Goal: Communication & Community: Share content

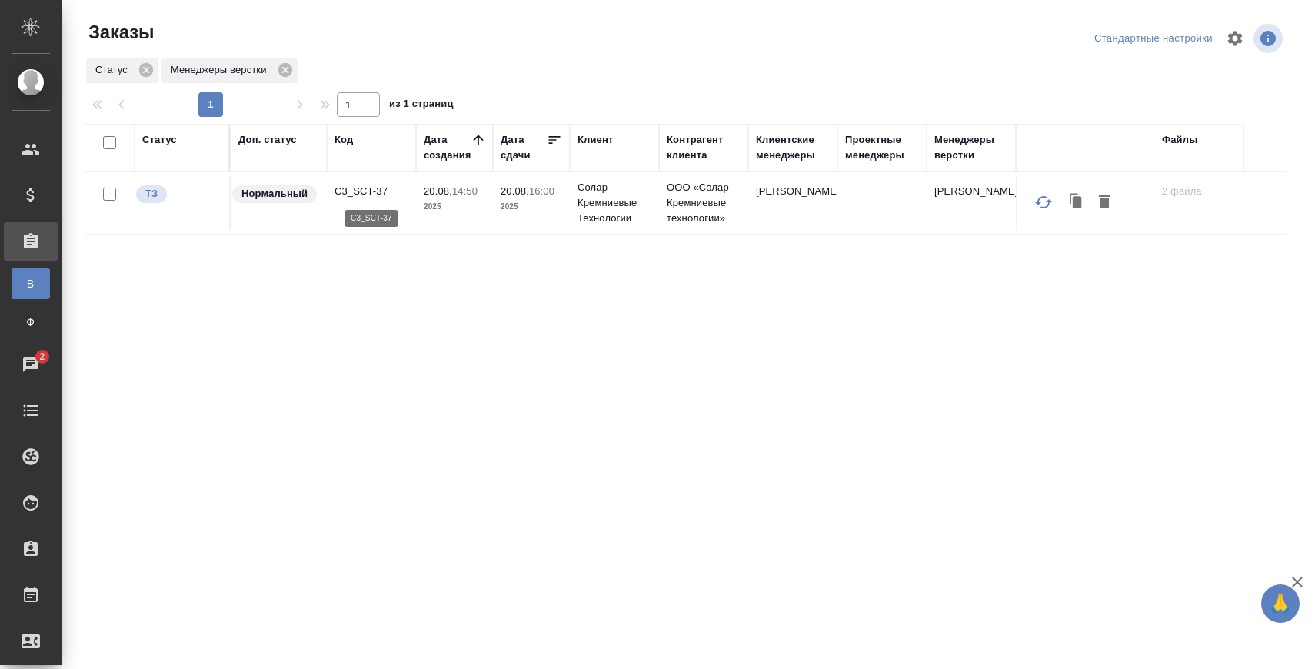
click at [363, 196] on p "C3_SCT-37" at bounding box center [372, 191] width 74 height 15
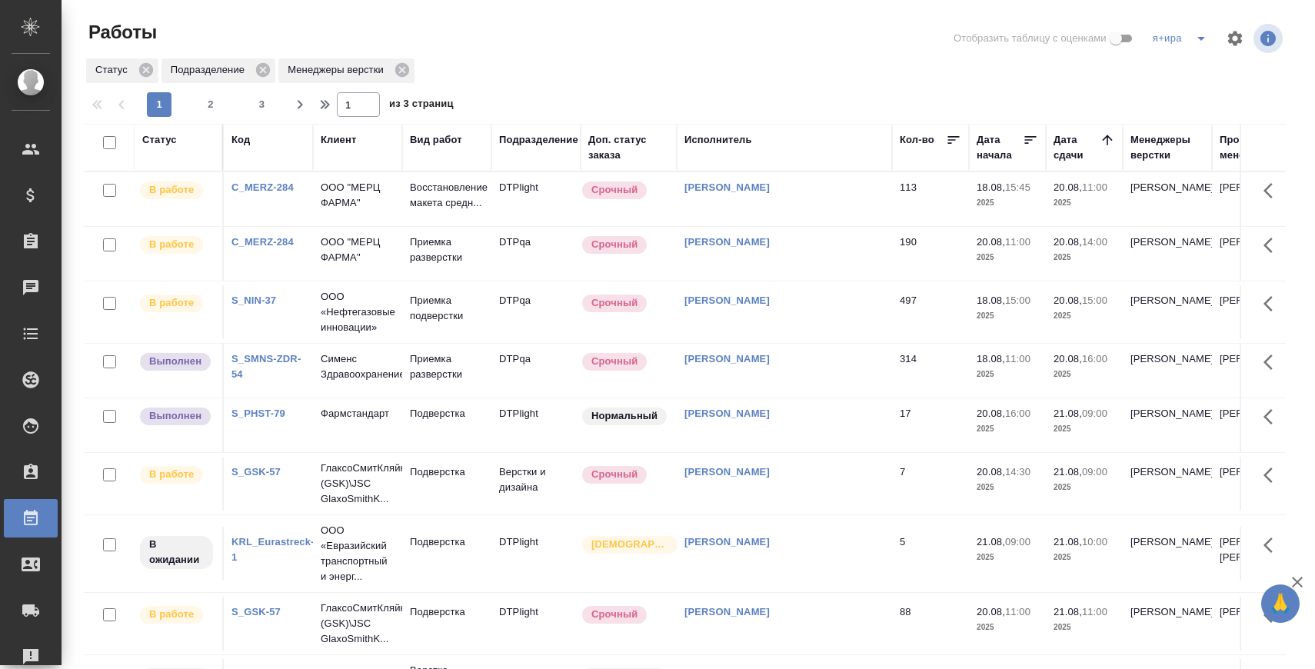
scroll to position [7, 0]
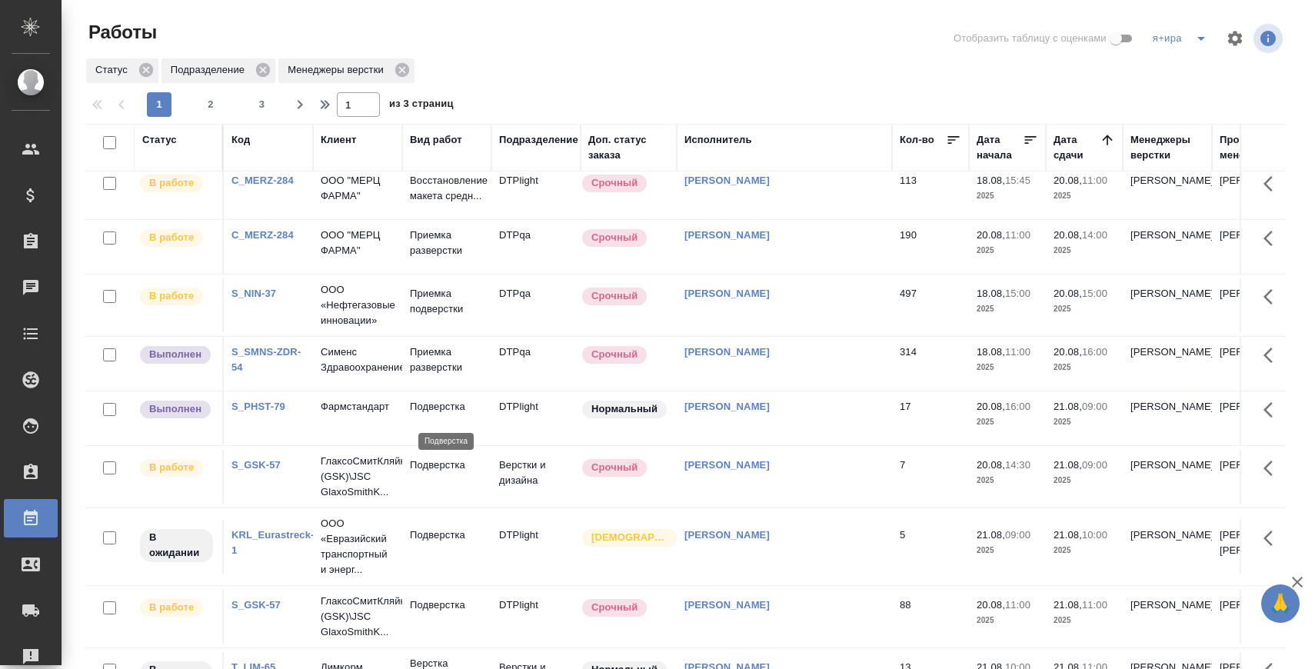
click at [438, 415] on p "Подверстка" at bounding box center [447, 406] width 74 height 15
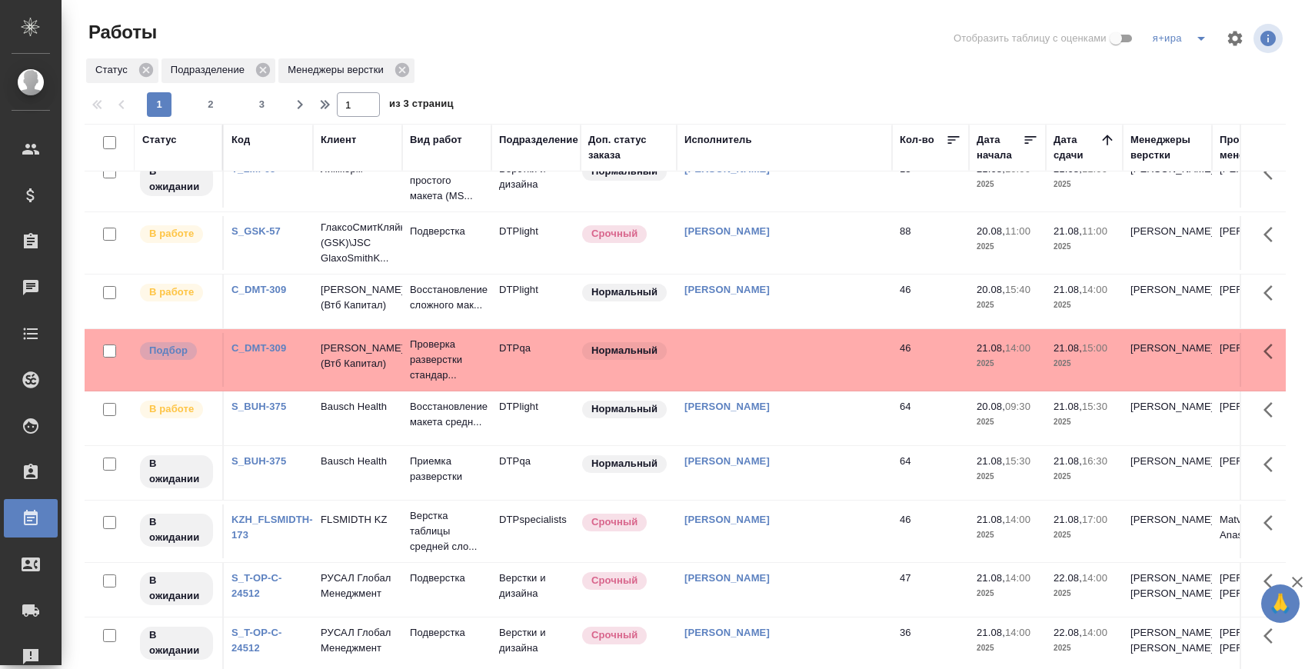
scroll to position [0, 0]
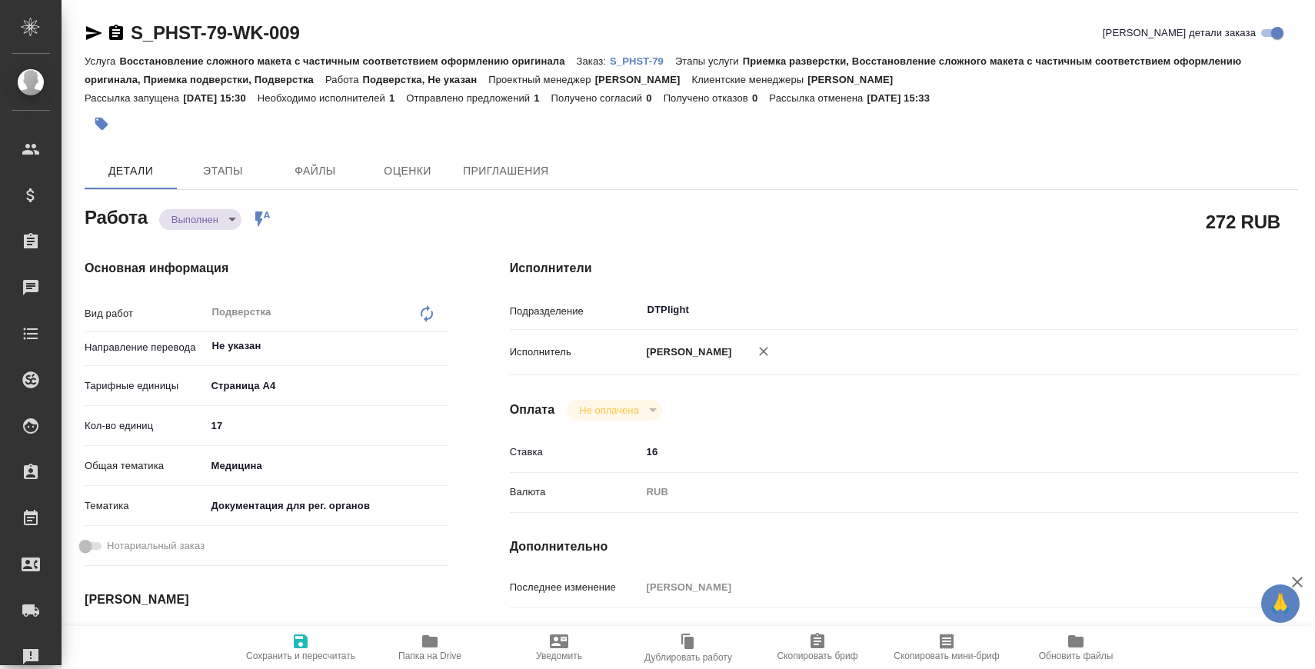
scroll to position [3, 9]
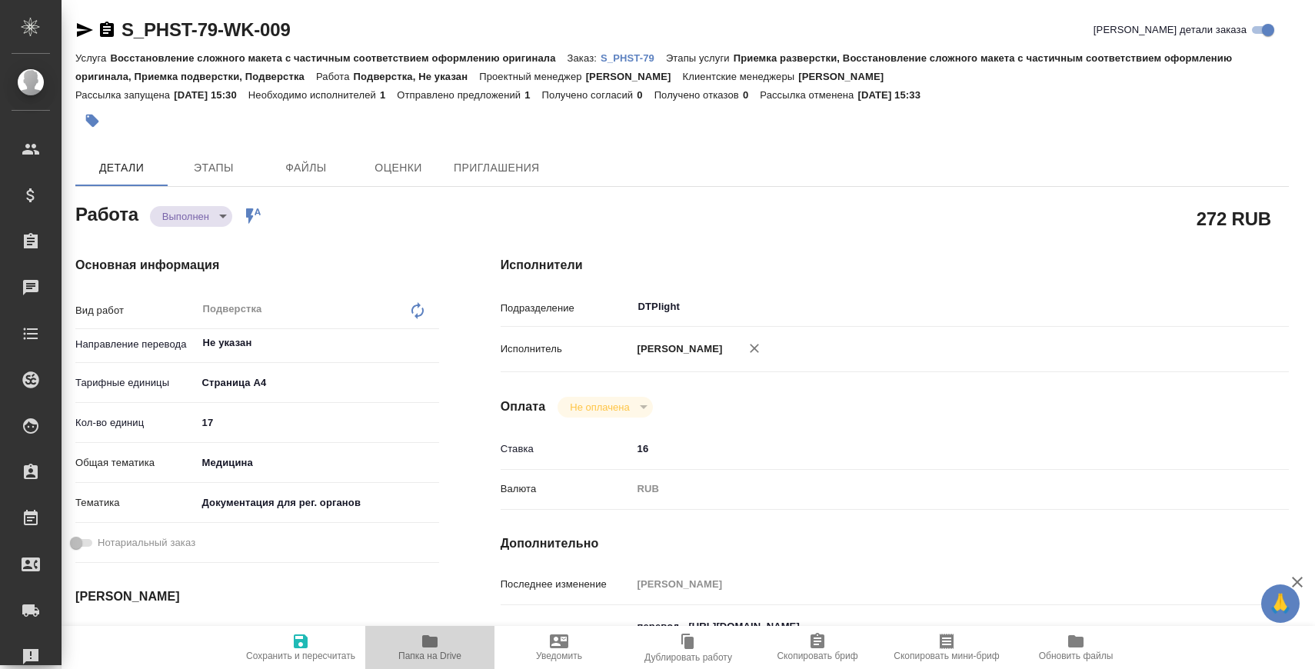
click at [425, 645] on icon "button" at bounding box center [429, 641] width 15 height 12
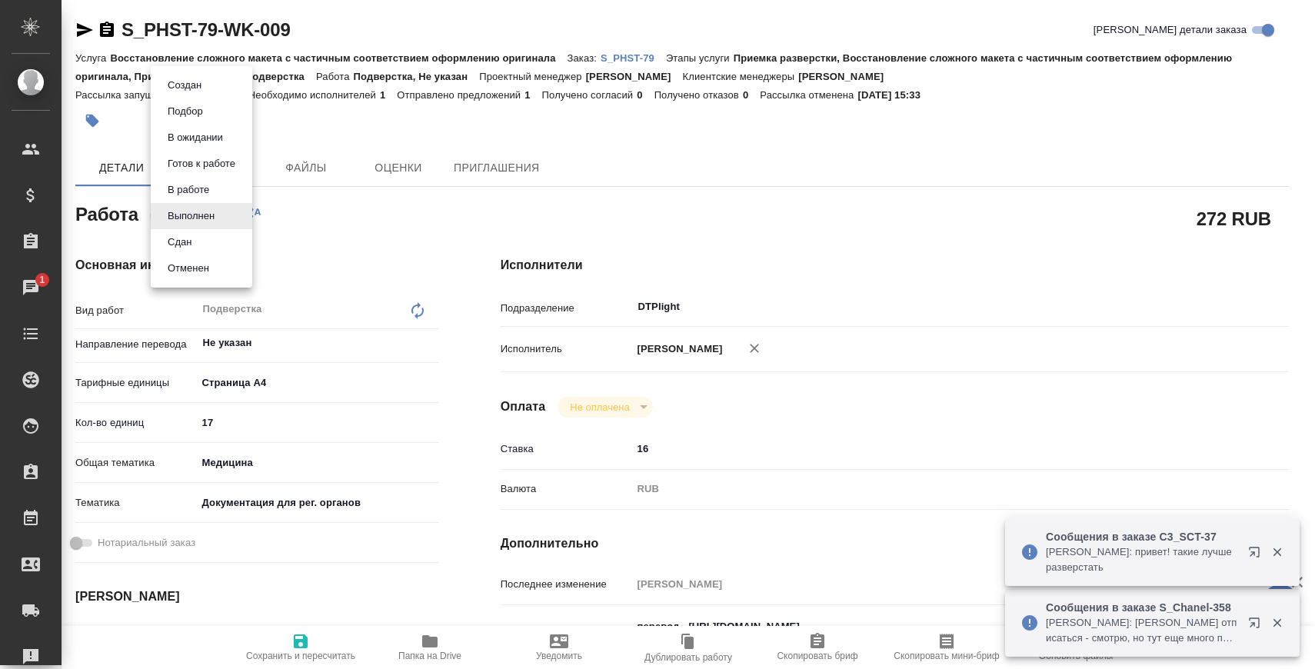
click at [212, 220] on body "🙏 .cls-1 fill:#fff; AWATERA Zaborova Aleksandra Клиенты Спецификации Заказы 1 Ч…" at bounding box center [657, 396] width 1315 height 793
click at [213, 246] on li "Сдан" at bounding box center [202, 242] width 102 height 26
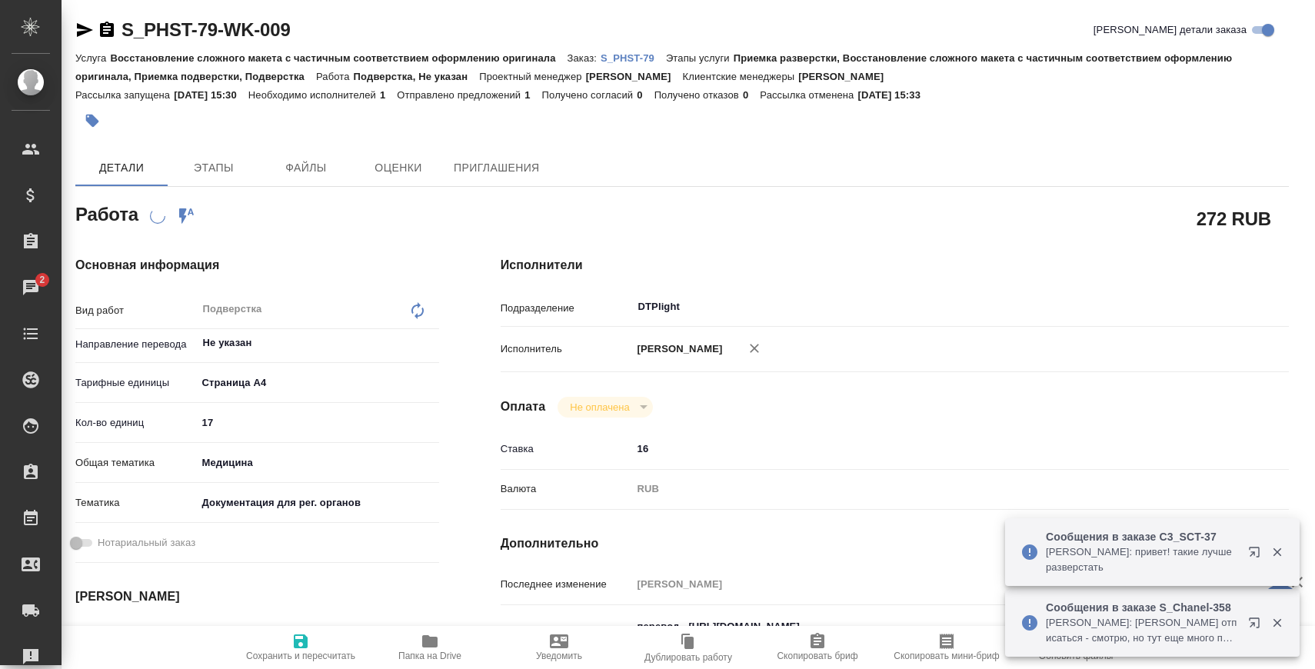
click at [623, 58] on p "S_PHST-79" at bounding box center [633, 58] width 65 height 12
type textarea "x"
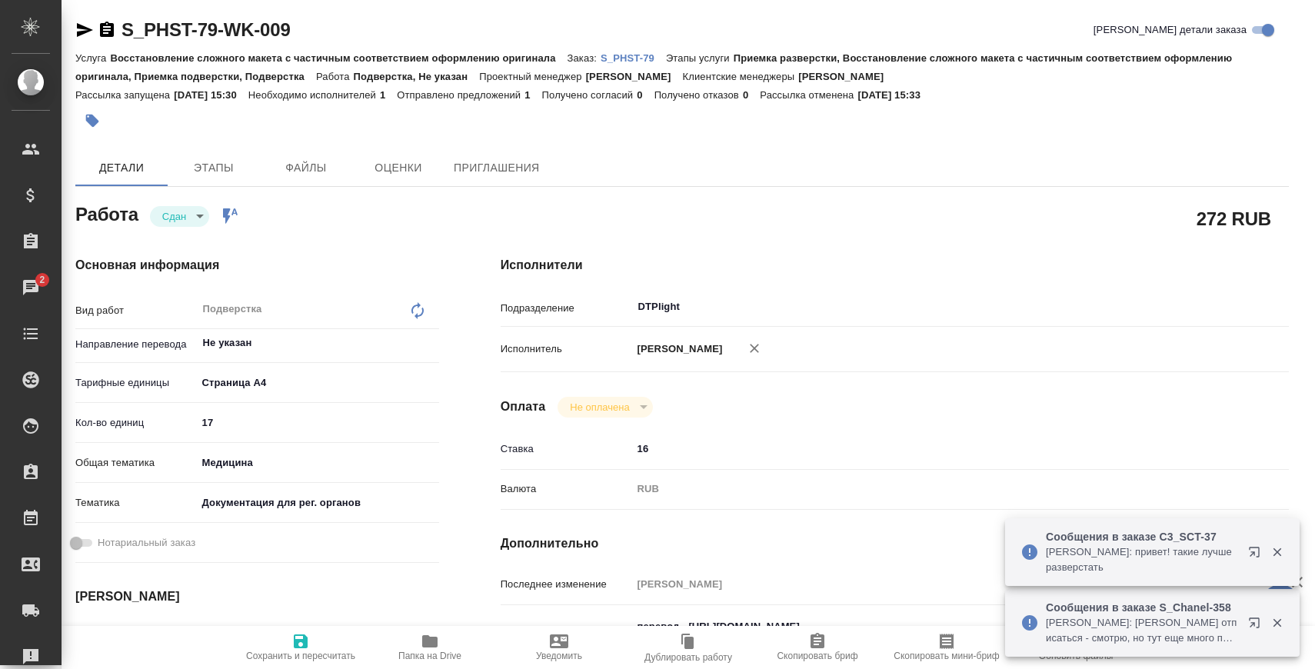
type textarea "x"
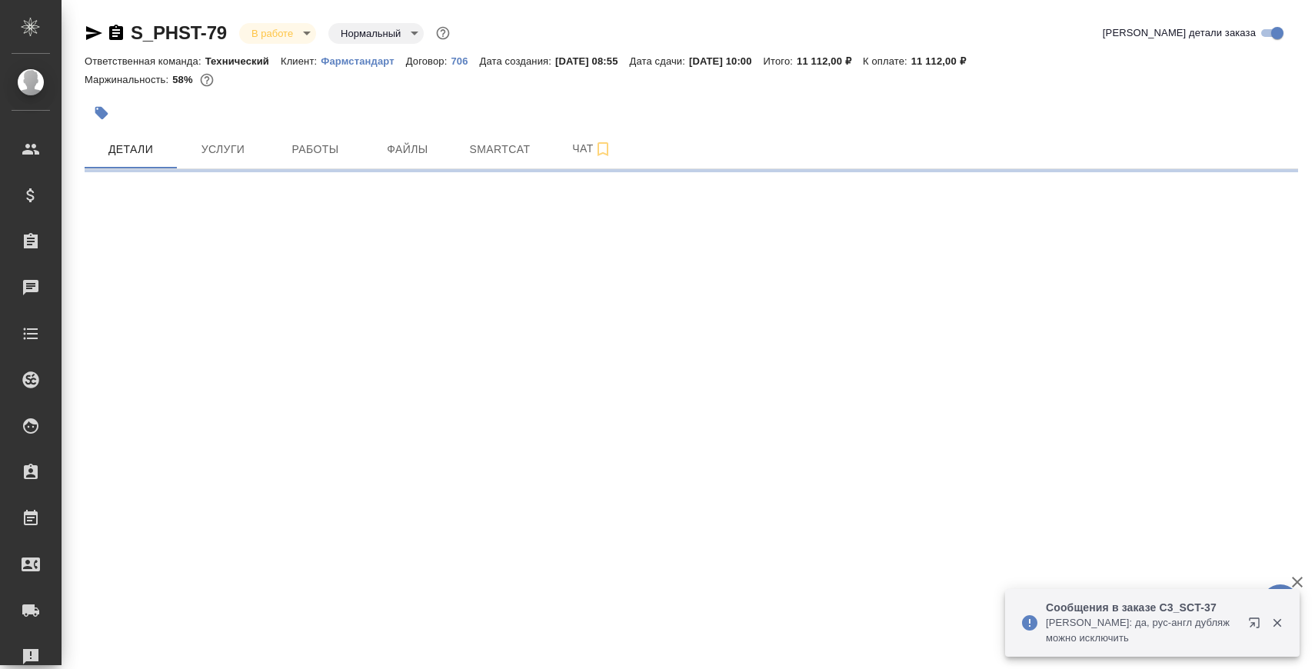
select select "RU"
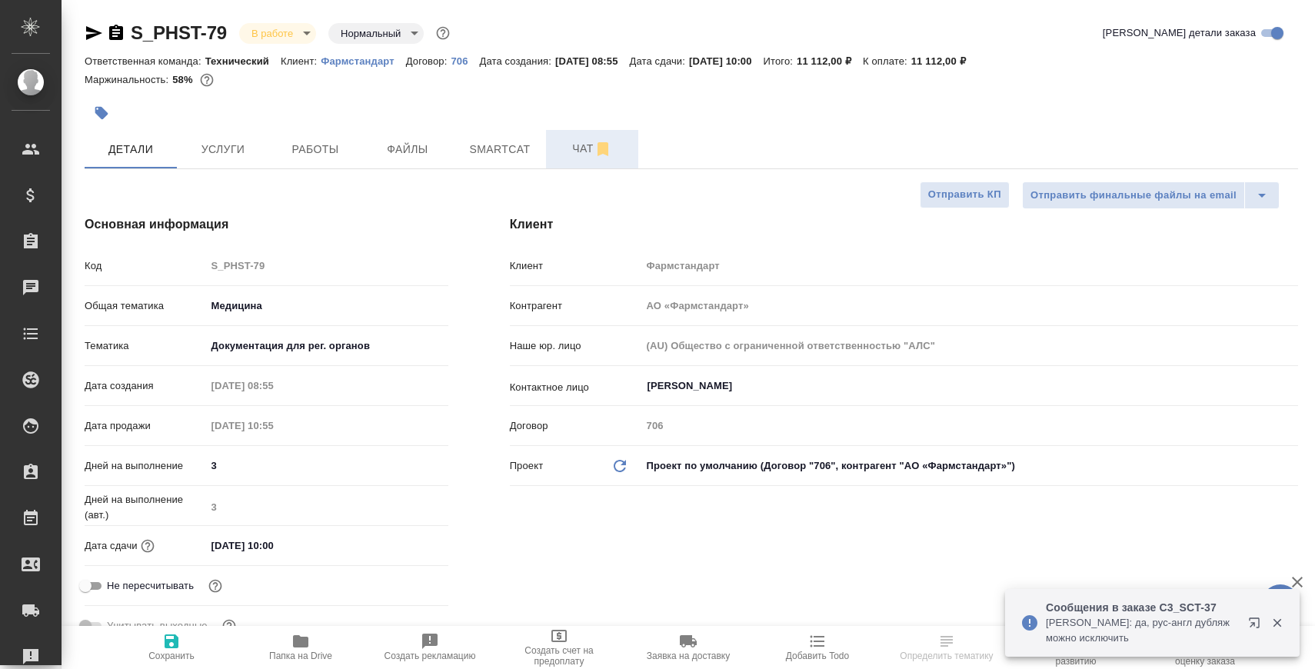
type textarea "x"
click at [571, 148] on span "Чат" at bounding box center [592, 148] width 74 height 19
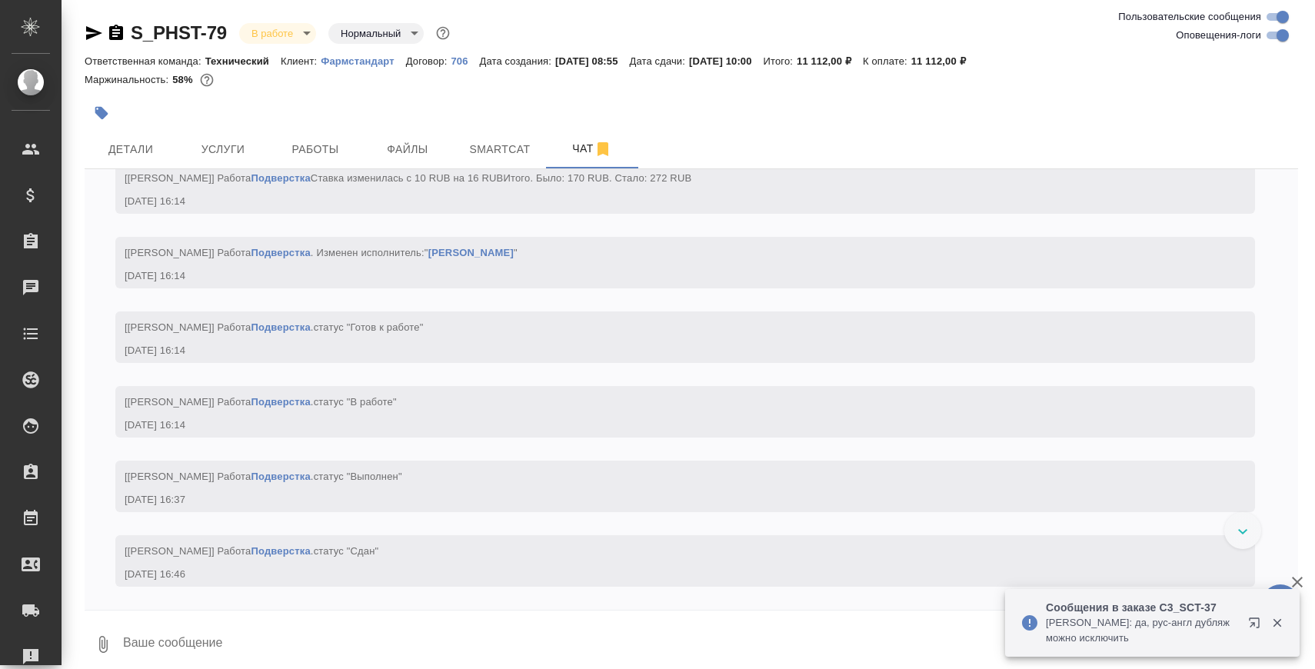
click at [379, 640] on textarea at bounding box center [710, 644] width 1177 height 52
paste textarea "https://drive.awatera.com/apps/files/files/9941698?dir=/Shares/Pharmstandart/Or…"
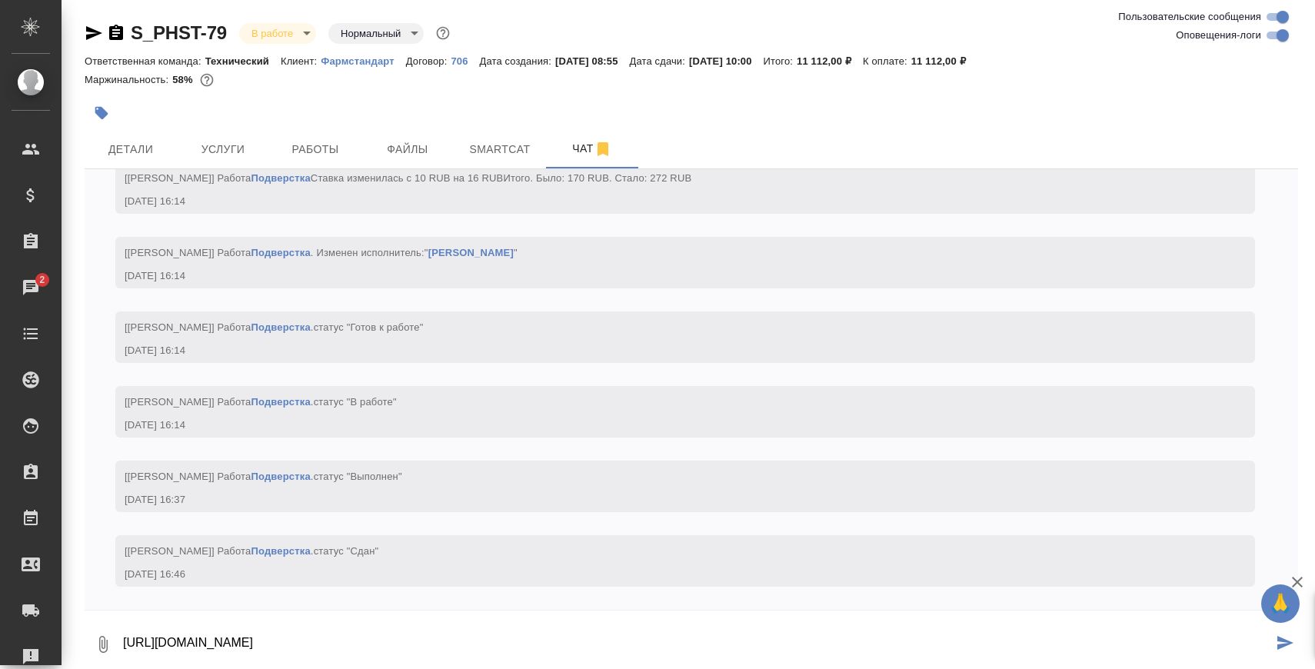
type textarea "https://drive.awatera.com/apps/files/files/9941698?dir=/Shares/Pharmstandart/Or…"
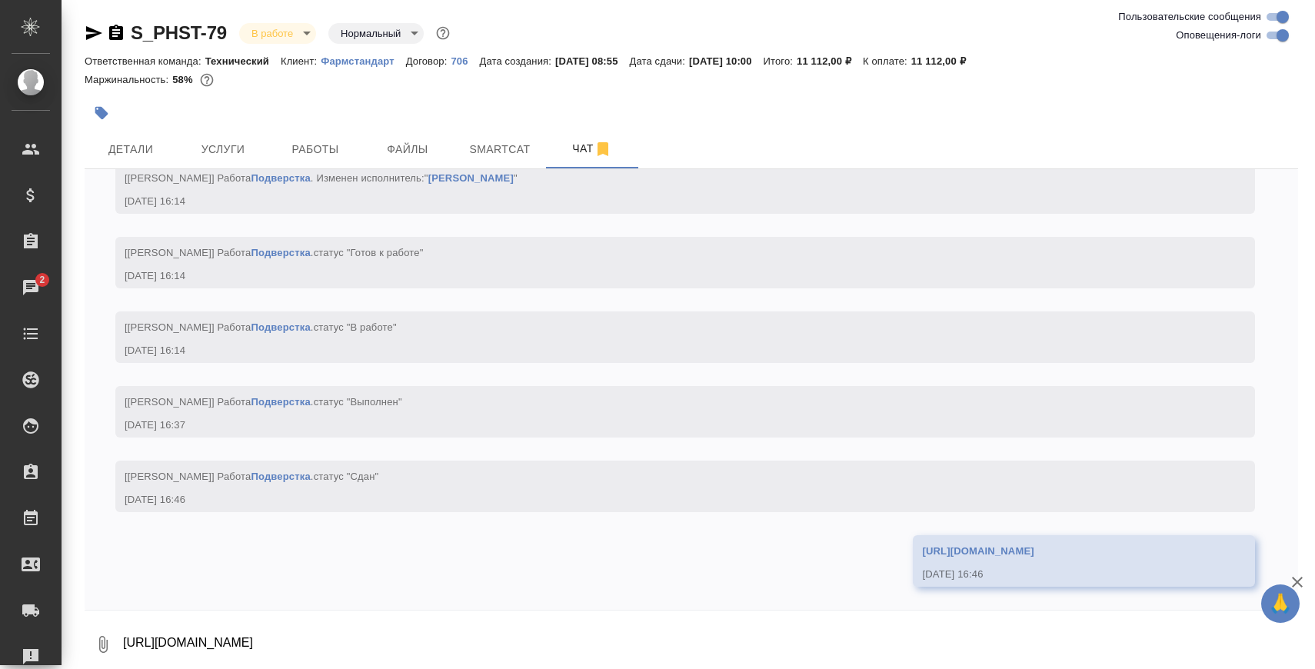
scroll to position [6551, 0]
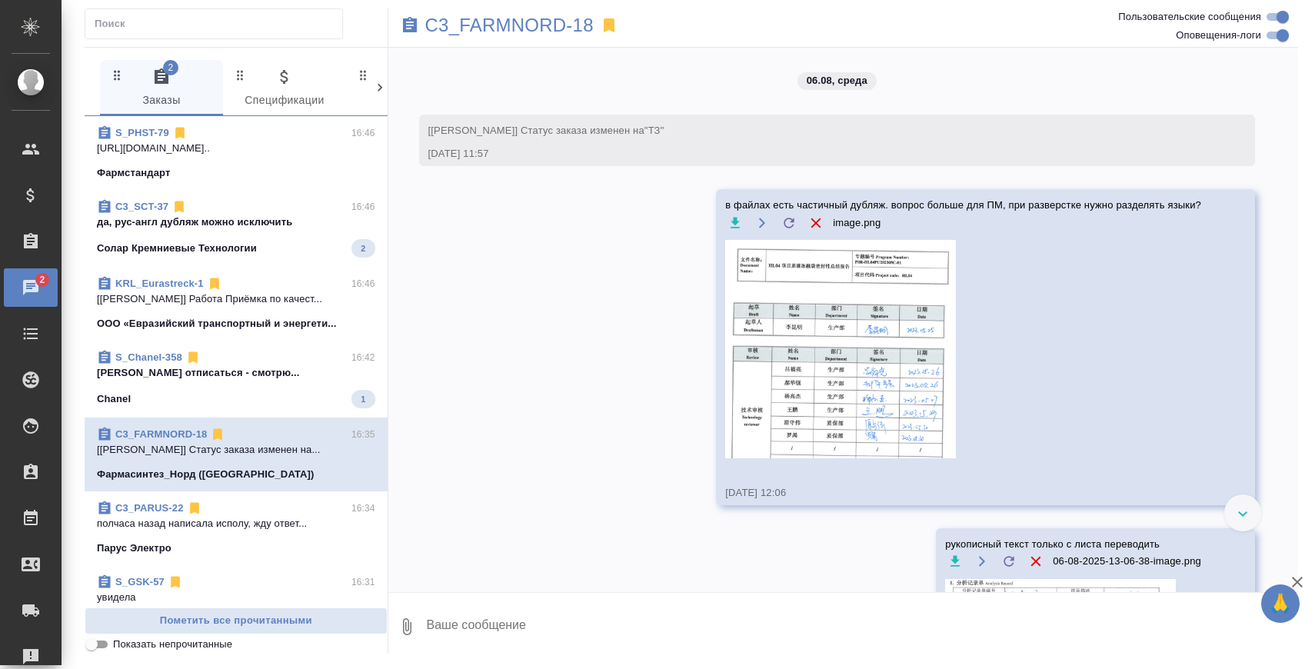
scroll to position [23853, 0]
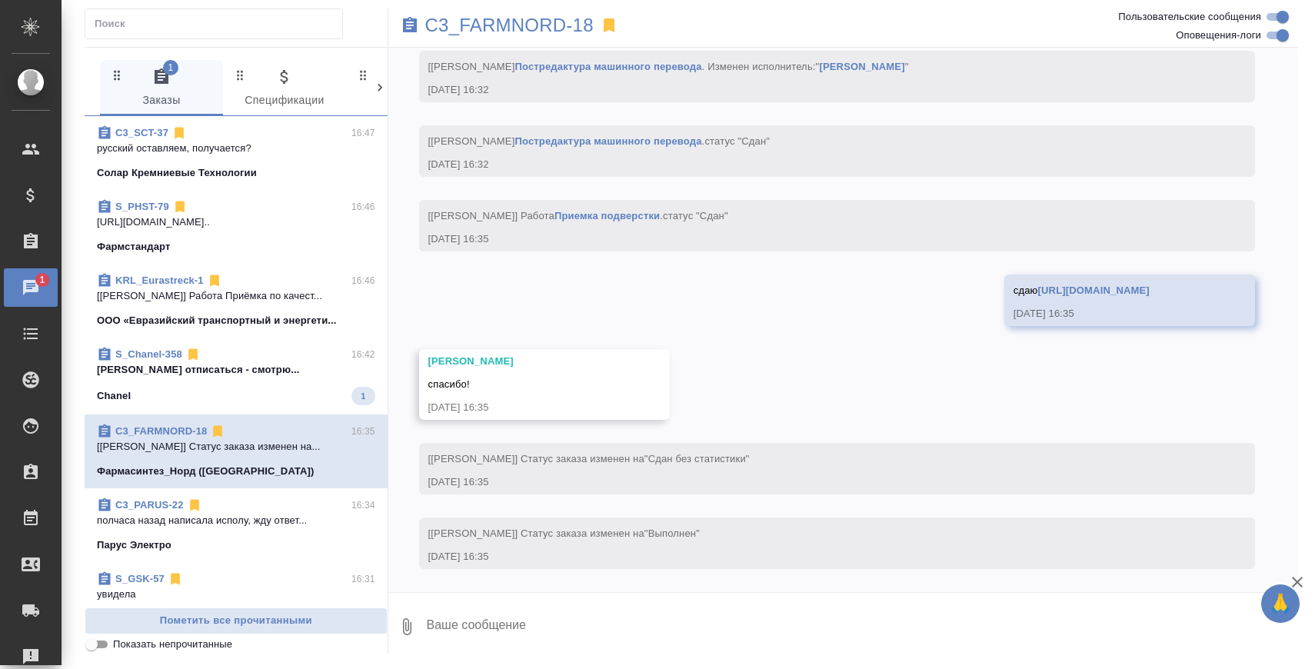
click at [268, 388] on div "Chanel 1" at bounding box center [236, 396] width 278 height 18
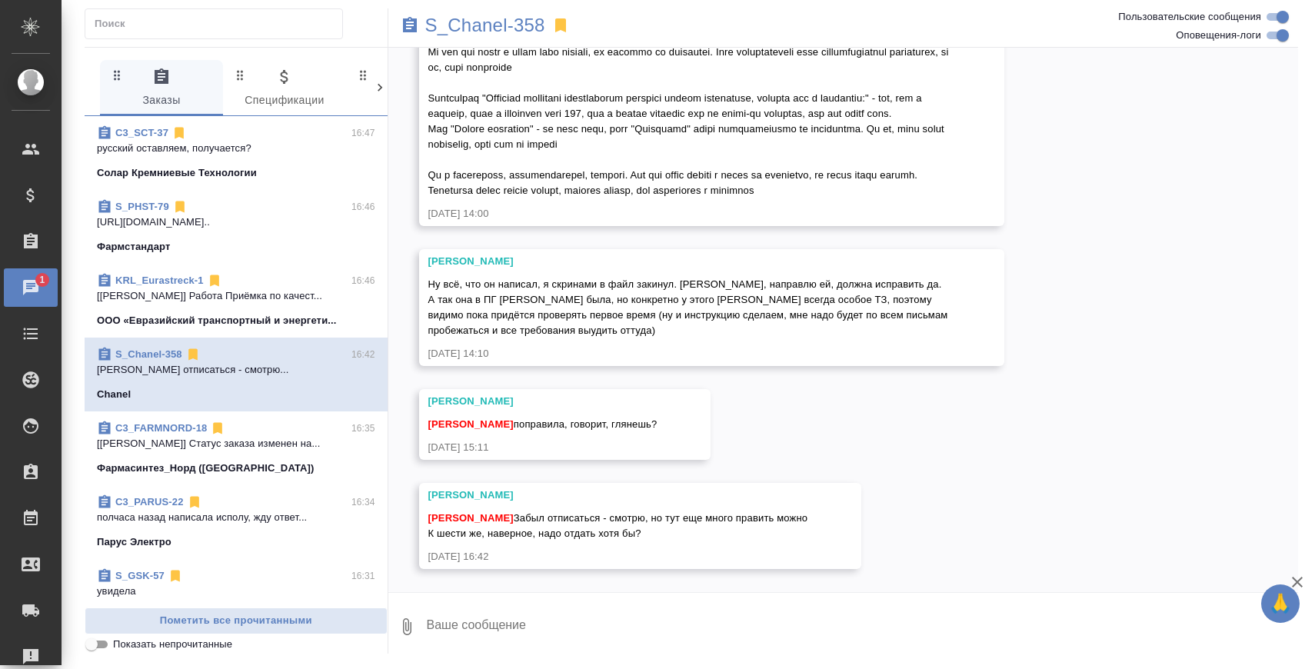
scroll to position [4877, 0]
click at [278, 163] on span "C3_SCT-37 16:48 уточнила повторно у них, клиент просит п... Солар Кремниевые Те…" at bounding box center [236, 154] width 278 height 58
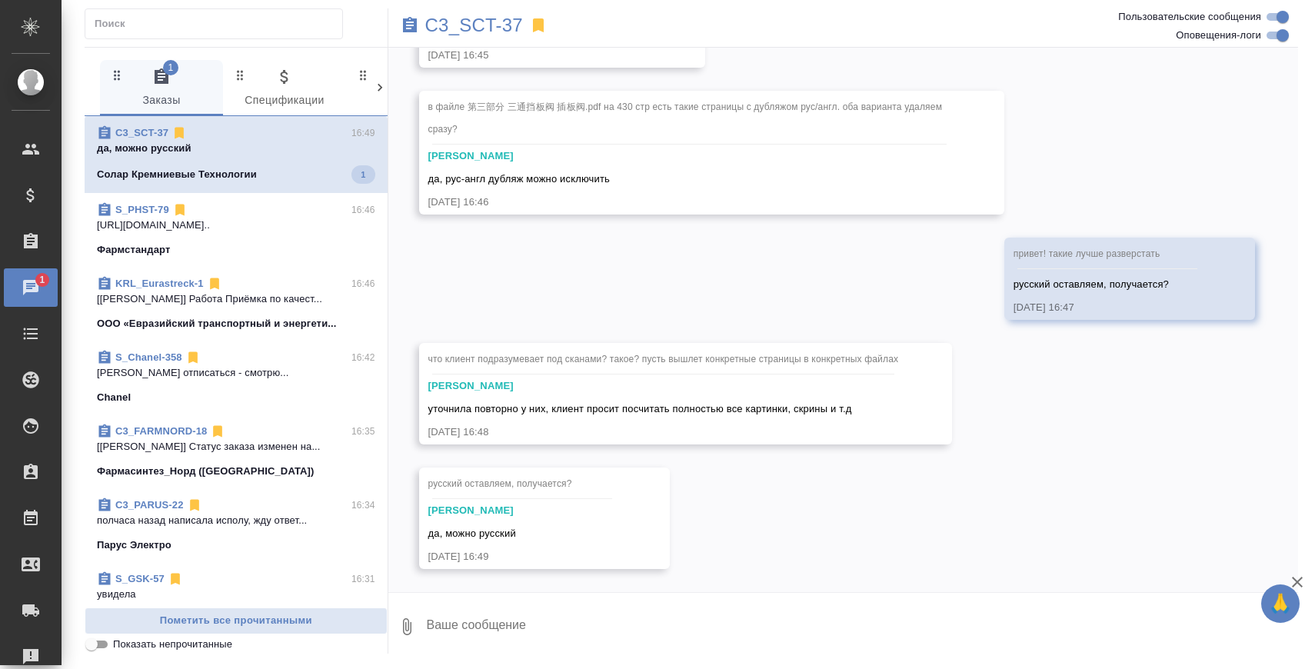
scroll to position [3513, 0]
click at [767, 513] on div "20.08, среда [Ильина Екатерина] Задана общая тематика: Техника 20.08.25, 14:51 …" at bounding box center [843, 320] width 911 height 545
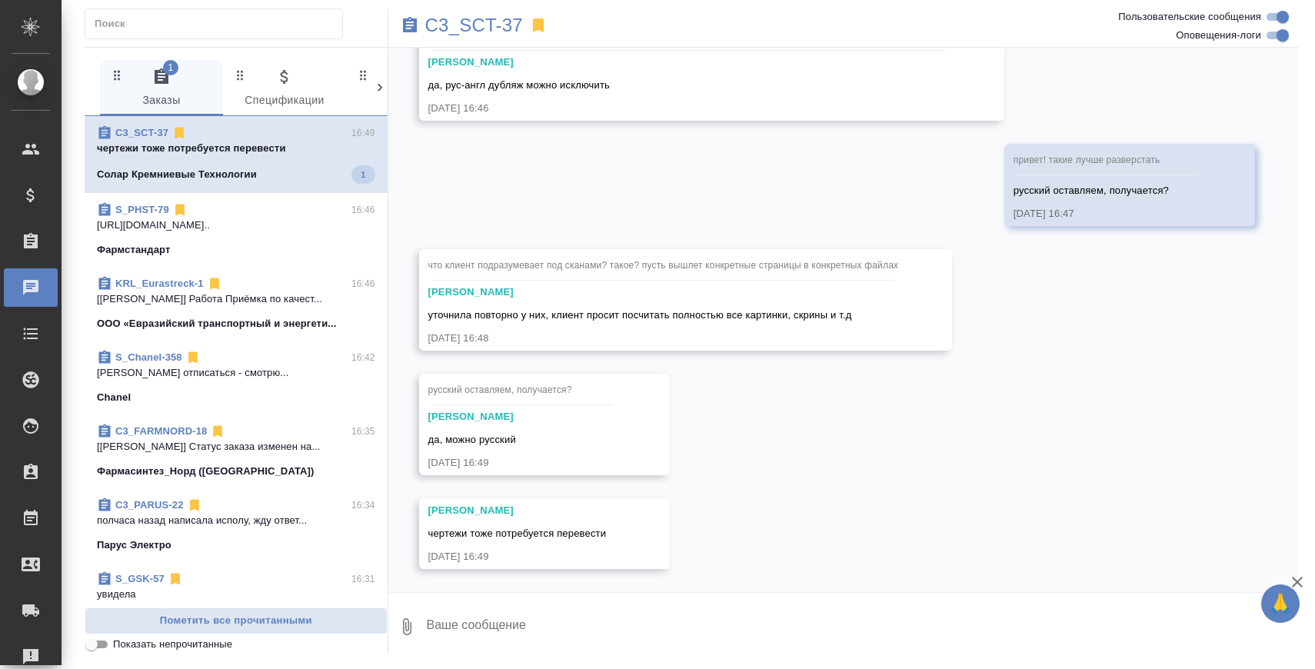
scroll to position [3607, 0]
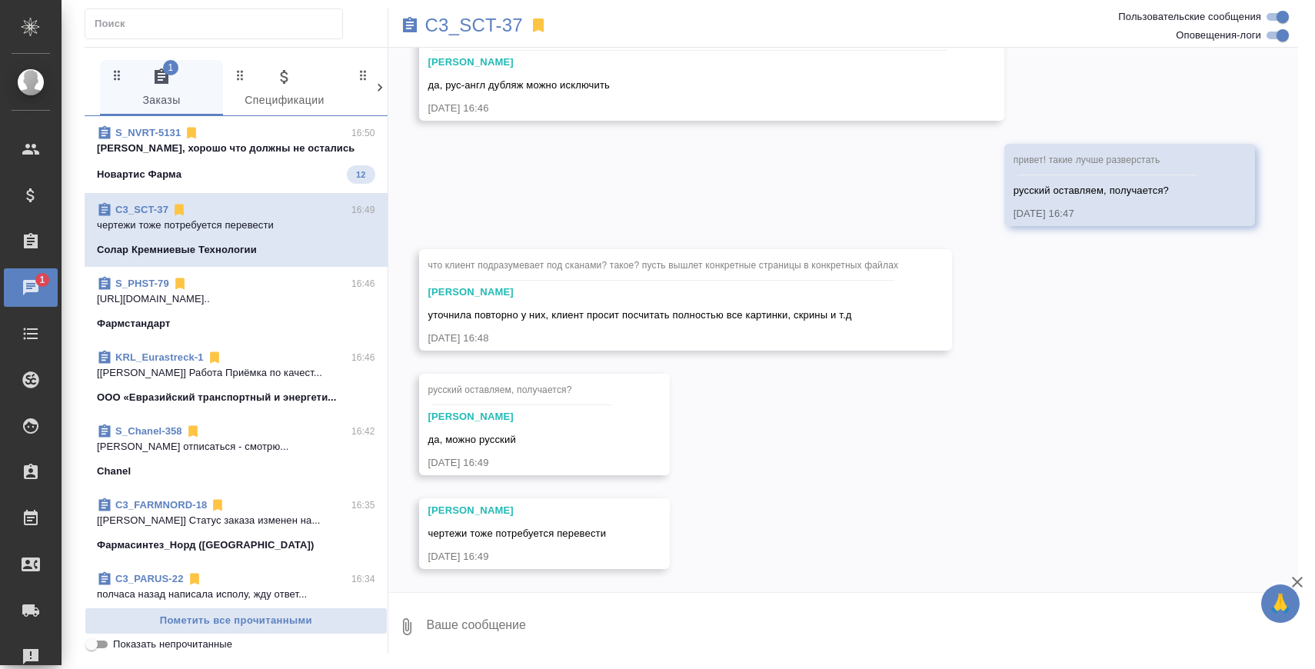
click at [314, 152] on p "маржа шок, хорошо что должны не остались" at bounding box center [236, 148] width 278 height 15
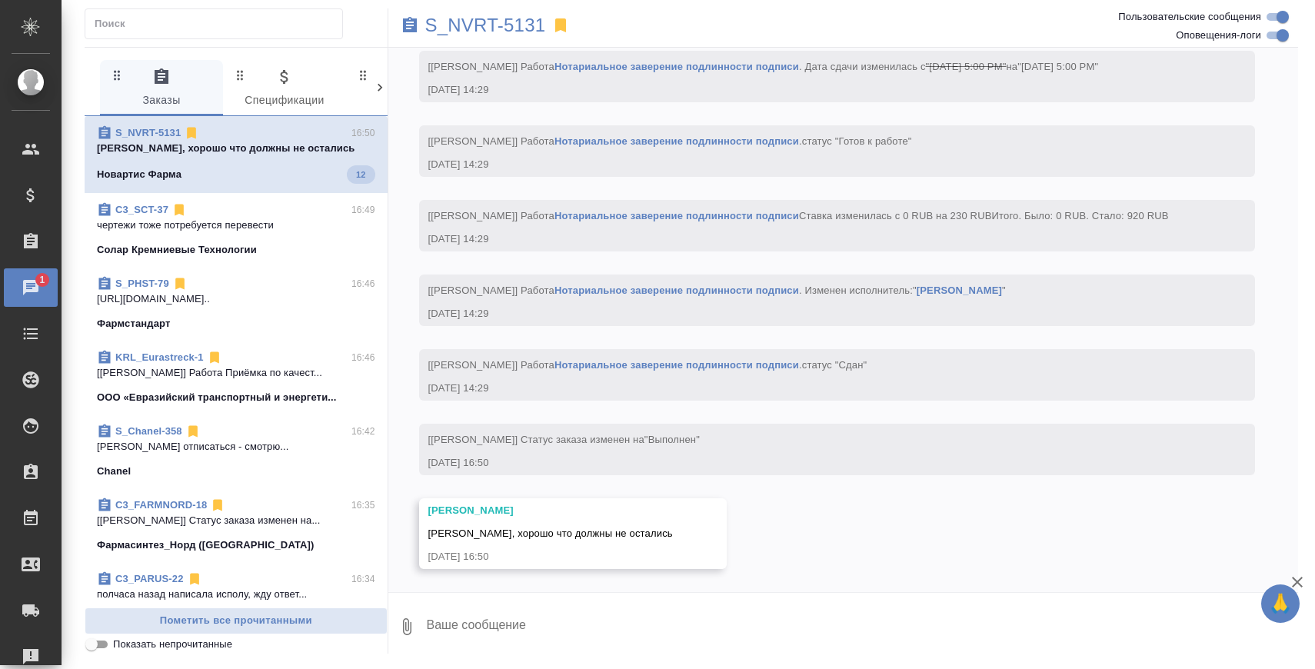
scroll to position [13004, 0]
click at [462, 29] on p "S_NVRT-5131" at bounding box center [485, 25] width 121 height 15
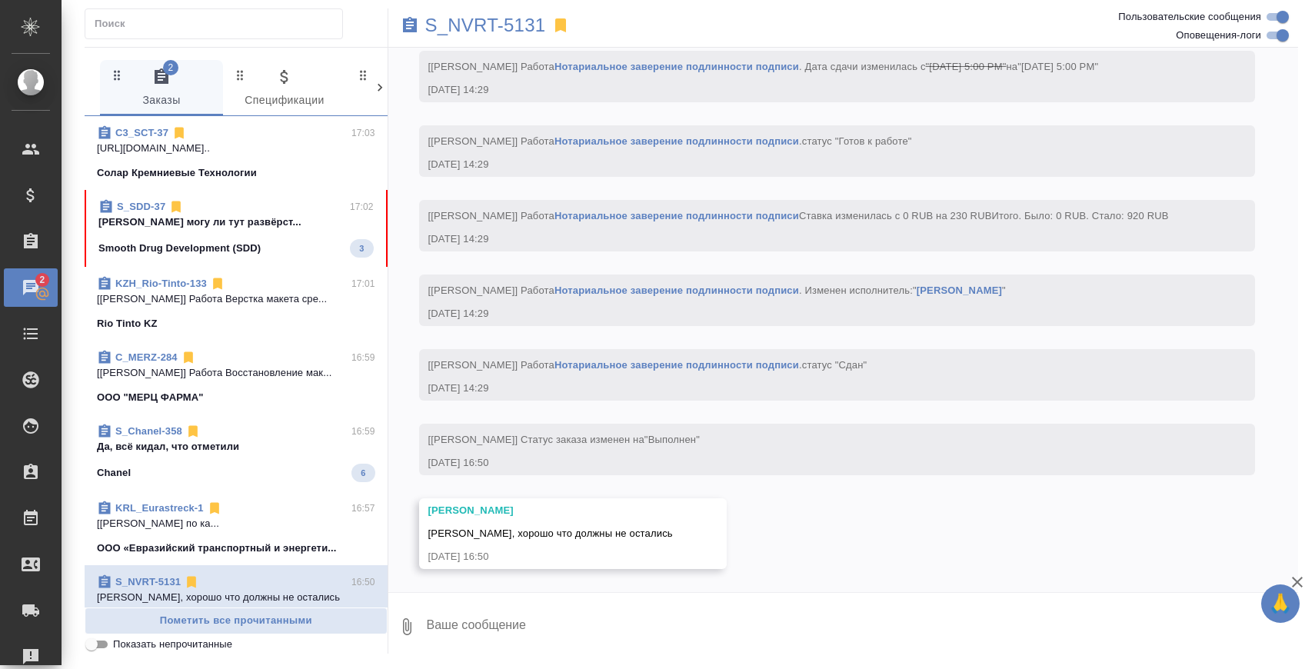
click at [281, 222] on p "Заборова Александра могу ли тут развёрст..." at bounding box center [235, 222] width 275 height 15
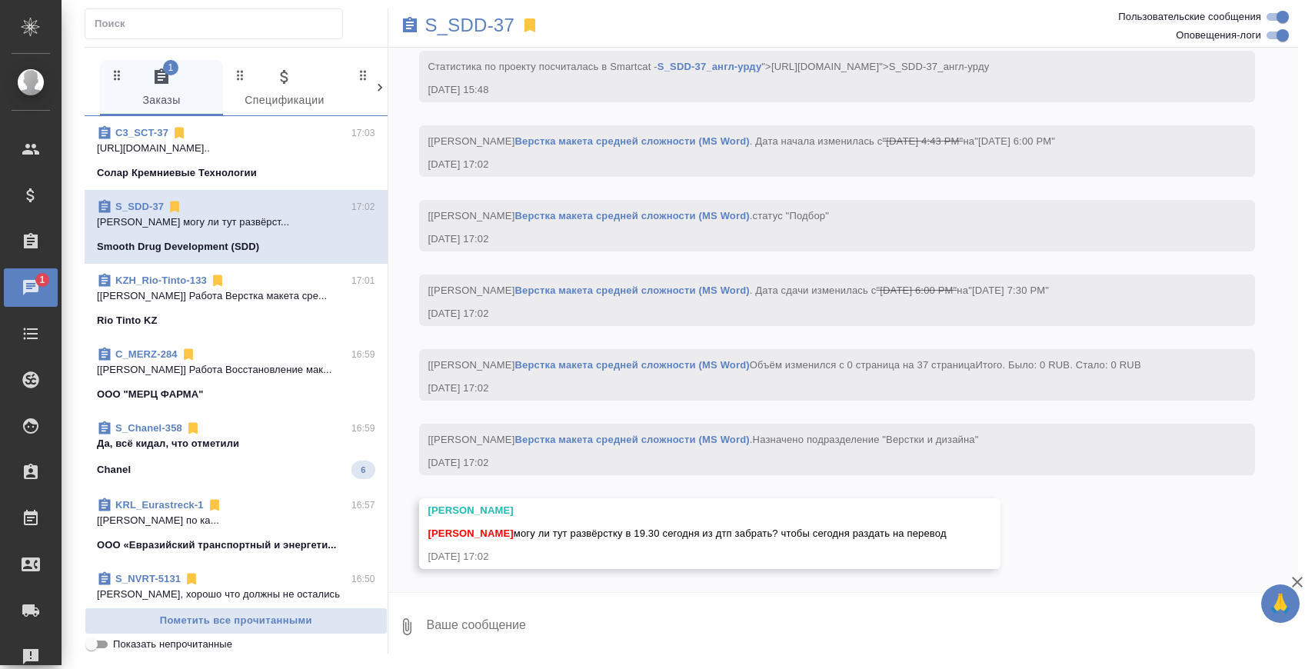
scroll to position [34721, 0]
click at [492, 25] on p "S_SDD-37" at bounding box center [470, 25] width 90 height 15
click at [518, 610] on textarea at bounding box center [862, 627] width 874 height 52
type textarea "л"
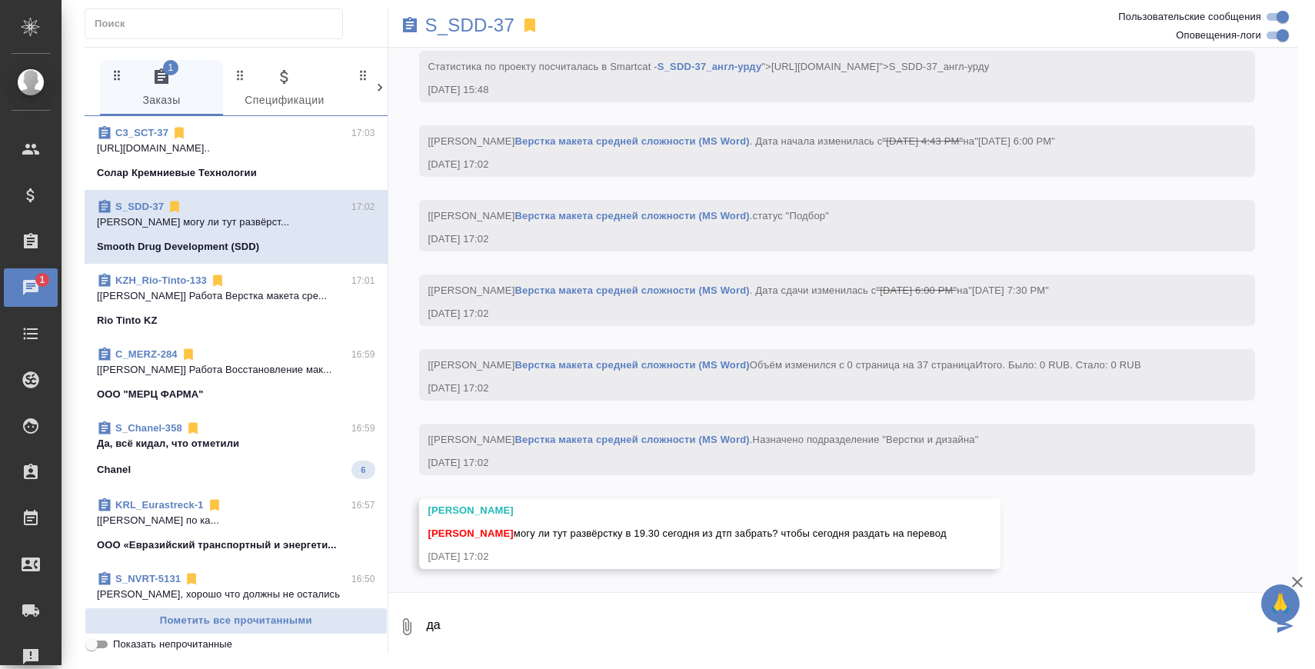
type textarea "да"
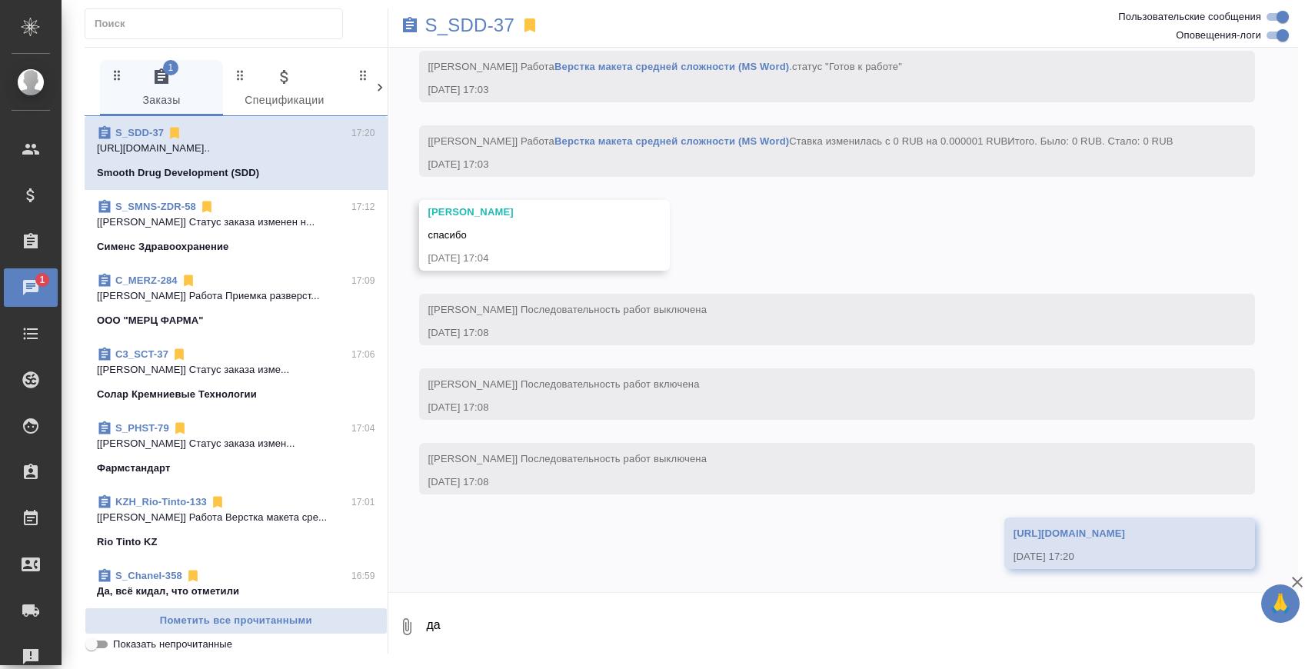
scroll to position [35443, 0]
click at [112, 645] on label "Показать непрочитанные" at bounding box center [157, 644] width 150 height 18
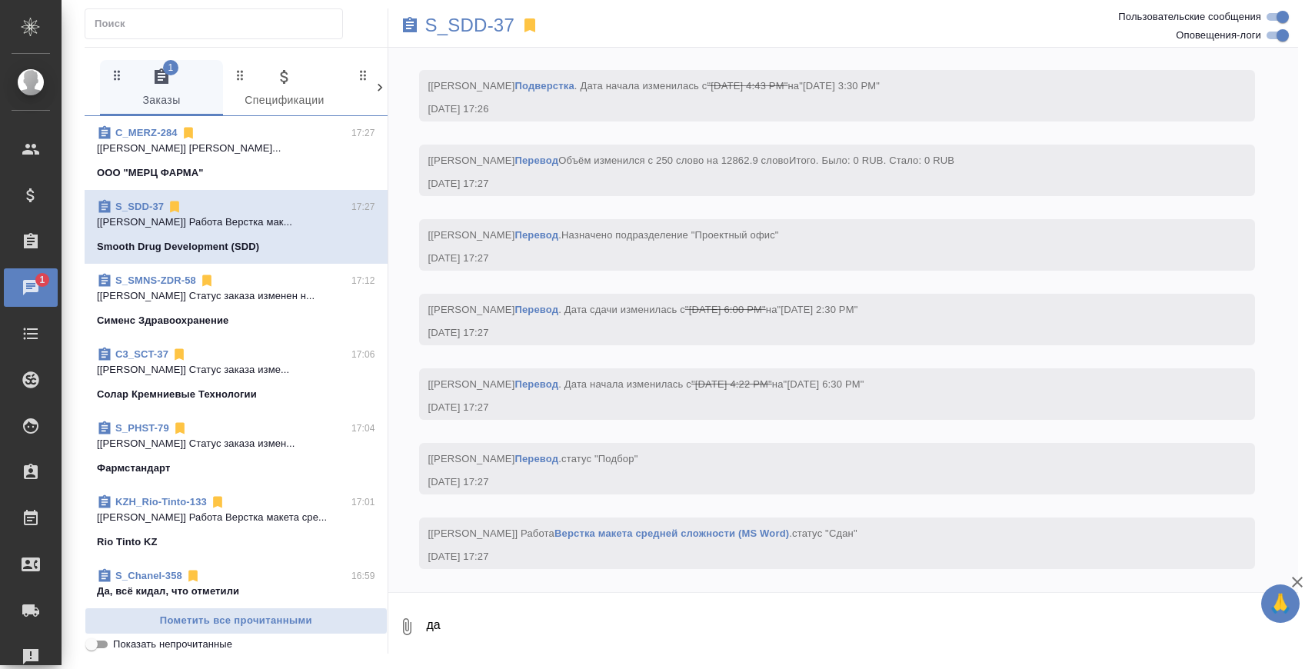
scroll to position [36219, 0]
click at [166, 640] on span "Показать непрочитанные" at bounding box center [172, 644] width 119 height 15
click at [119, 640] on input "Показать непрочитанные" at bounding box center [91, 644] width 55 height 18
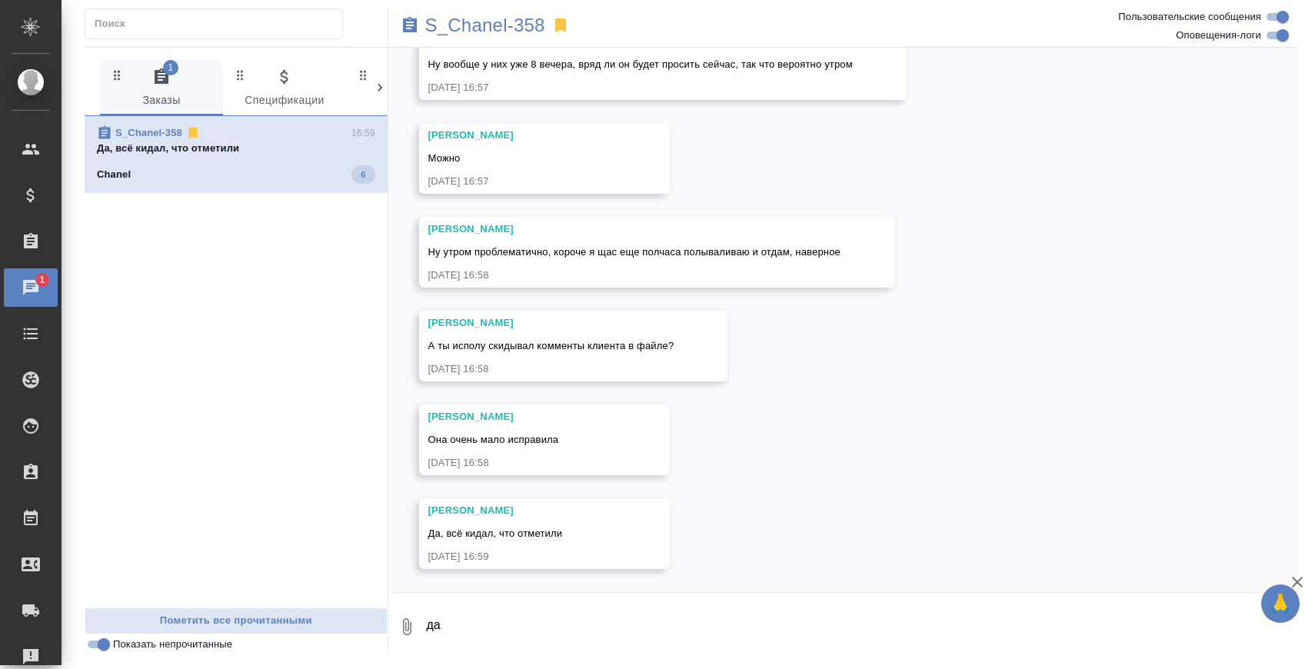
scroll to position [5384, 0]
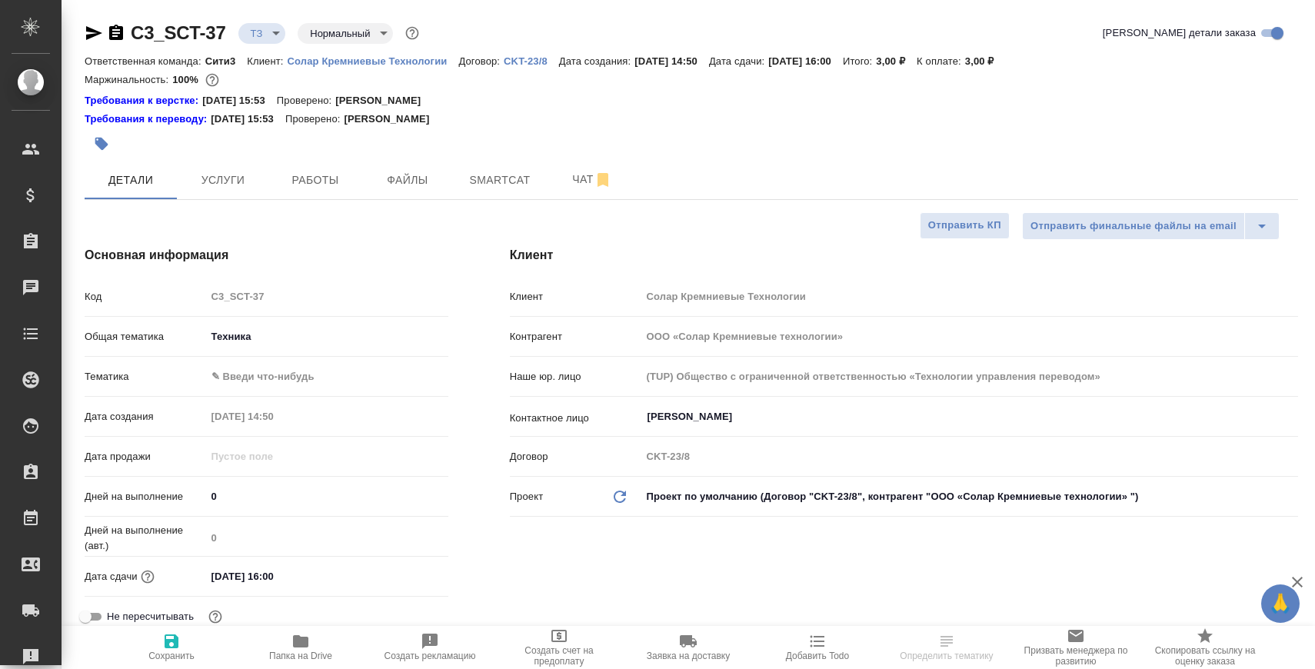
select select "RU"
click at [561, 181] on span "Чат" at bounding box center [592, 179] width 74 height 19
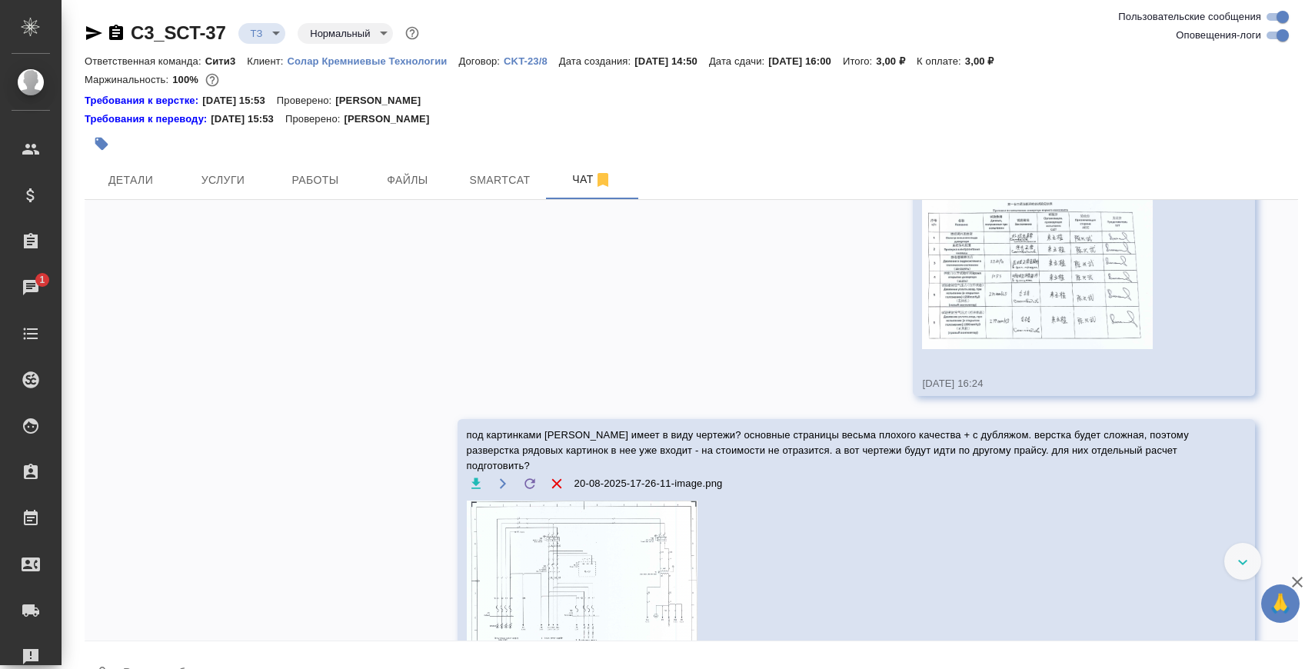
scroll to position [1523, 0]
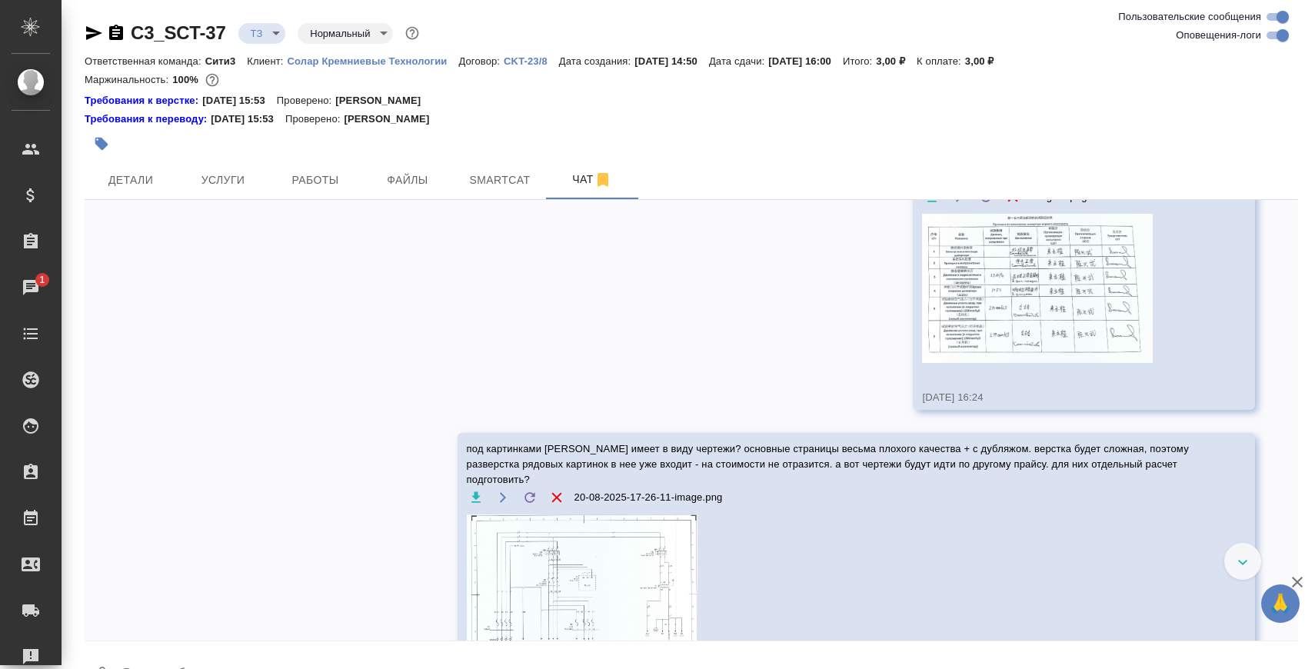
click at [1021, 243] on img at bounding box center [1037, 288] width 231 height 149
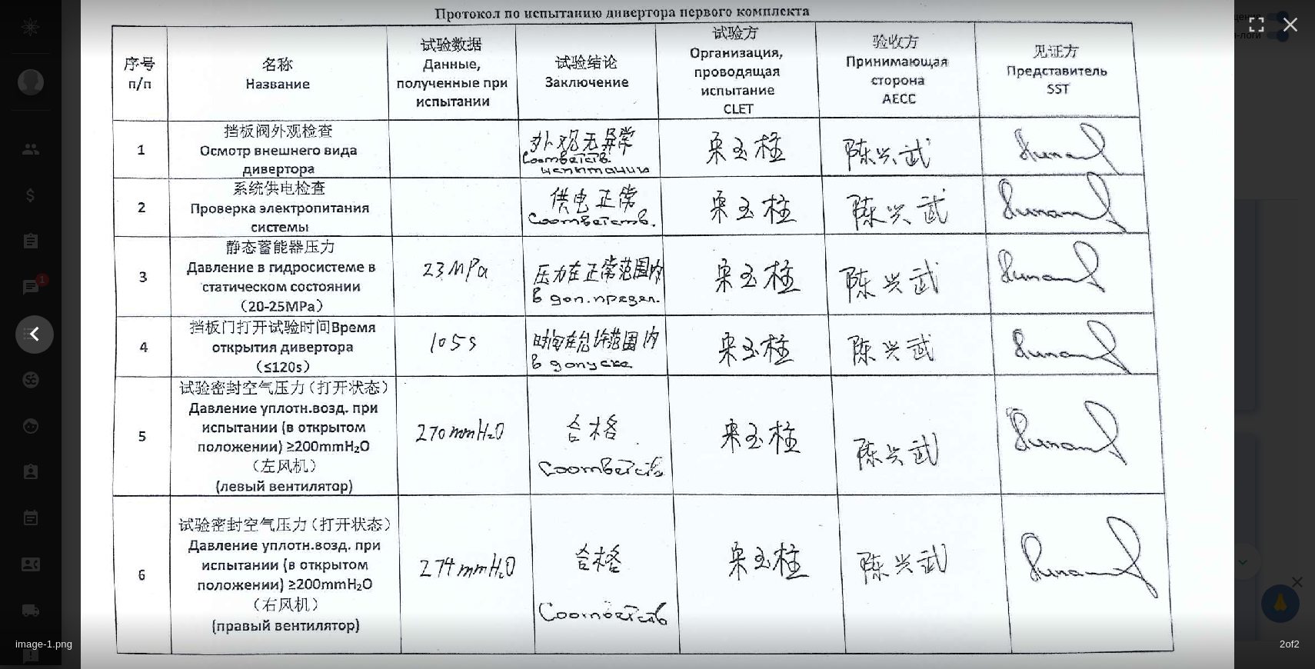
click at [1228, 244] on img at bounding box center [658, 335] width 1154 height 748
click at [1287, 31] on icon "button" at bounding box center [1290, 24] width 25 height 25
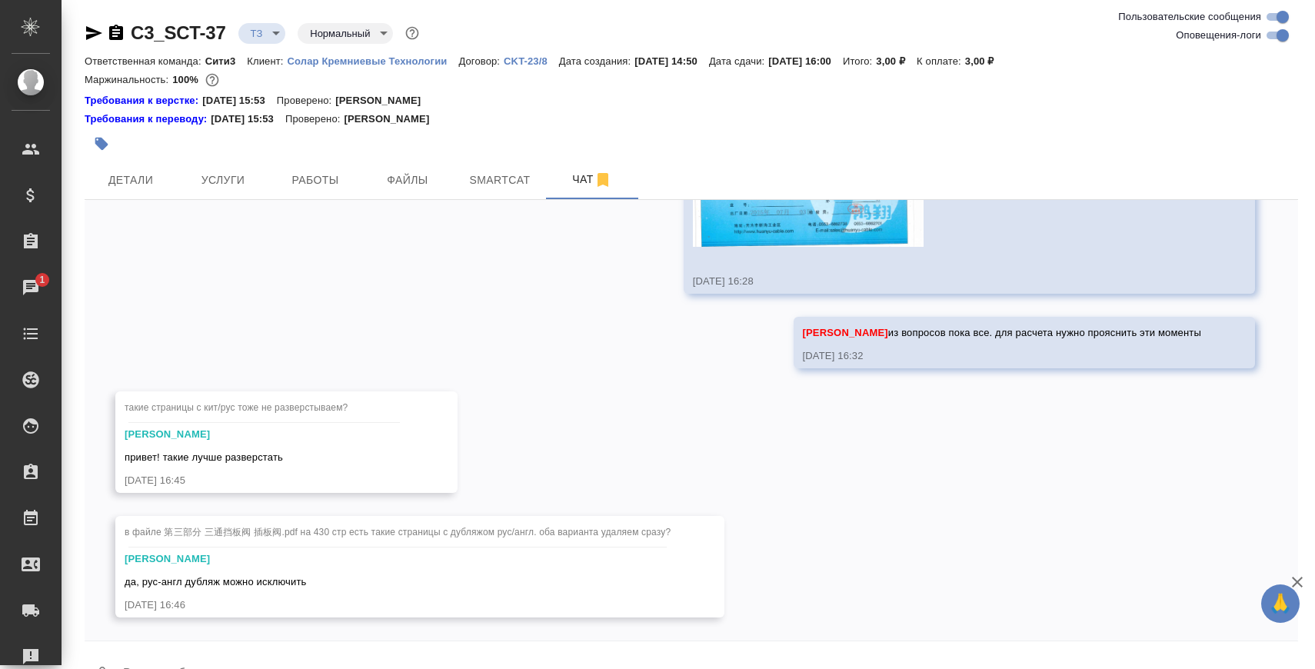
scroll to position [42, 0]
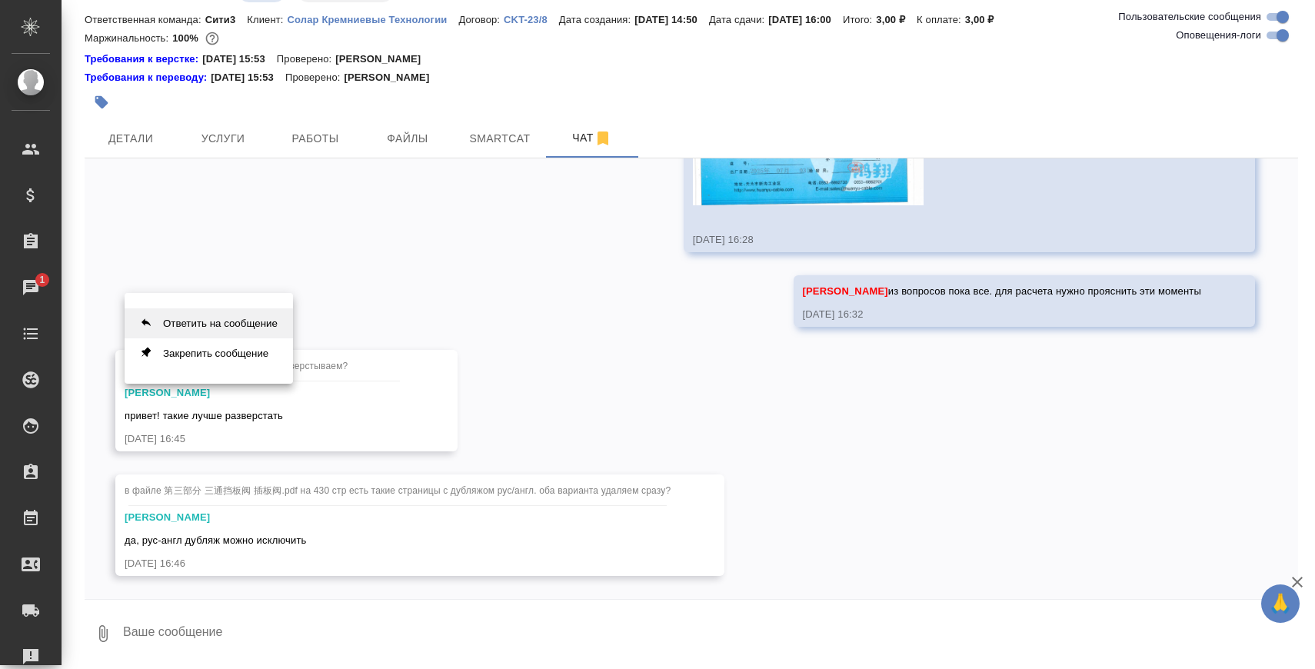
click at [226, 321] on button "Ответить на сообщение" at bounding box center [209, 323] width 168 height 30
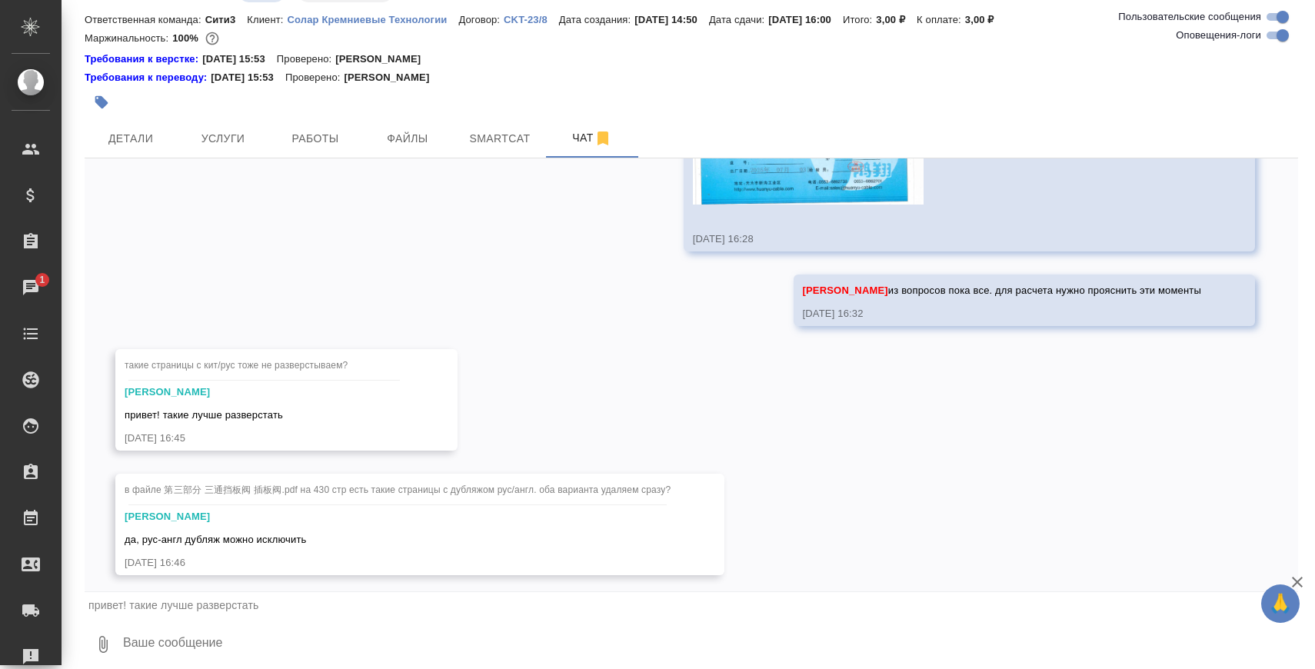
click at [222, 631] on textarea at bounding box center [710, 644] width 1177 height 52
type textarea "а"
type textarea "русский оставляем, получается?"
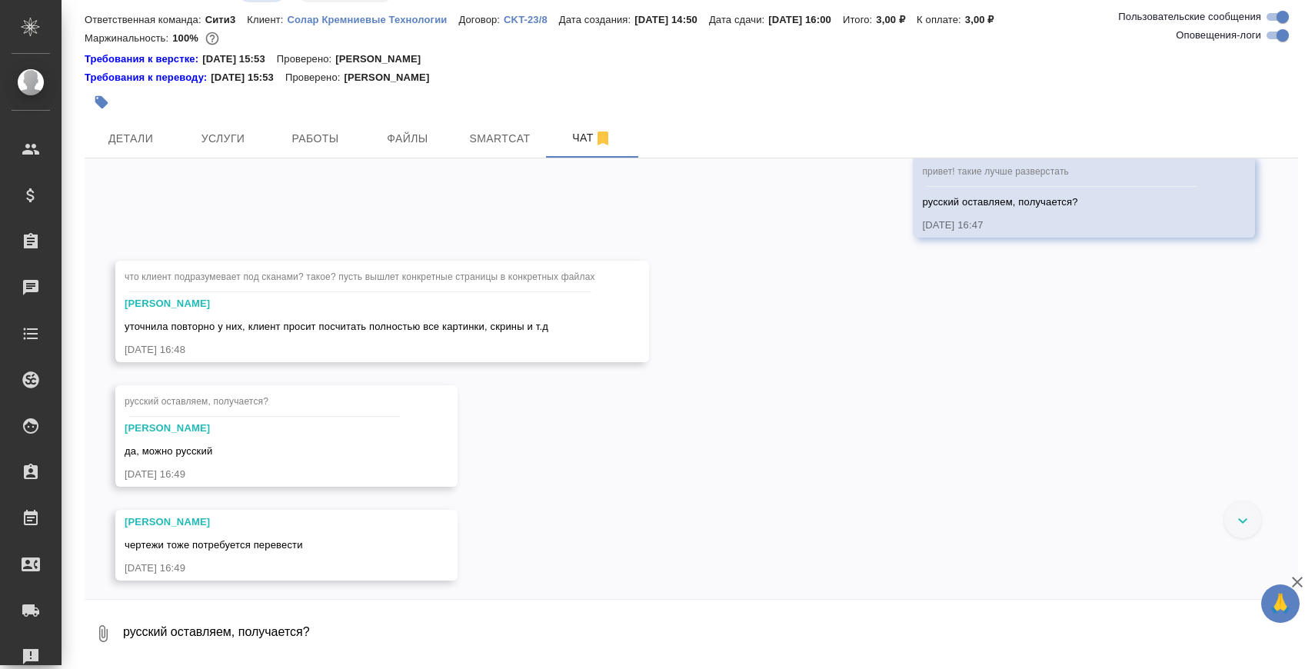
scroll to position [3627, 0]
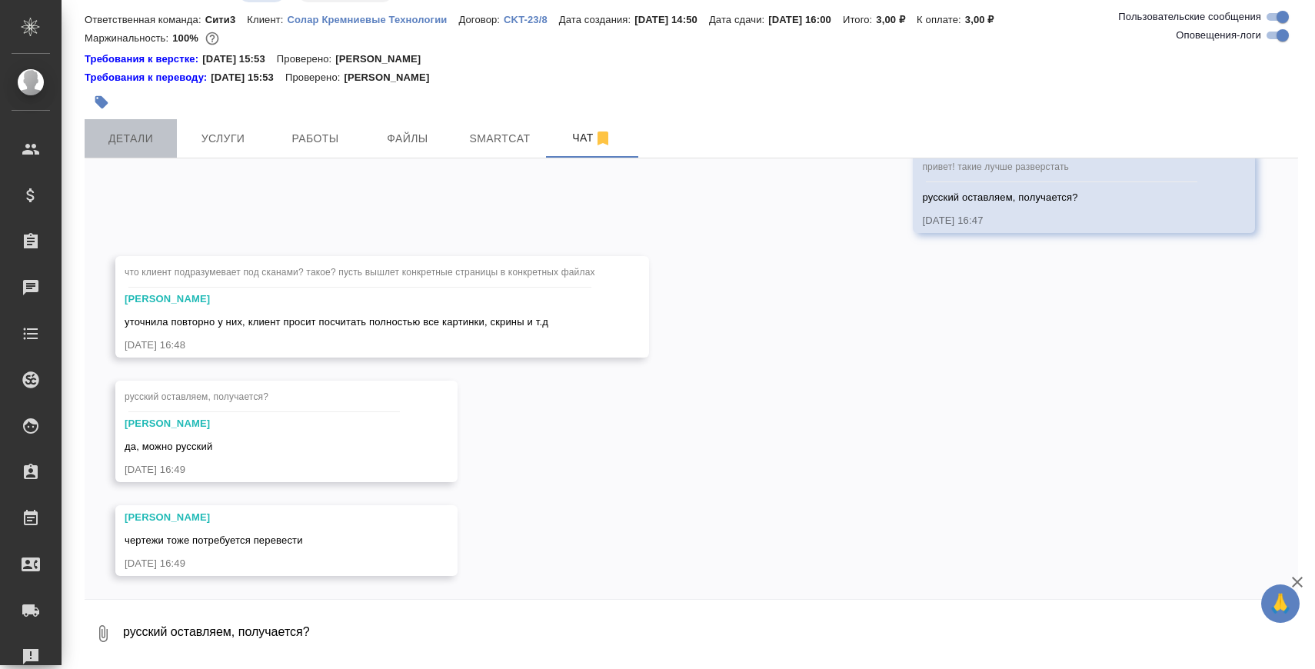
click at [132, 129] on span "Детали" at bounding box center [131, 138] width 74 height 19
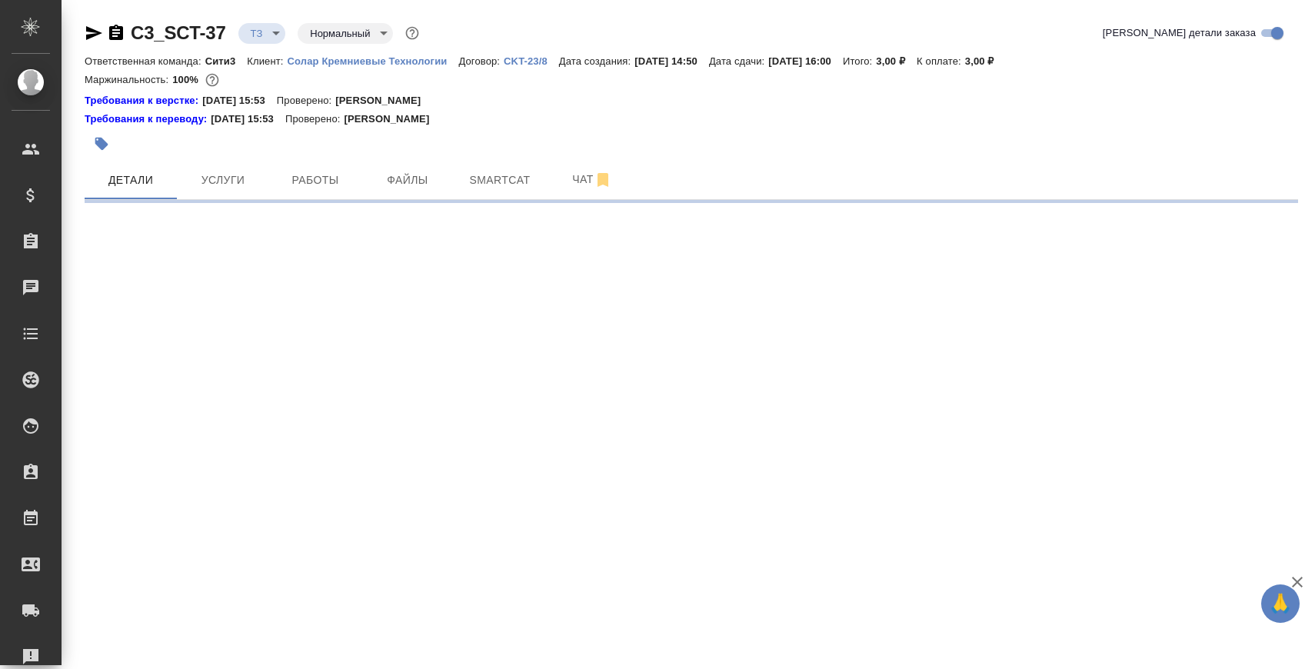
select select "RU"
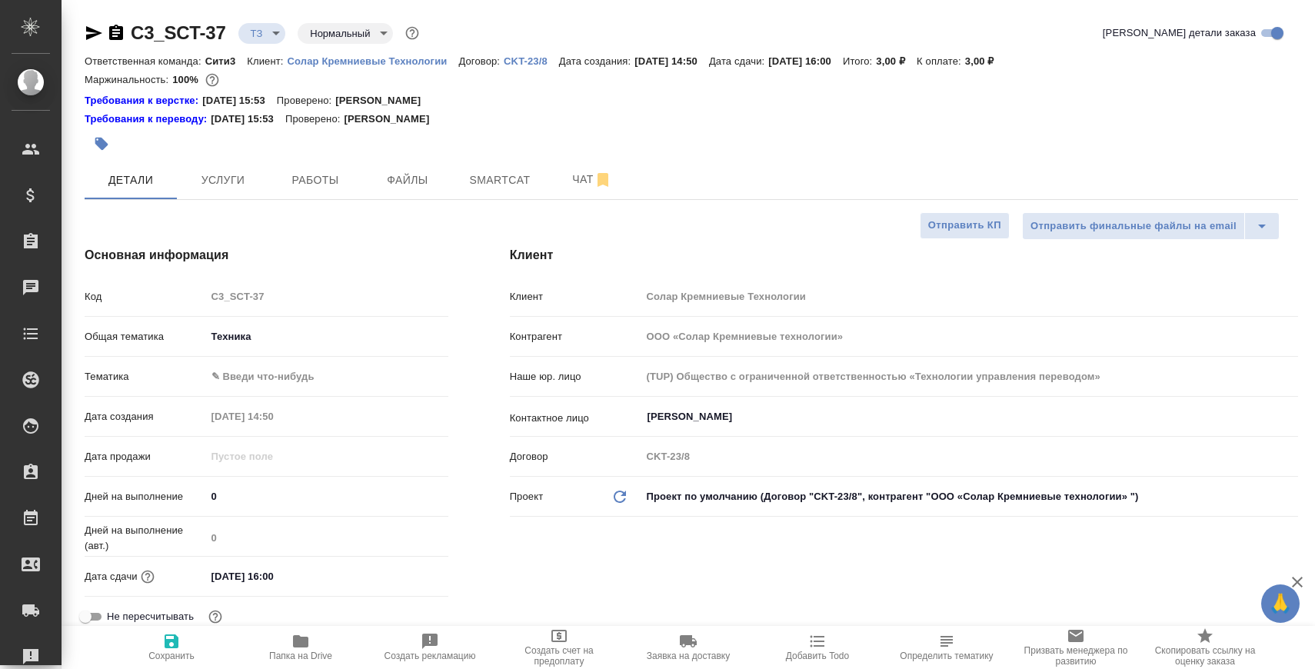
type textarea "x"
click at [311, 647] on span "Папка на Drive" at bounding box center [300, 646] width 111 height 29
type textarea "x"
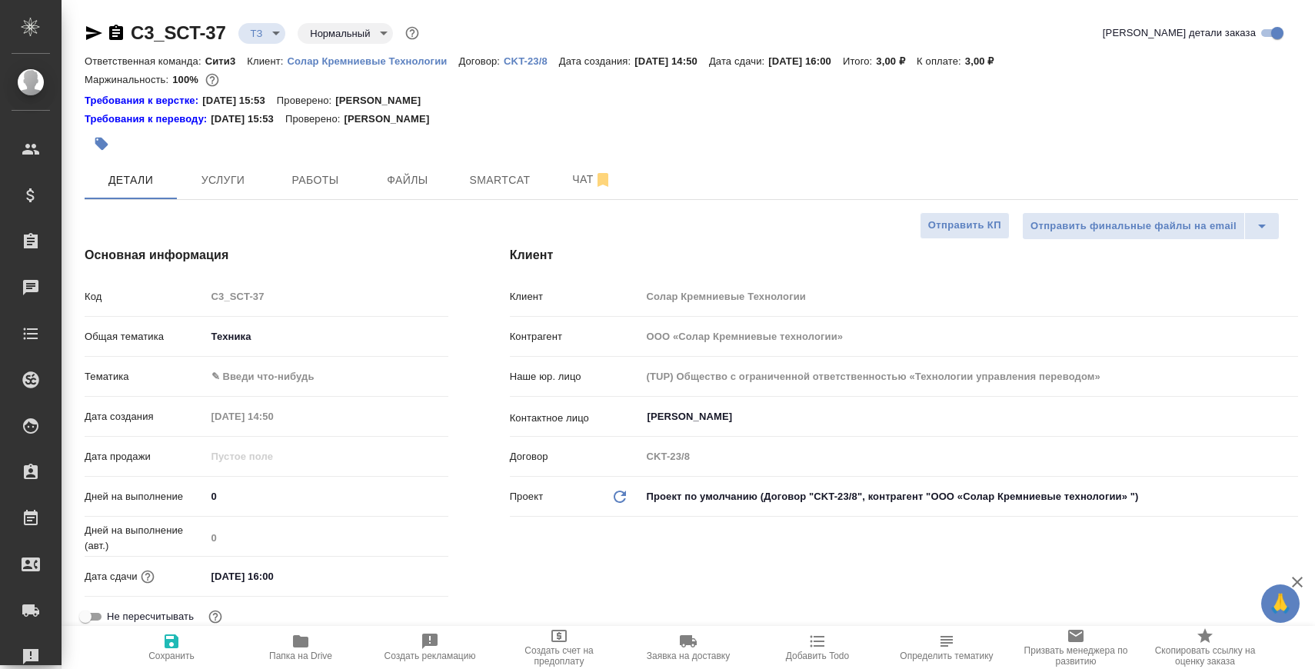
type textarea "x"
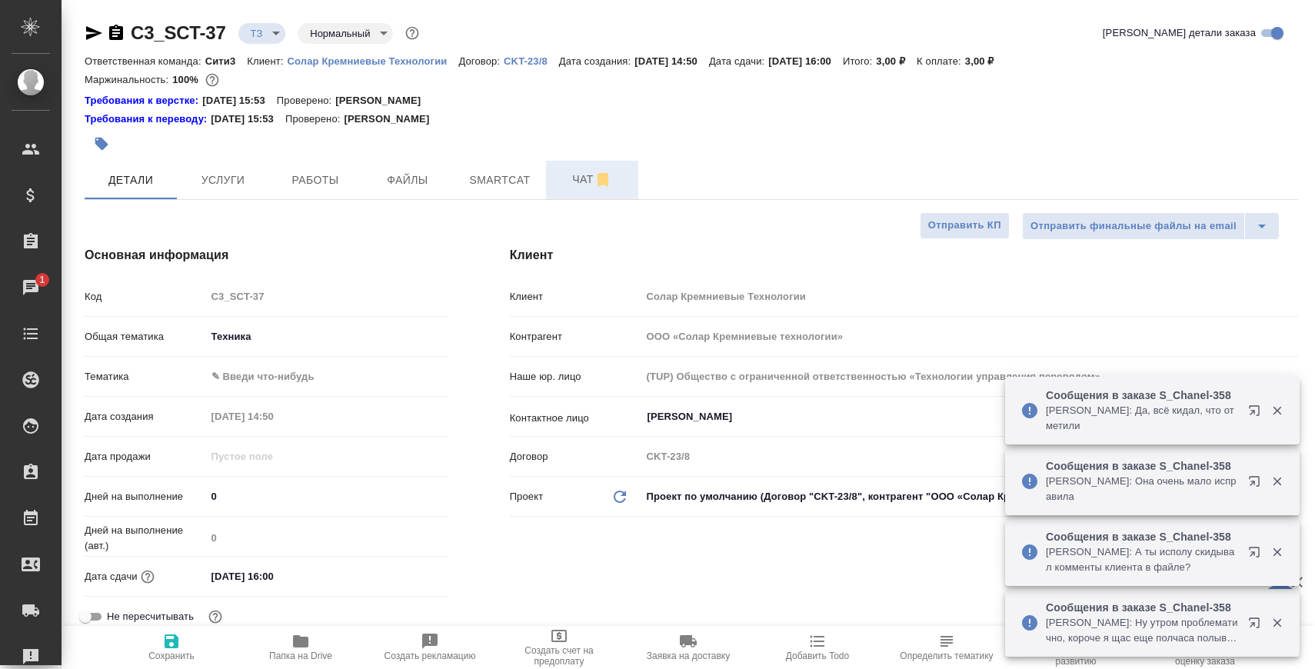
click at [556, 172] on span "Чат" at bounding box center [592, 179] width 74 height 19
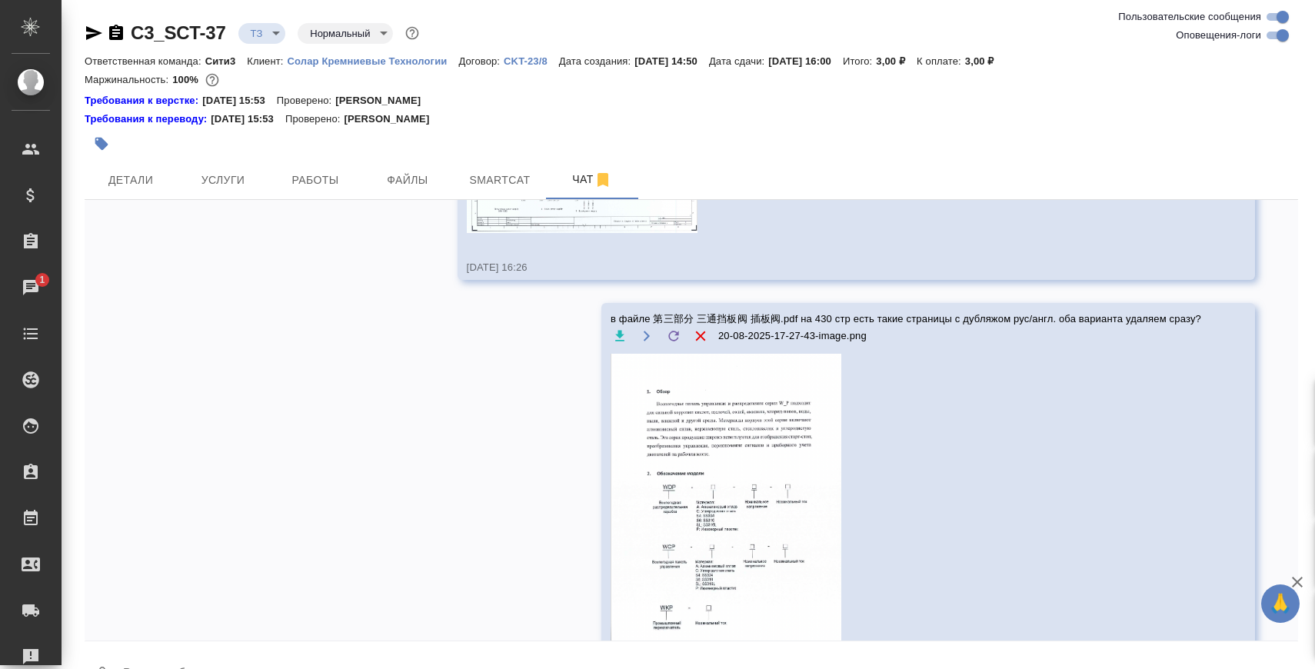
click at [134, 146] on div at bounding box center [489, 144] width 809 height 34
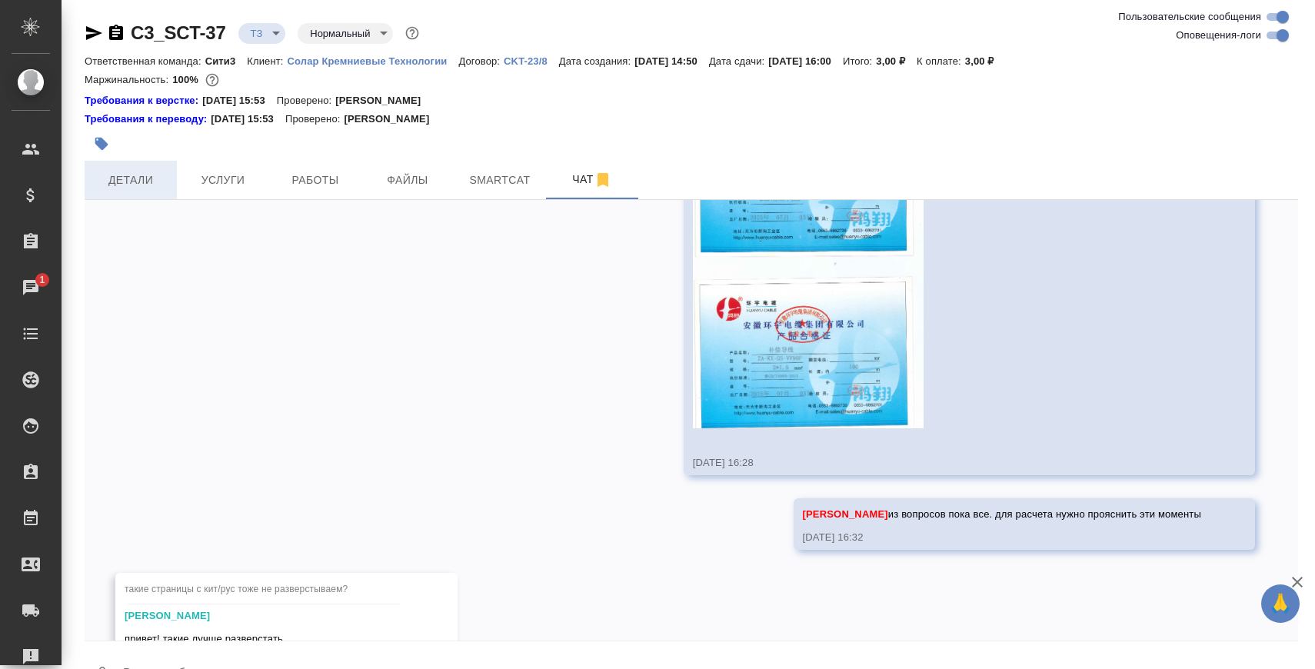
click at [134, 172] on span "Детали" at bounding box center [131, 180] width 74 height 19
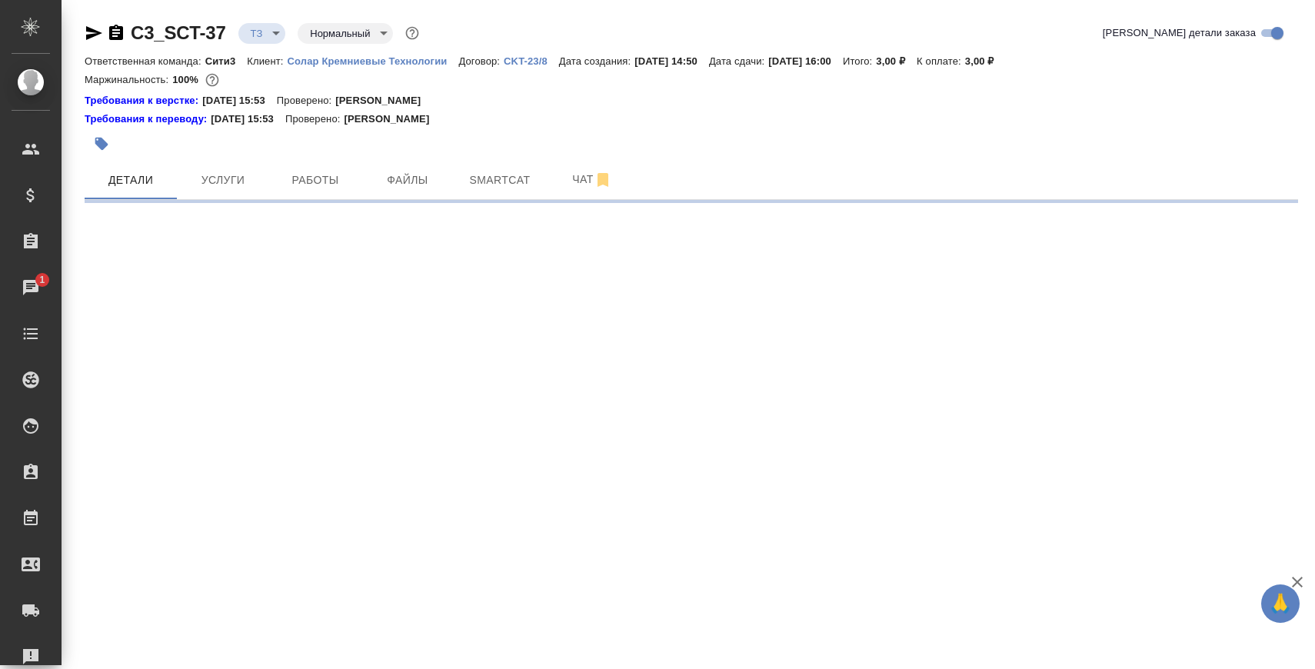
select select "RU"
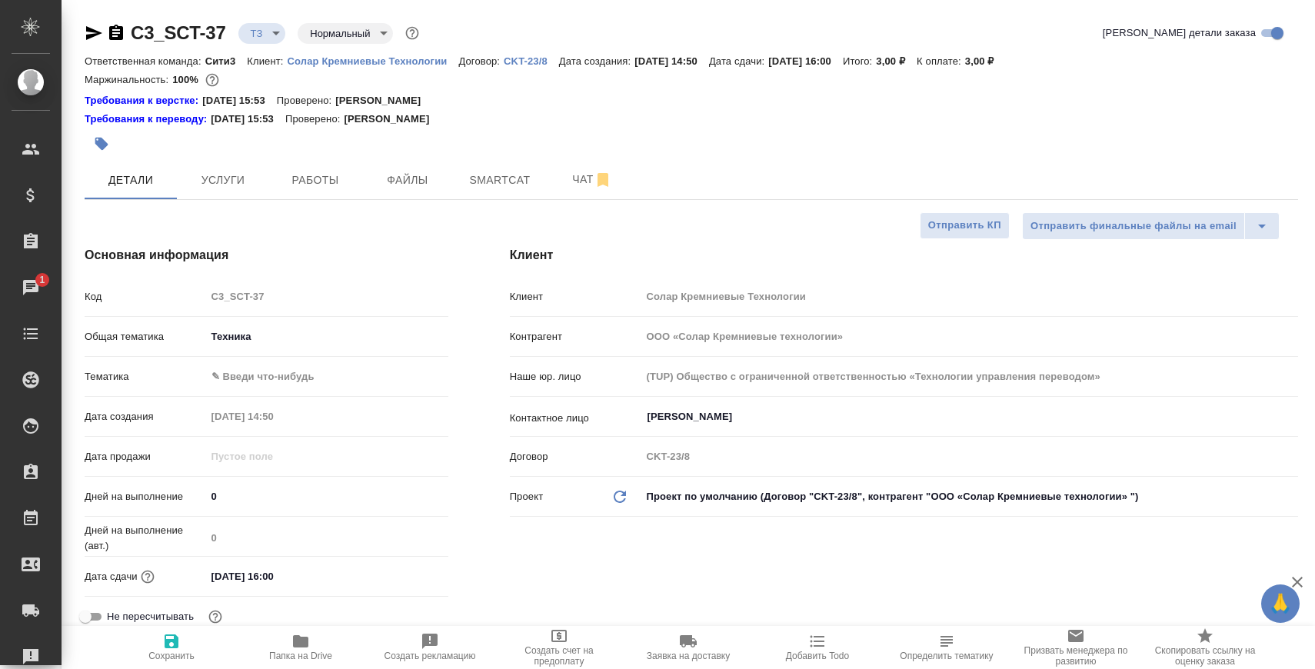
click at [325, 642] on span "Папка на Drive" at bounding box center [300, 646] width 111 height 29
type textarea "x"
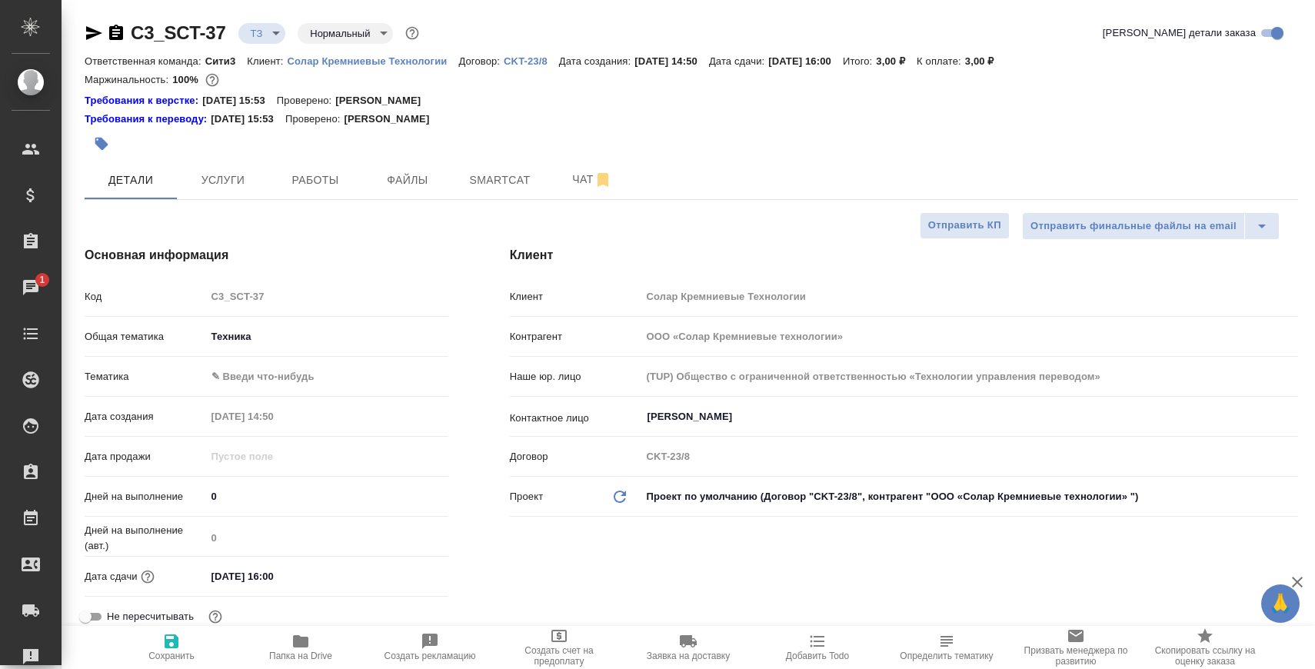
type textarea "x"
click at [556, 183] on span "Чат" at bounding box center [592, 179] width 74 height 19
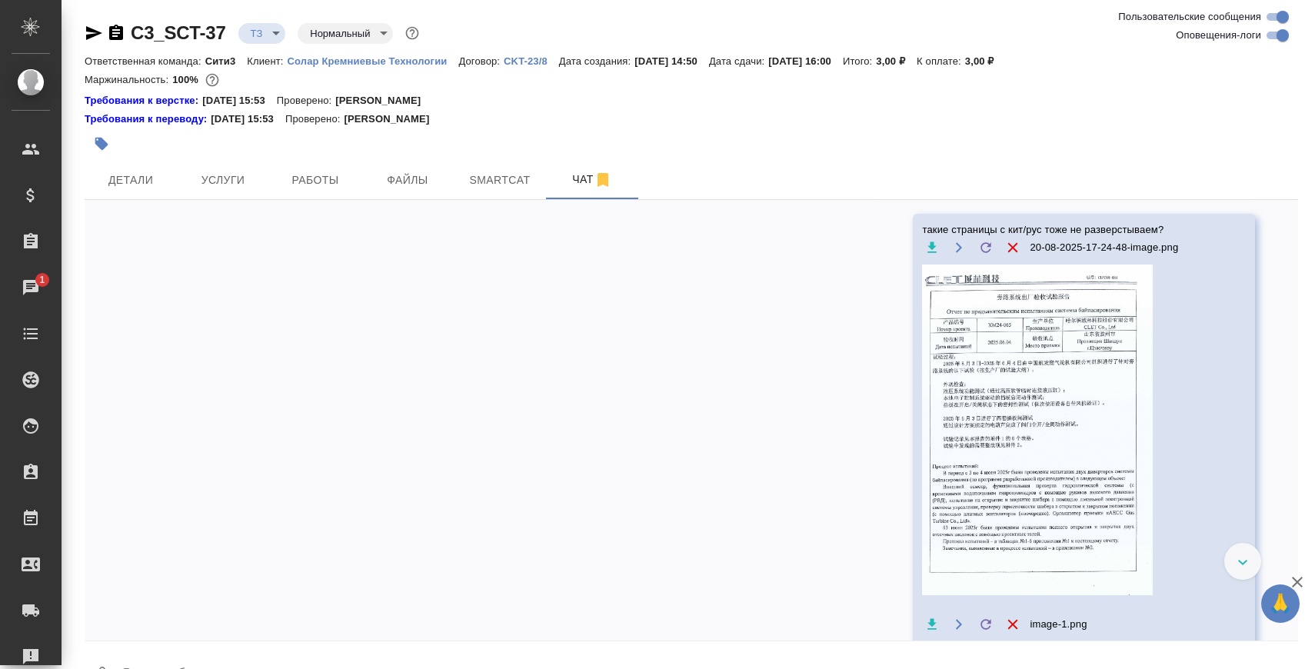
click at [377, 654] on textarea at bounding box center [710, 675] width 1177 height 52
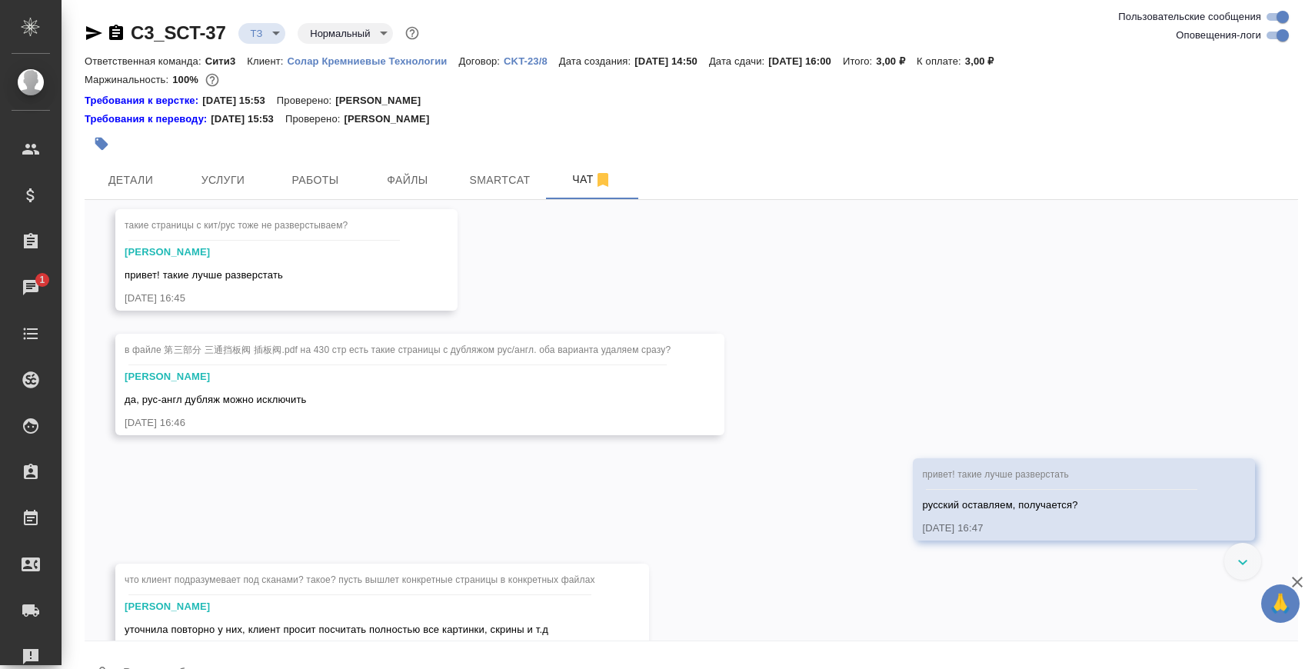
paste textarea "https://drive.awatera.com/apps/files/?dir=/Shares/SCT/Orders/C3_SCT-37/Analyze"
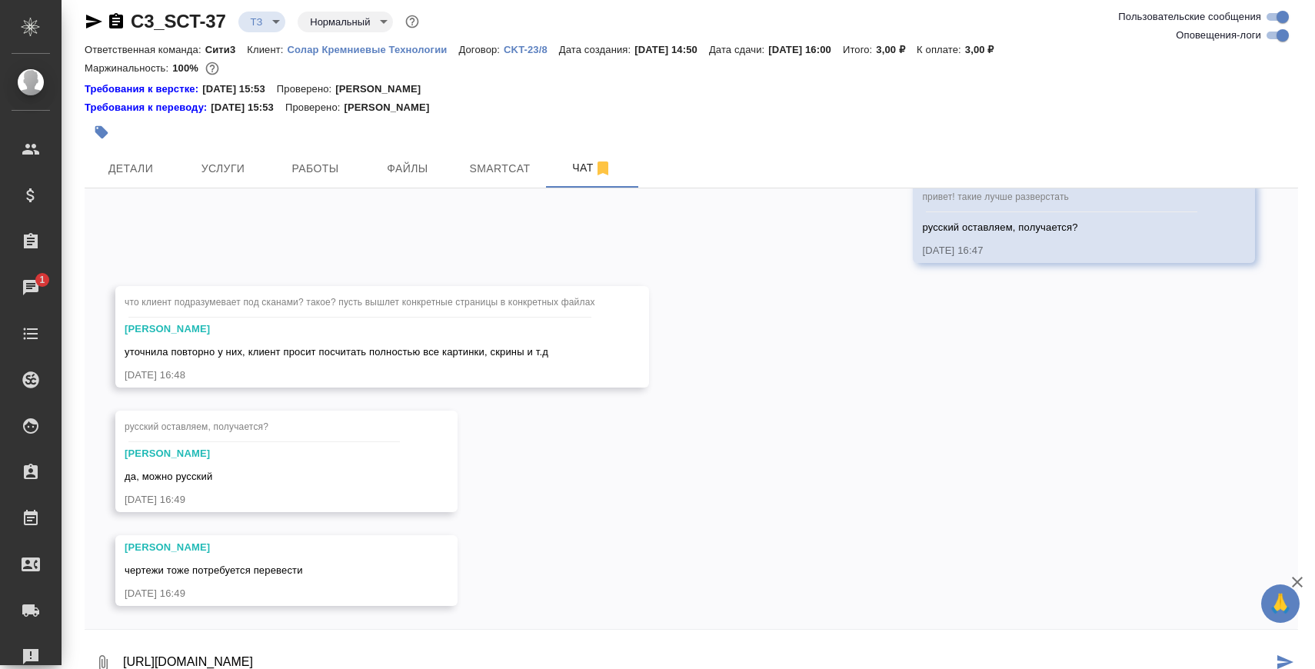
scroll to position [27, 0]
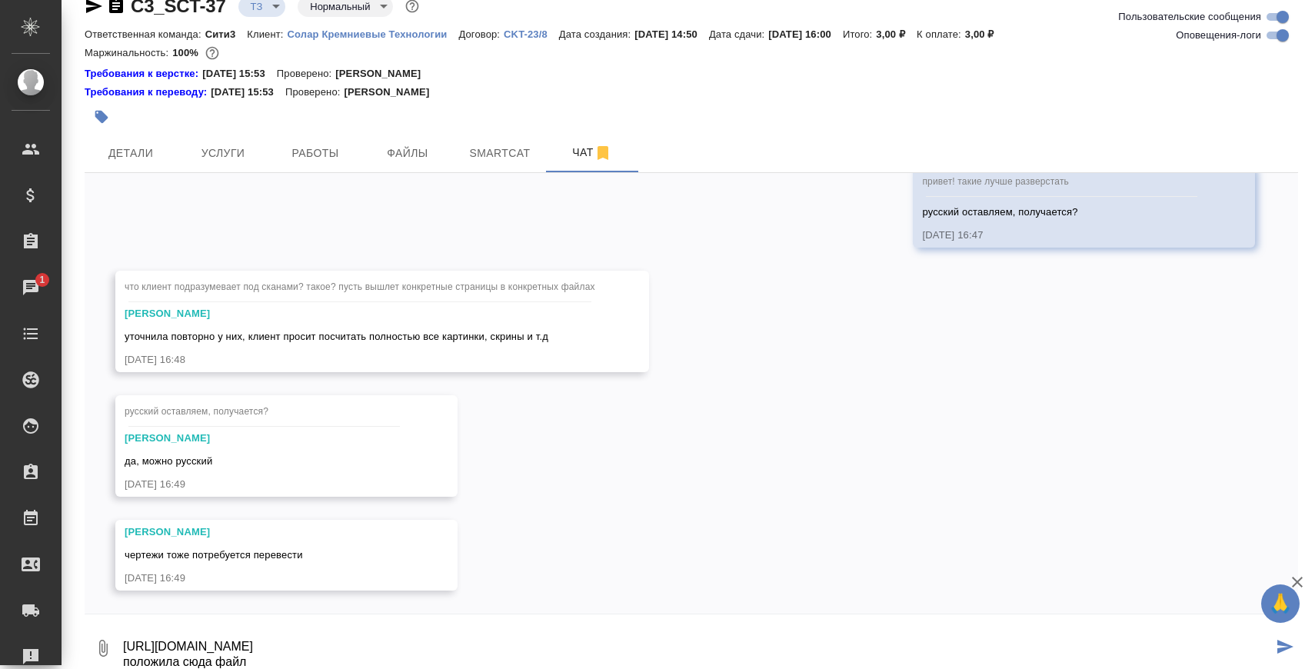
click at [612, 645] on textarea "https://drive.awatera.com/apps/files/?dir=/Shares/SCT/Orders/C3_SCT-37/Analyze …" at bounding box center [697, 648] width 1151 height 52
click at [268, 664] on textarea "https://drive.awatera.com/apps/files/?dir=/Shares/SCT/Orders/C3_SCT-37/Analyze …" at bounding box center [697, 648] width 1151 height 52
paste textarea "第三部分 三通挡板阀 插板阀.pdf (дубляж 插板阀&挡板阀.pdf) с вырезанными страницами на рус и рус/а…"
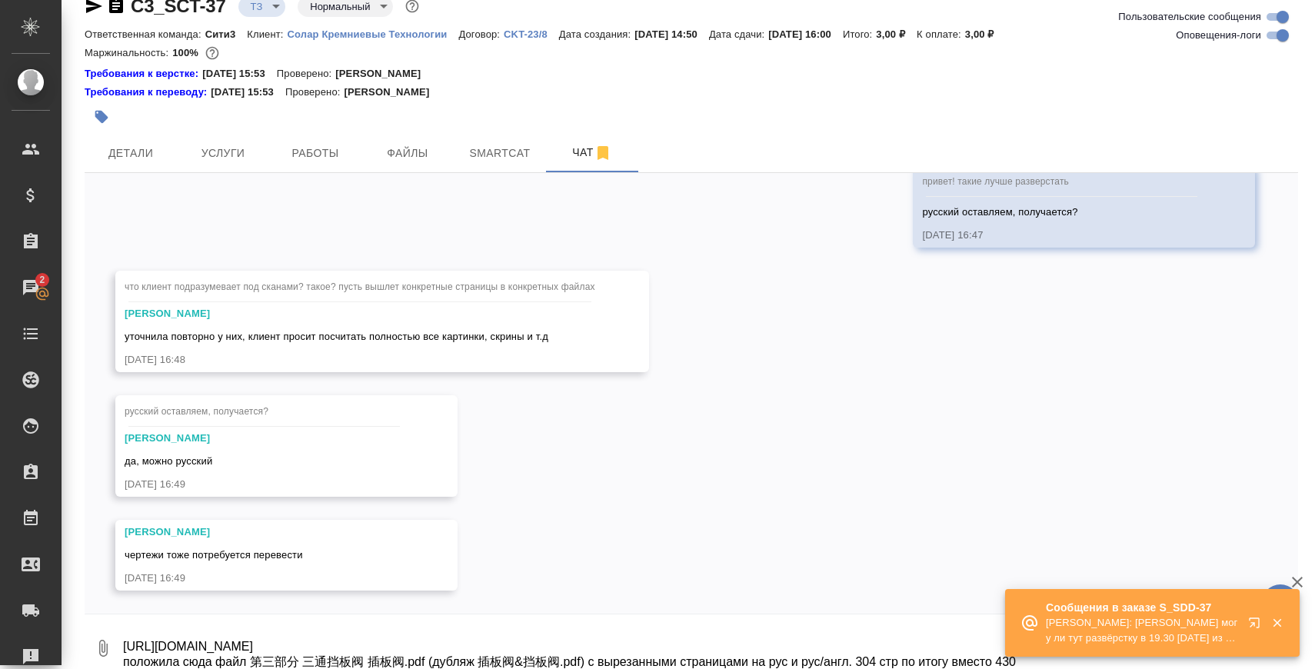
click at [795, 653] on textarea "https://drive.awatera.com/apps/files/?dir=/Shares/SCT/Orders/C3_SCT-37/Analyze …" at bounding box center [697, 648] width 1151 height 52
click at [1280, 625] on icon "button" at bounding box center [1277, 623] width 8 height 8
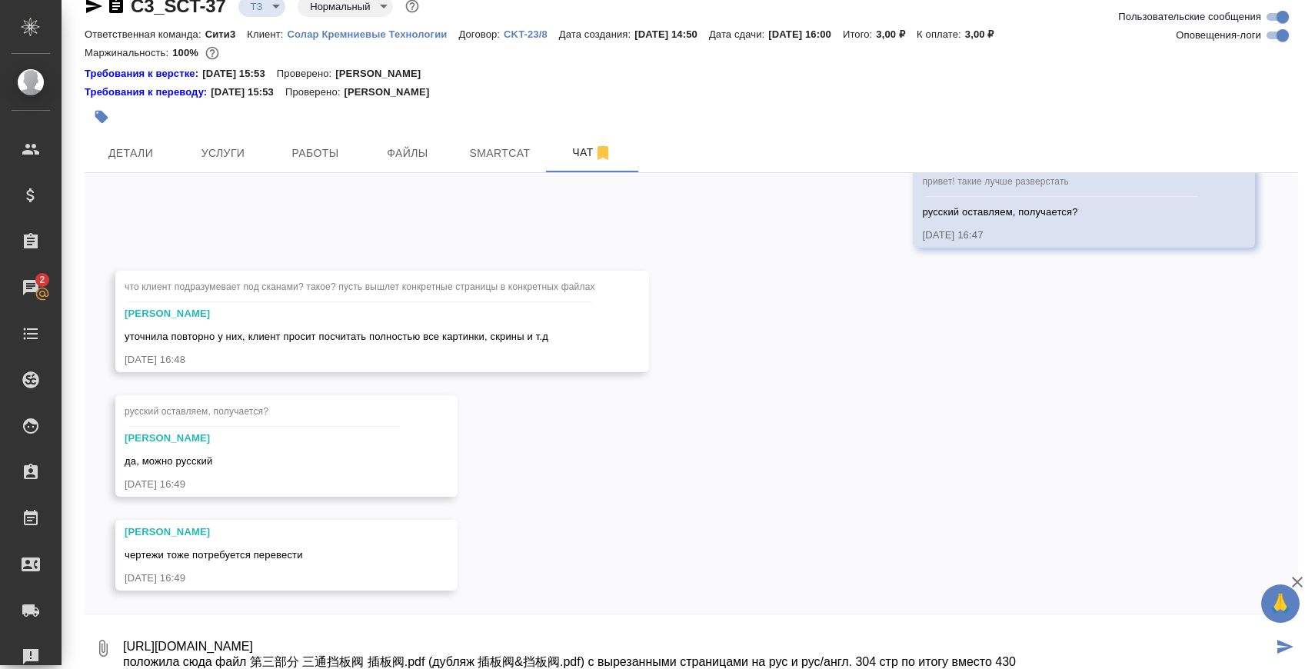
click at [1092, 658] on textarea "https://drive.awatera.com/apps/files/?dir=/Shares/SCT/Orders/C3_SCT-37/Analyze …" at bounding box center [697, 648] width 1151 height 52
type textarea "https://drive.awatera.com/apps/files/?dir=/Shares/SCT/Orders/C3_SCT-37/Analyze …"
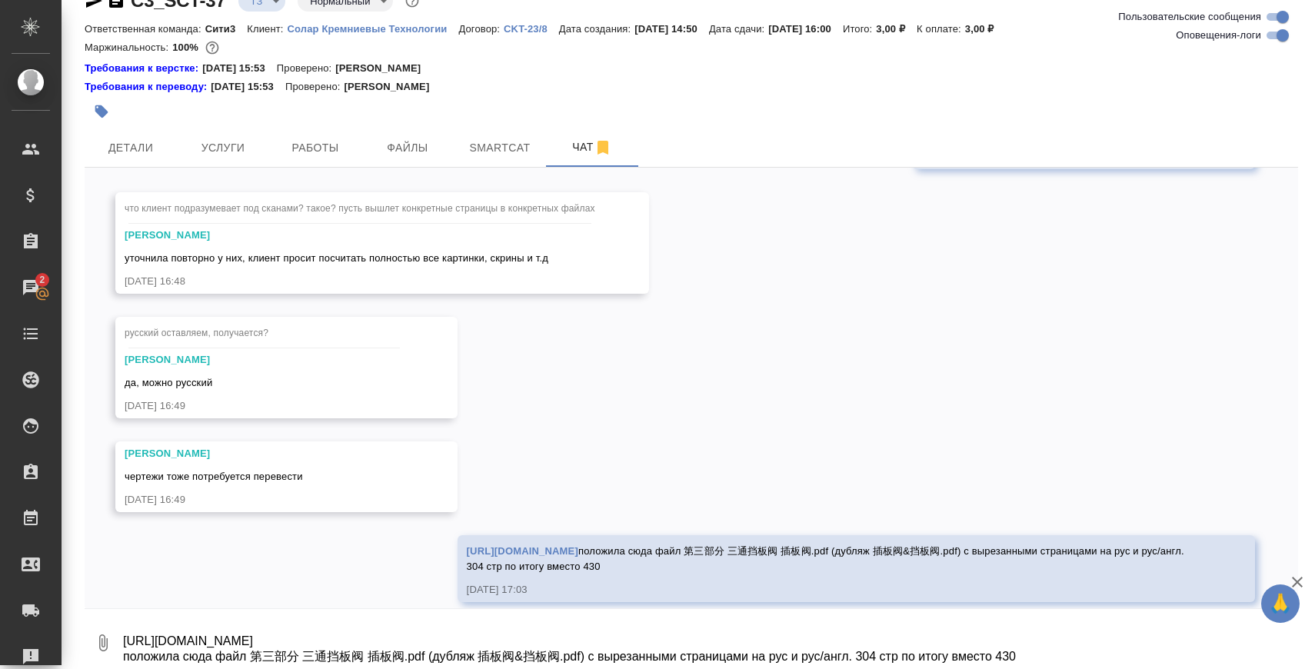
scroll to position [3733, 0]
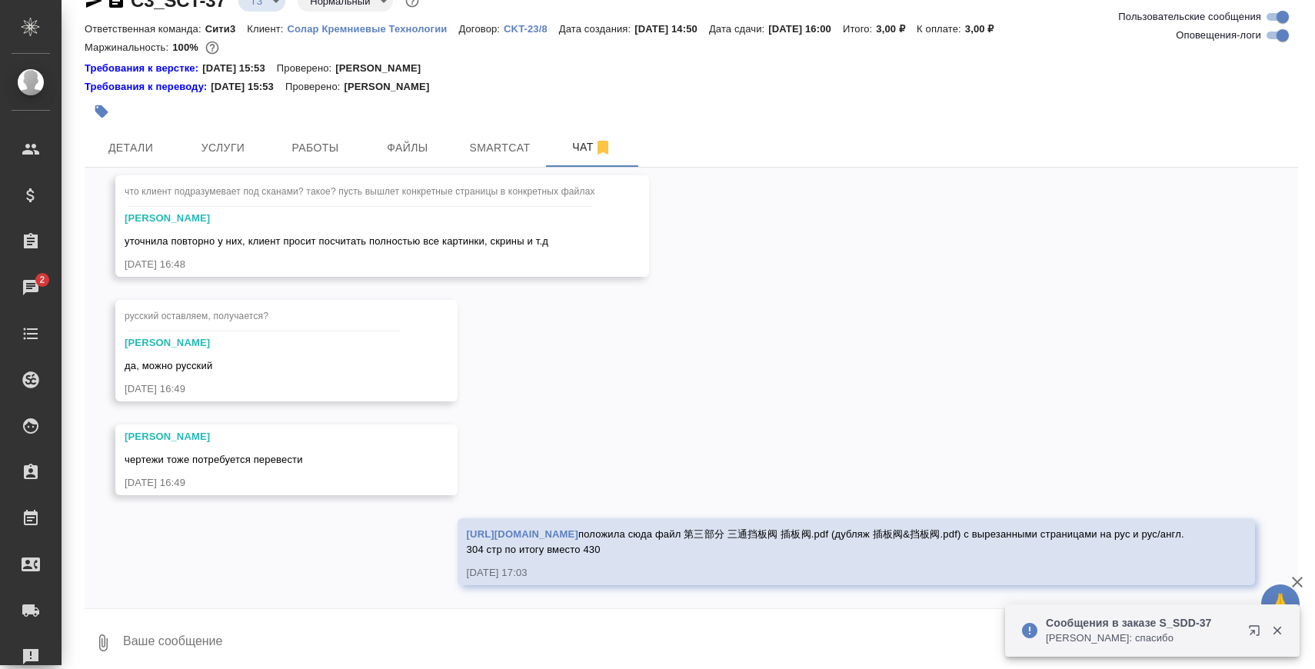
click at [118, 8] on icon "button" at bounding box center [116, 1] width 18 height 18
click at [380, 639] on textarea at bounding box center [710, 643] width 1177 height 52
paste textarea
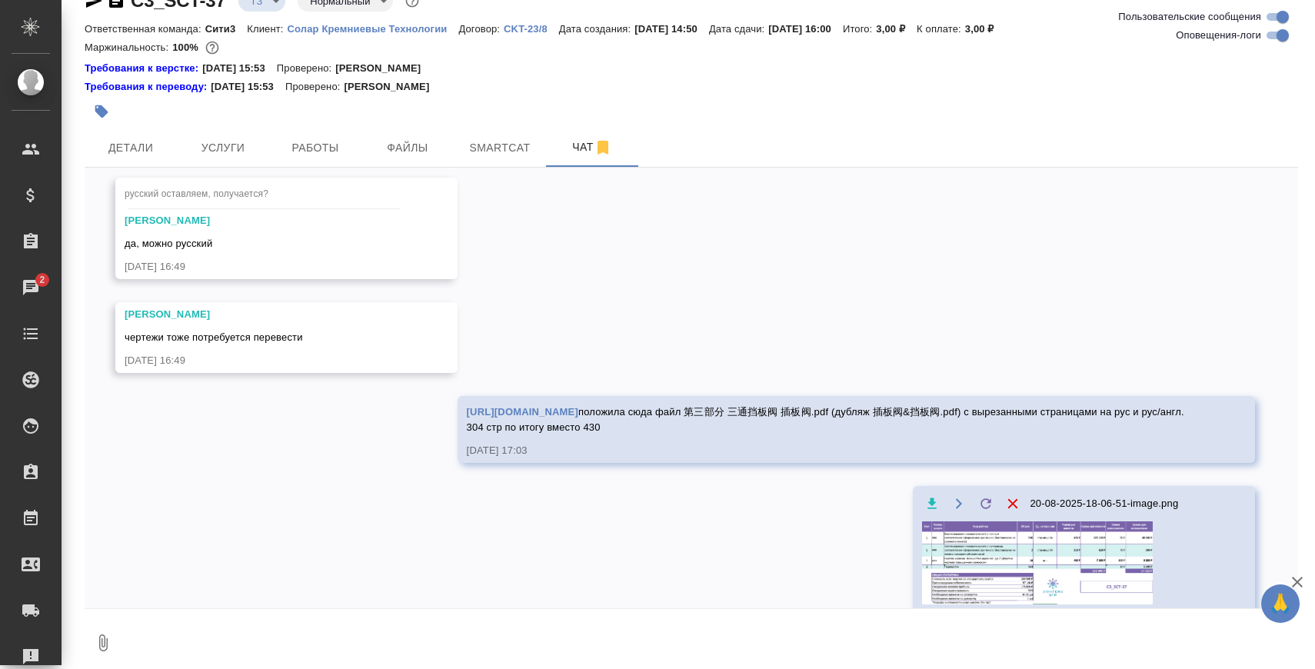
click at [275, 4] on body "🙏 .cls-1 fill:#fff; AWATERA Zaborova Aleksandra Клиенты Спецификации Заказы 2 Ч…" at bounding box center [657, 396] width 1315 height 793
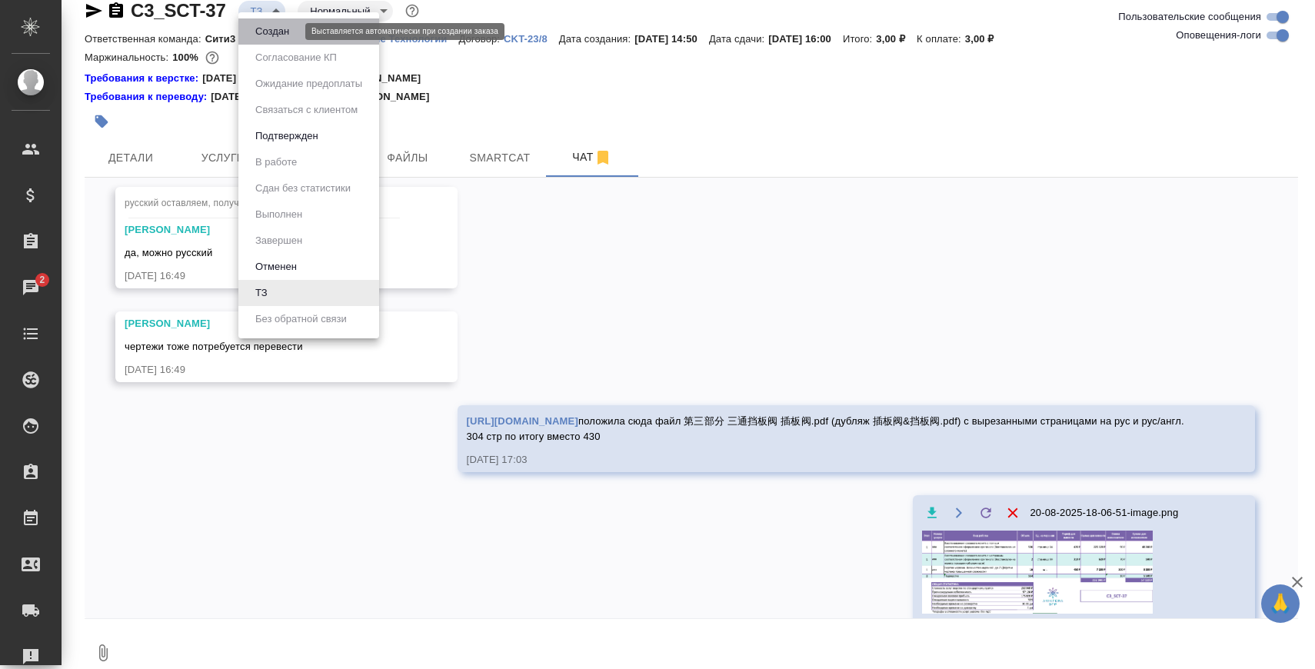
click at [279, 31] on button "Создан" at bounding box center [272, 31] width 43 height 17
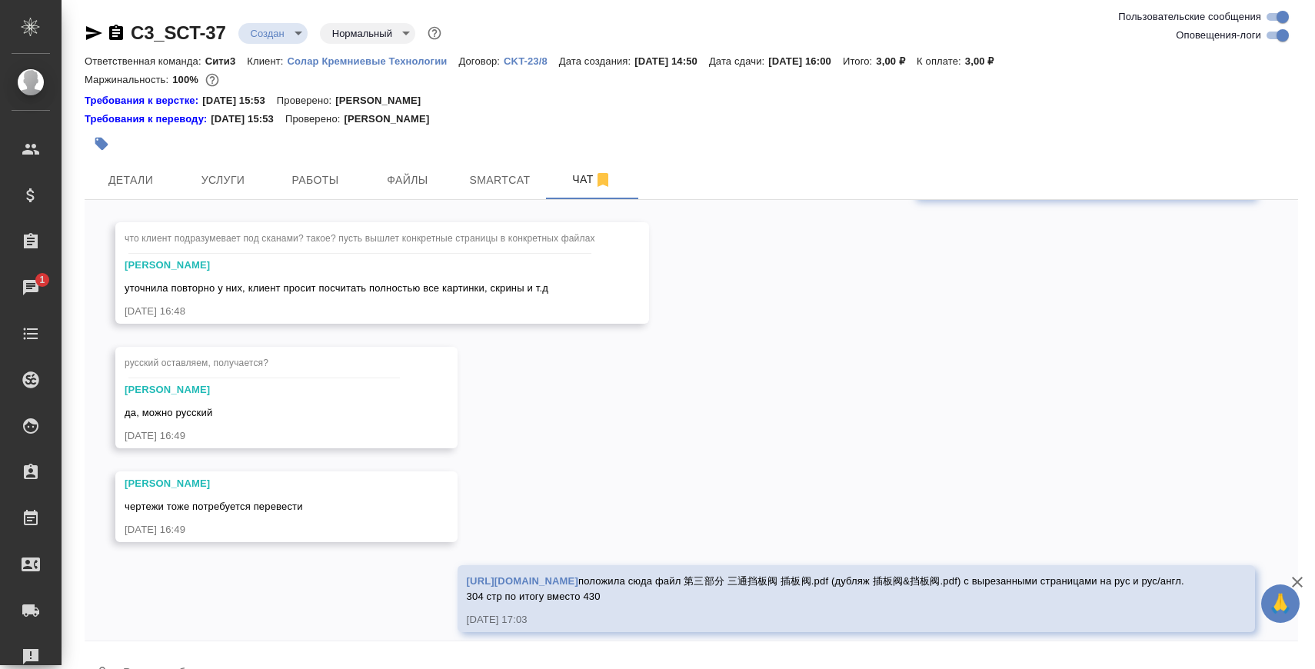
scroll to position [3996, 0]
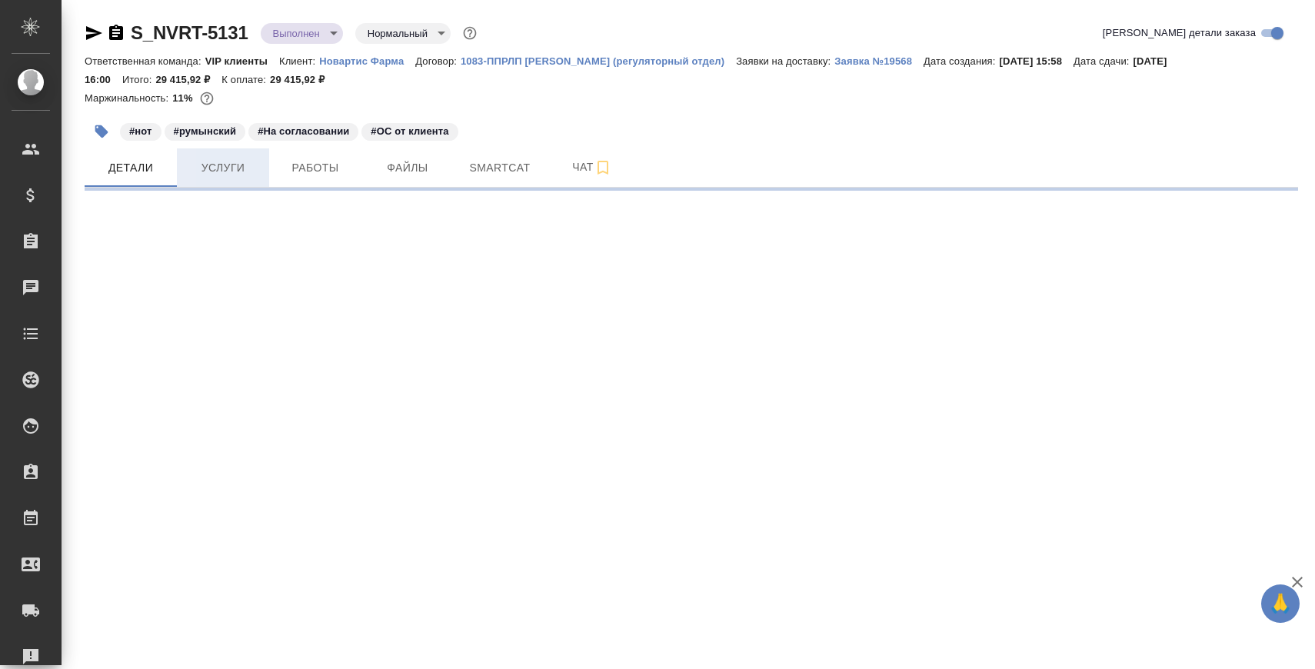
click at [221, 168] on span "Услуги" at bounding box center [223, 167] width 74 height 19
select select "RU"
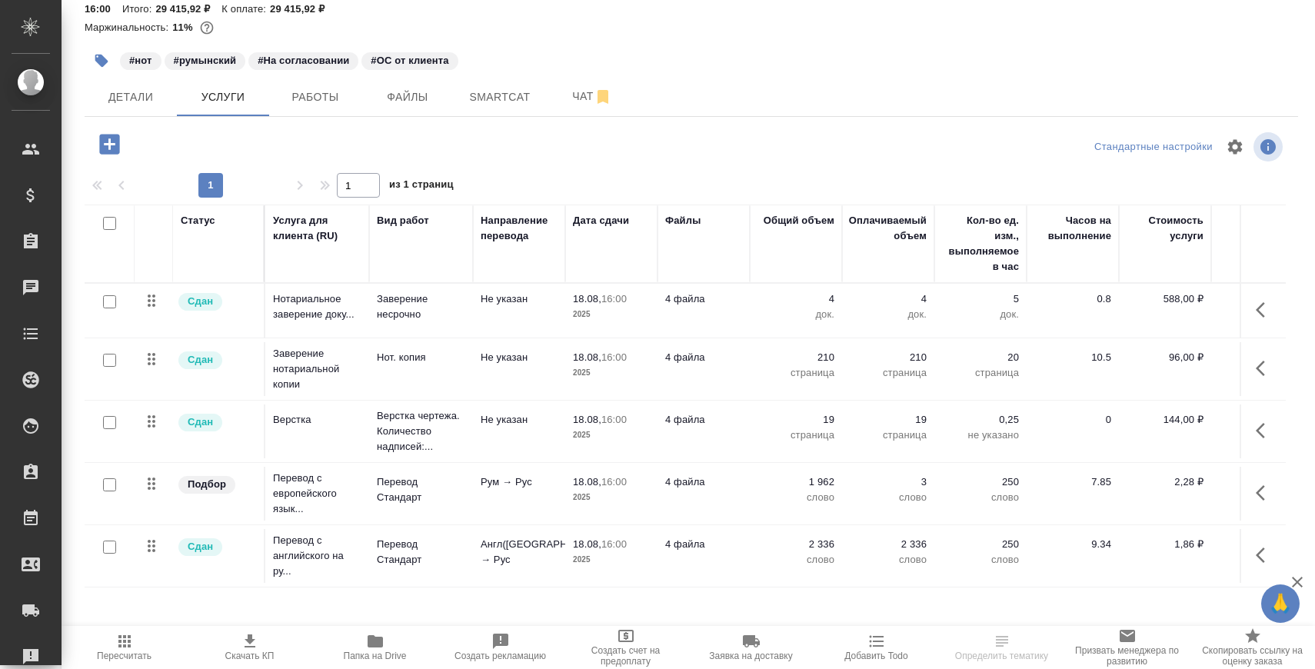
scroll to position [78, 0]
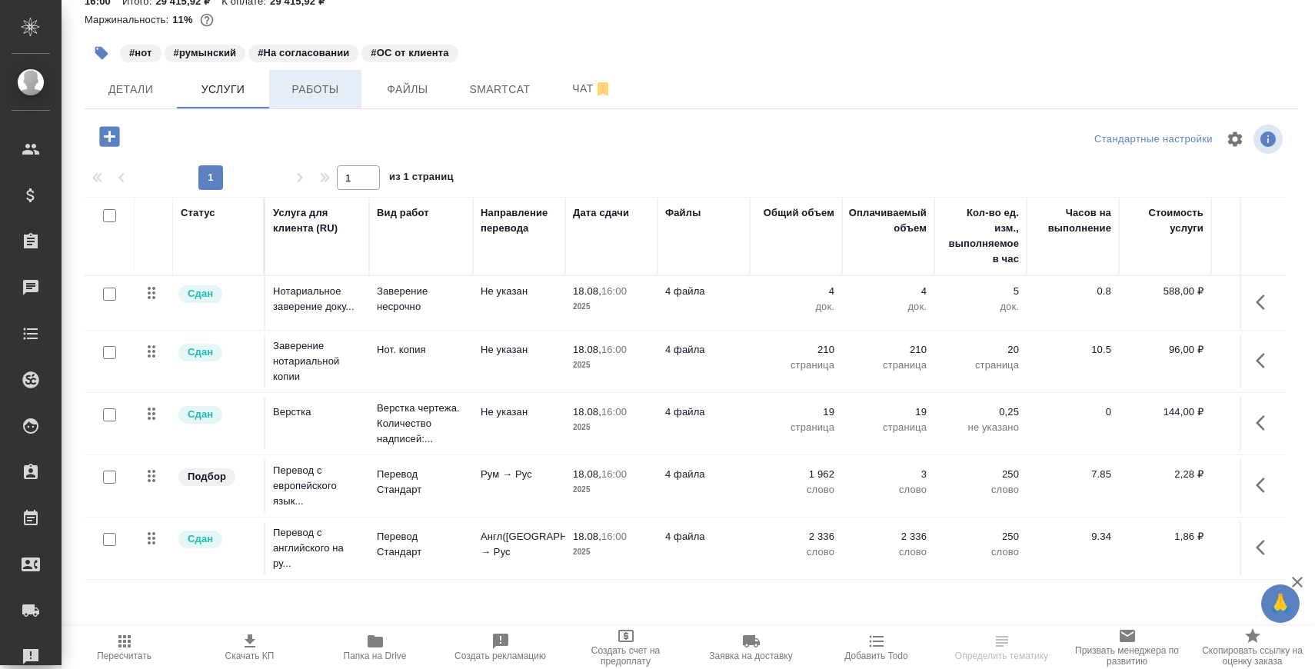
click at [330, 88] on span "Работы" at bounding box center [315, 89] width 74 height 19
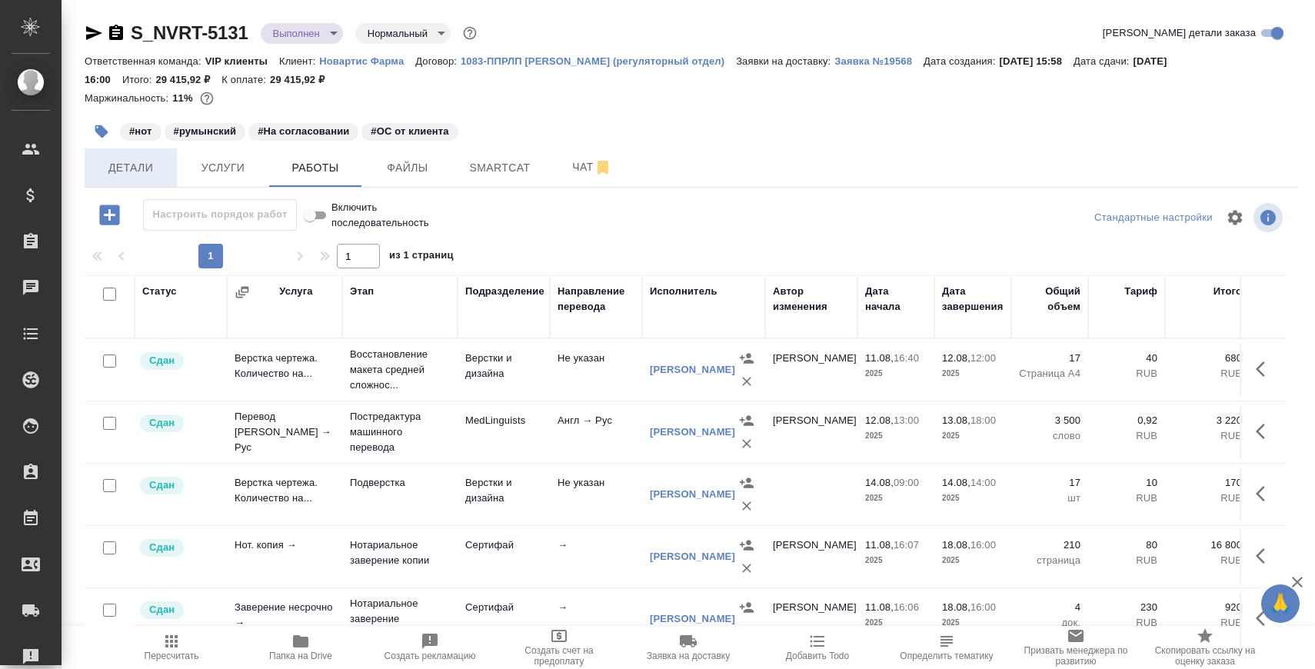
click at [132, 162] on span "Детали" at bounding box center [131, 167] width 74 height 19
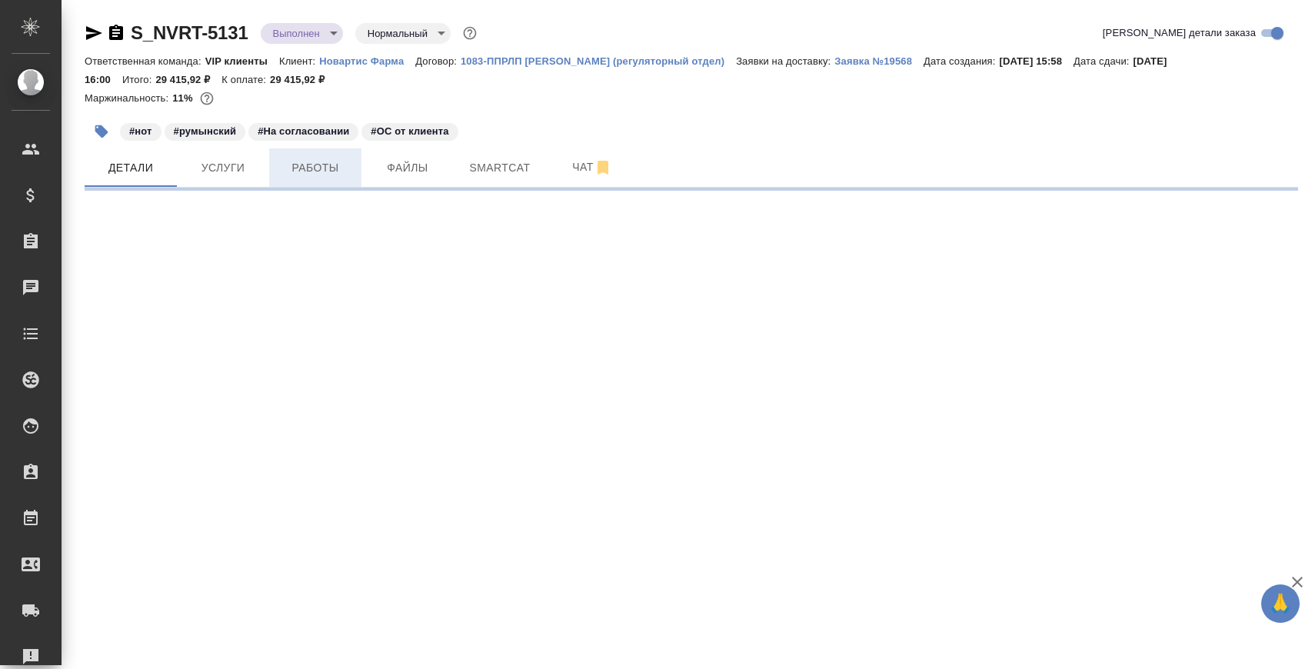
select select "RU"
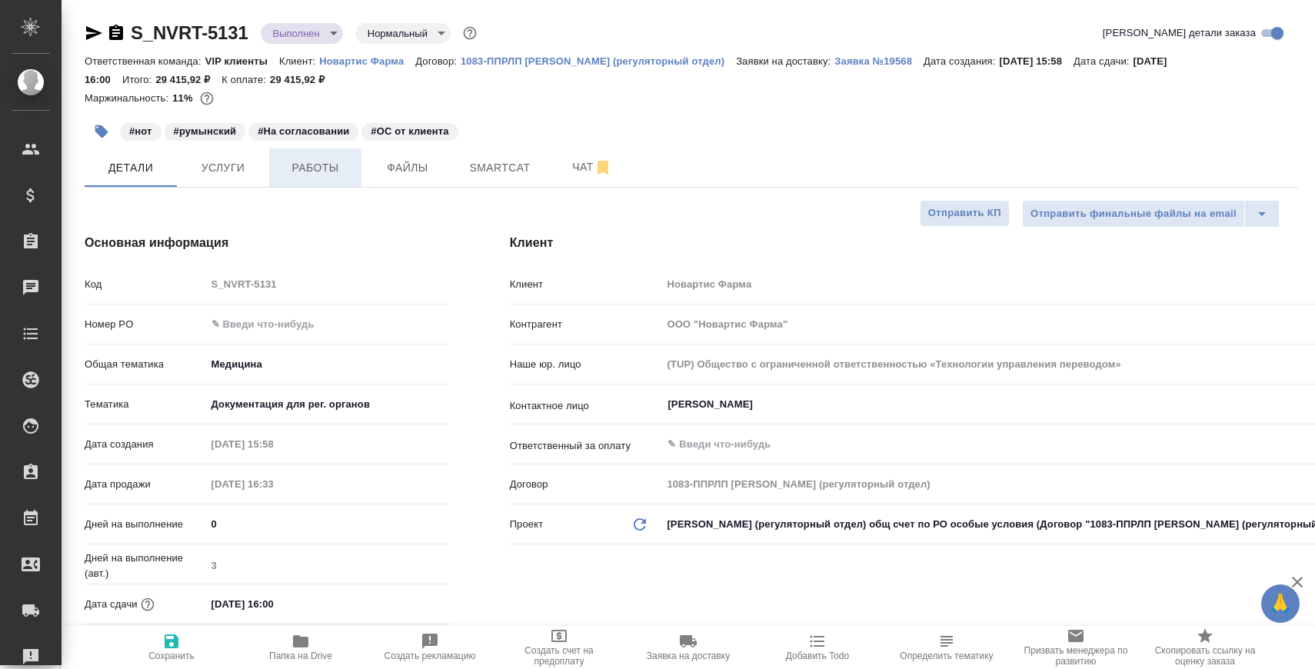
type textarea "x"
click at [310, 158] on button "Работы" at bounding box center [315, 167] width 92 height 38
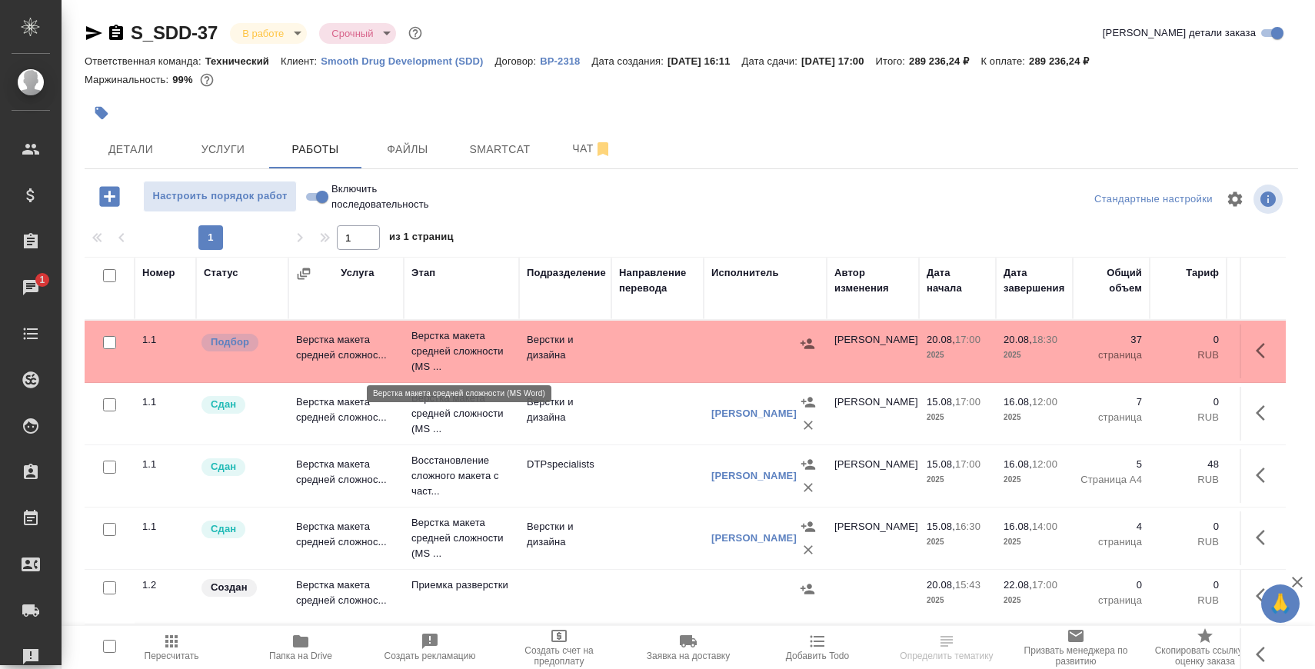
click at [441, 348] on p "Верстка макета средней сложности (MS ..." at bounding box center [461, 351] width 100 height 46
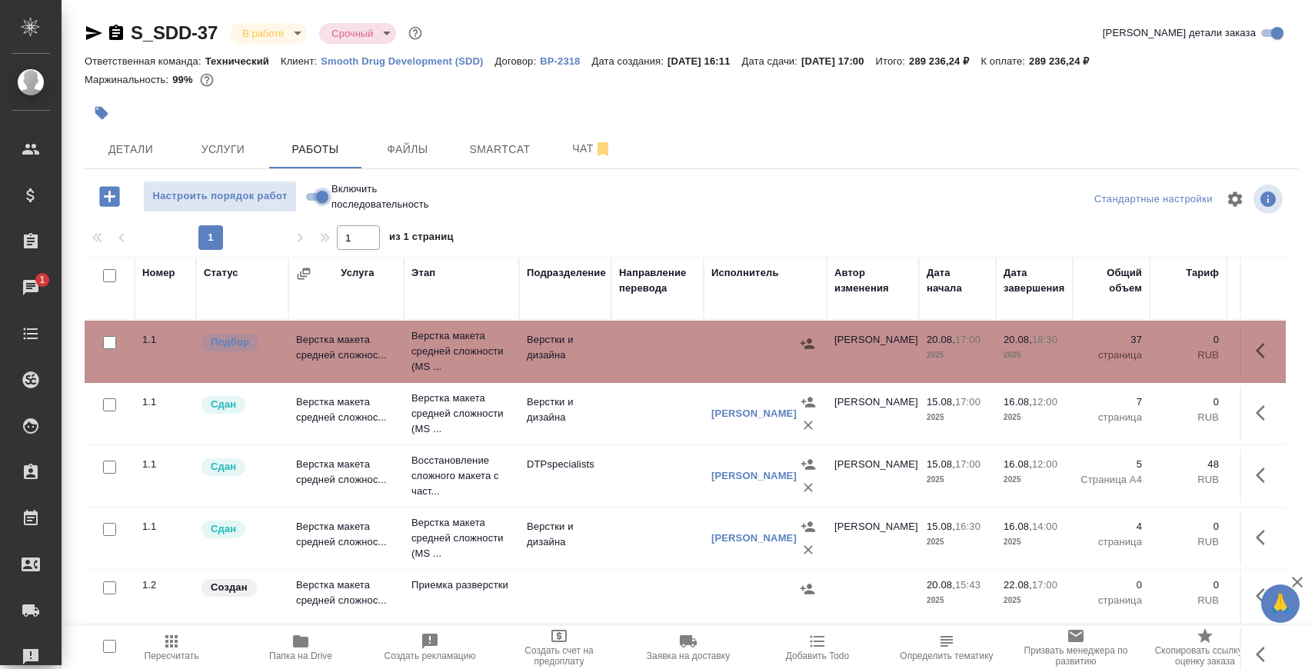
click at [320, 196] on input "Включить последовательность" at bounding box center [322, 197] width 55 height 18
checkbox input "true"
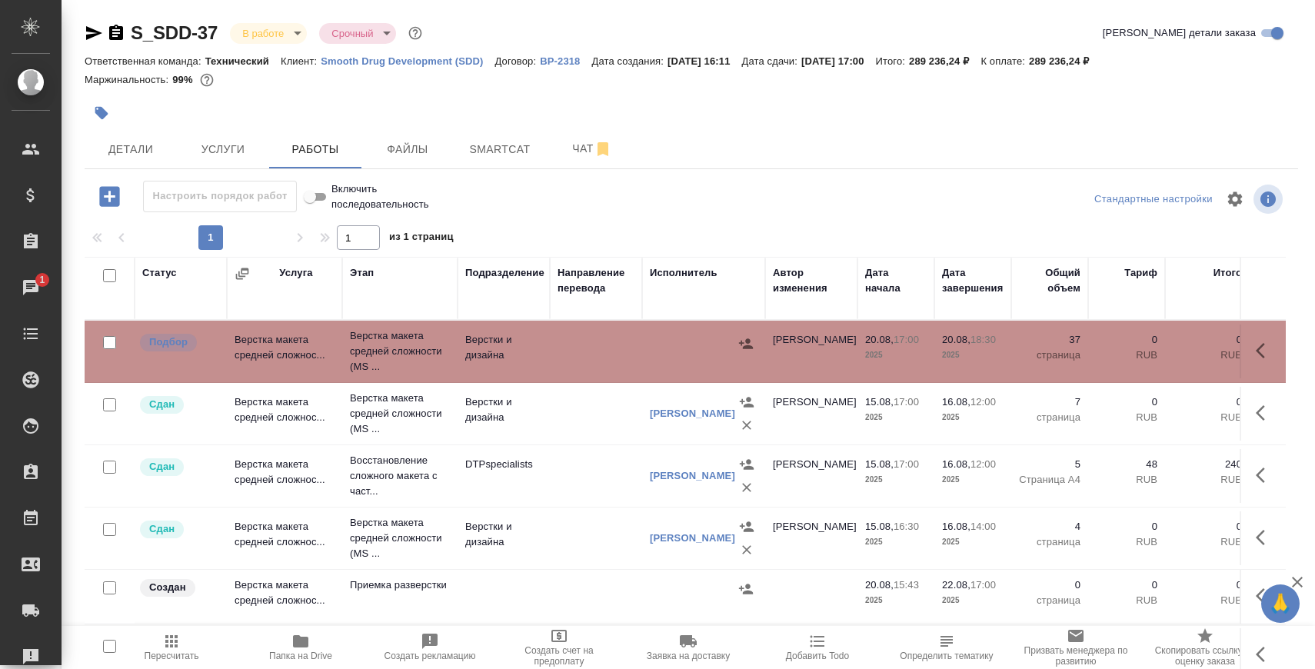
click at [314, 199] on input "Включить последовательность" at bounding box center [309, 197] width 55 height 18
checkbox input "false"
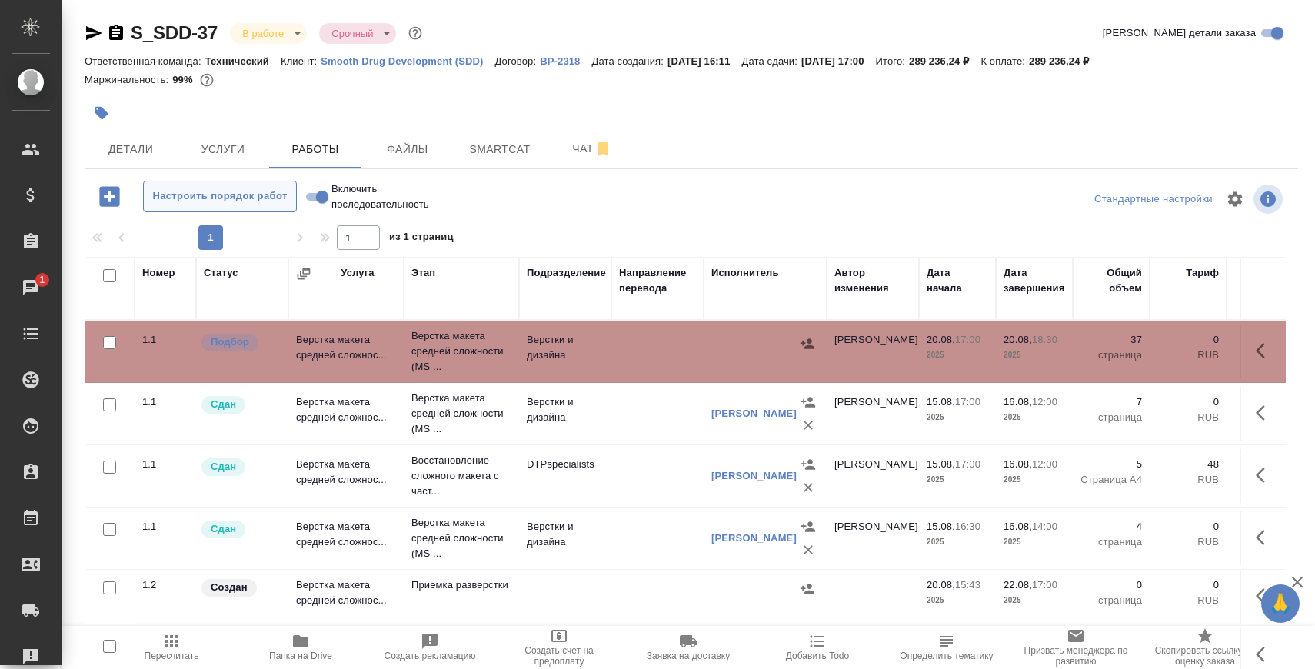
click at [248, 199] on span "Настроить порядок работ" at bounding box center [220, 197] width 137 height 18
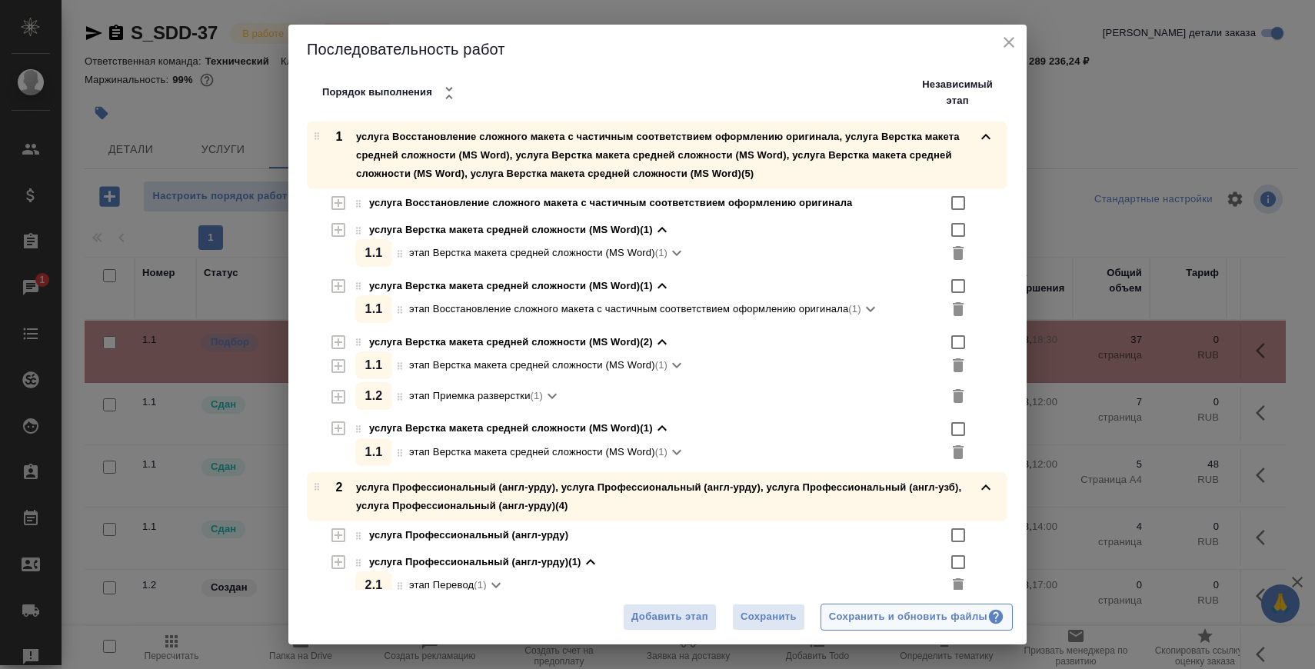
click at [878, 615] on div "Сохранить и обновить файлы" at bounding box center [916, 617] width 175 height 18
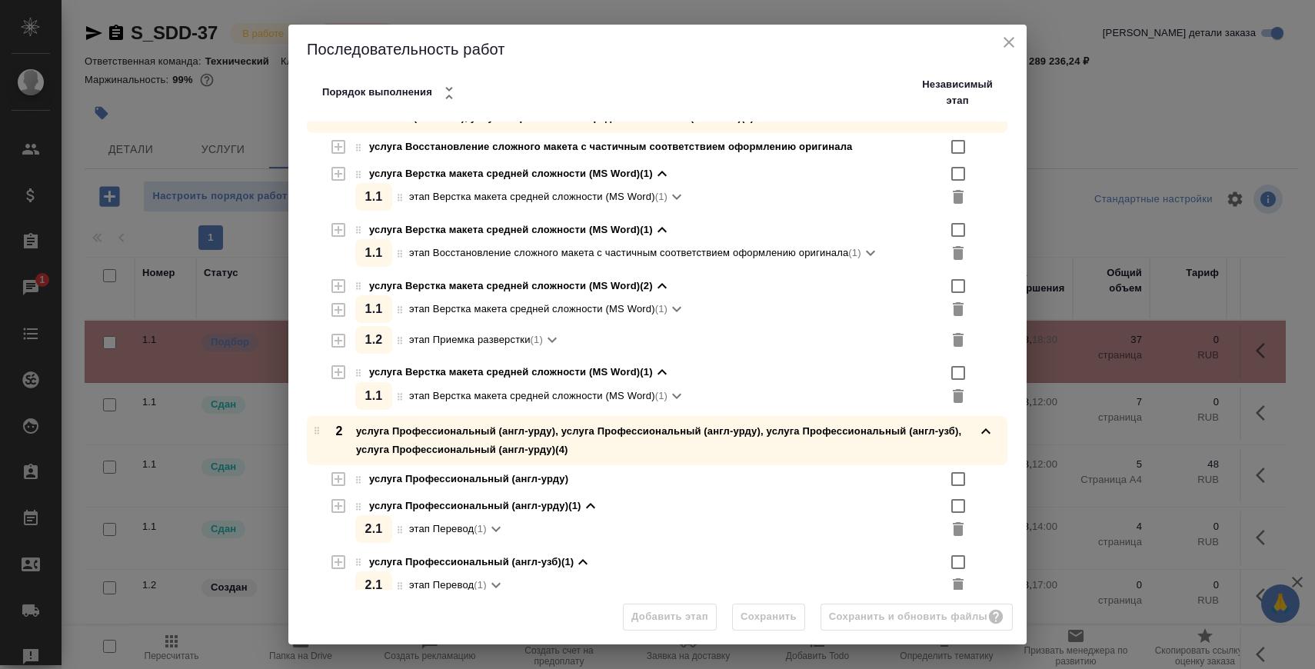
scroll to position [65, 0]
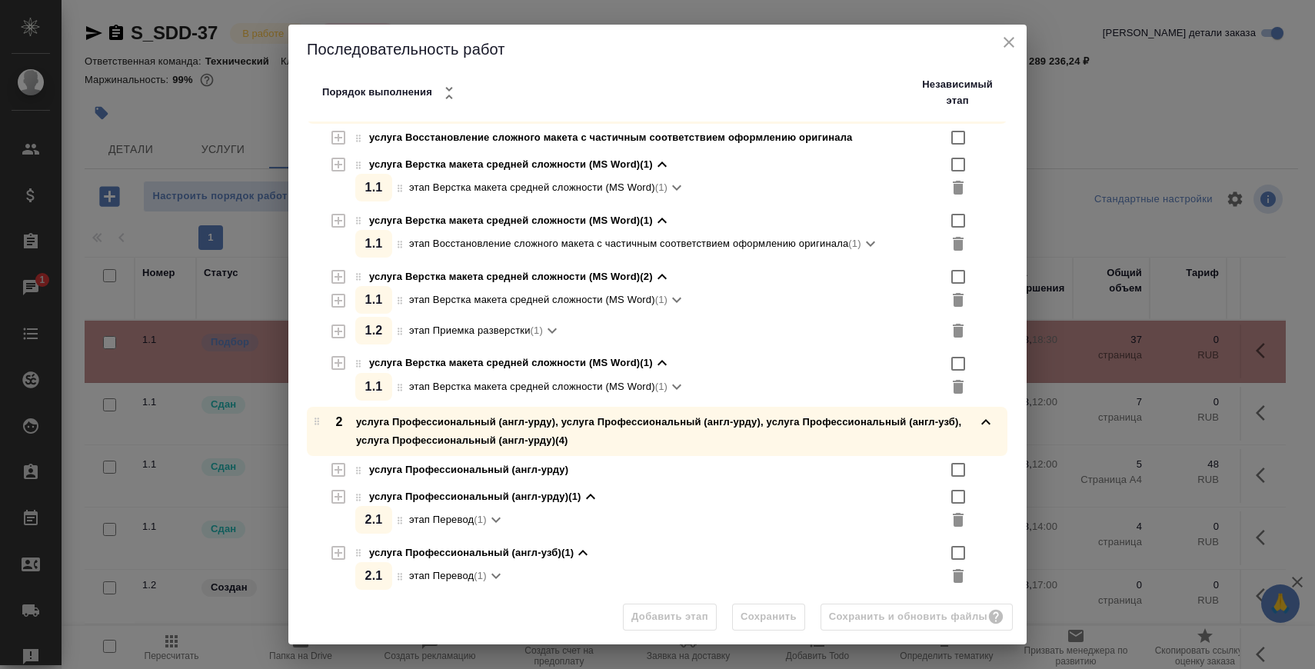
click at [1012, 41] on icon "close" at bounding box center [1009, 42] width 18 height 18
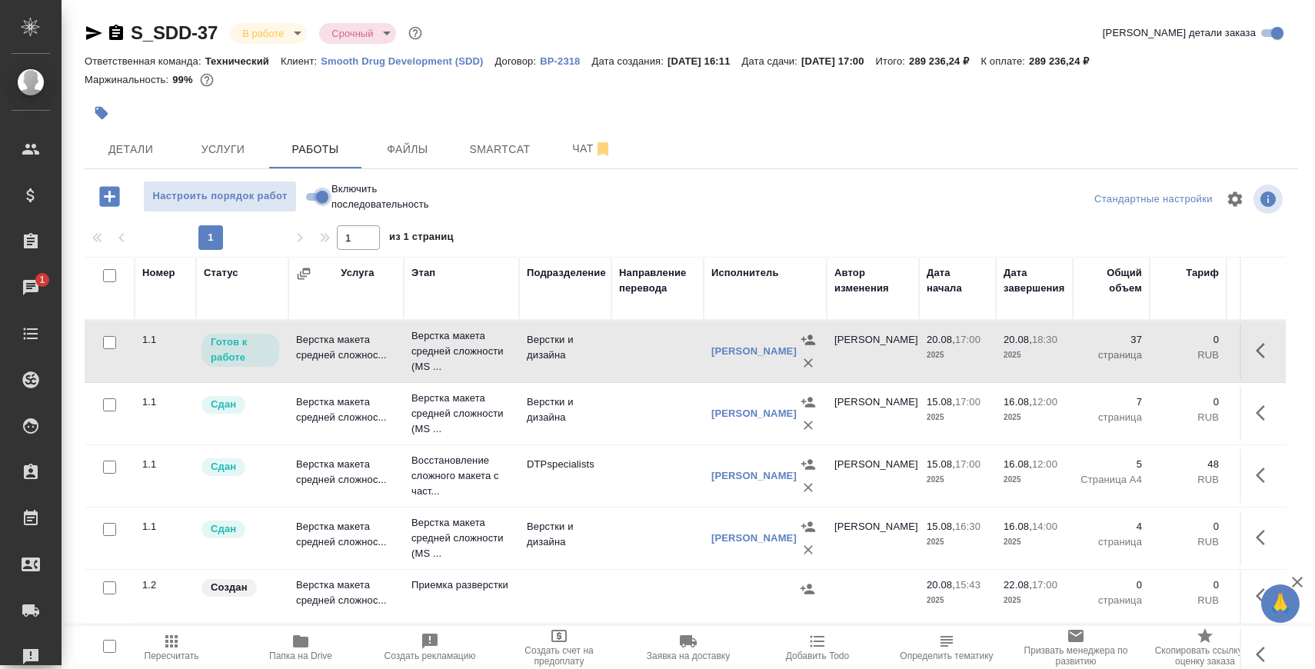
click at [321, 197] on input "Включить последовательность" at bounding box center [322, 197] width 55 height 18
checkbox input "true"
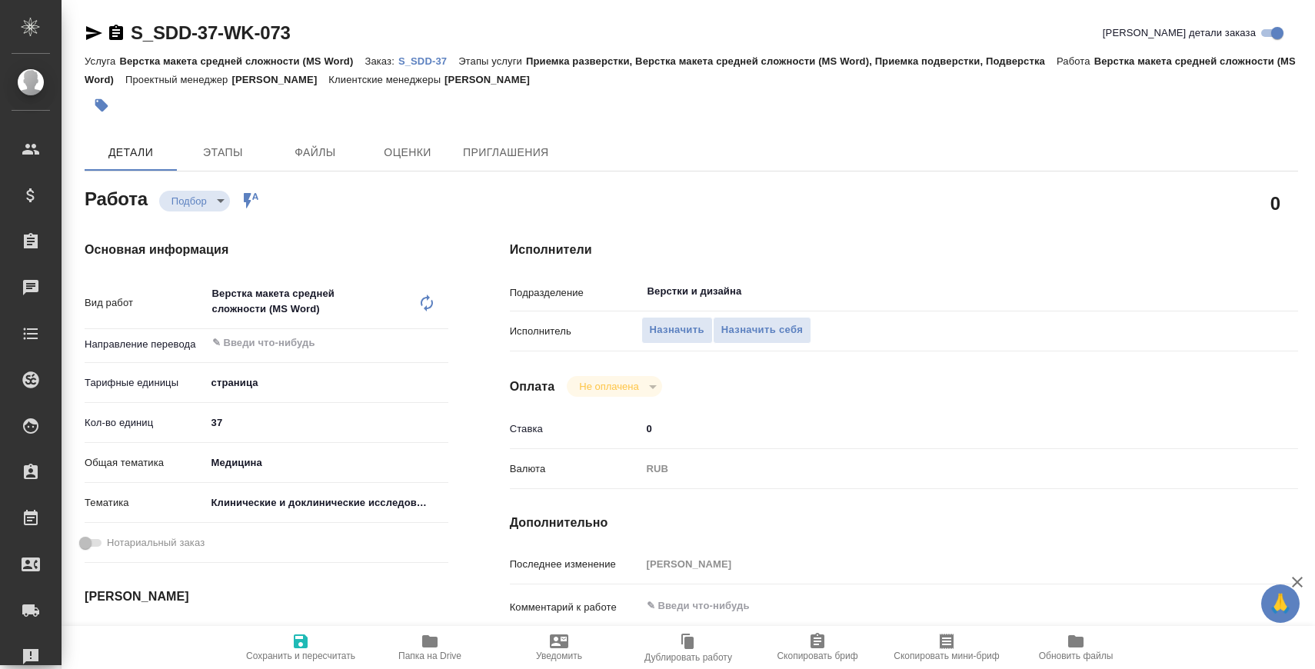
type textarea "x"
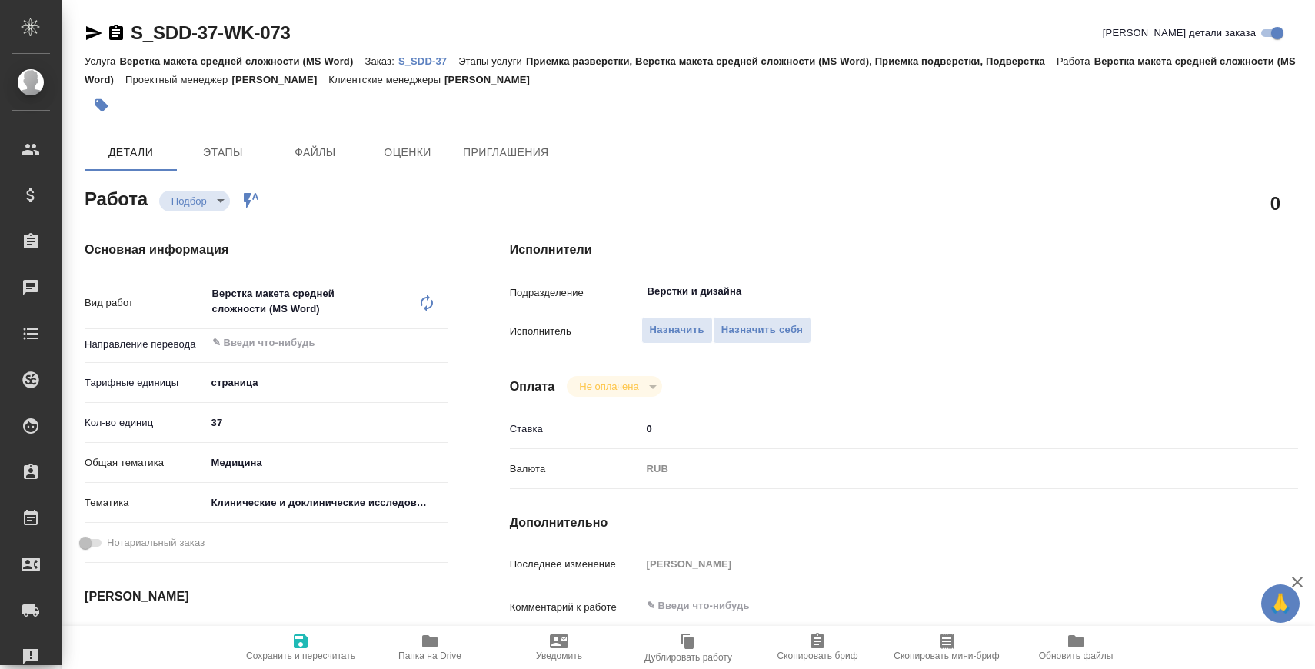
type textarea "x"
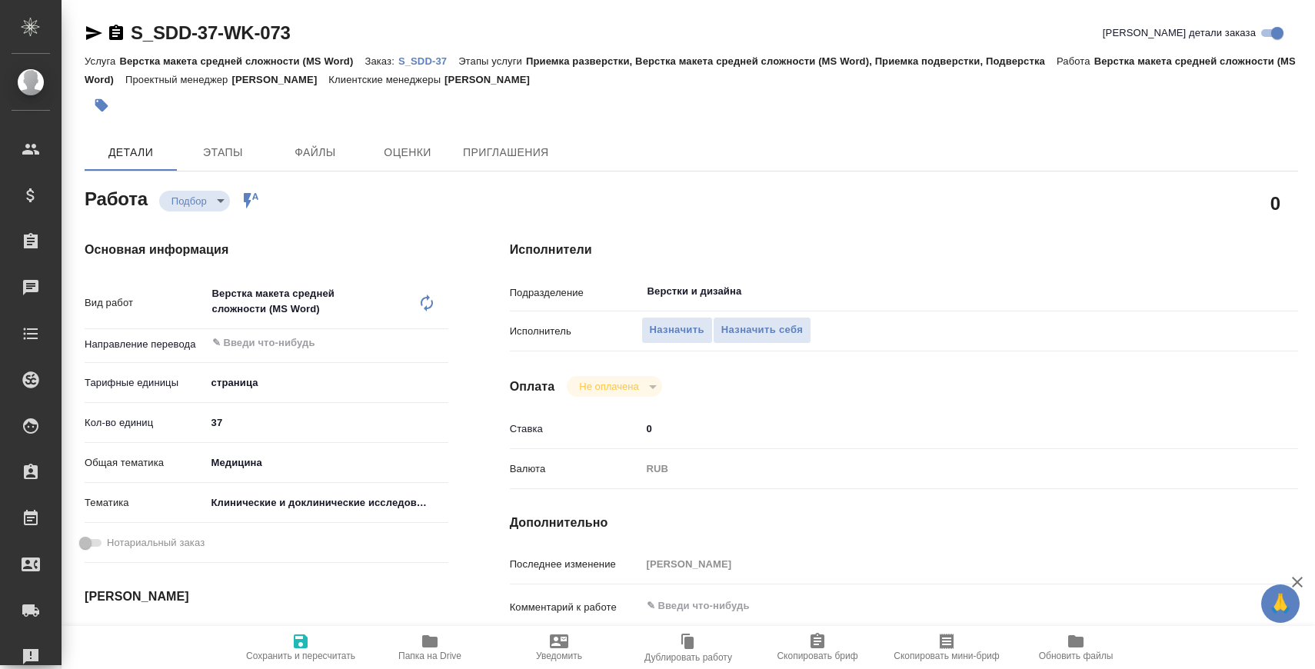
type textarea "x"
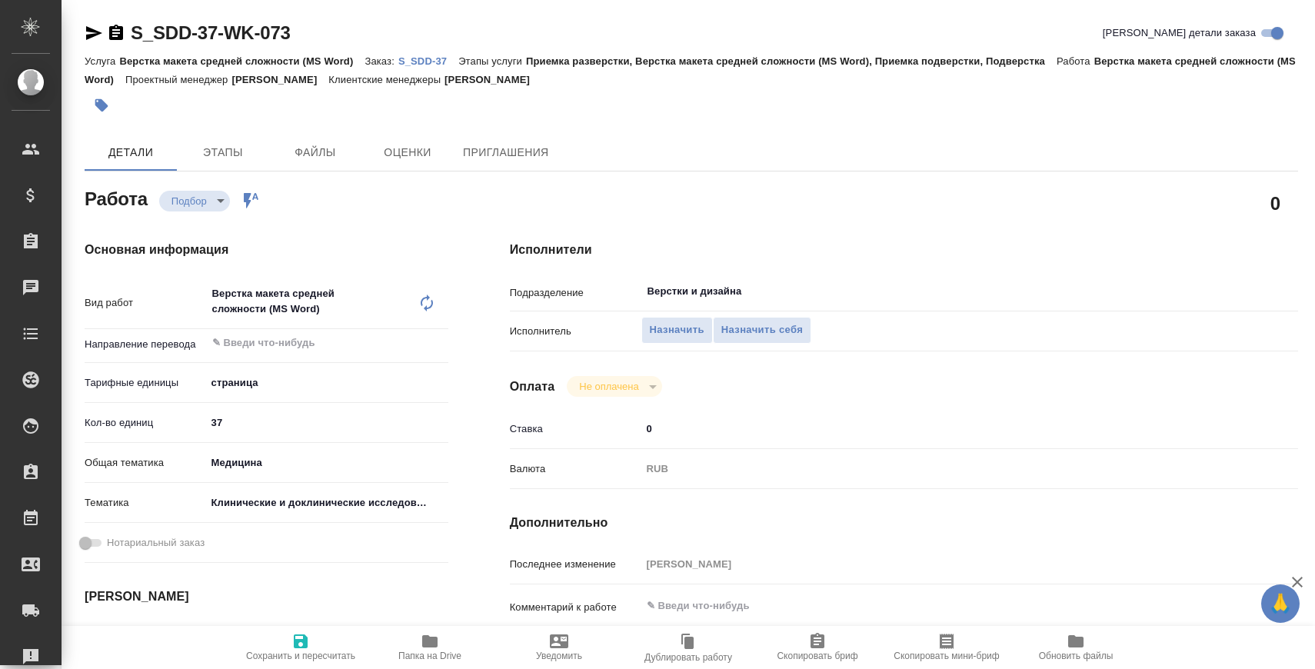
type textarea "x"
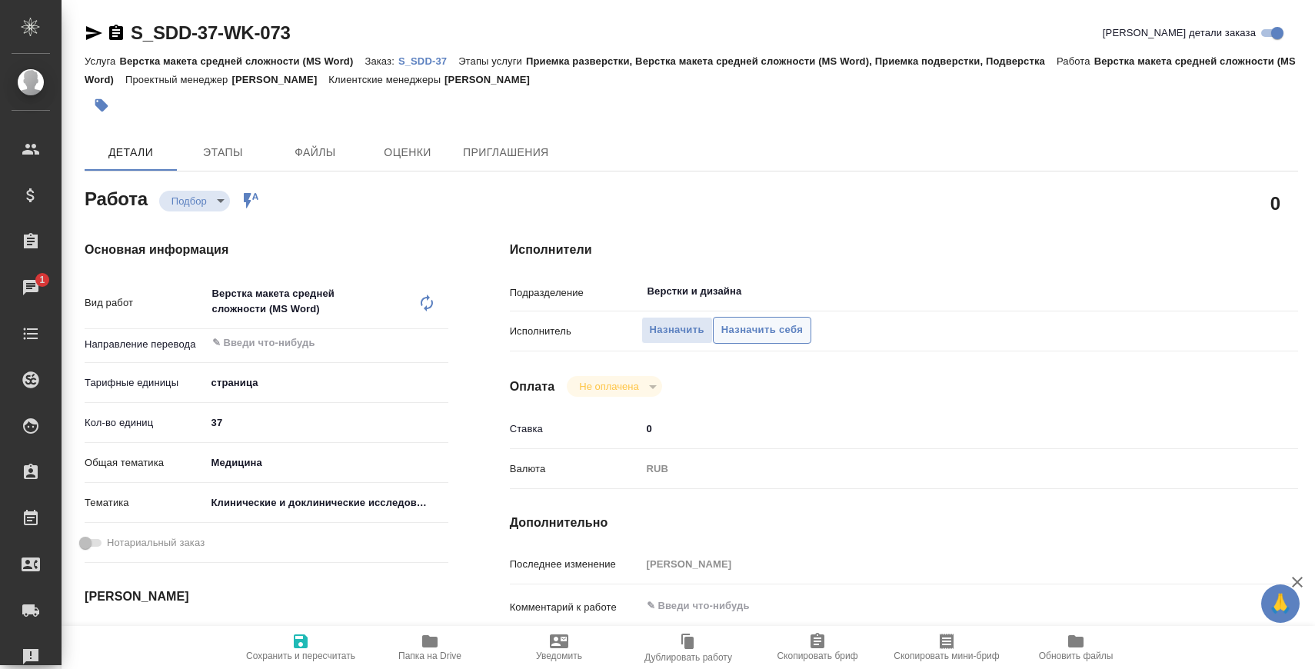
click at [750, 328] on span "Назначить себя" at bounding box center [762, 330] width 82 height 18
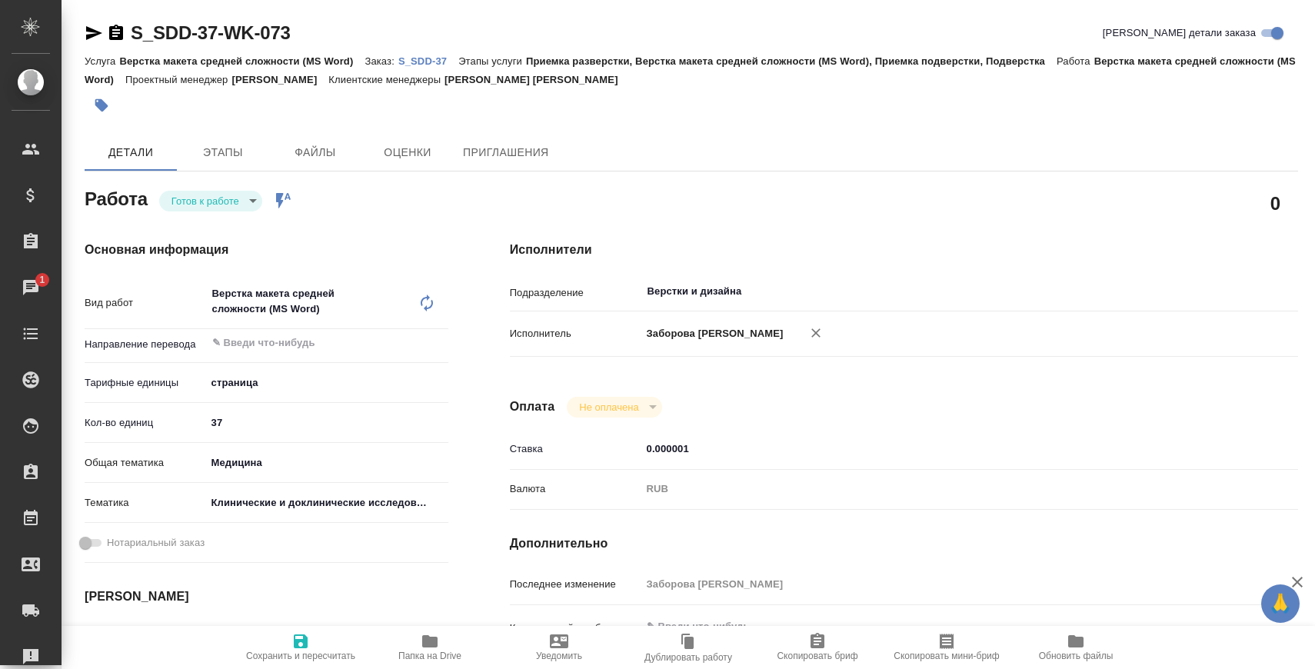
click at [406, 643] on span "Папка на Drive" at bounding box center [430, 646] width 111 height 29
click at [312, 161] on span "Файлы" at bounding box center [315, 152] width 74 height 19
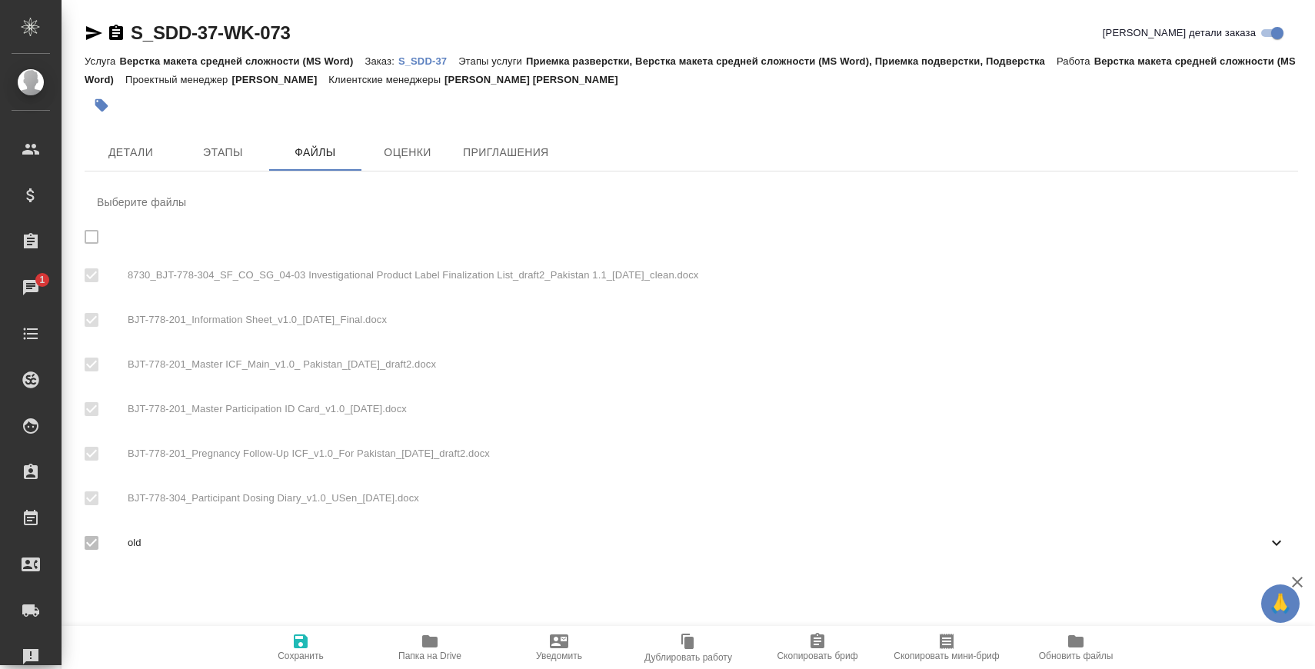
checkbox input "true"
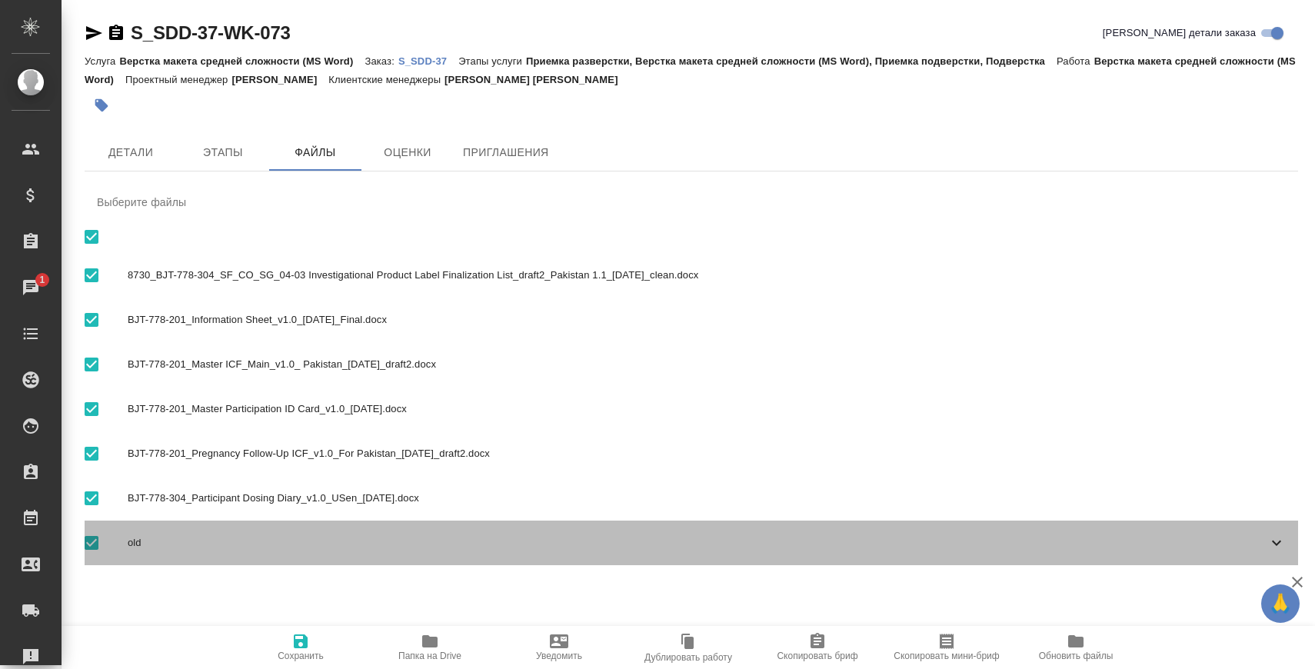
click at [112, 544] on div at bounding box center [106, 543] width 43 height 32
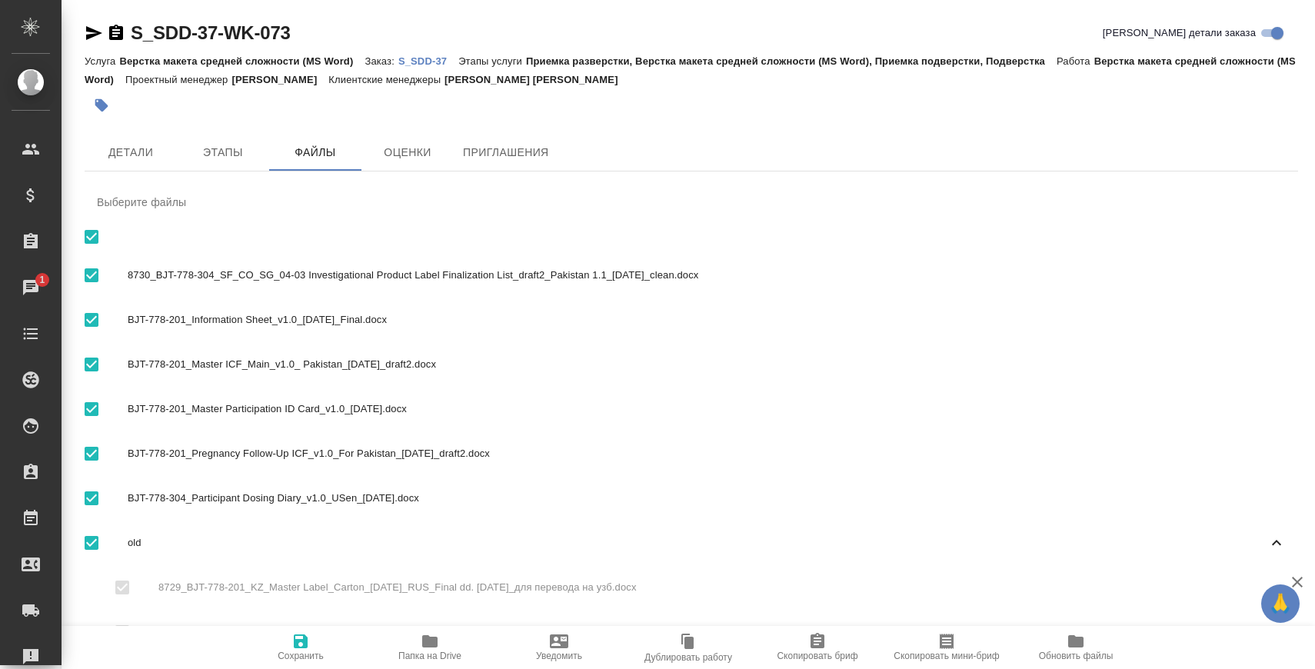
click at [105, 551] on input "checkbox" at bounding box center [91, 543] width 32 height 32
checkbox input "false"
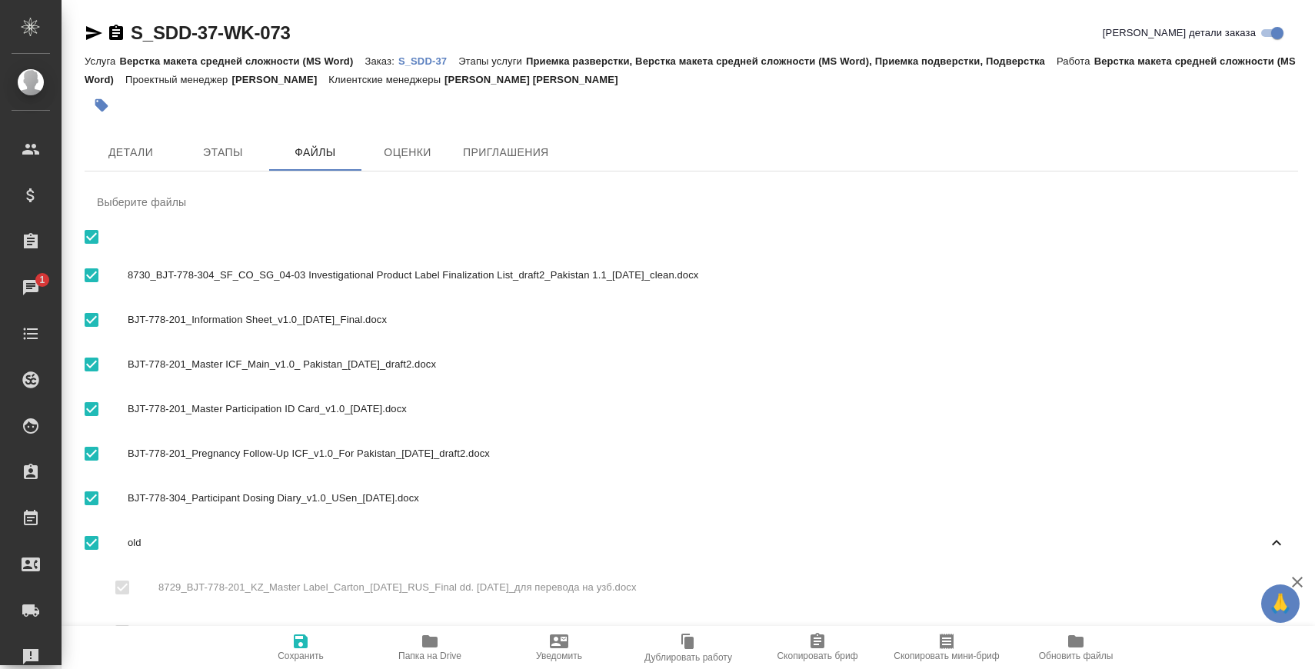
checkbox input "false"
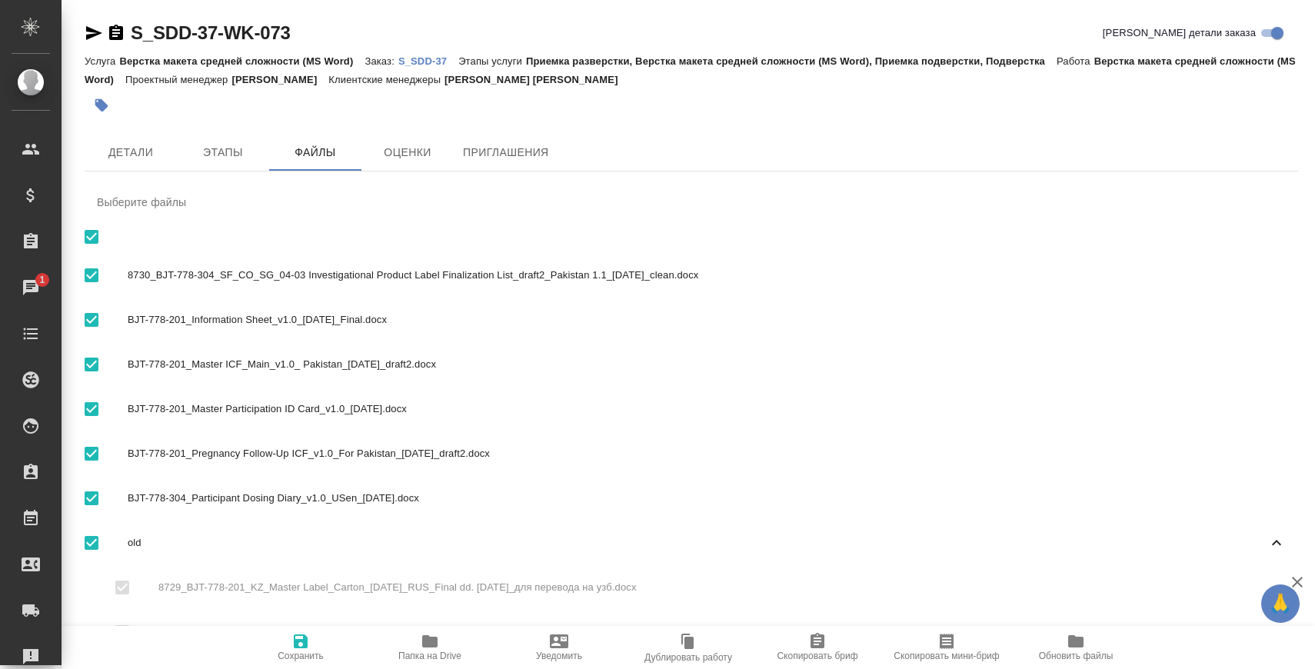
checkbox input "false"
click at [319, 641] on span "Сохранить" at bounding box center [300, 646] width 111 height 29
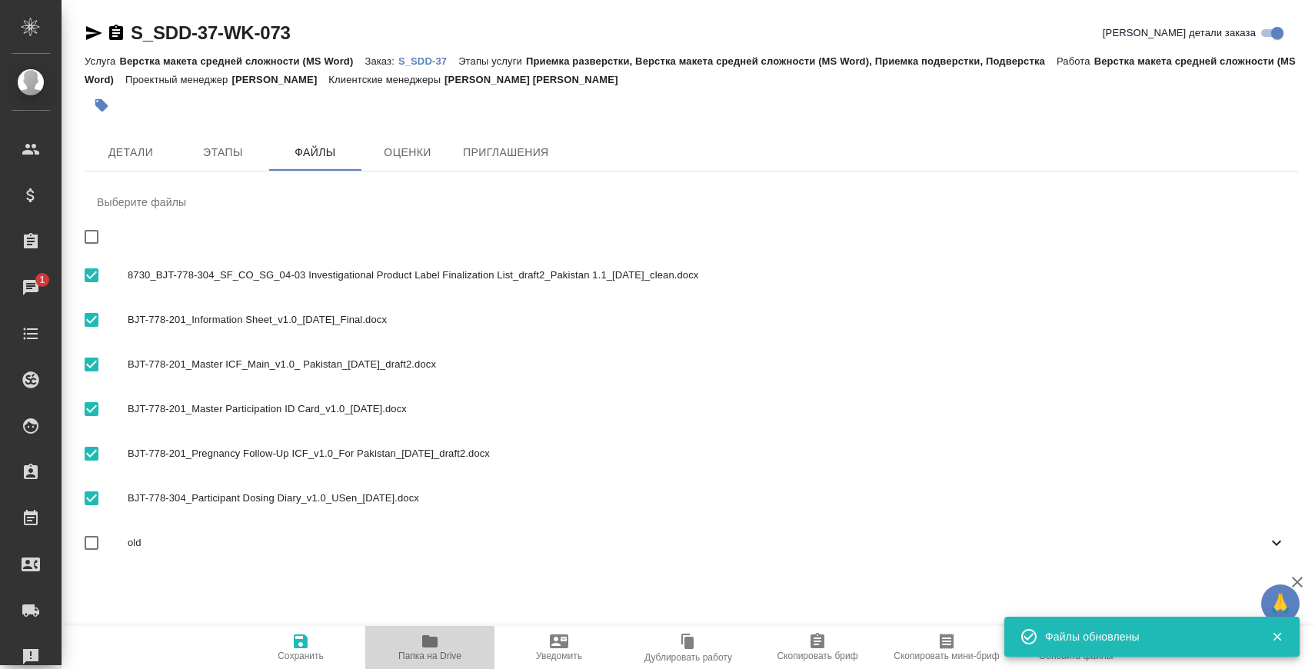
click at [405, 641] on span "Папка на Drive" at bounding box center [430, 646] width 111 height 29
click at [444, 67] on p "S_SDD-37" at bounding box center [428, 61] width 60 height 12
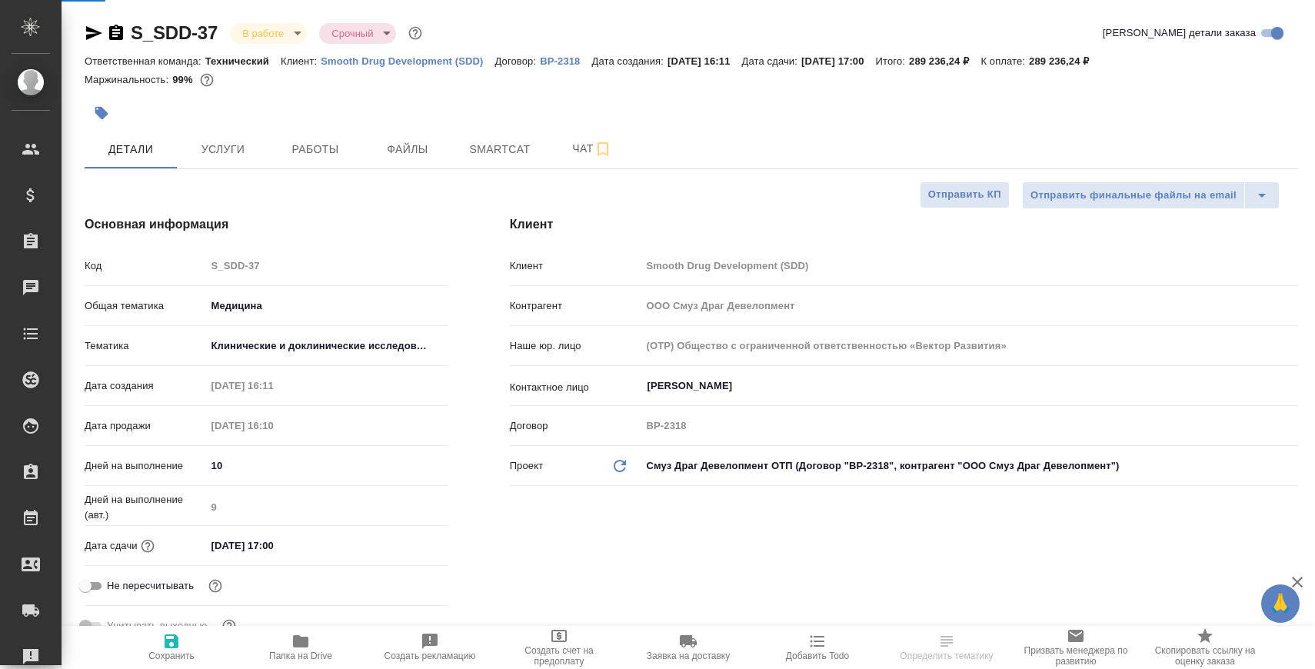
select select "RU"
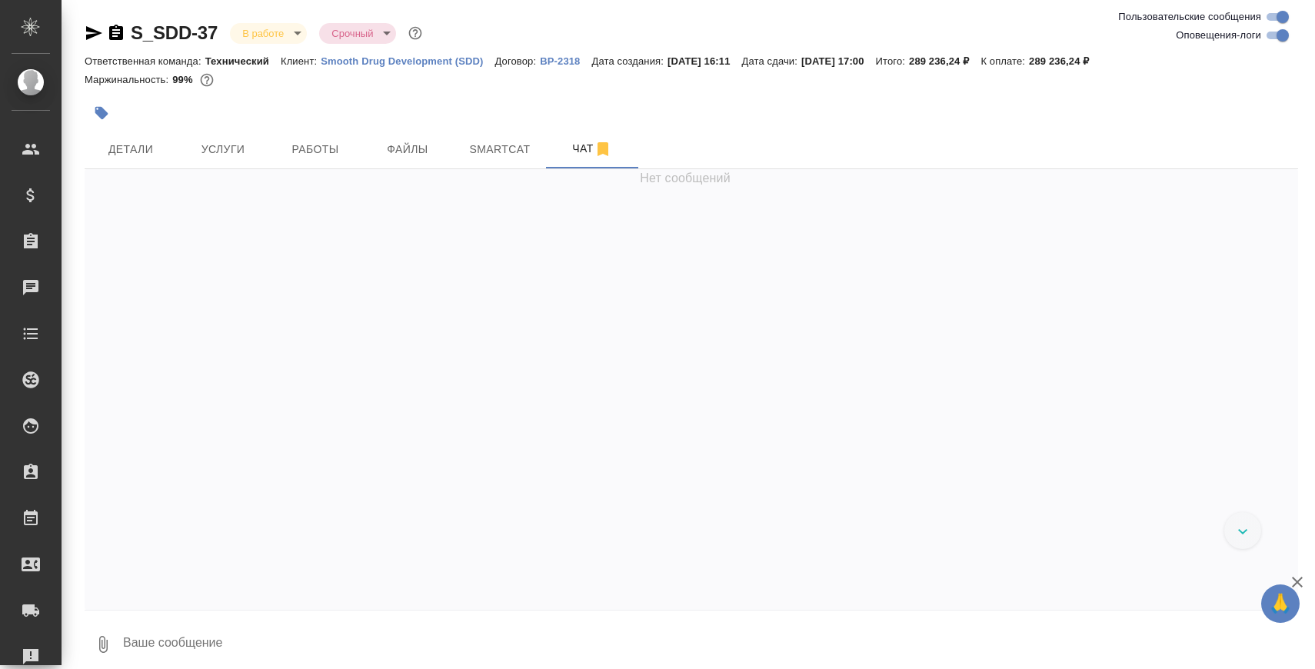
click at [373, 635] on textarea at bounding box center [710, 644] width 1177 height 52
paste textarea "[URL][DOMAIN_NAME]"
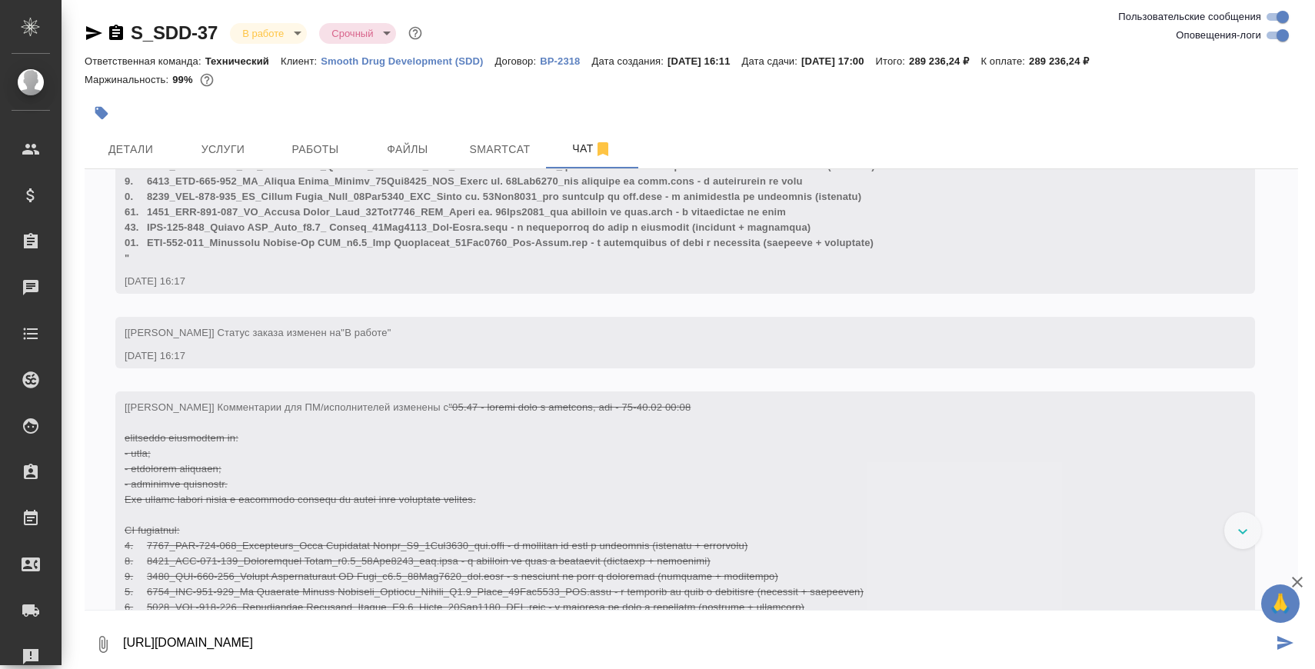
type textarea "[URL][DOMAIN_NAME]"
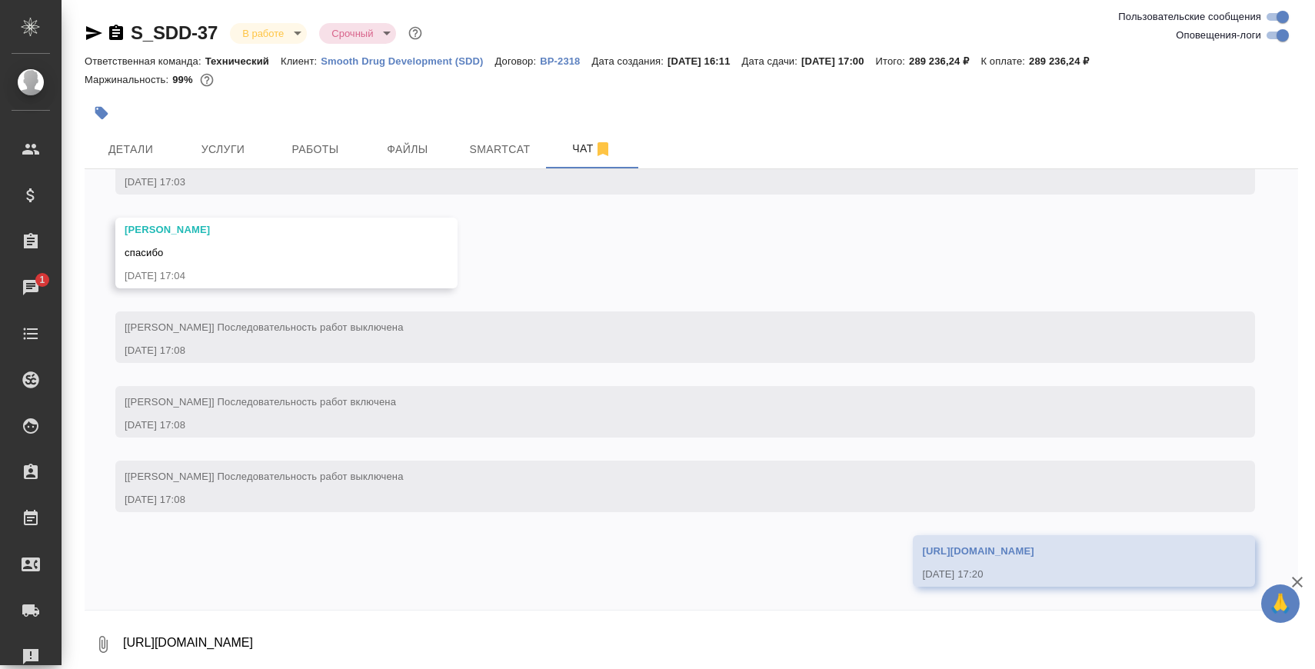
scroll to position [34570, 0]
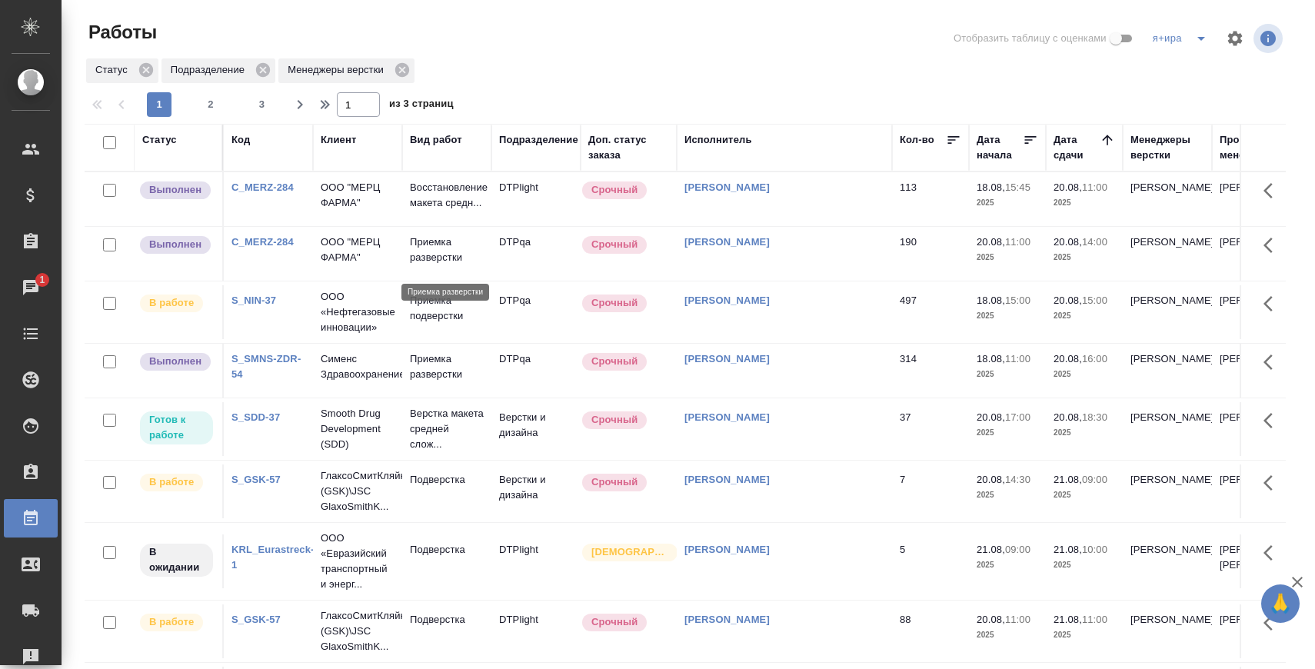
click at [446, 260] on p "Приемка разверстки" at bounding box center [447, 250] width 74 height 31
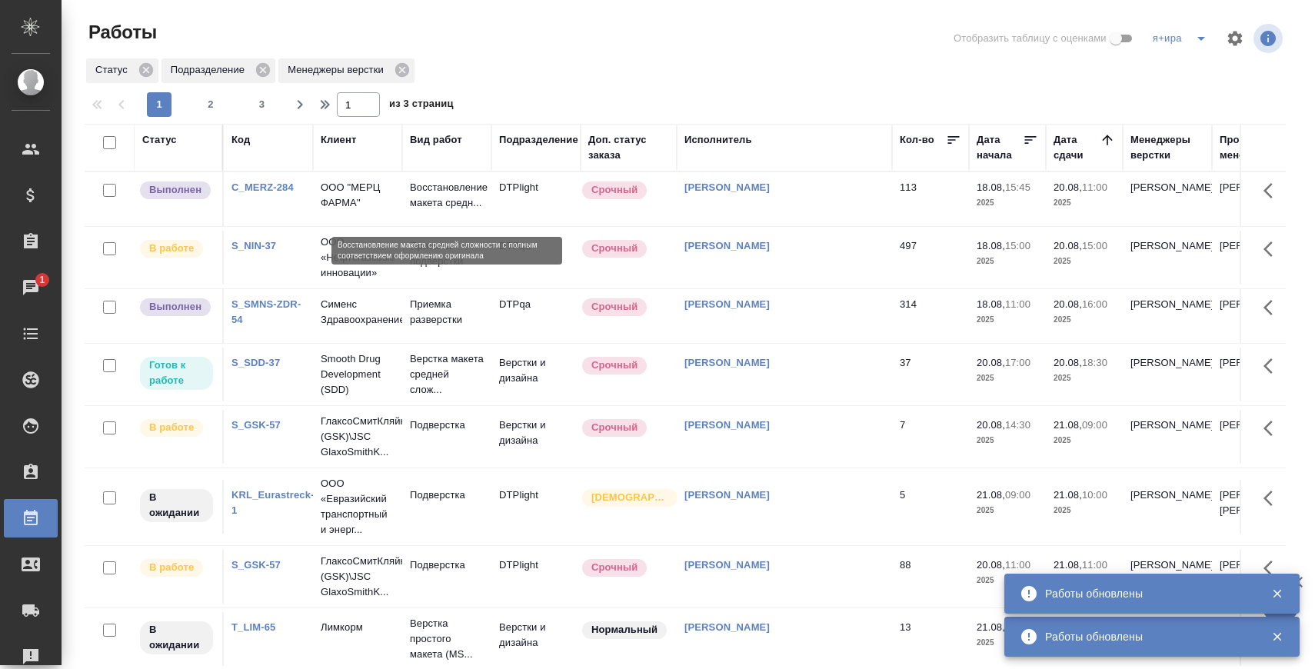
click at [435, 192] on p "Восстановление макета средн..." at bounding box center [447, 195] width 74 height 31
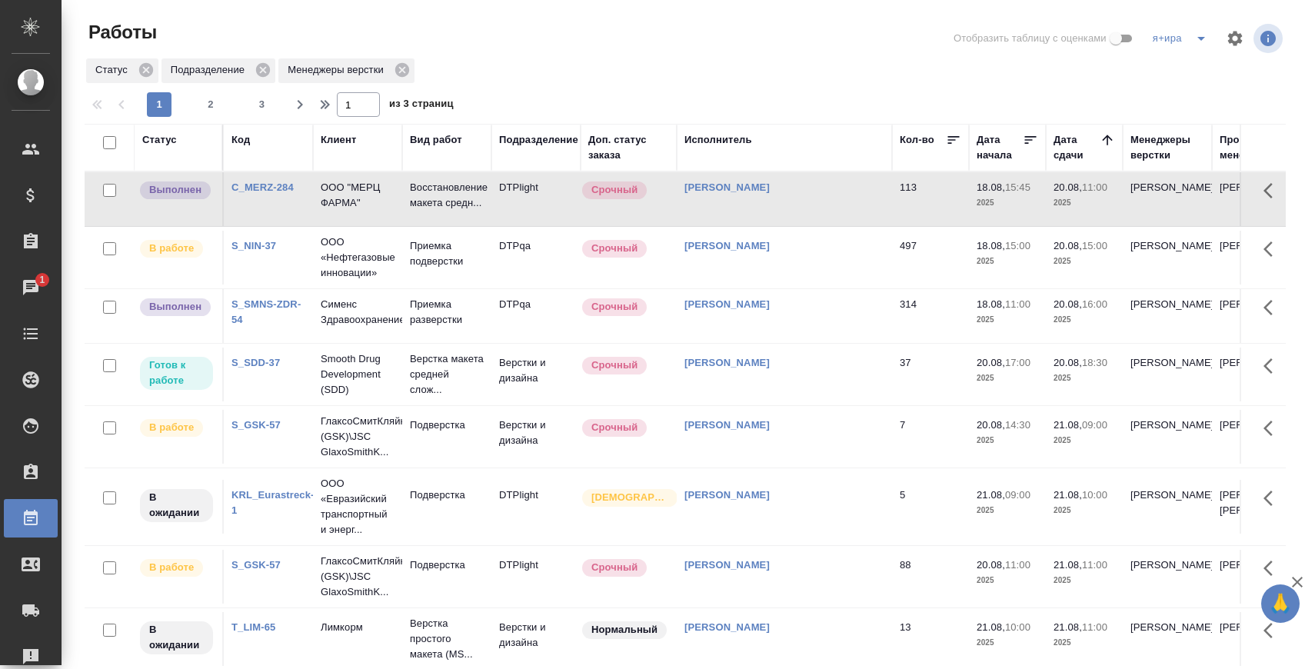
click at [265, 368] on link "S_SDD-37" at bounding box center [256, 363] width 48 height 12
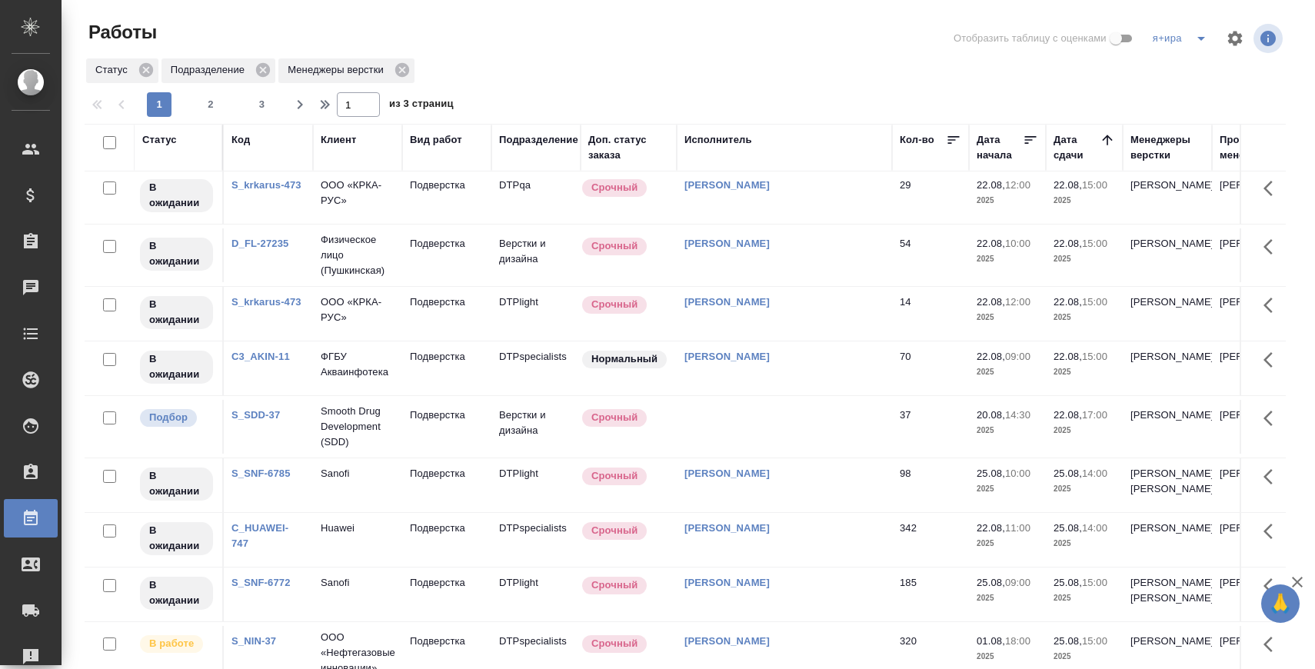
scroll to position [78, 0]
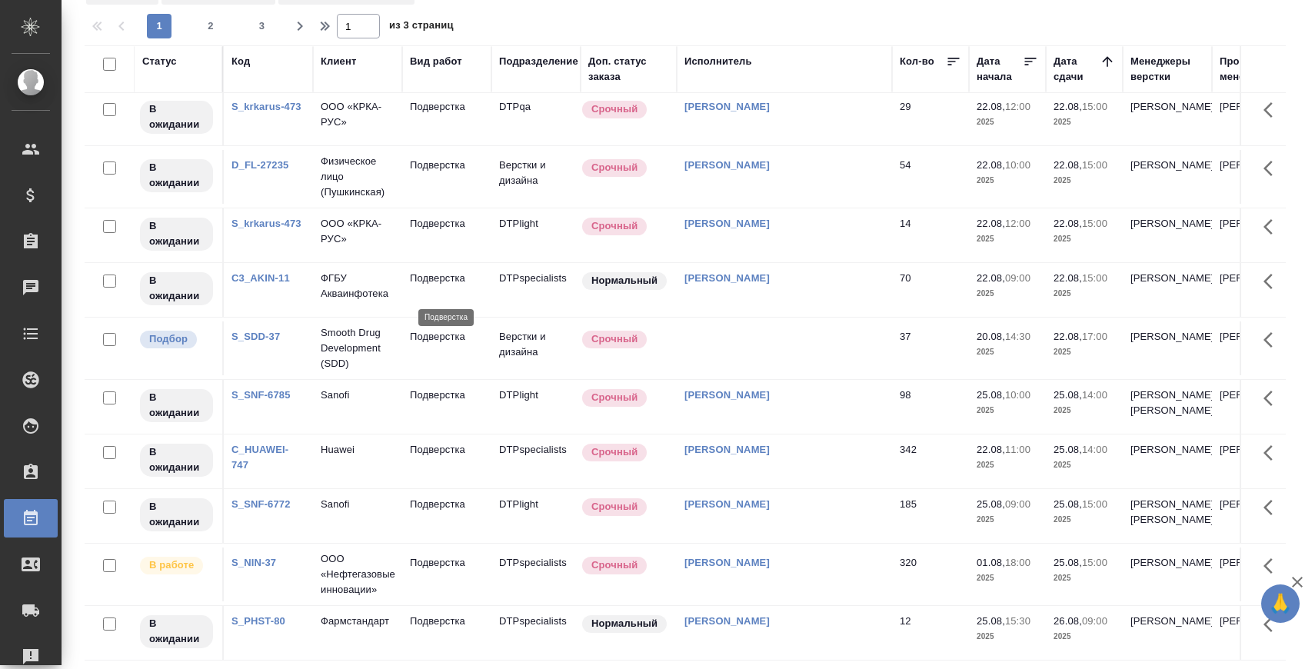
click at [450, 329] on p "Подверстка" at bounding box center [447, 336] width 74 height 15
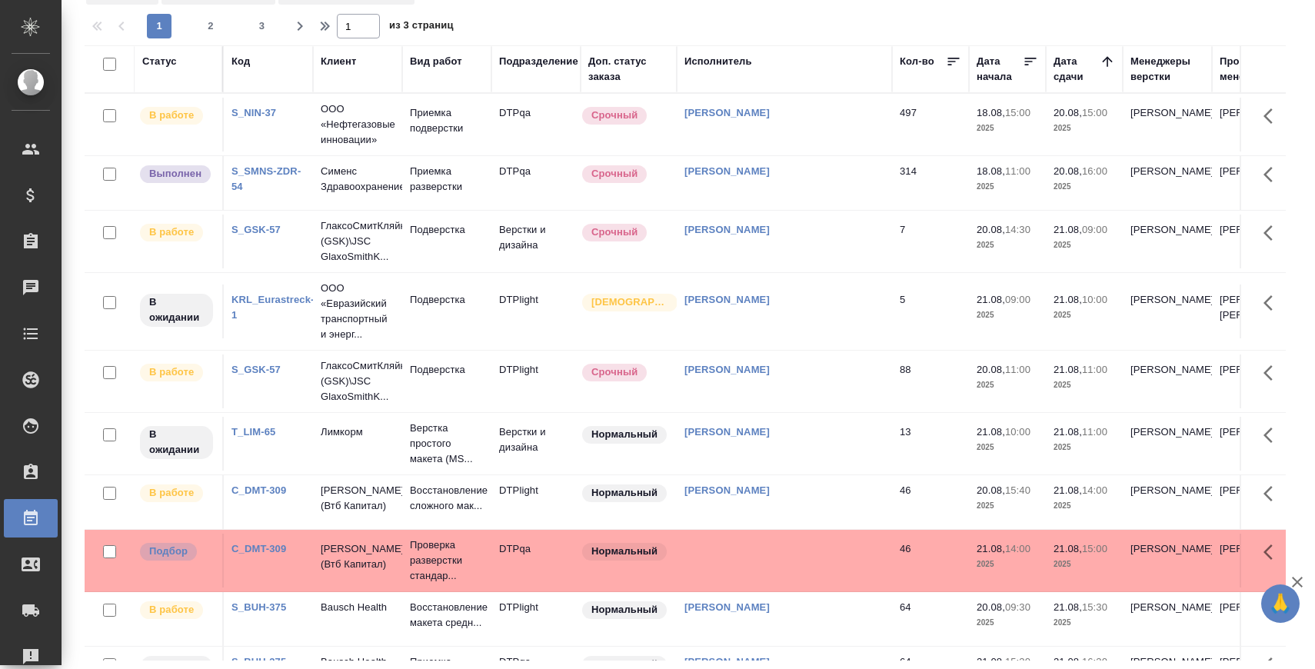
scroll to position [0, 0]
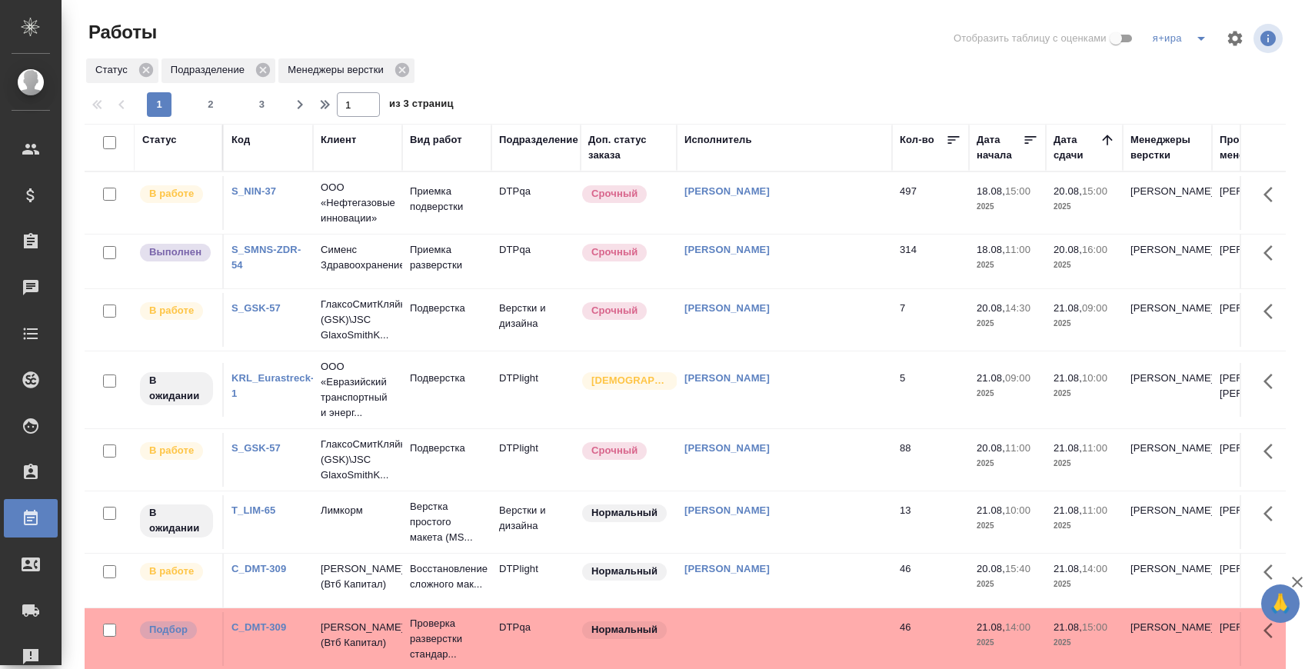
click at [224, 104] on div "1 2 3" at bounding box center [211, 104] width 154 height 25
click at [217, 105] on span "2" at bounding box center [210, 104] width 25 height 15
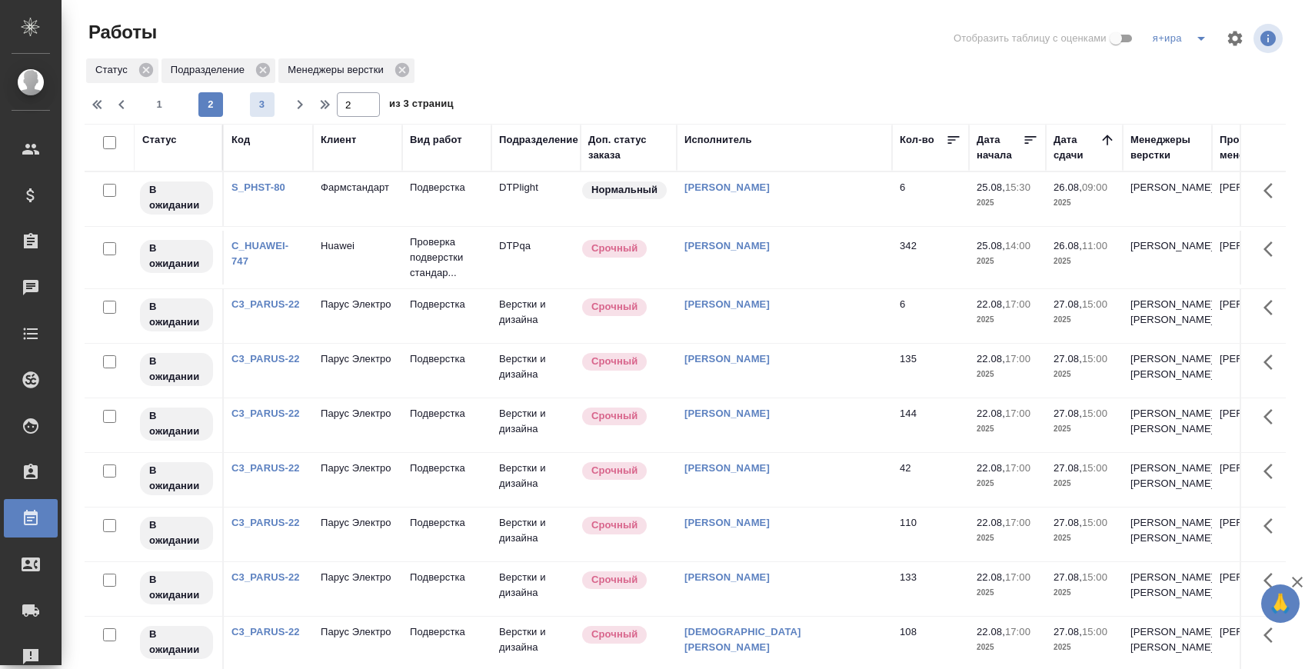
click at [253, 92] on button "3" at bounding box center [262, 104] width 25 height 25
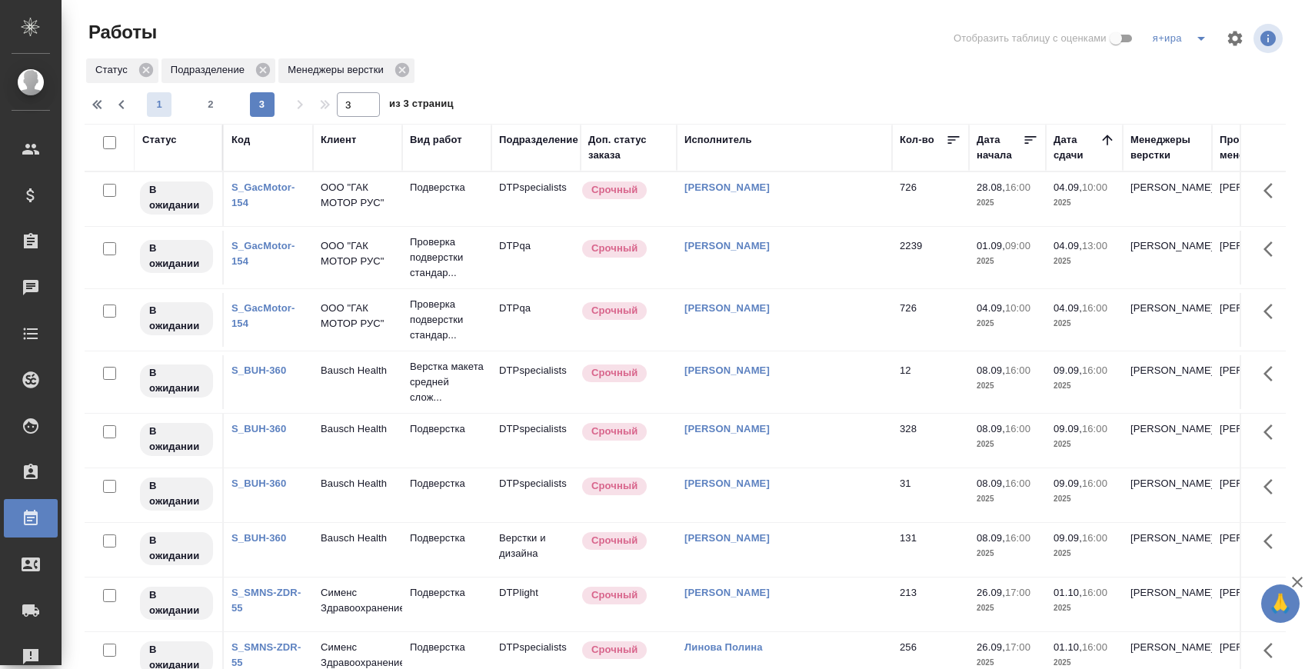
click at [163, 101] on span "1" at bounding box center [159, 104] width 25 height 15
type input "1"
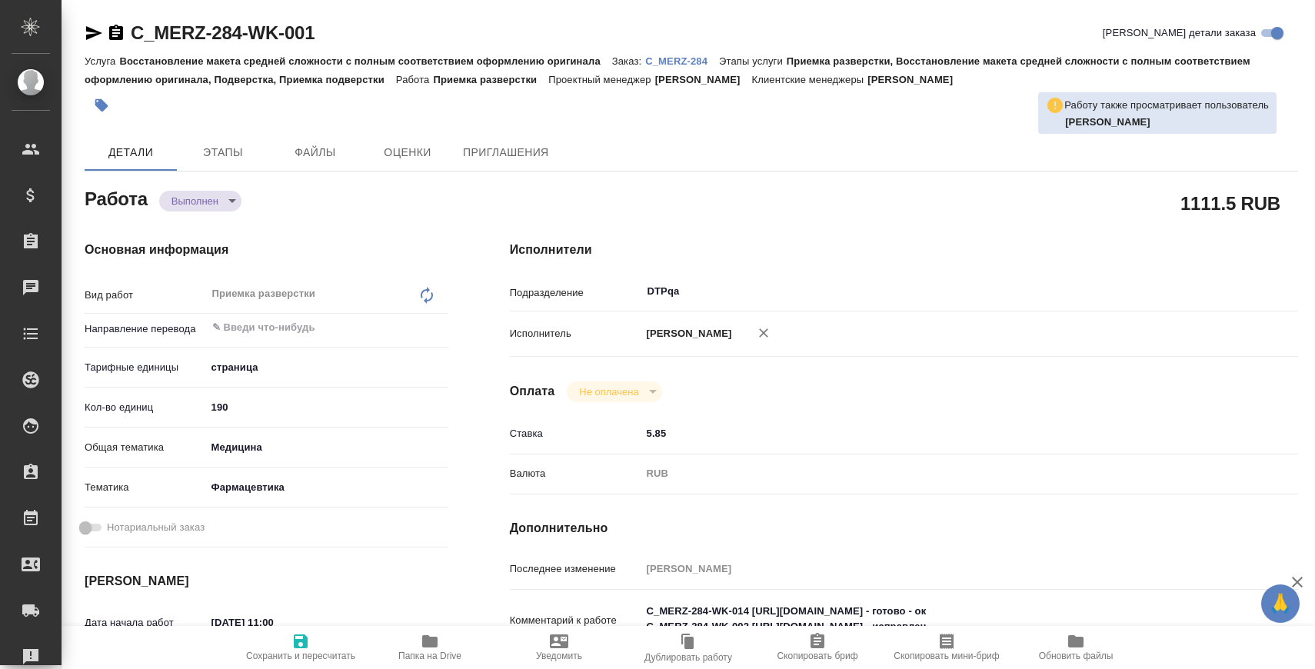
click at [415, 654] on span "Папка на Drive" at bounding box center [429, 656] width 63 height 11
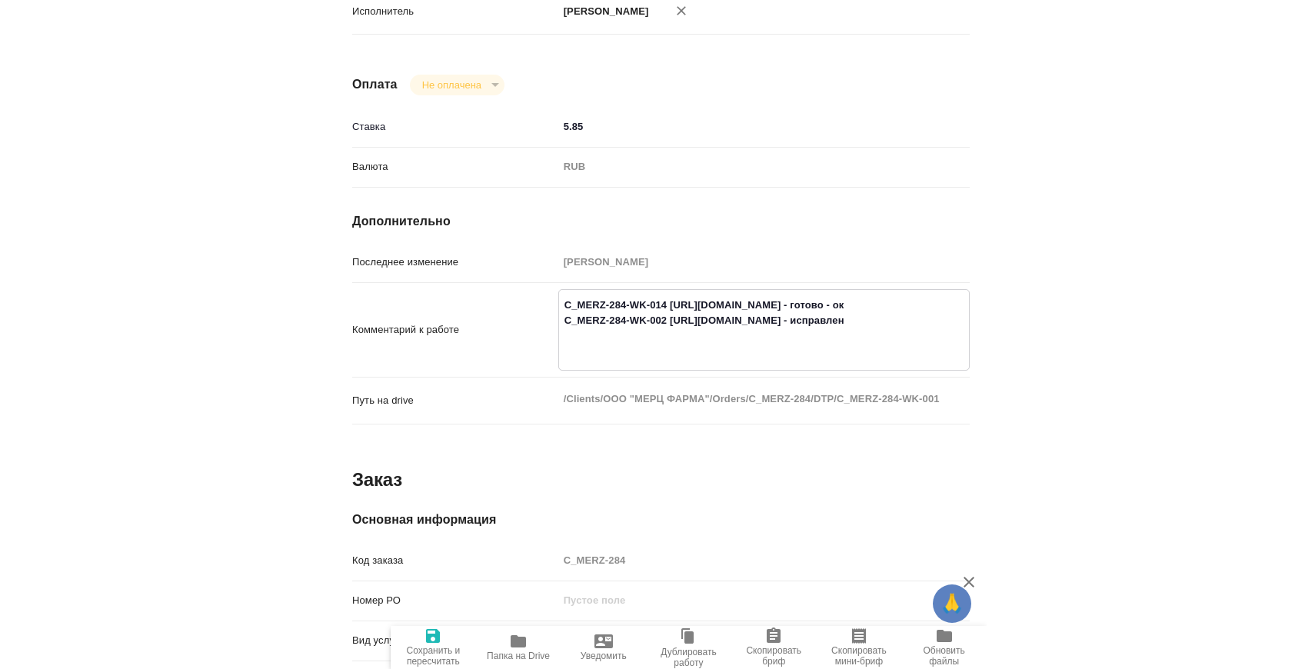
scroll to position [1016, 14]
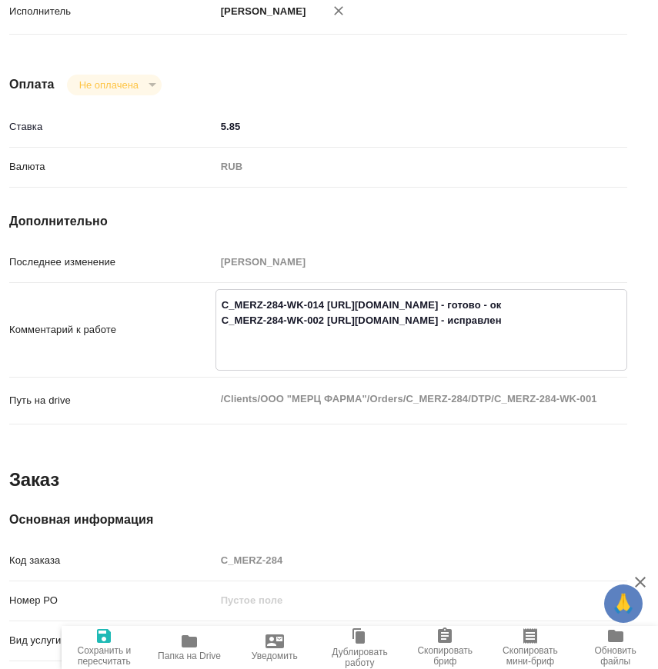
drag, startPoint x: 341, startPoint y: 351, endPoint x: 615, endPoint y: 351, distance: 274.6
click at [615, 351] on textarea "C_MERZ-284-WK-014 [URL][DOMAIN_NAME] - готово - ок C_MERZ-284-WK-002 [URL][DOMA…" at bounding box center [421, 328] width 410 height 72
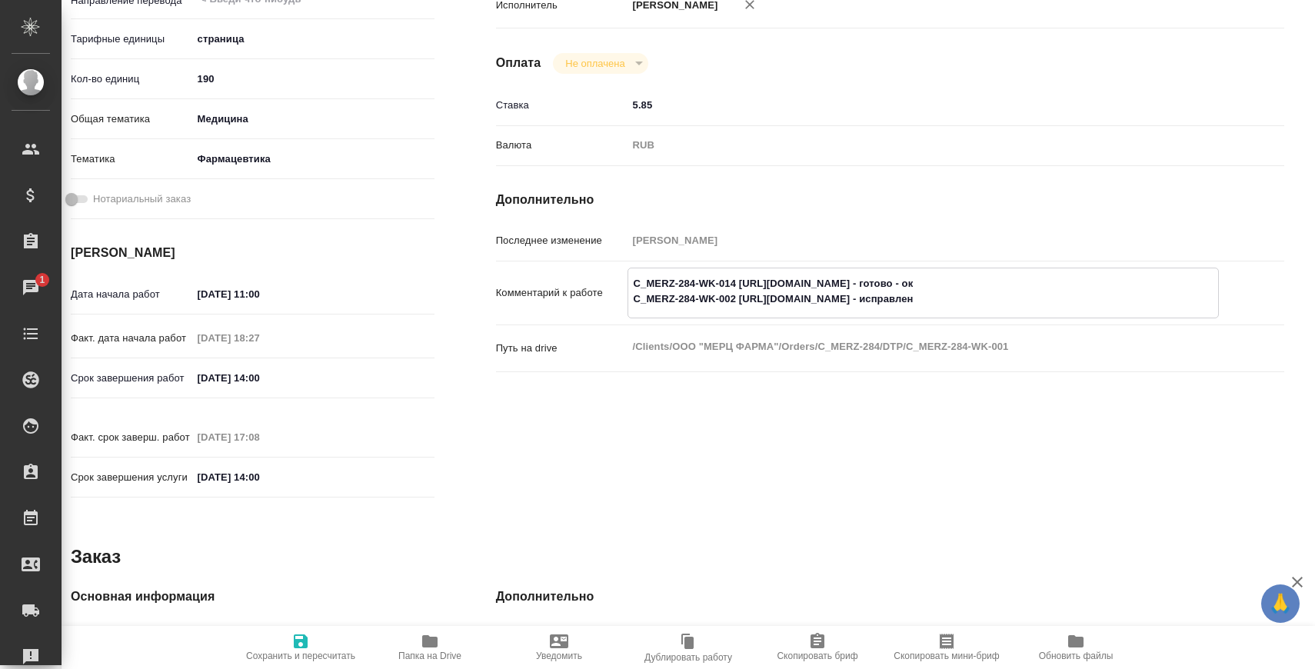
scroll to position [0, 14]
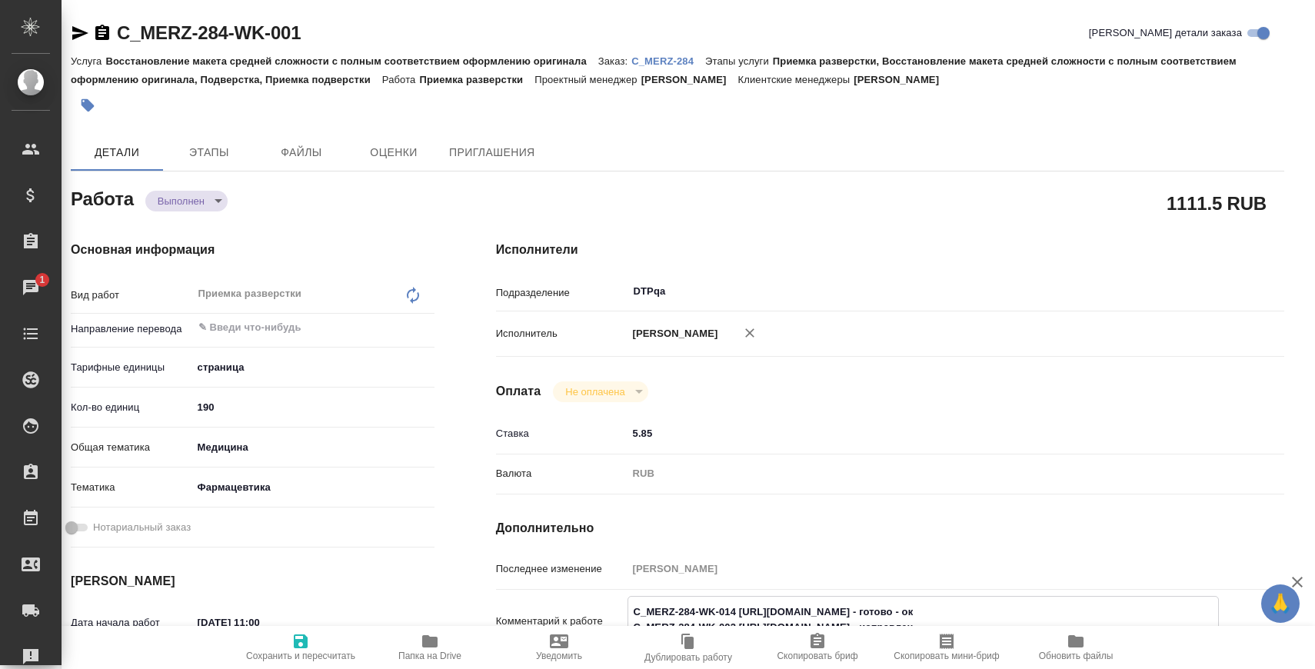
click at [203, 204] on body "🙏 .cls-1 fill:#fff; AWATERA [PERSON_NAME] Спецификации Заказы 1 Чаты Todo Проек…" at bounding box center [657, 396] width 1315 height 793
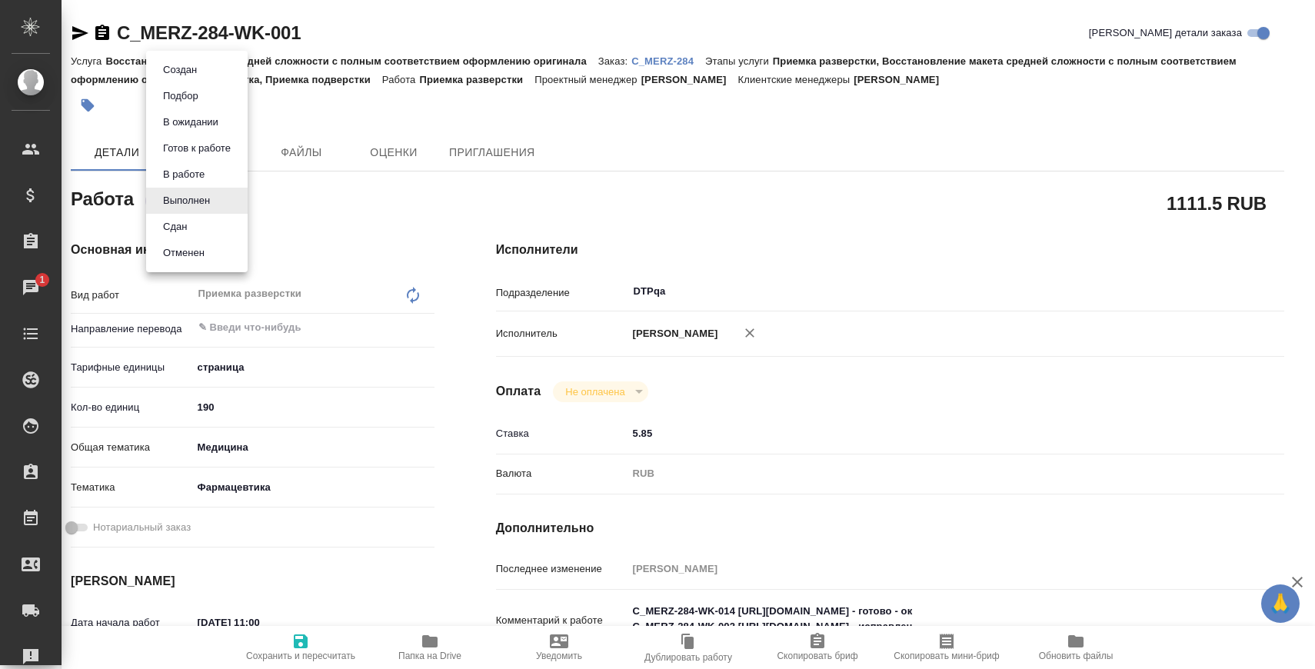
click at [209, 225] on li "Сдан" at bounding box center [197, 227] width 102 height 26
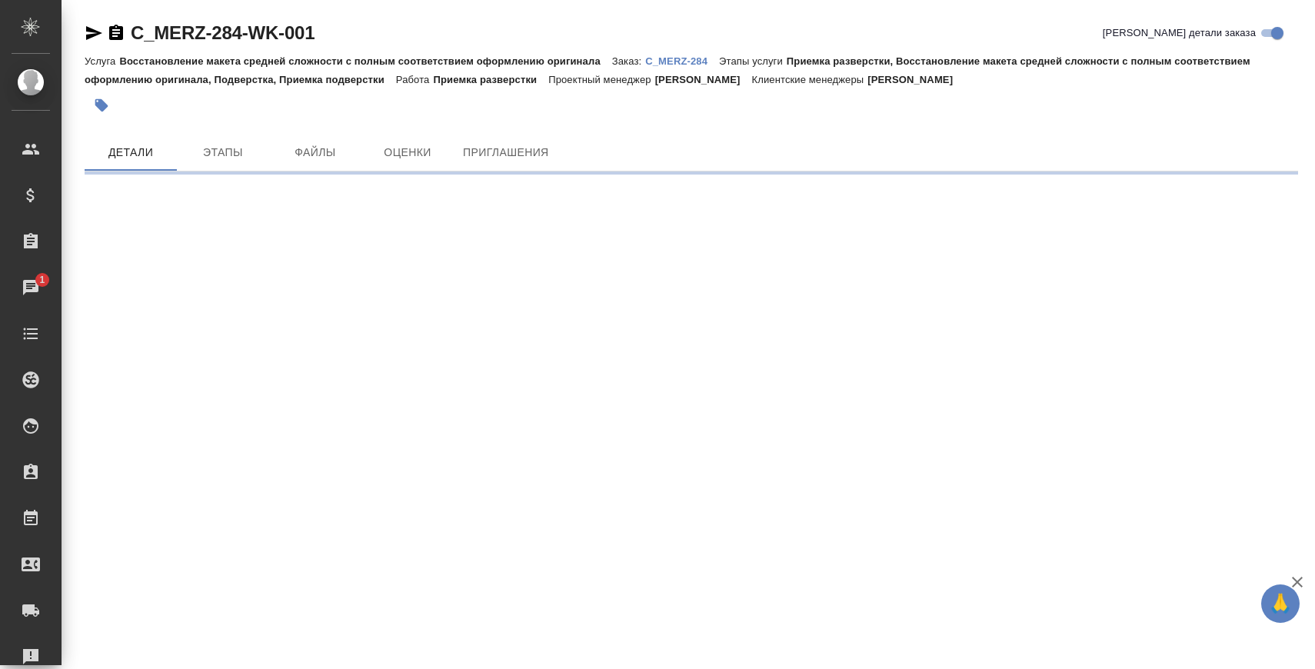
scroll to position [0, 0]
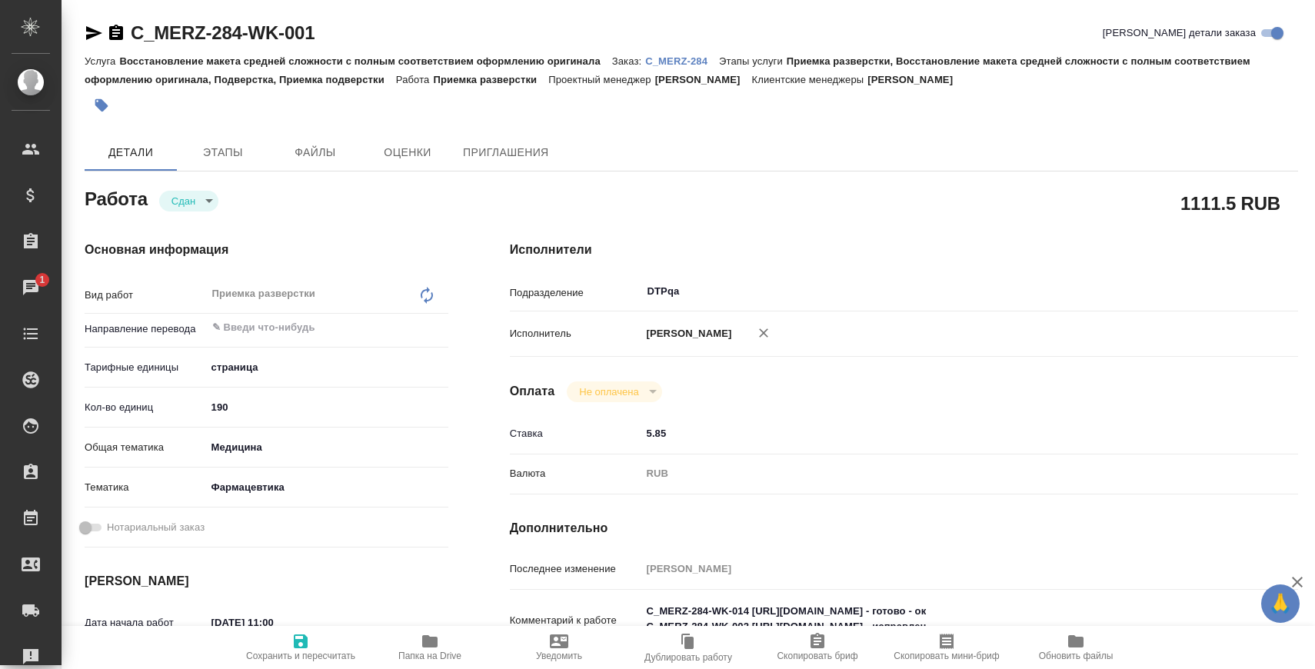
type textarea "x"
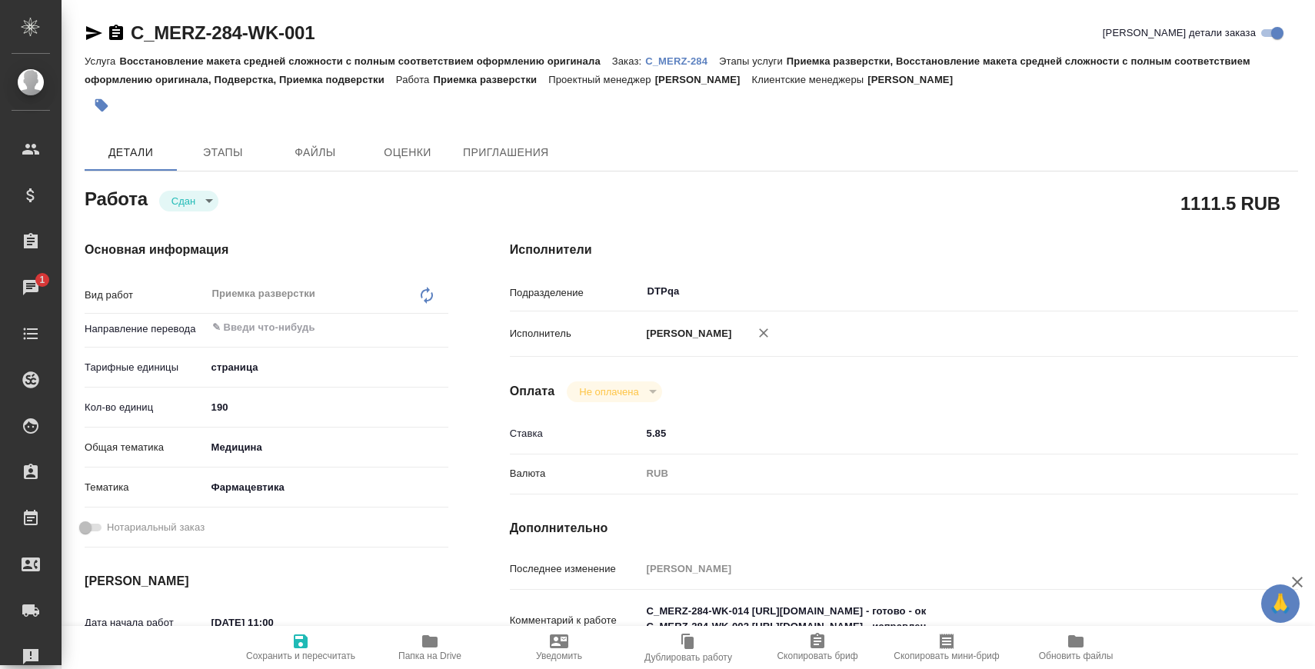
type textarea "x"
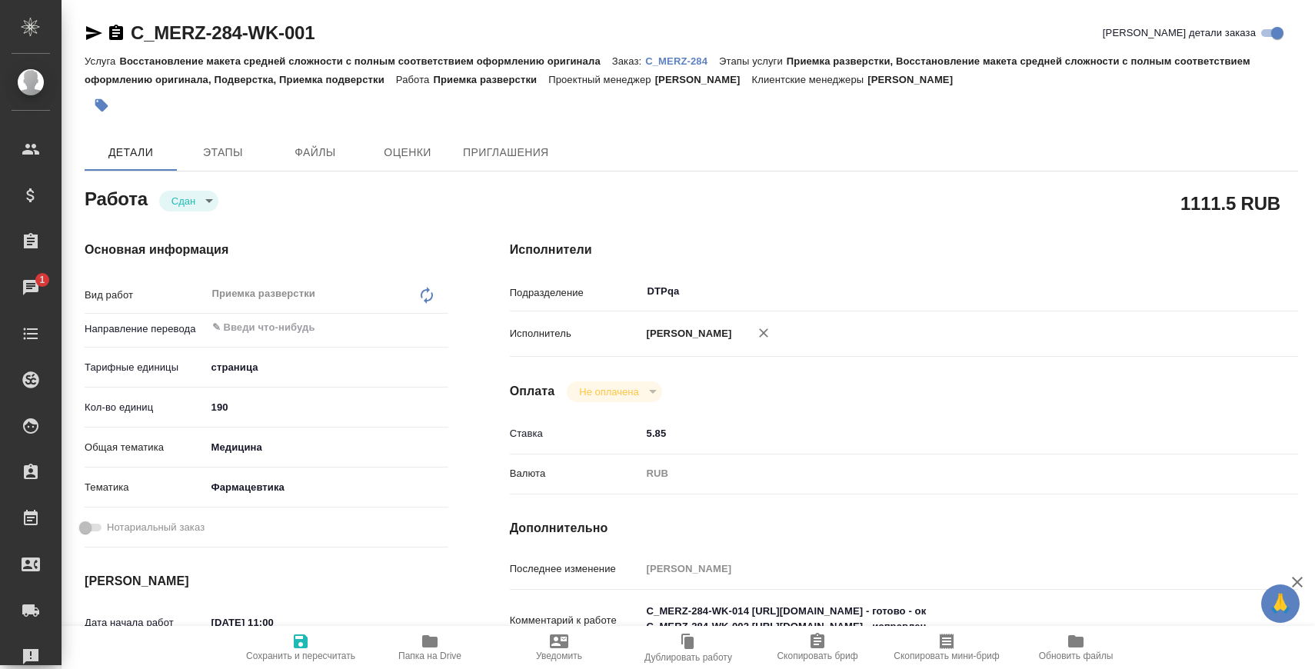
type textarea "x"
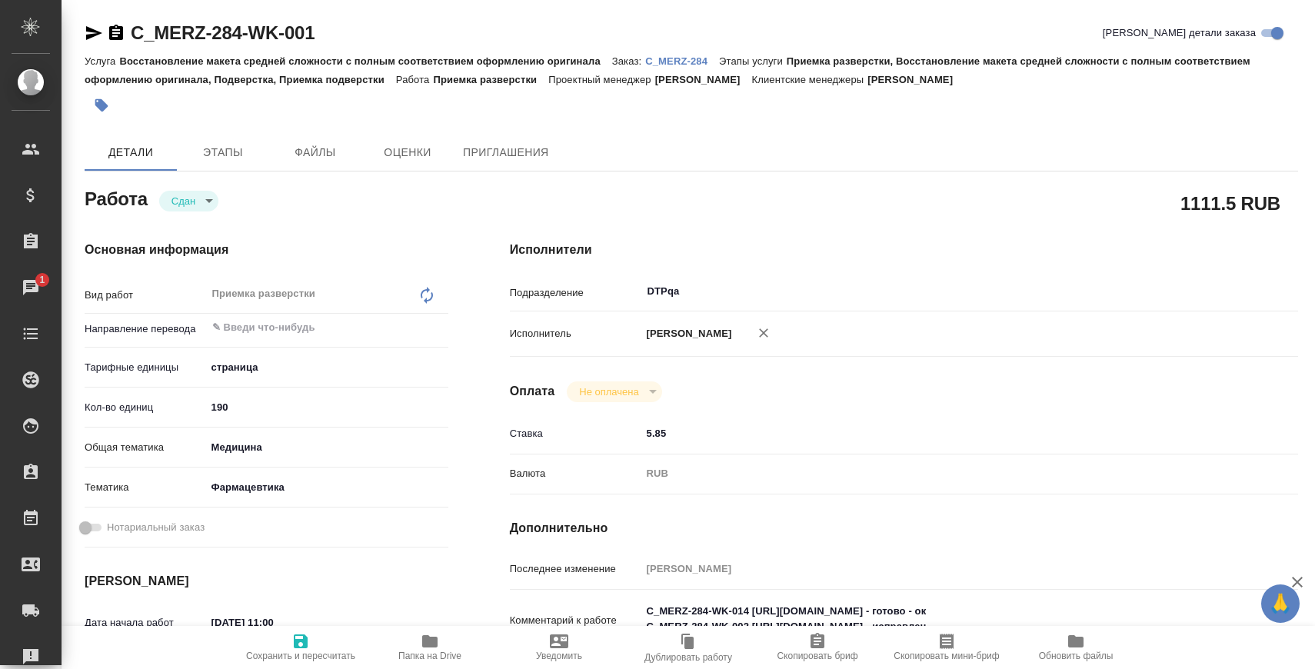
click at [684, 58] on p "C_MERZ-284" at bounding box center [682, 61] width 74 height 12
type textarea "x"
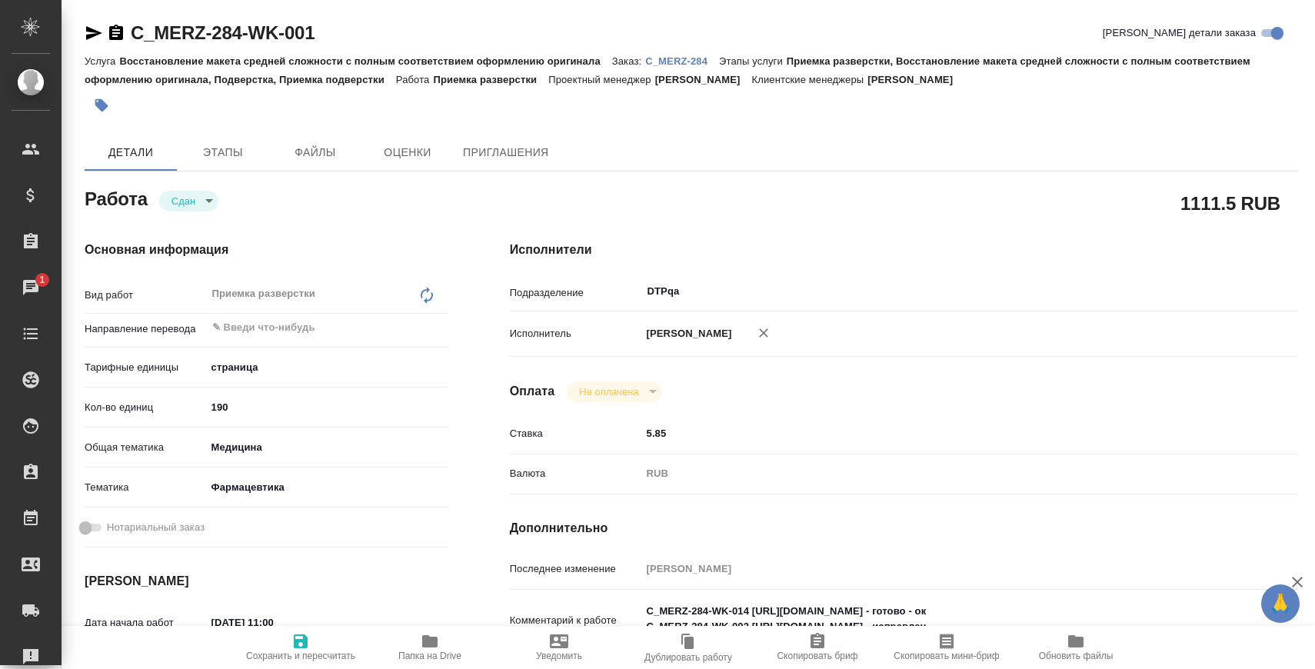
type textarea "x"
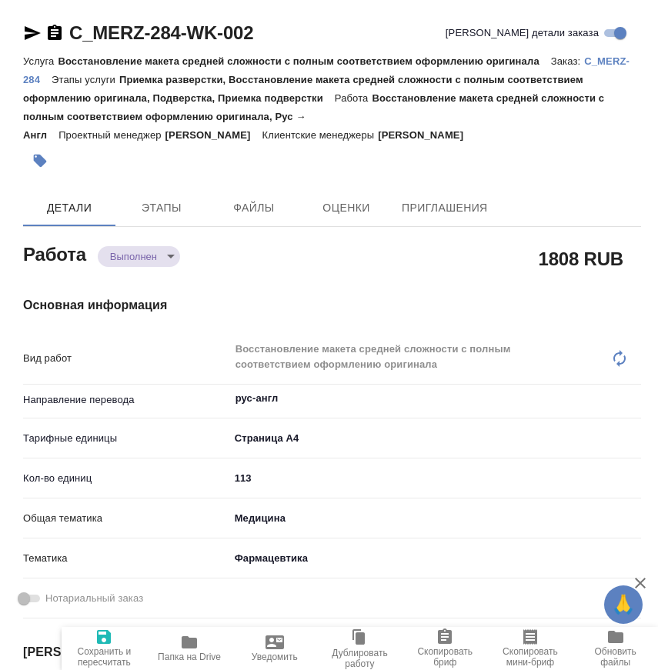
type textarea "x"
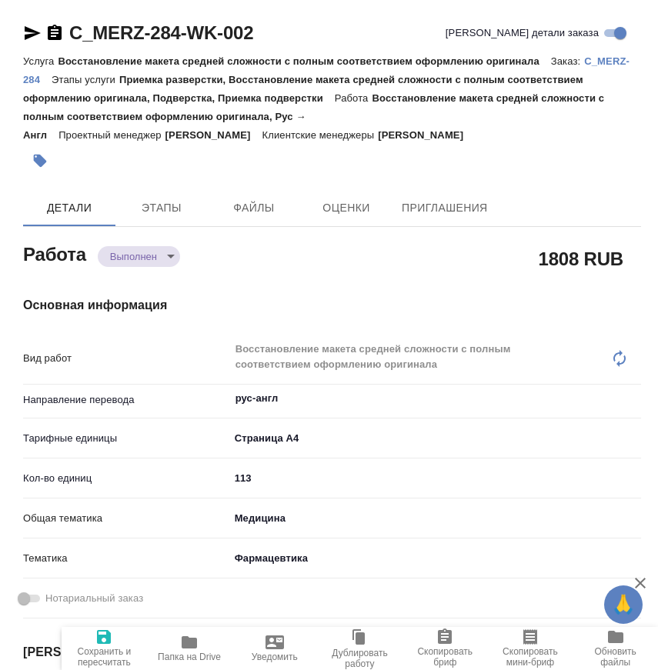
type textarea "x"
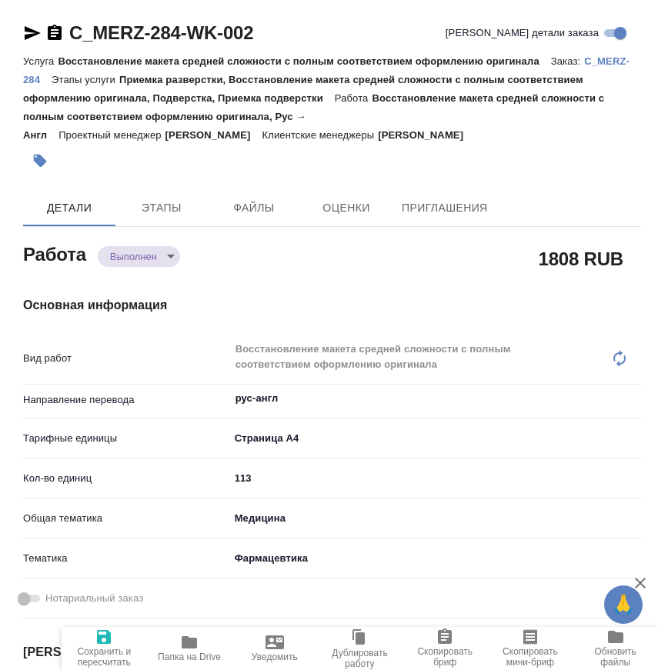
click at [180, 648] on icon "button" at bounding box center [189, 642] width 18 height 18
type textarea "x"
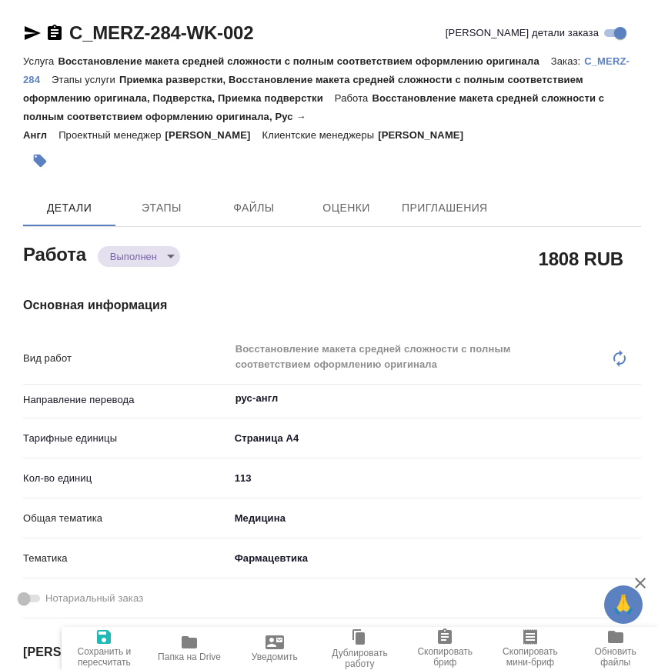
type textarea "x"
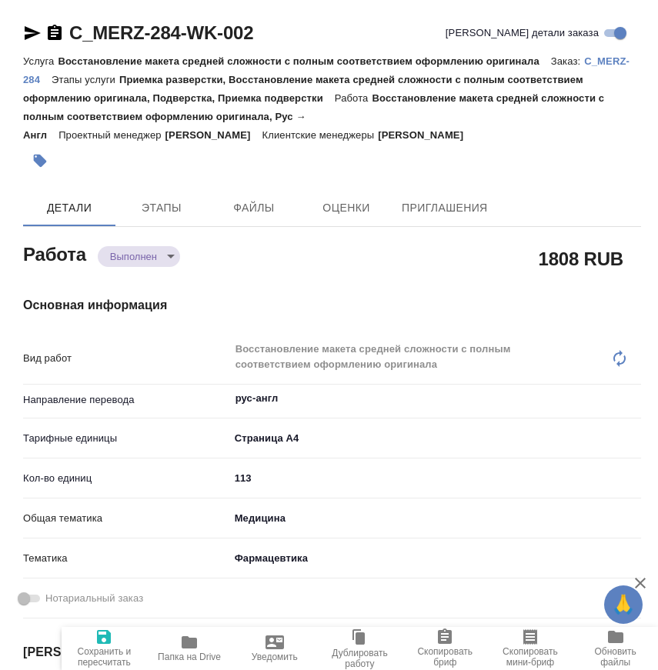
type textarea "x"
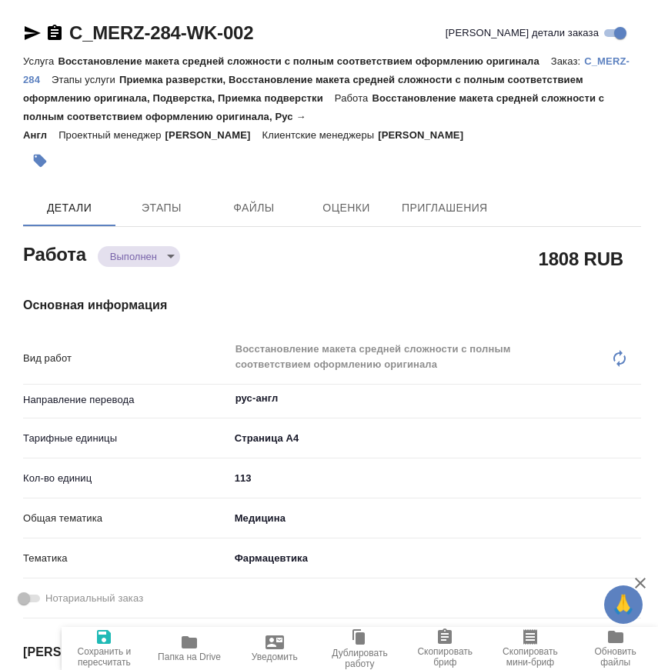
type textarea "x"
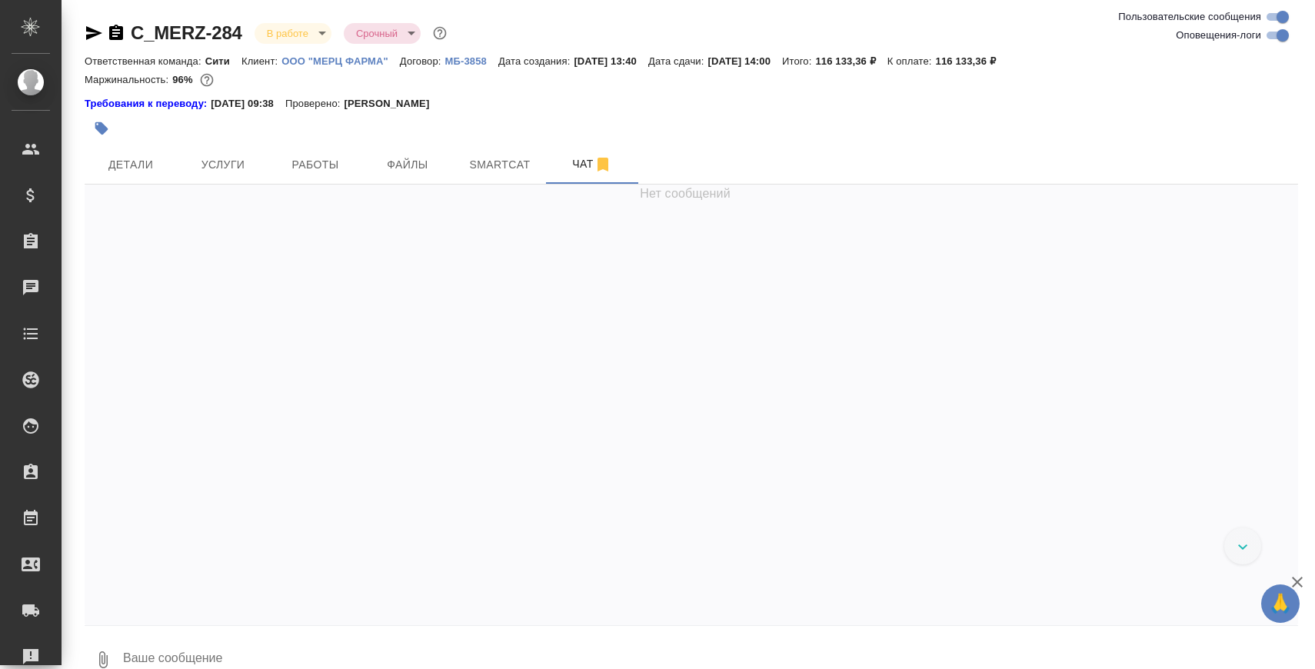
click at [437, 646] on textarea at bounding box center [710, 660] width 1177 height 52
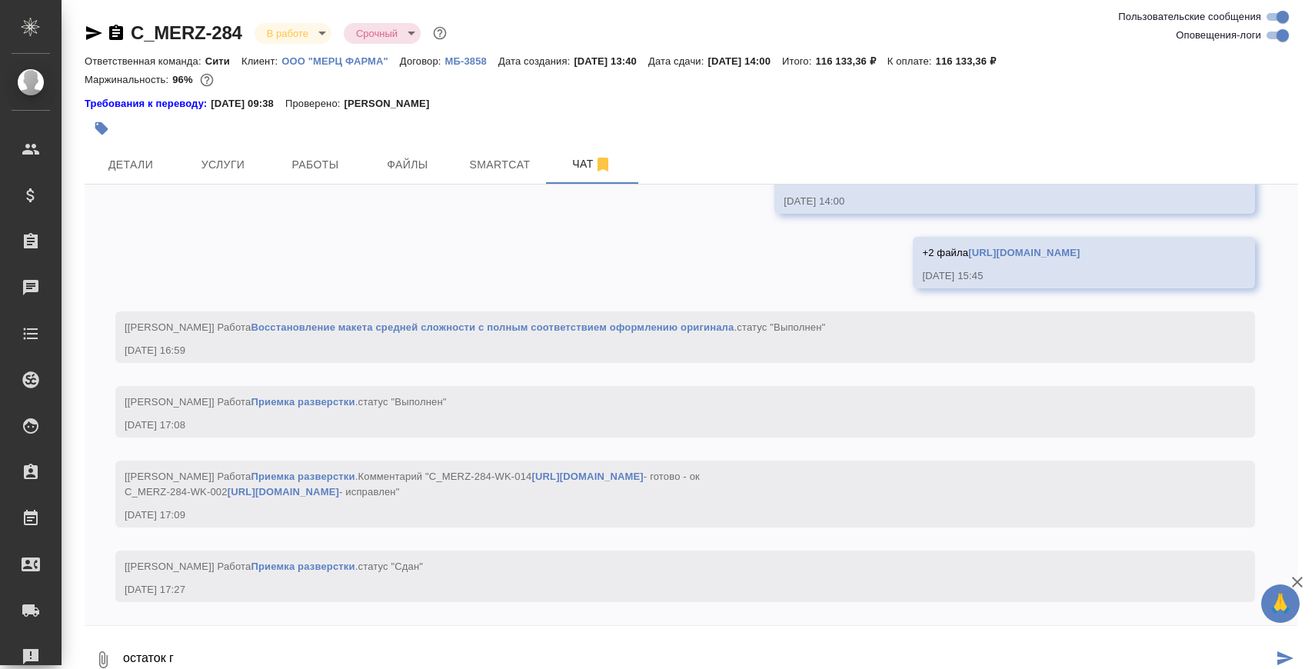
scroll to position [6997, 0]
paste textarea "[URL][DOMAIN_NAME]"
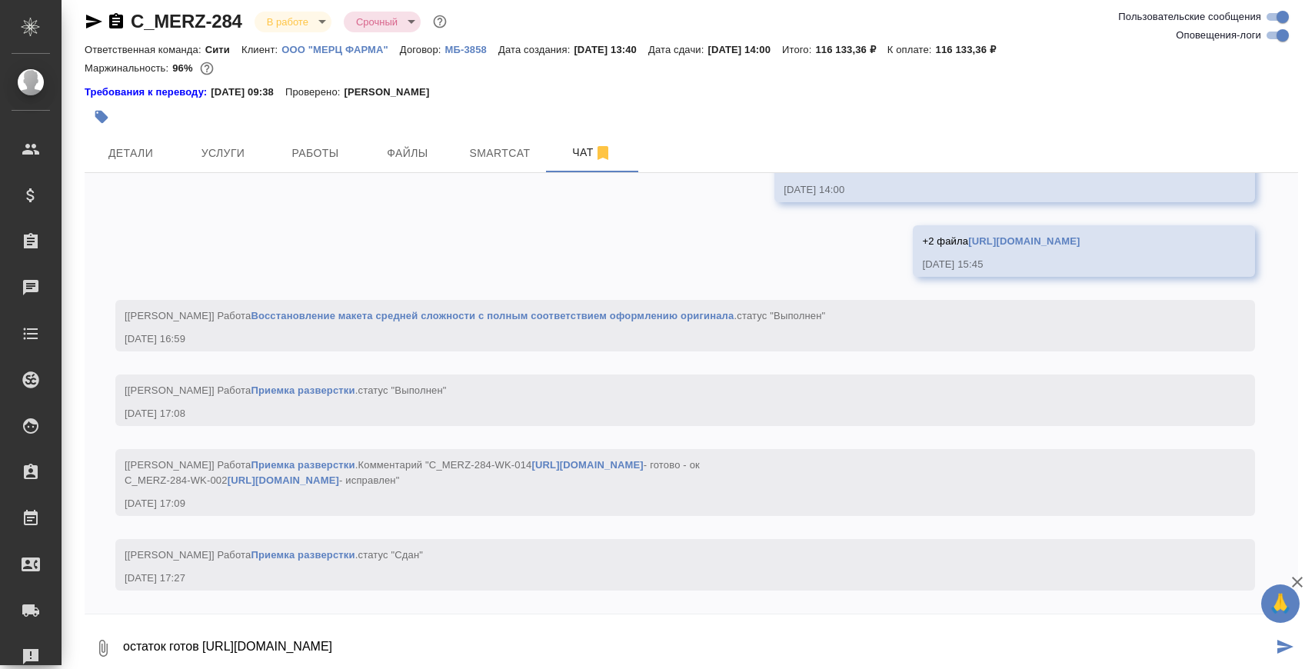
type textarea "остаток готов [URL][DOMAIN_NAME]"
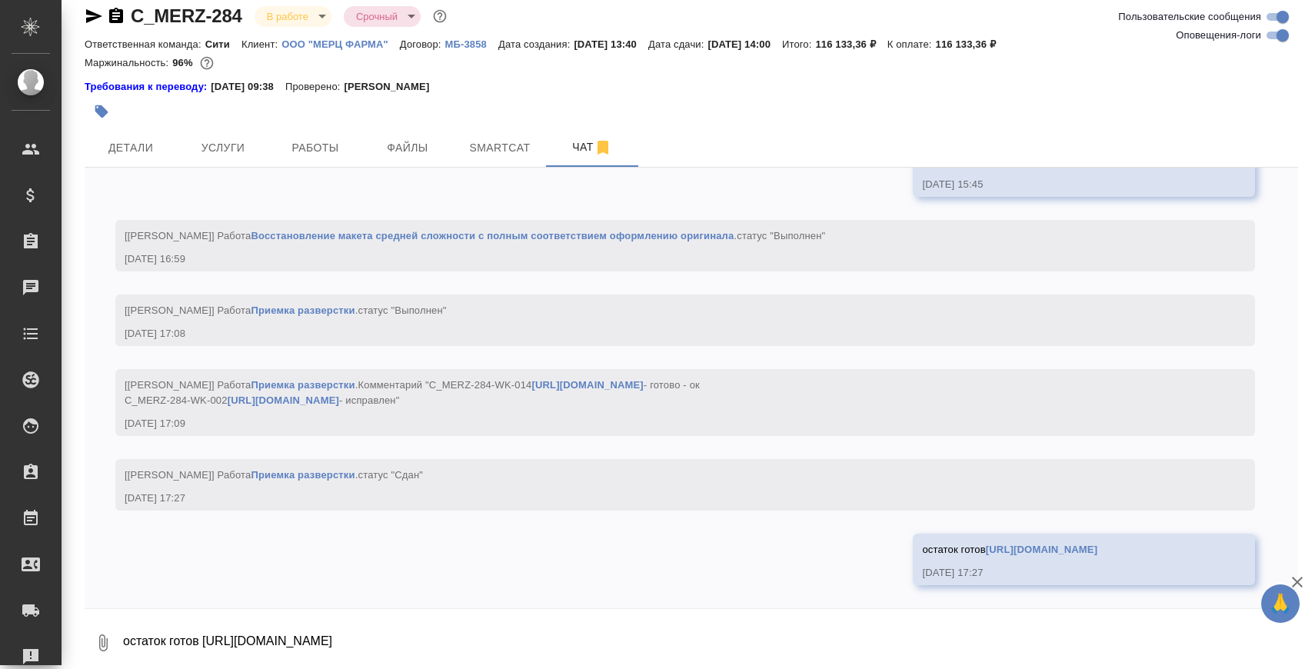
scroll to position [7103, 0]
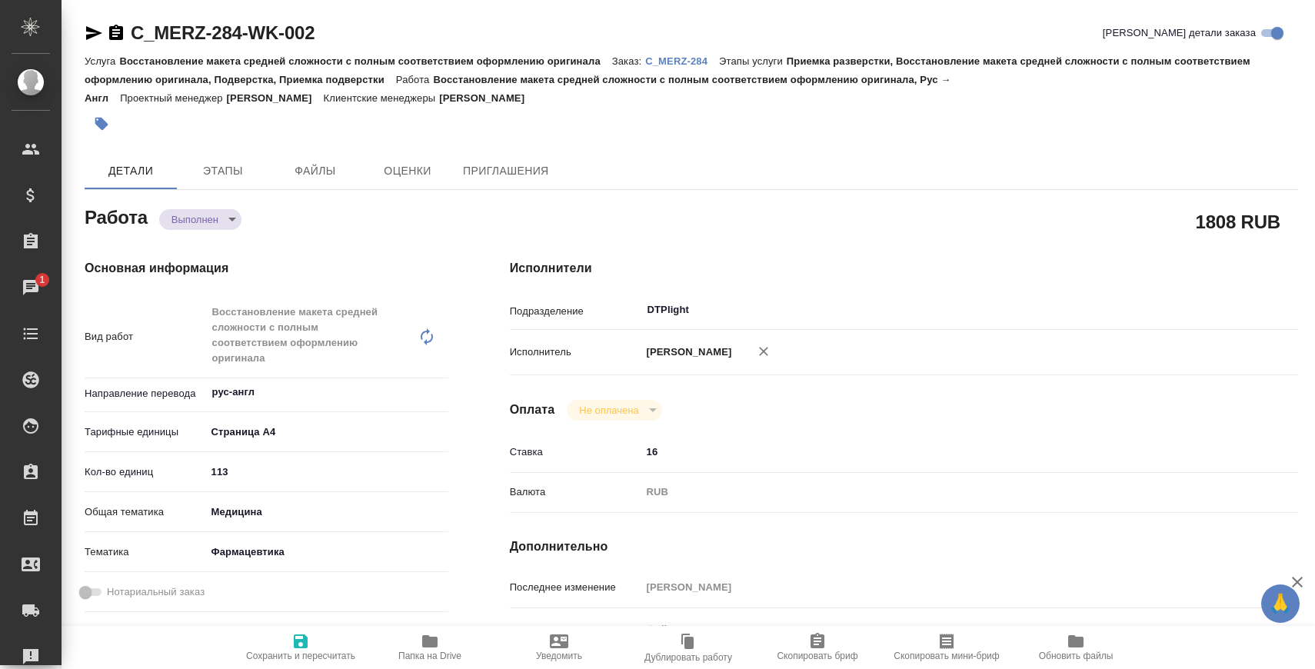
click at [222, 223] on body "🙏 .cls-1 fill:#fff; AWATERA Zaborova Aleksandra Клиенты Спецификации Заказы 1 Ч…" at bounding box center [657, 396] width 1315 height 793
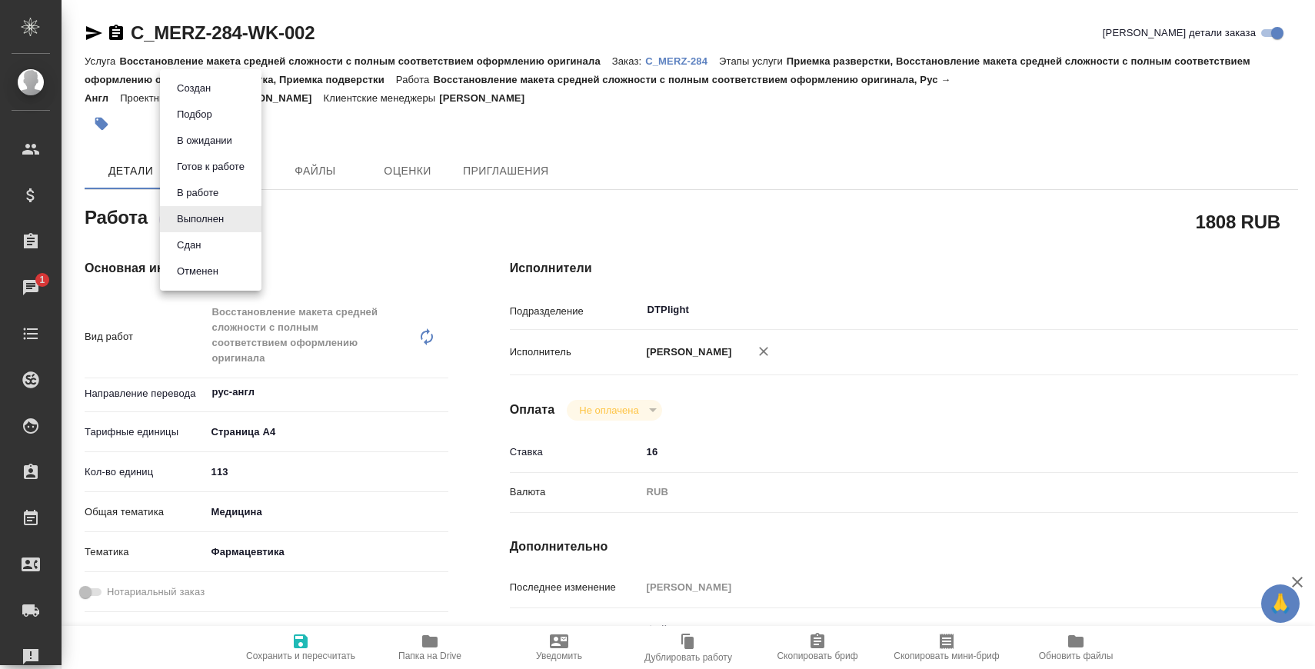
click at [225, 239] on li "Сдан" at bounding box center [211, 245] width 102 height 26
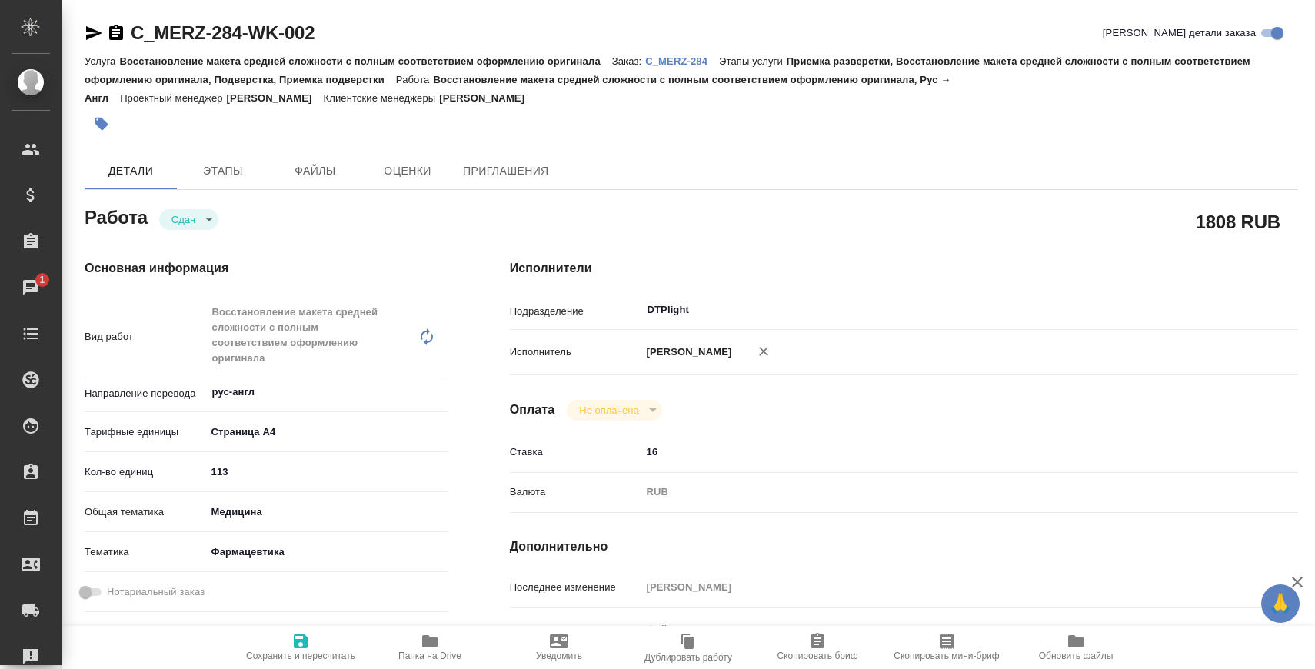
type textarea "x"
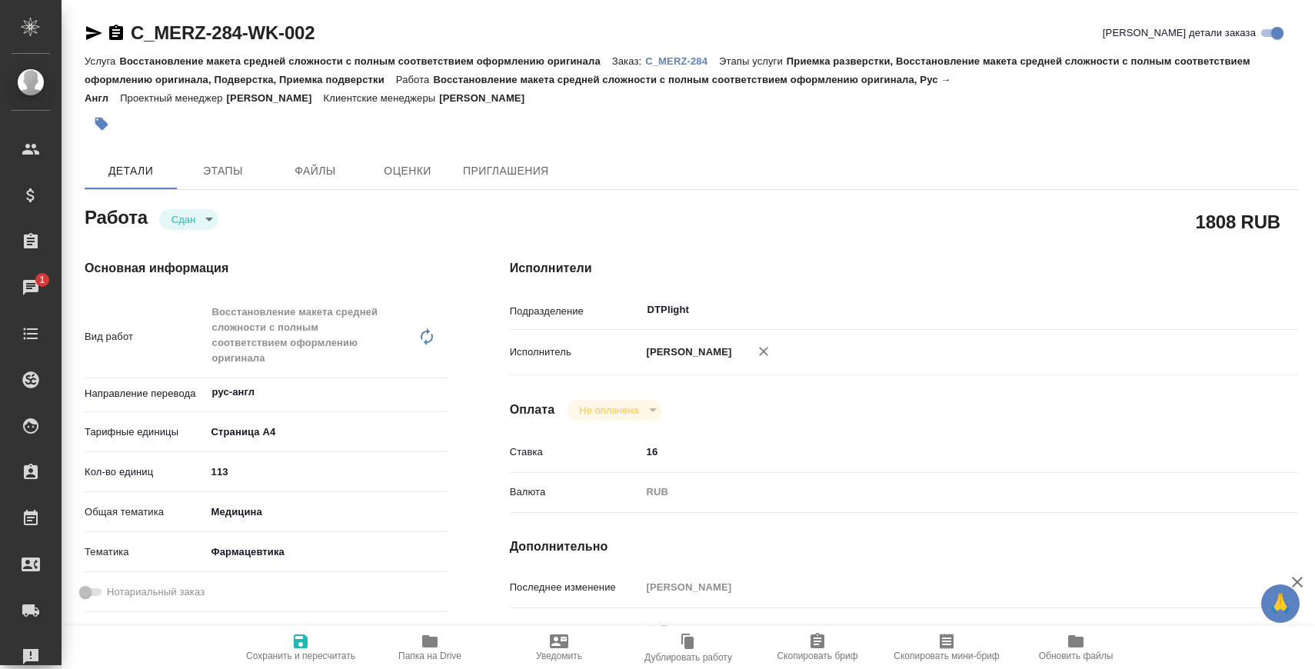
type textarea "x"
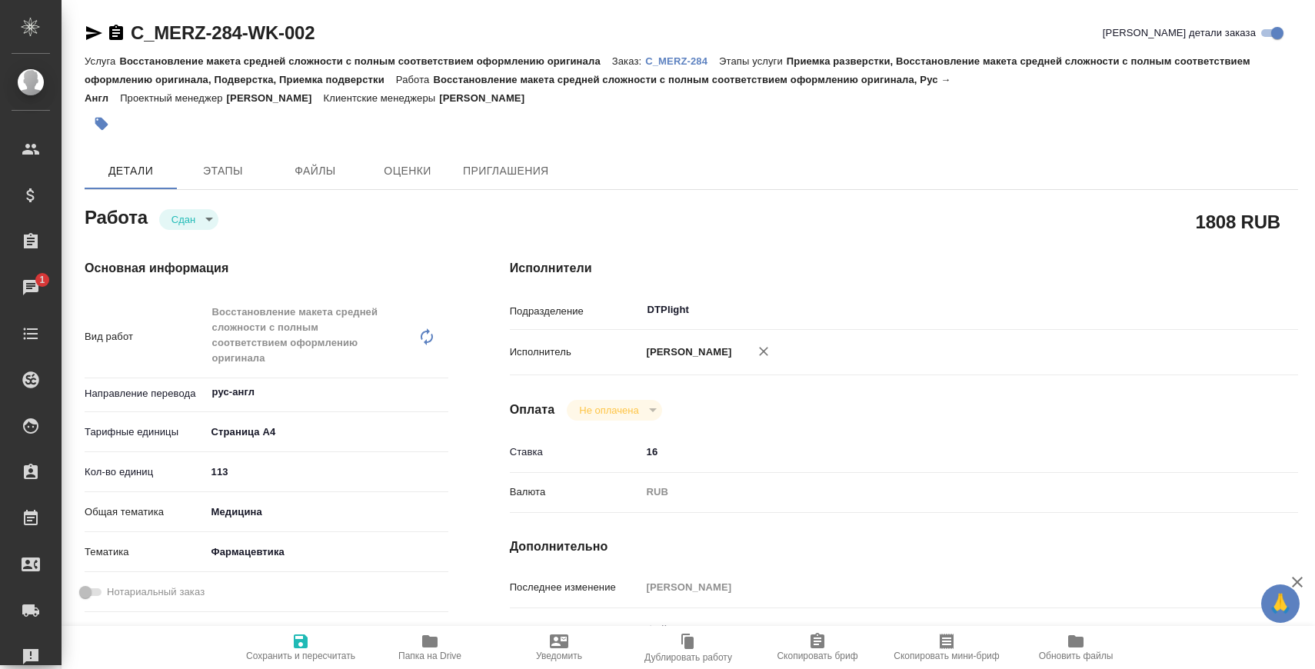
type textarea "x"
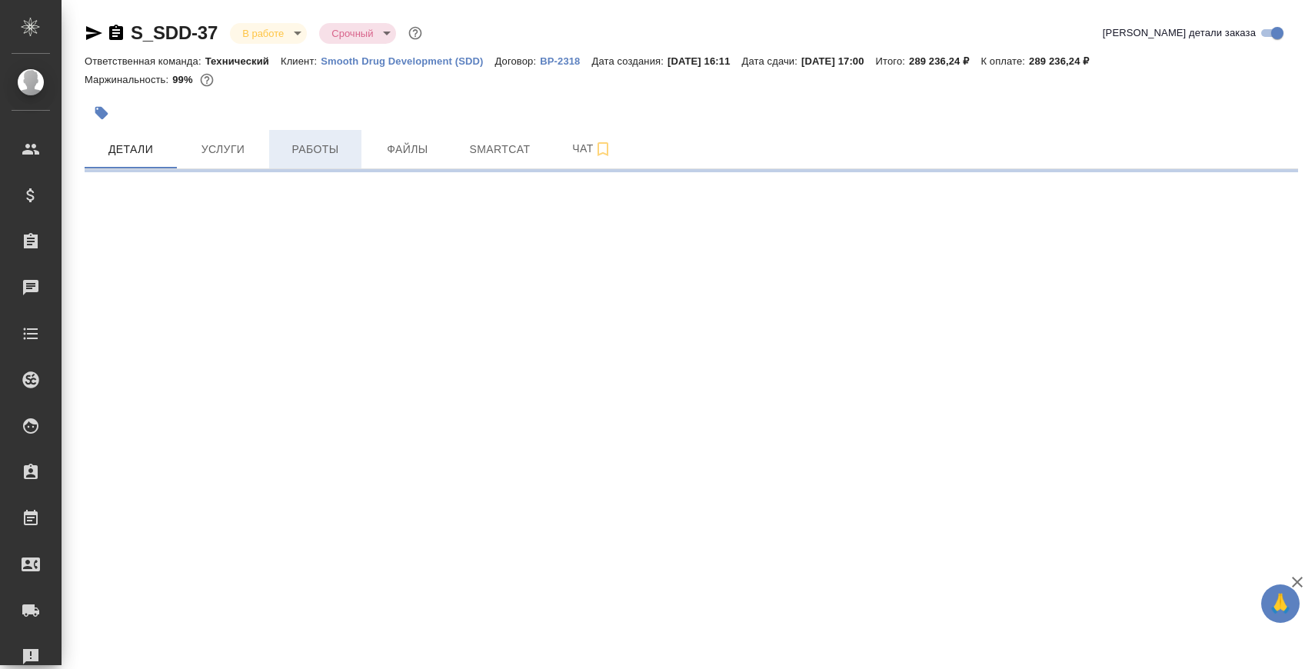
select select "RU"
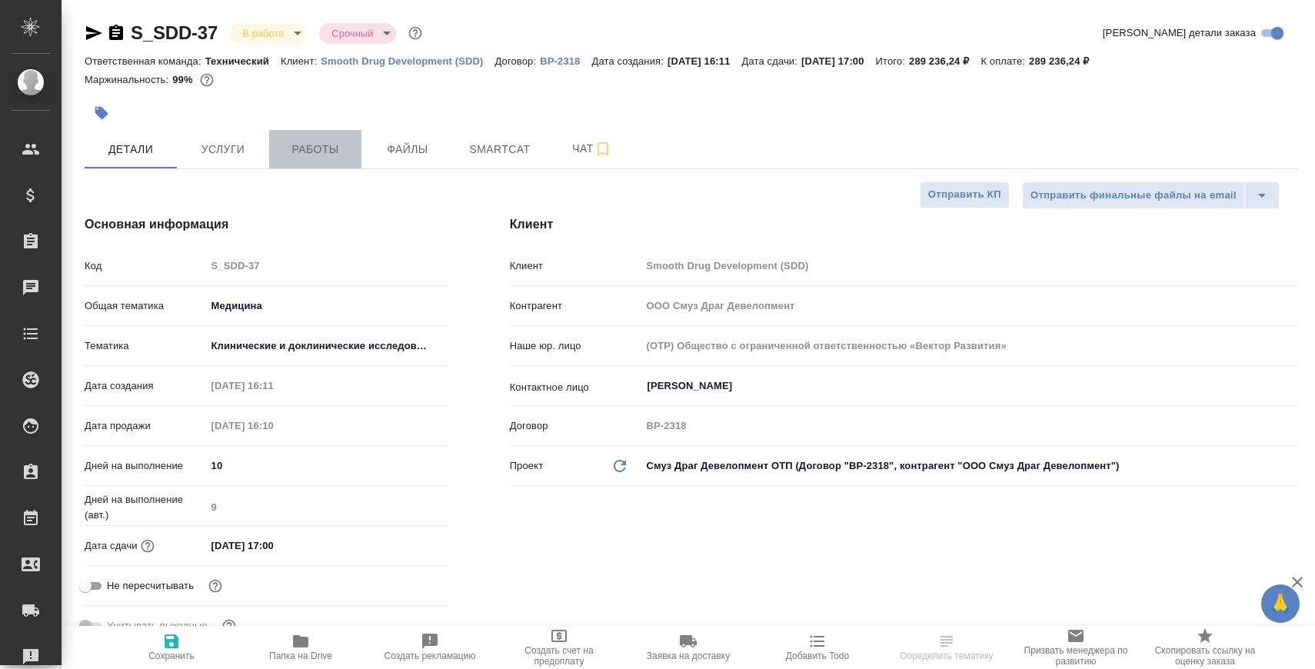
click at [314, 155] on span "Работы" at bounding box center [315, 149] width 74 height 19
type textarea "x"
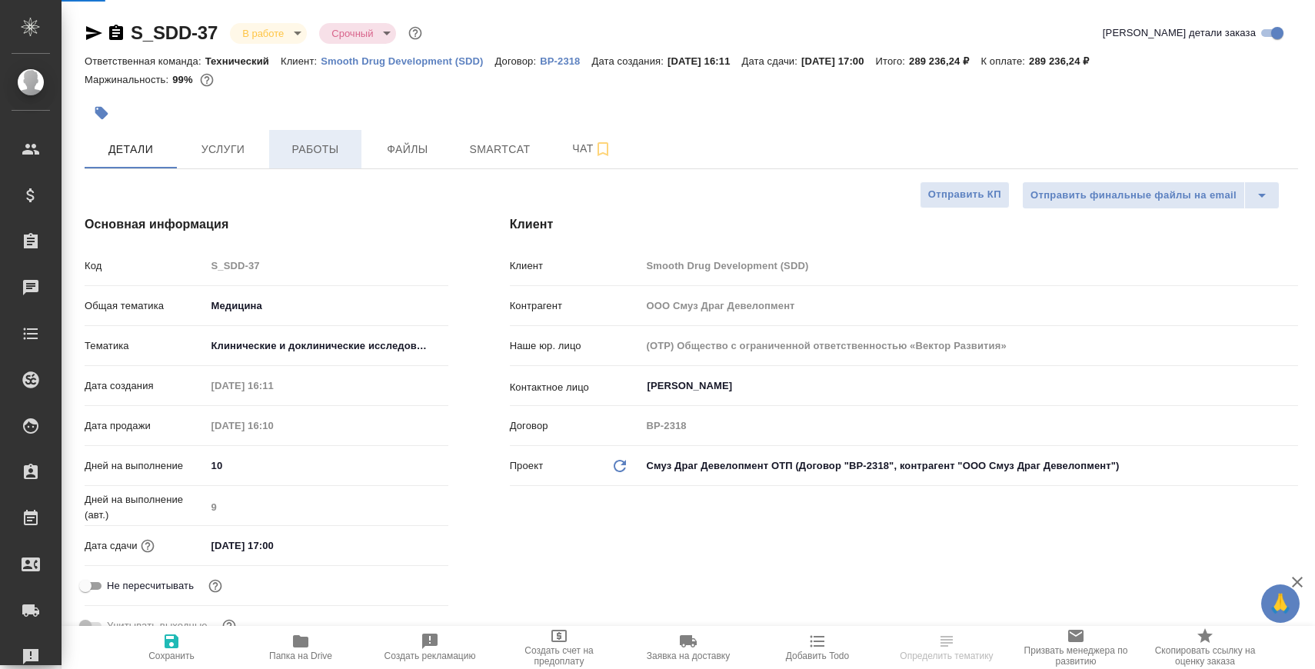
type textarea "x"
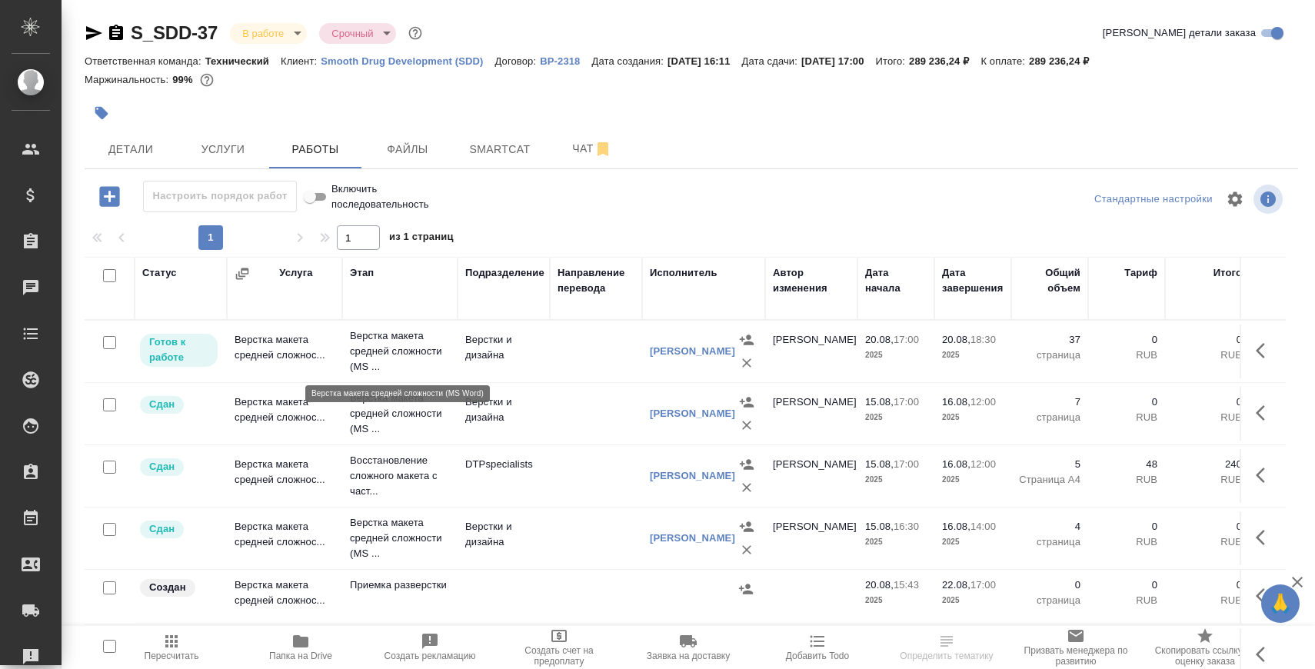
click at [397, 350] on p "Верстка макета средней сложности (MS ..." at bounding box center [400, 351] width 100 height 46
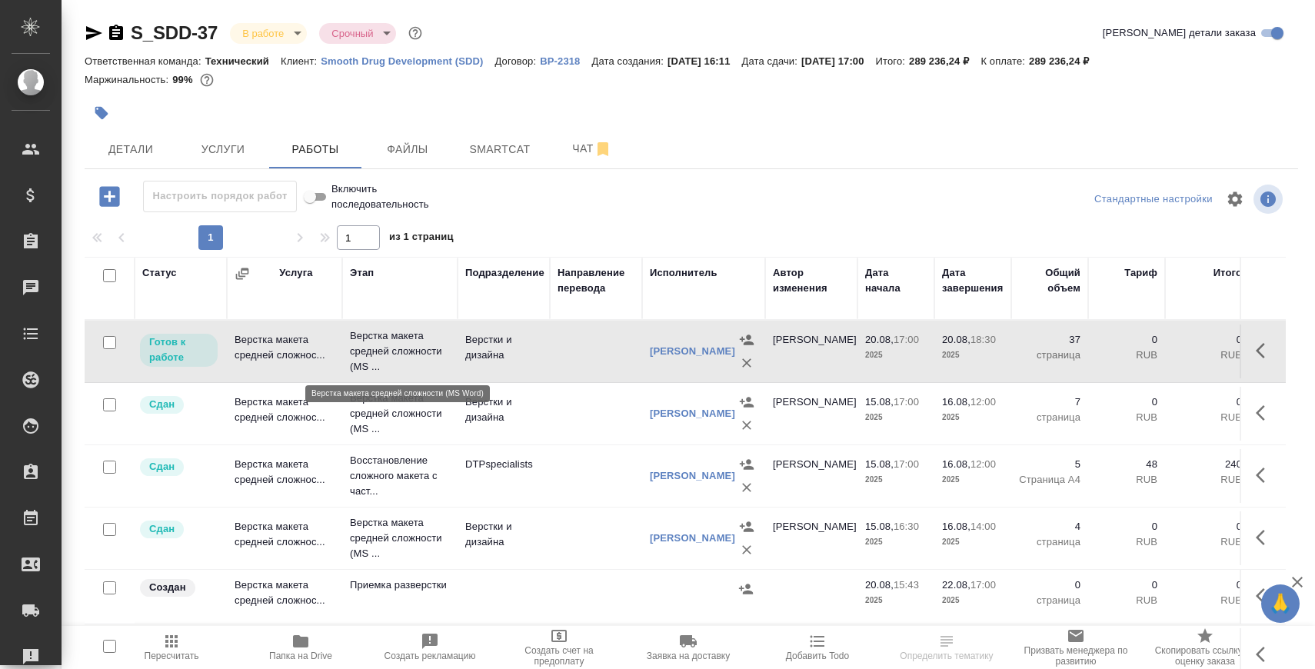
click at [397, 350] on p "Верстка макета средней сложности (MS ..." at bounding box center [400, 351] width 100 height 46
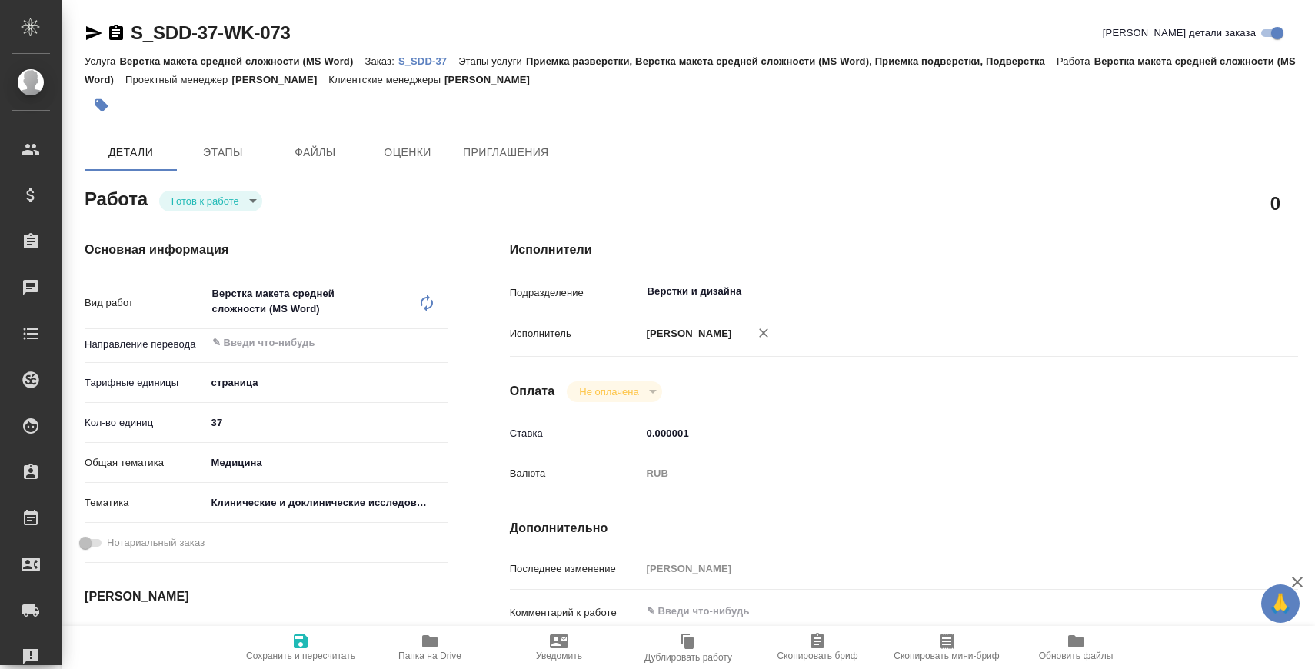
type textarea "x"
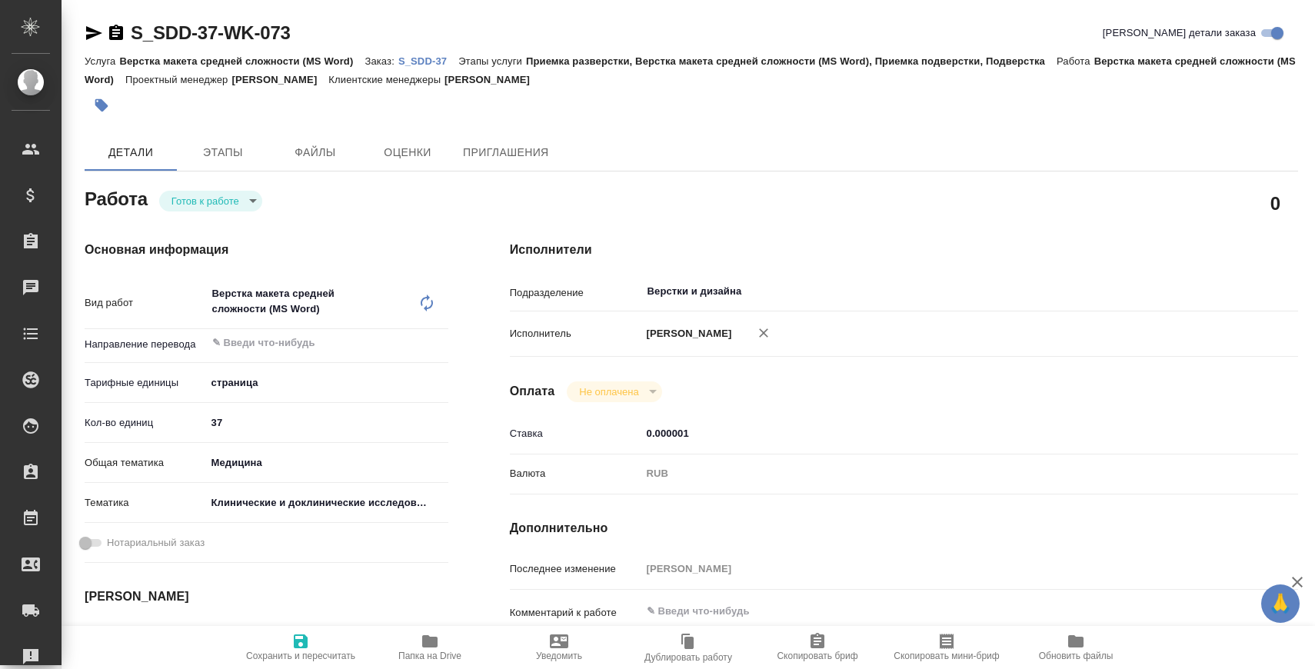
type textarea "x"
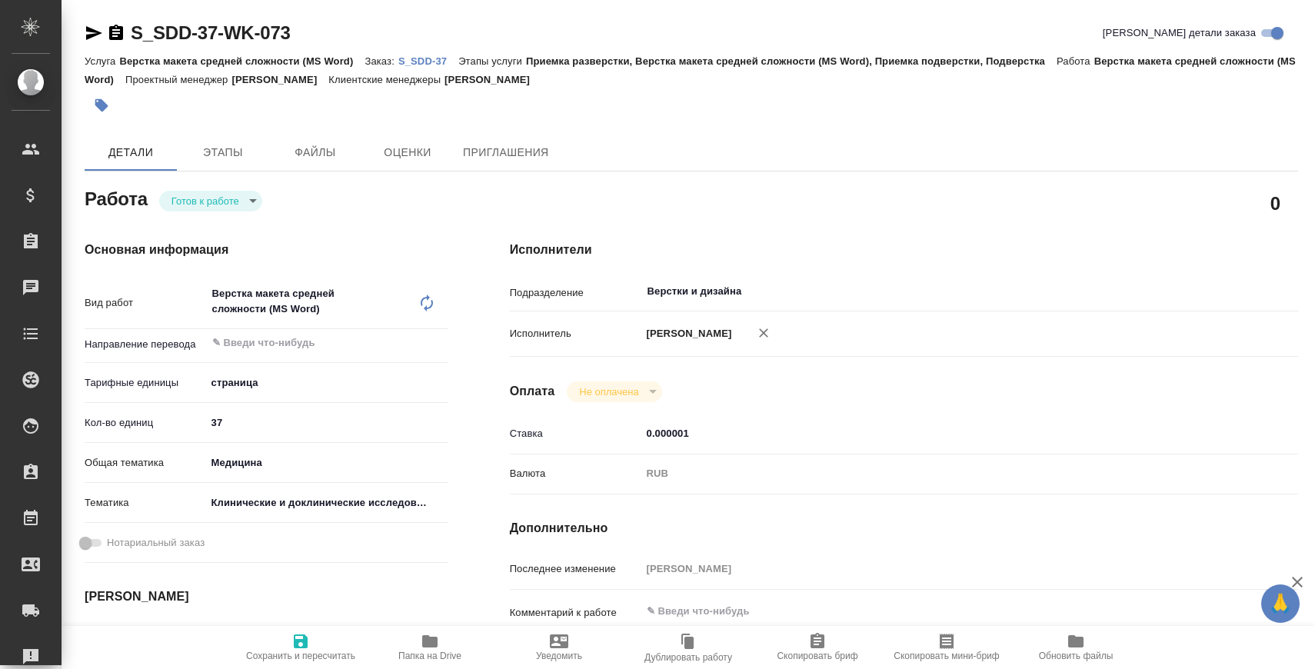
click at [238, 211] on div "Основная информация Вид работ Верстка макета средней сложности (MS Word) x ​ На…" at bounding box center [266, 546] width 425 height 672
type textarea "x"
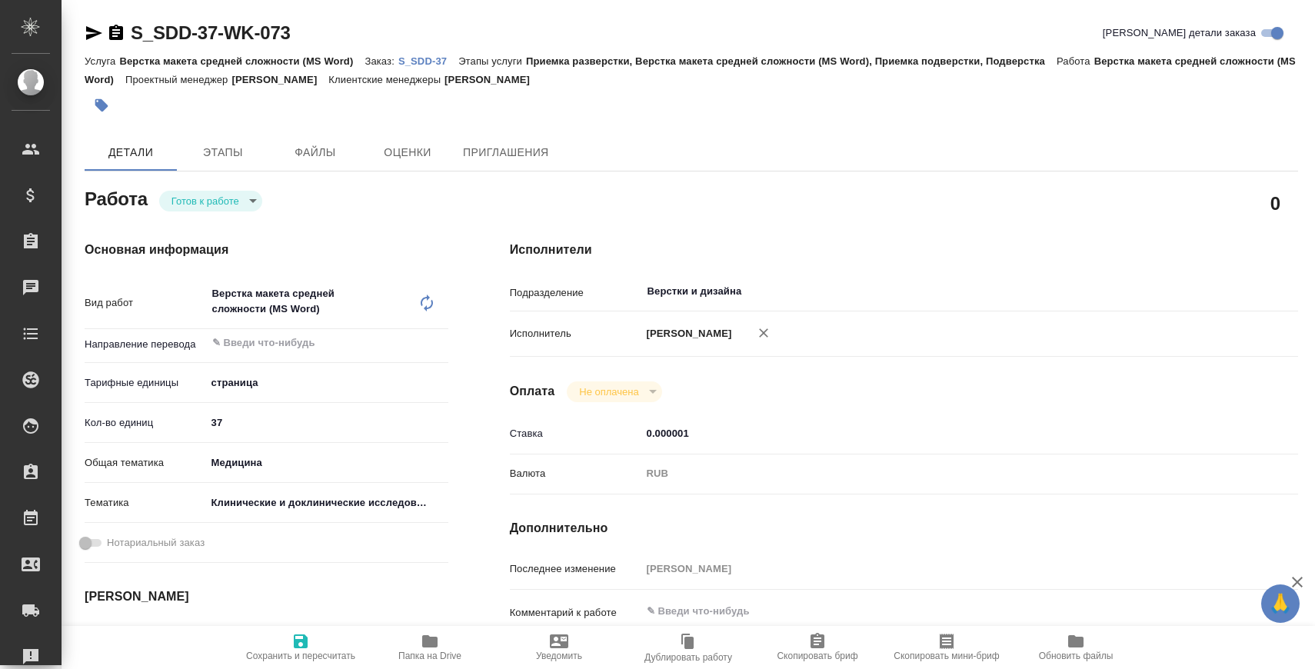
type textarea "x"
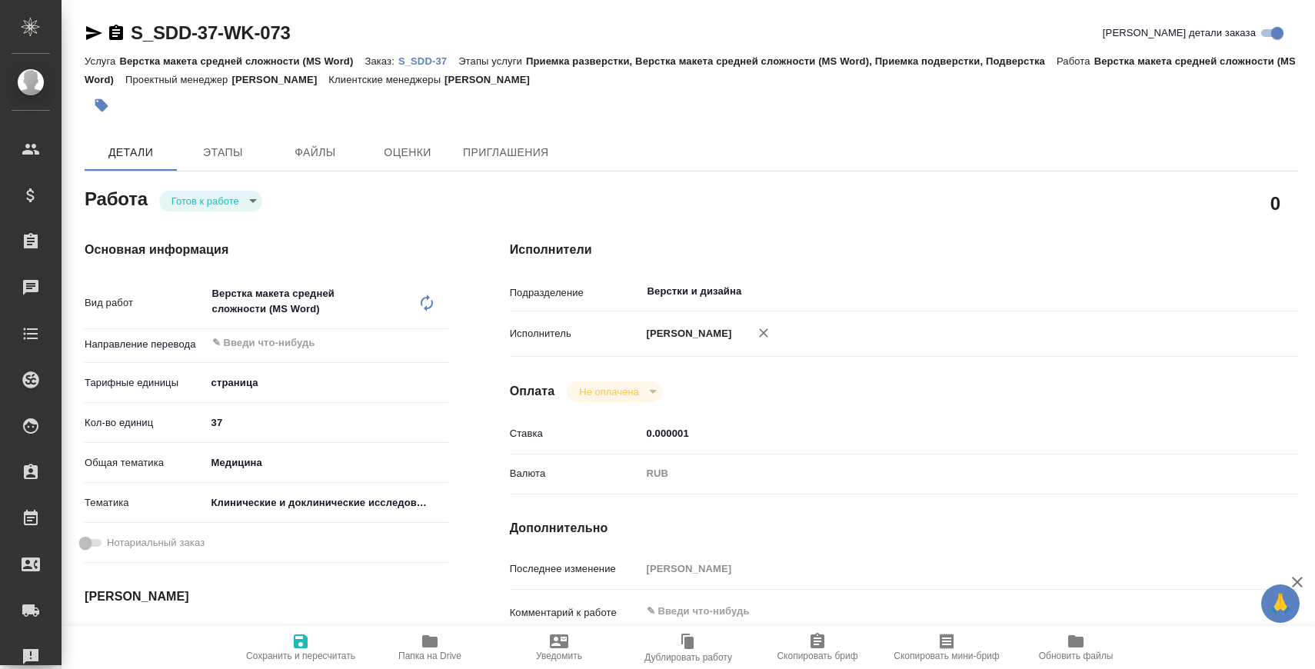
type textarea "x"
click at [245, 199] on body "🙏 .cls-1 fill:#fff; AWATERA [PERSON_NAME] Спецификации Заказы Чаты Todo Проекты…" at bounding box center [657, 396] width 1315 height 793
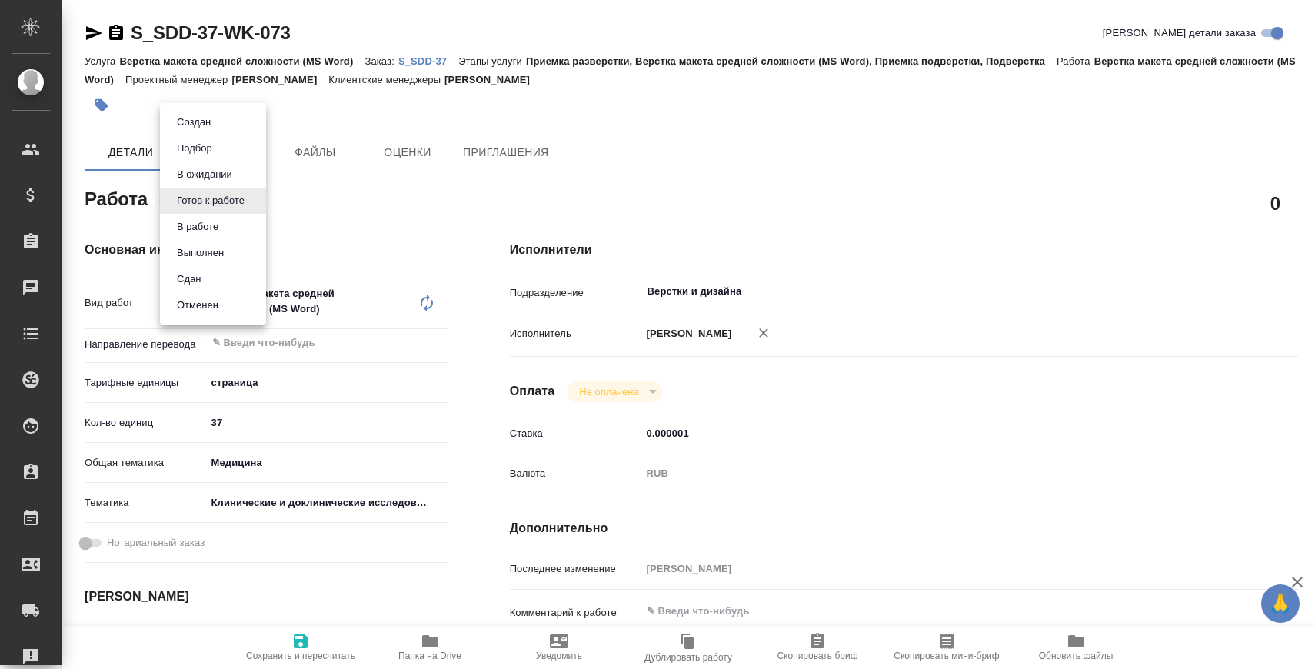
type textarea "x"
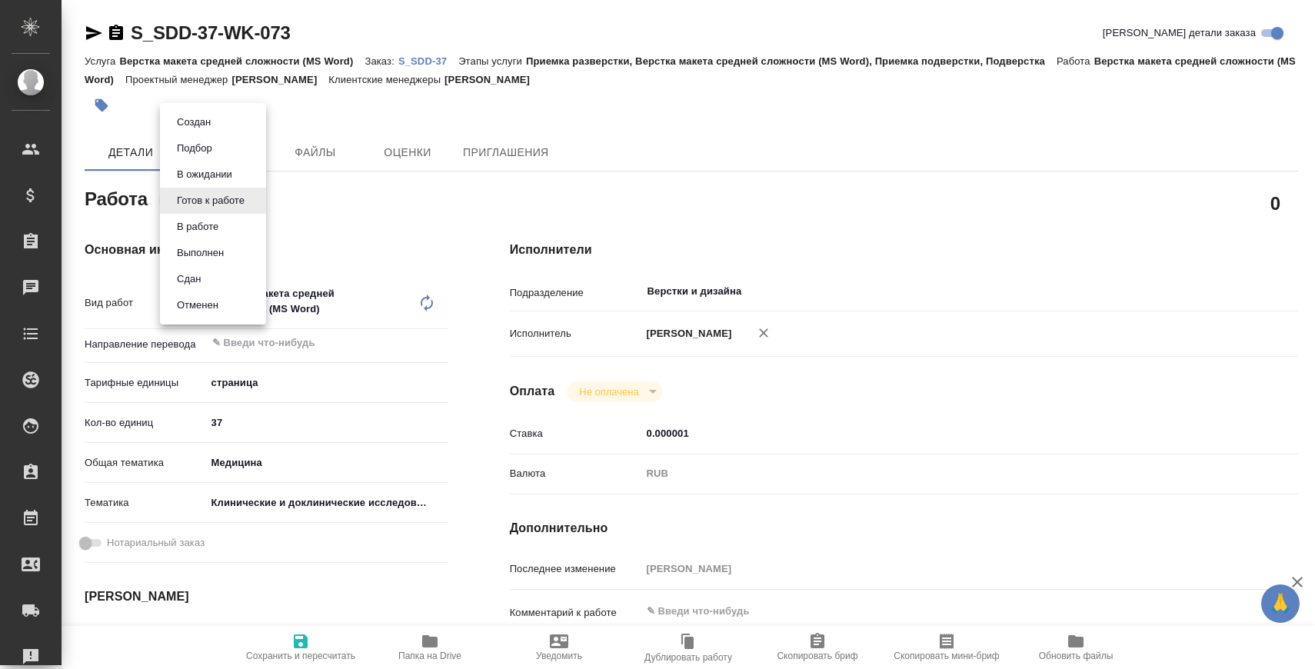
click at [235, 281] on li "Сдан" at bounding box center [213, 279] width 106 height 26
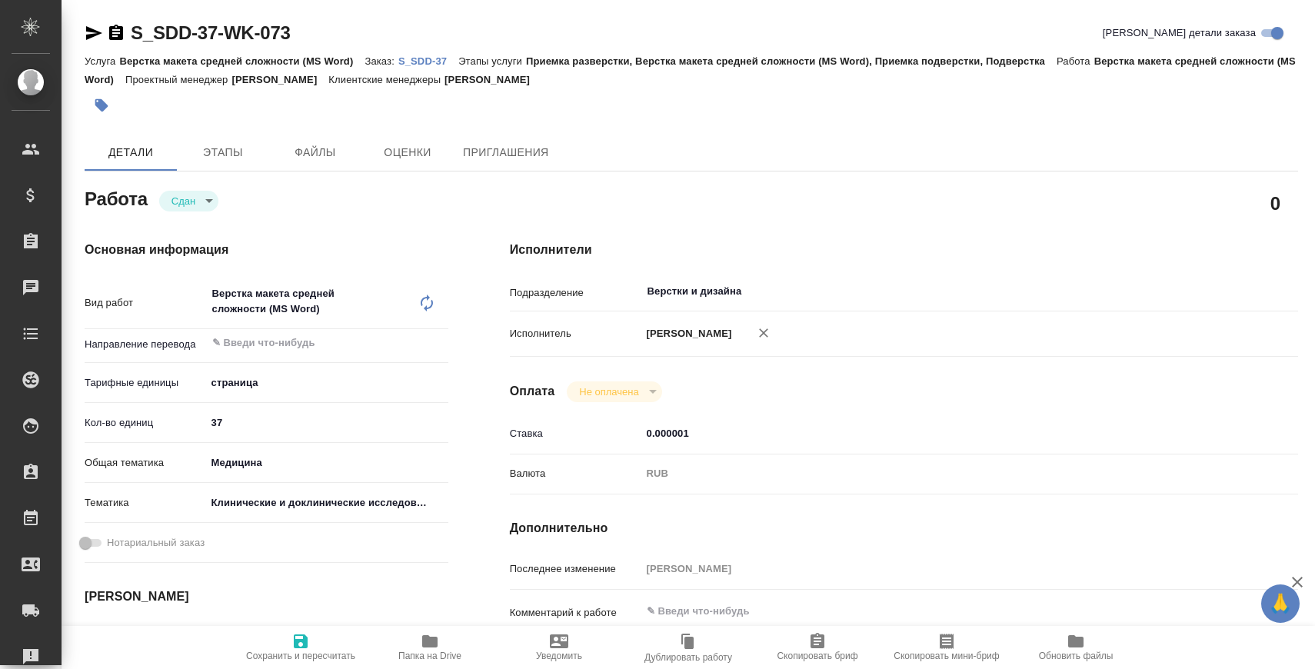
type textarea "x"
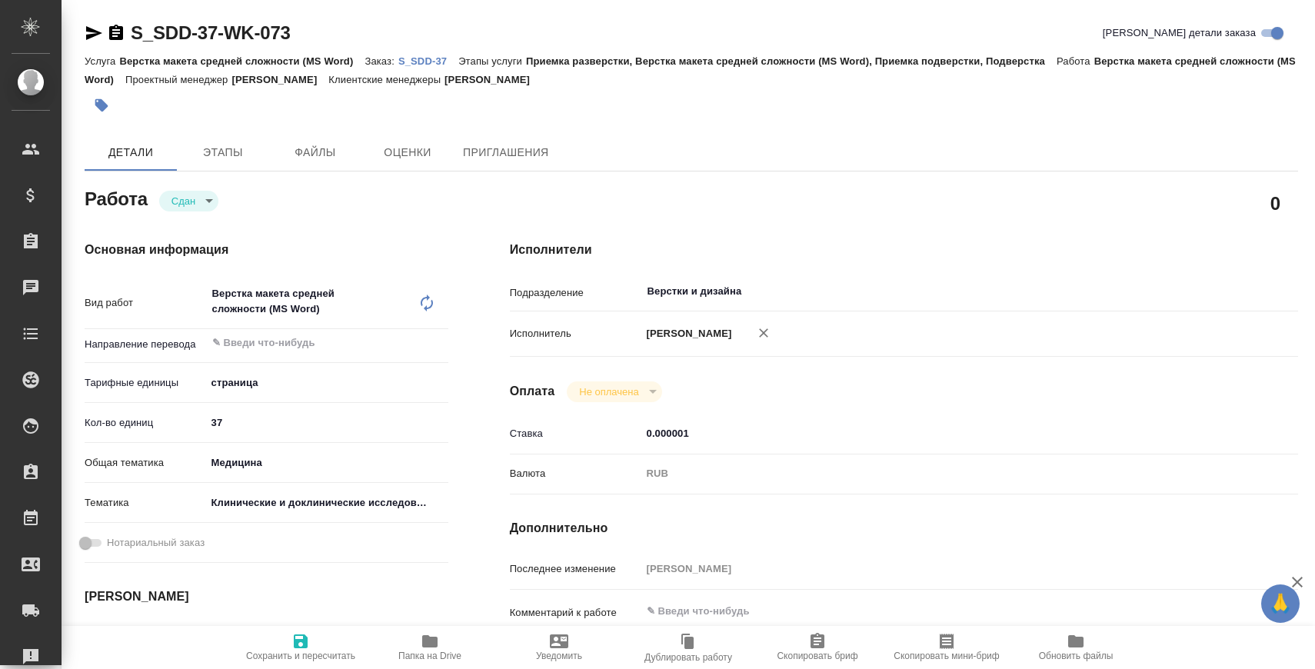
type textarea "x"
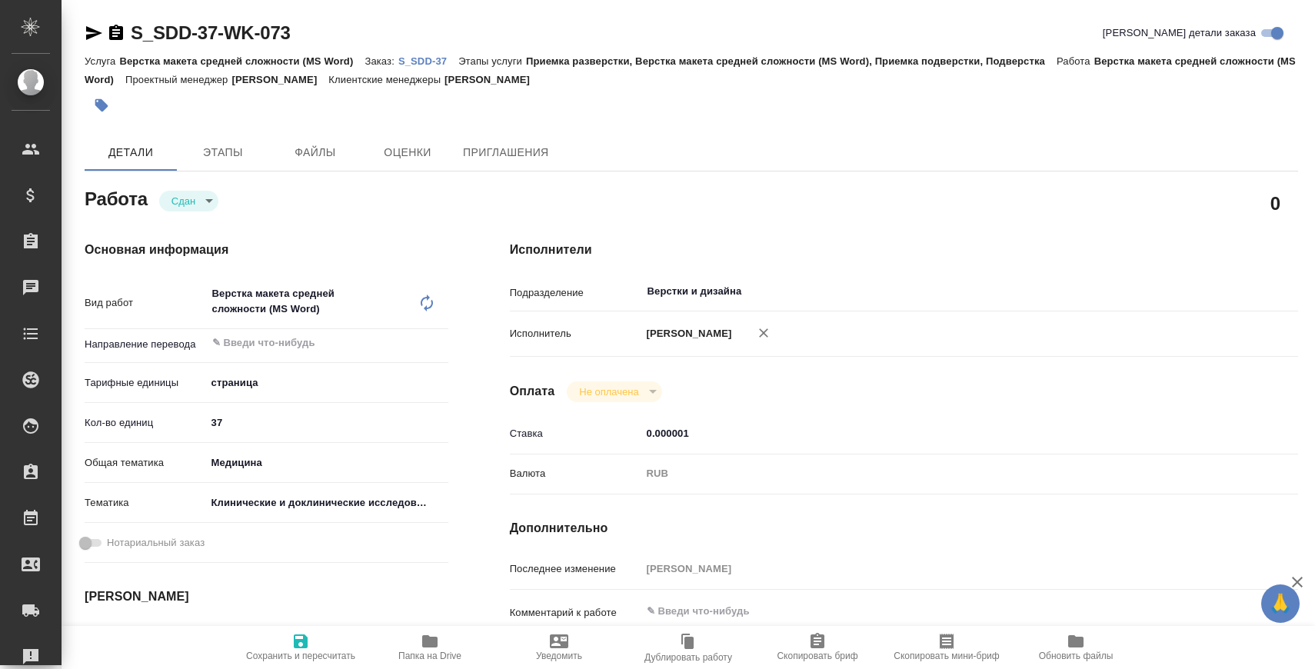
type textarea "x"
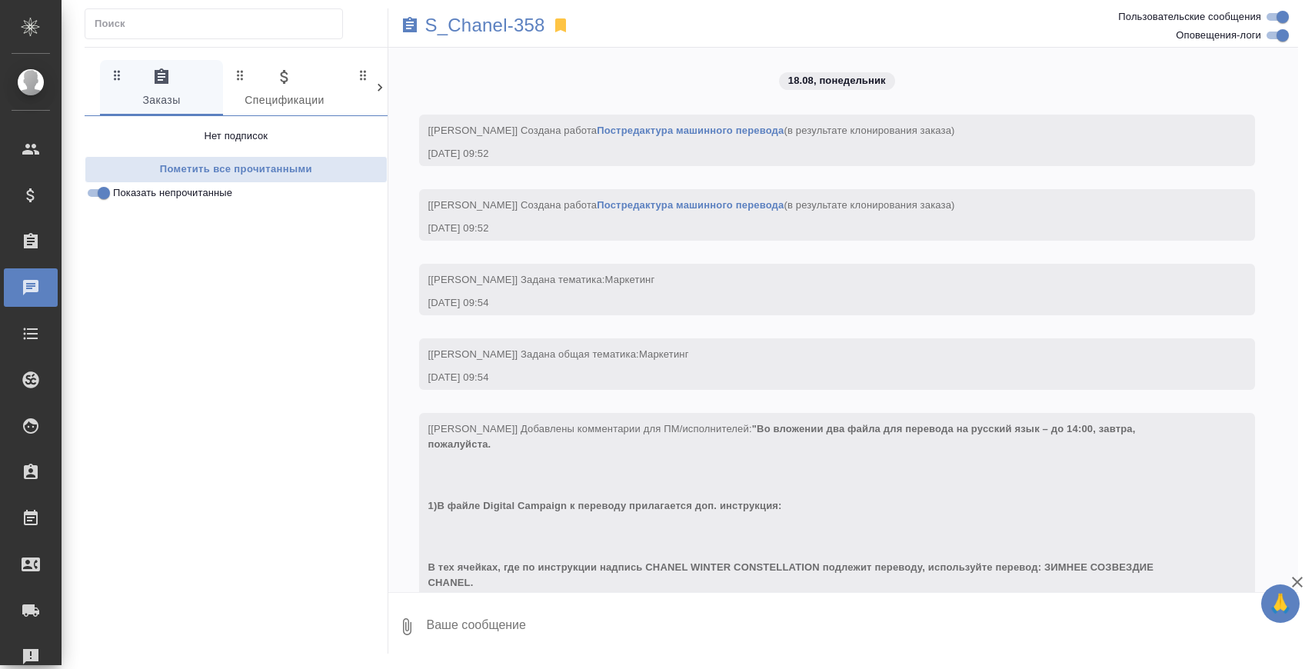
scroll to position [5440, 0]
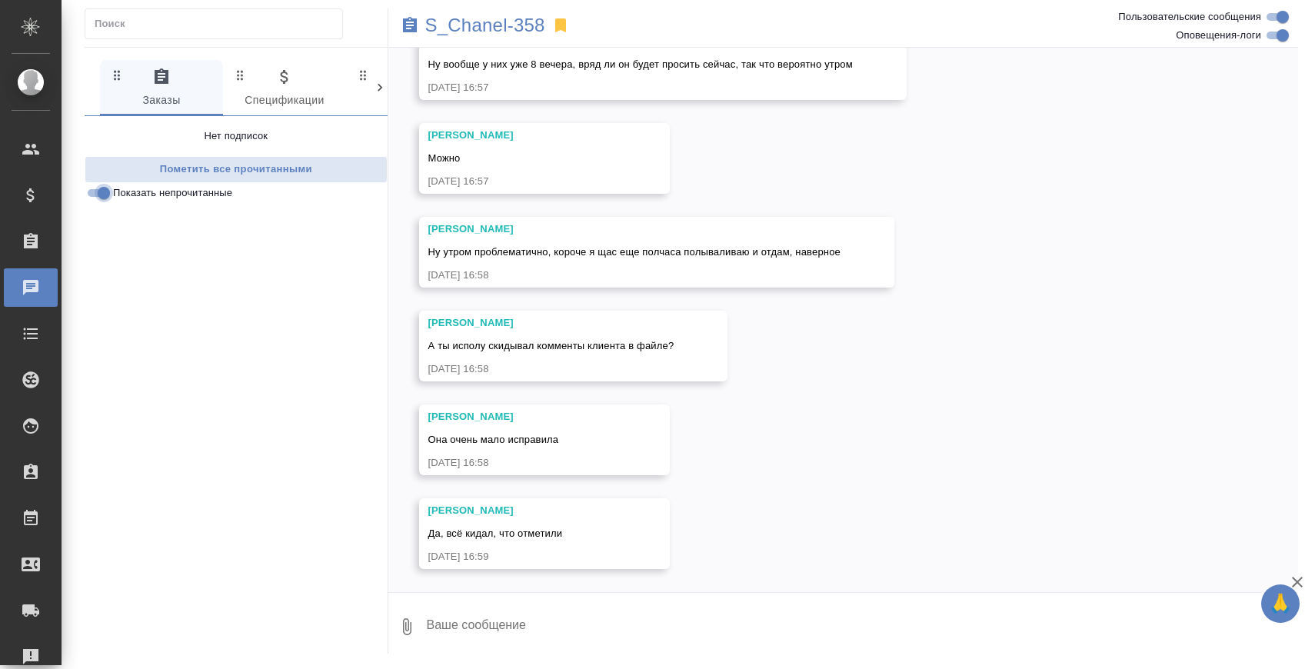
click at [98, 190] on input "Показать непрочитанные" at bounding box center [103, 193] width 55 height 18
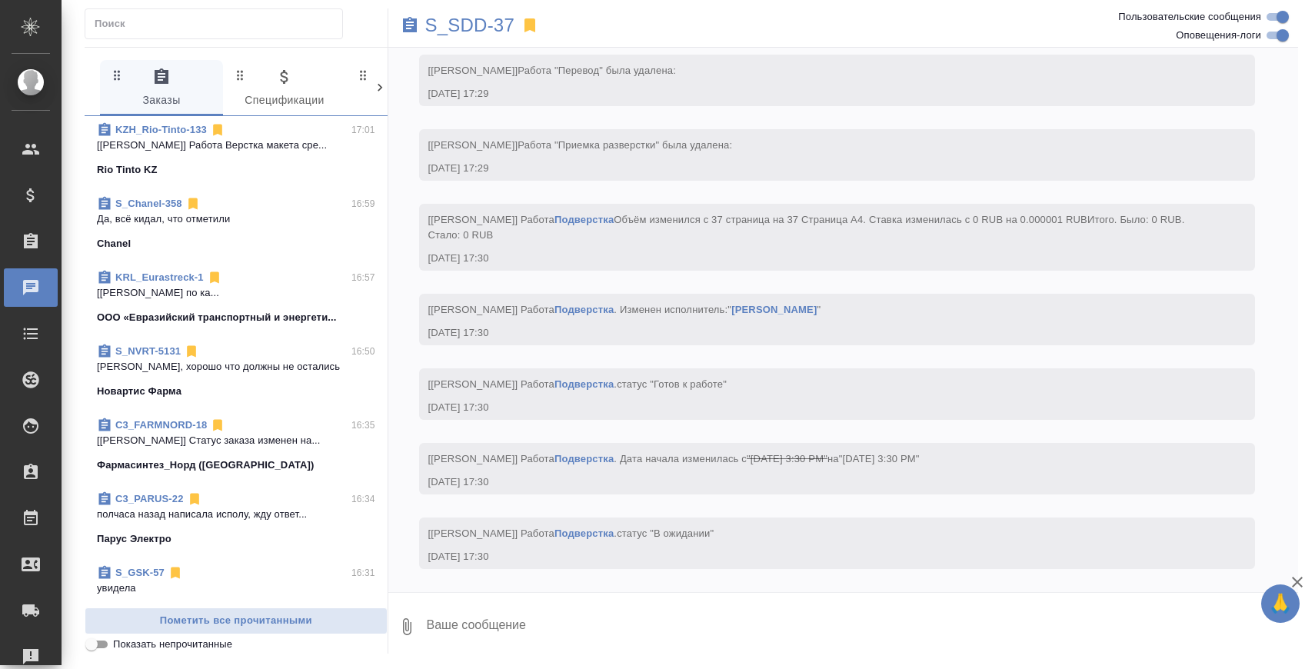
scroll to position [386, 0]
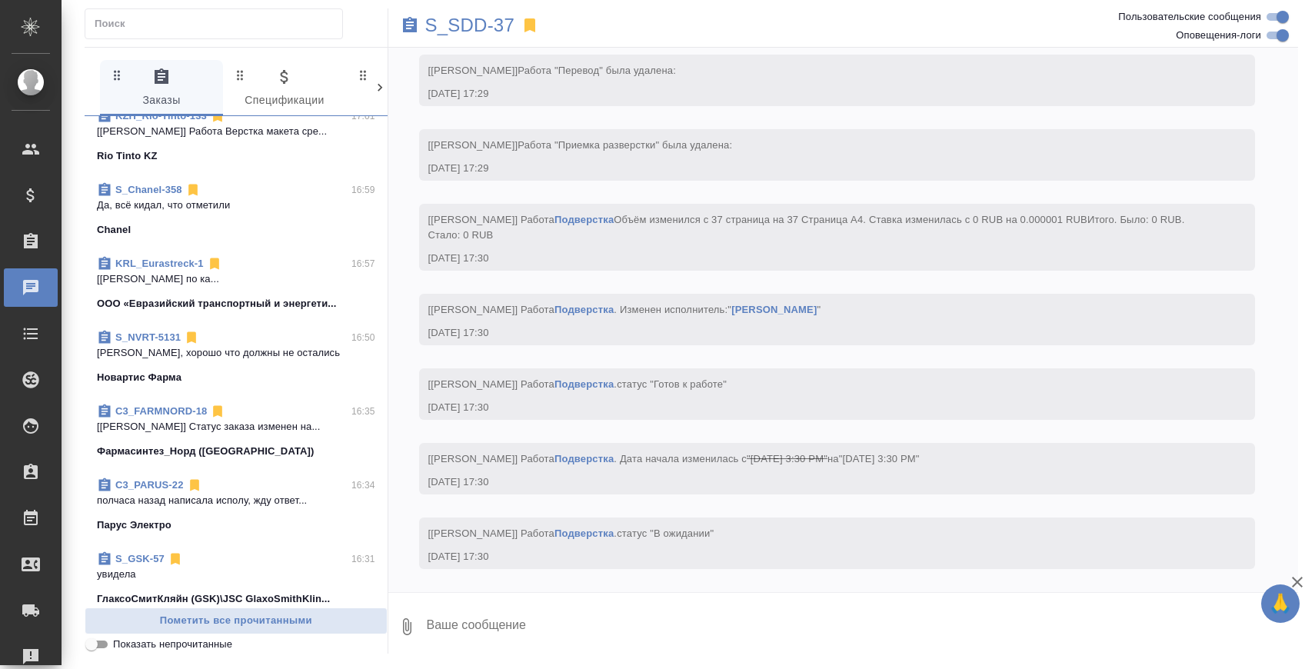
click at [228, 517] on span "C3_PARUS-22 16:34 полчаса назад написала исполу, жду ответ... Парус Электро" at bounding box center [236, 505] width 278 height 55
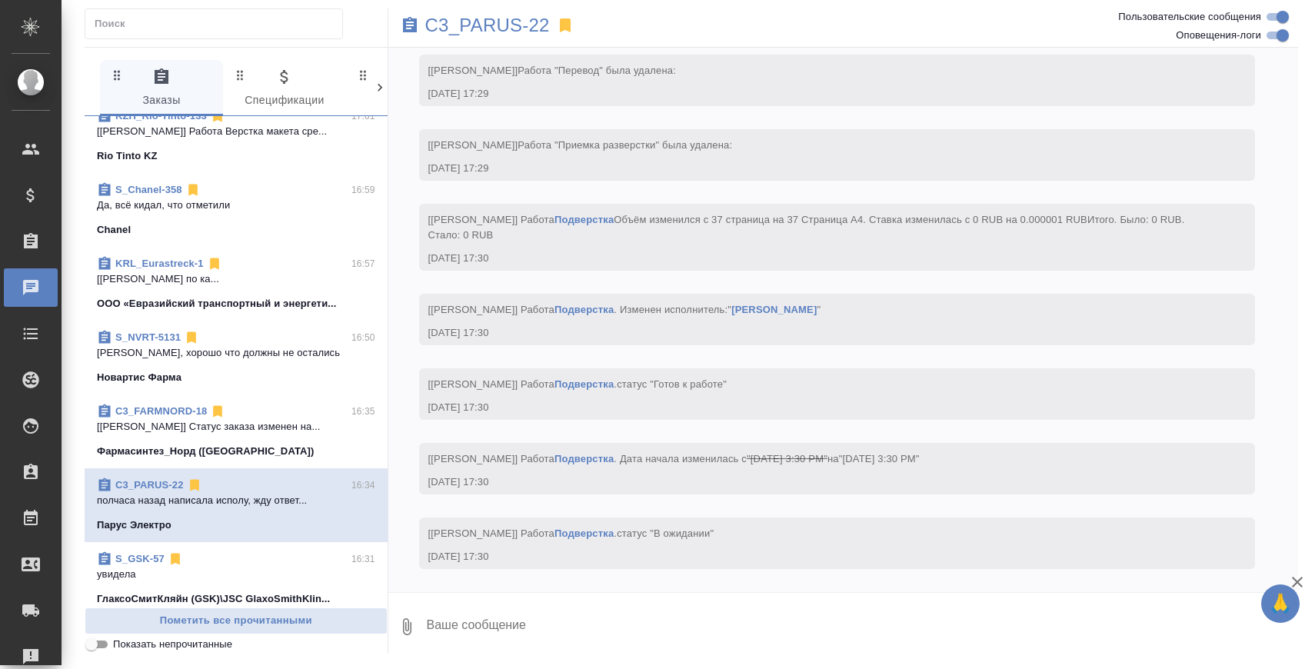
click at [497, 637] on textarea at bounding box center [862, 627] width 874 height 52
type textarea """
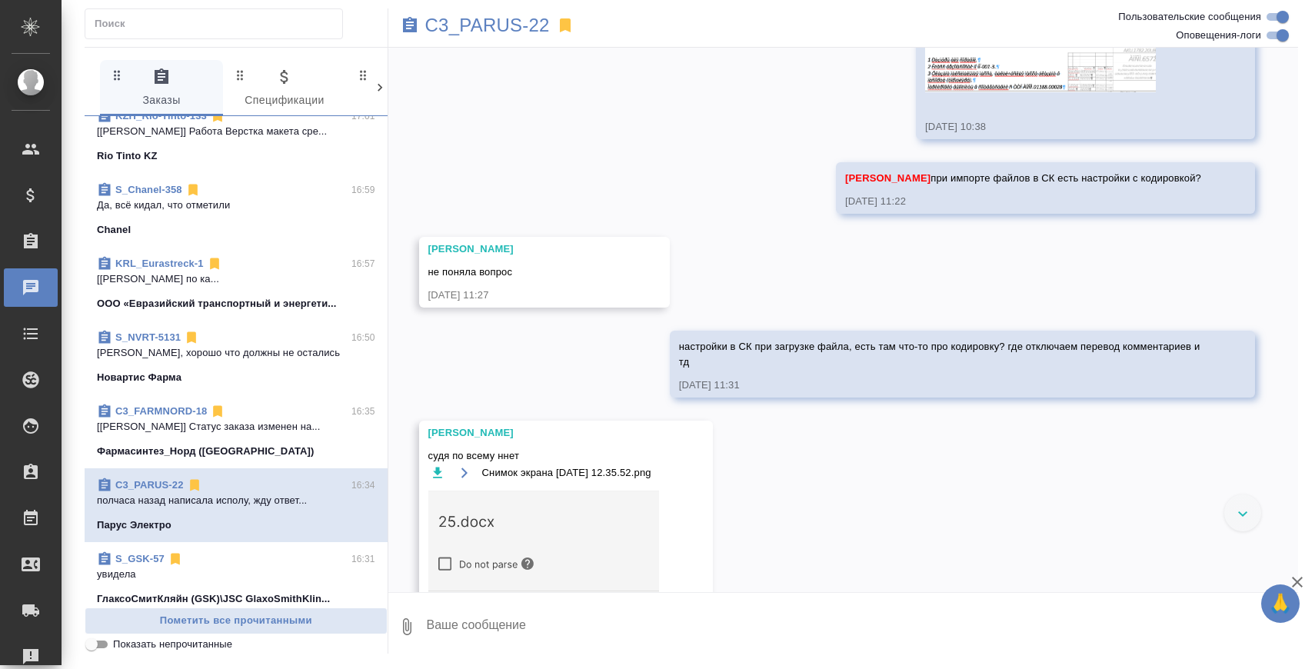
scroll to position [40380, 0]
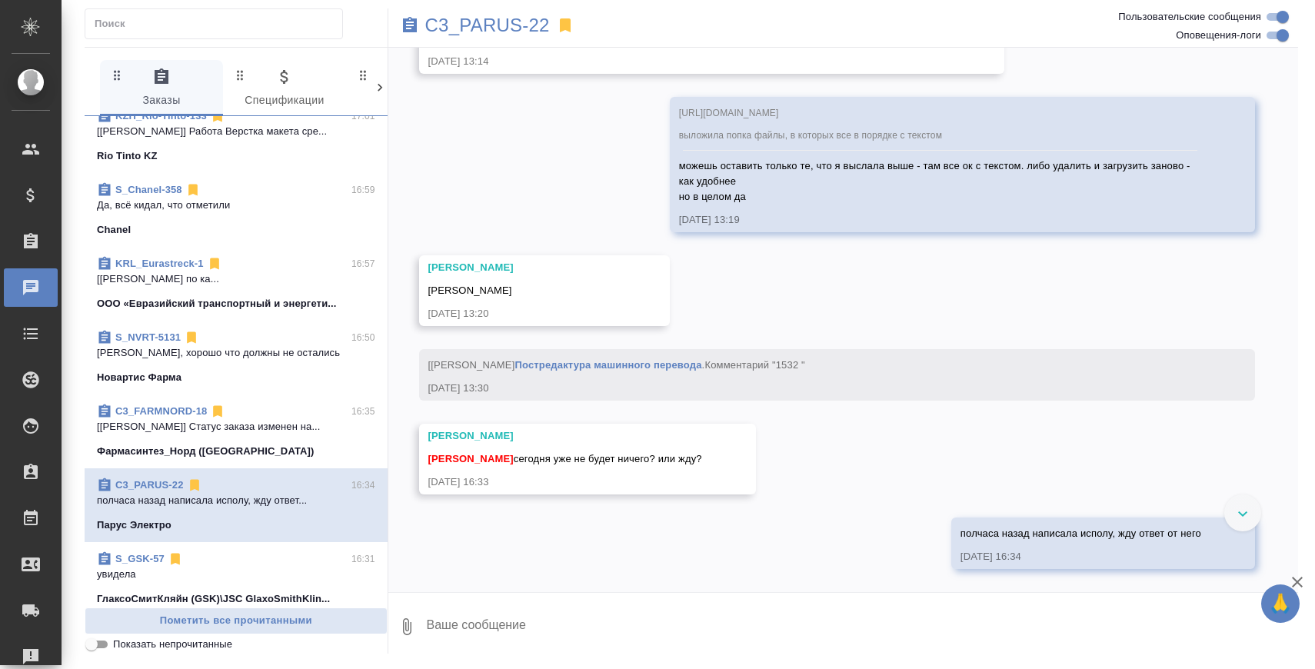
type textarea """
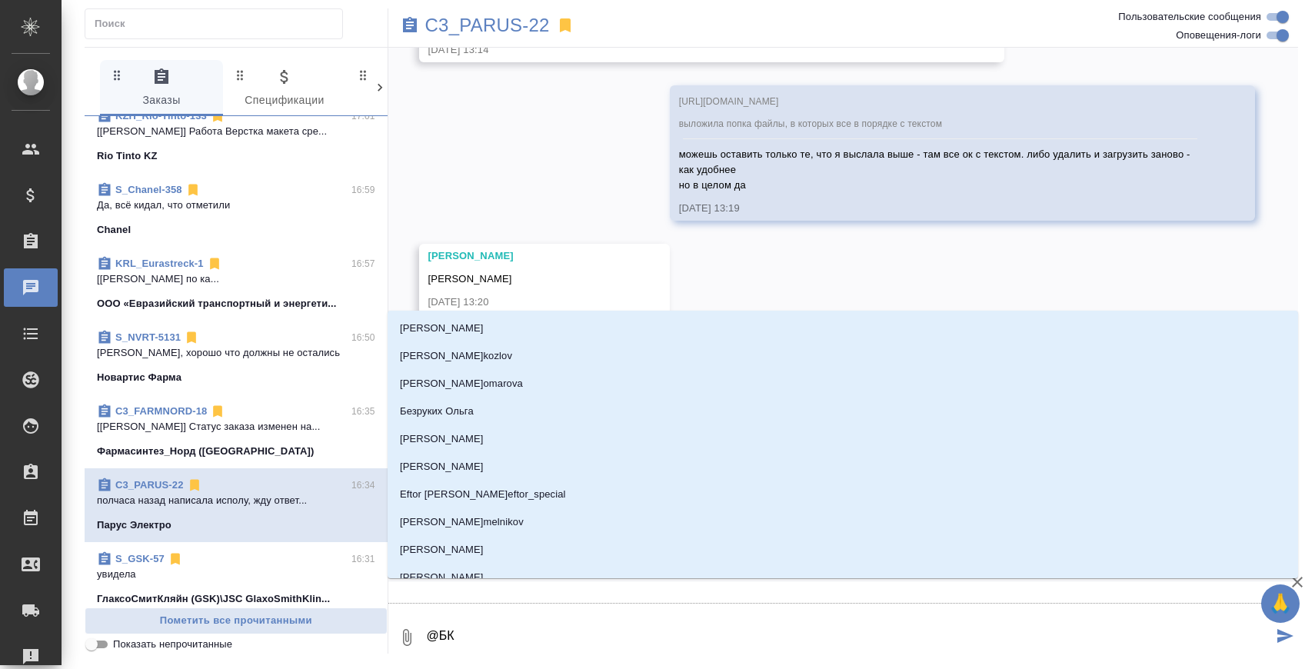
type textarea "@БКл"
type input "БКл"
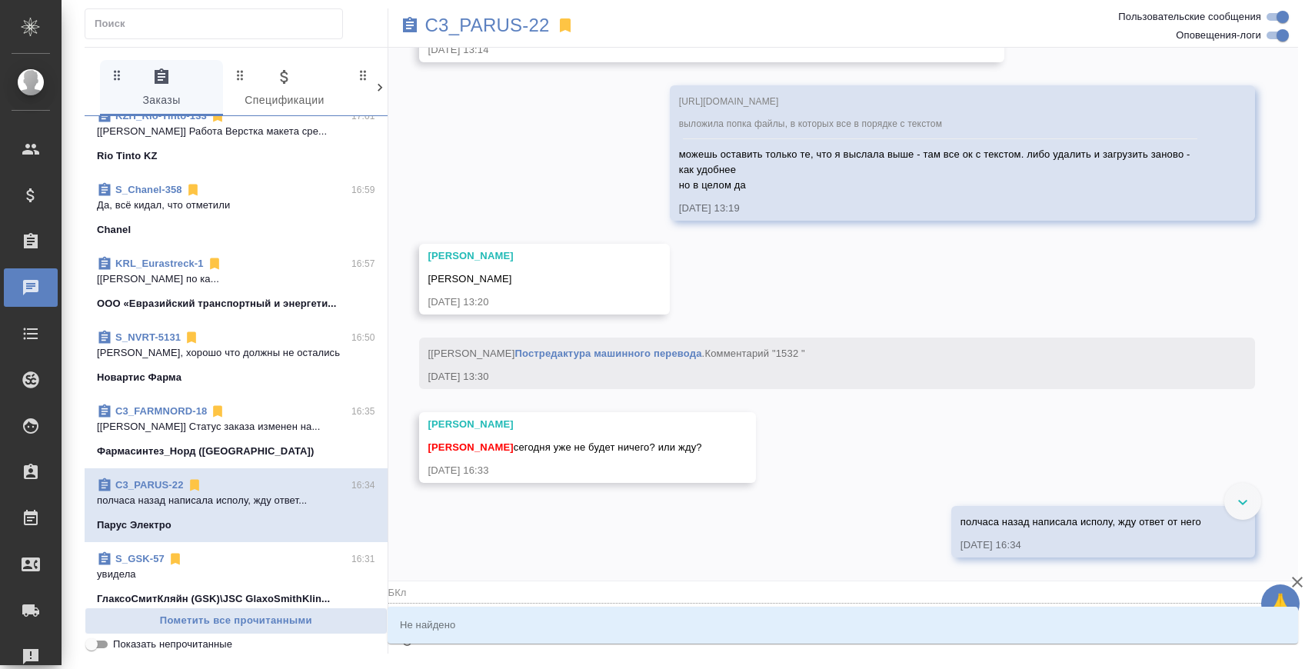
type textarea "@БК"
type input "БК"
type textarea "@Б"
type input "Б"
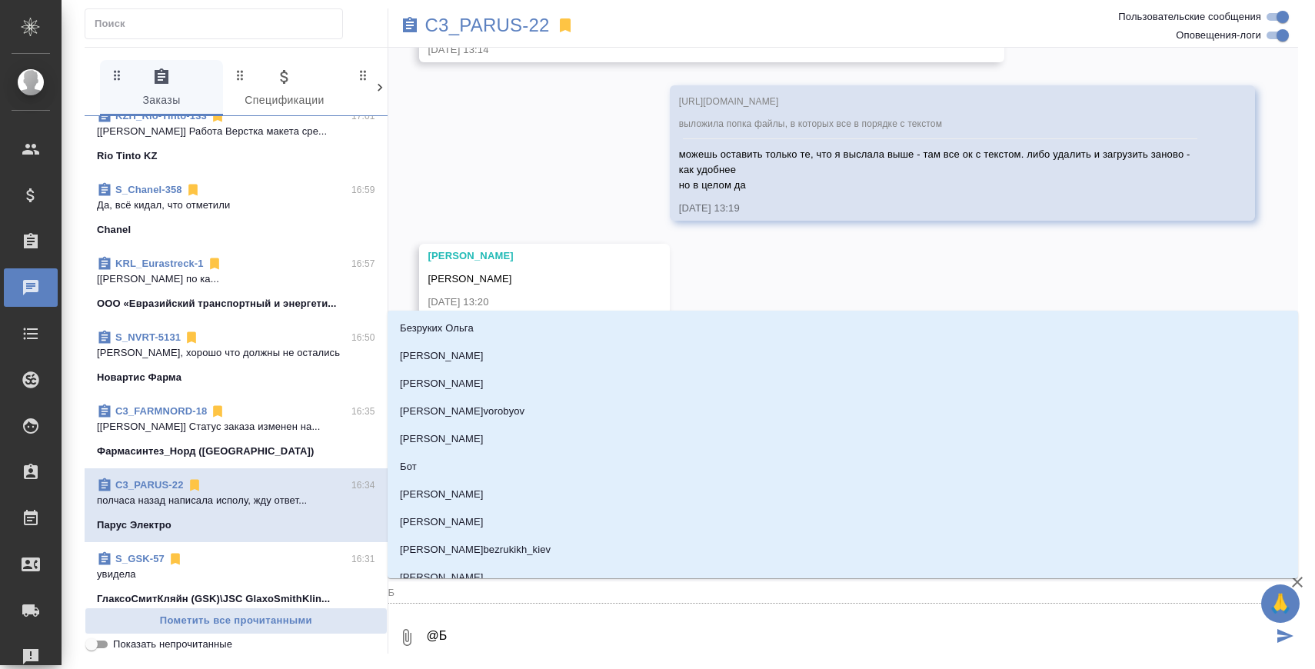
type textarea "@Бе"
type input "Бе"
type textarea "@Бел"
type input "Бел"
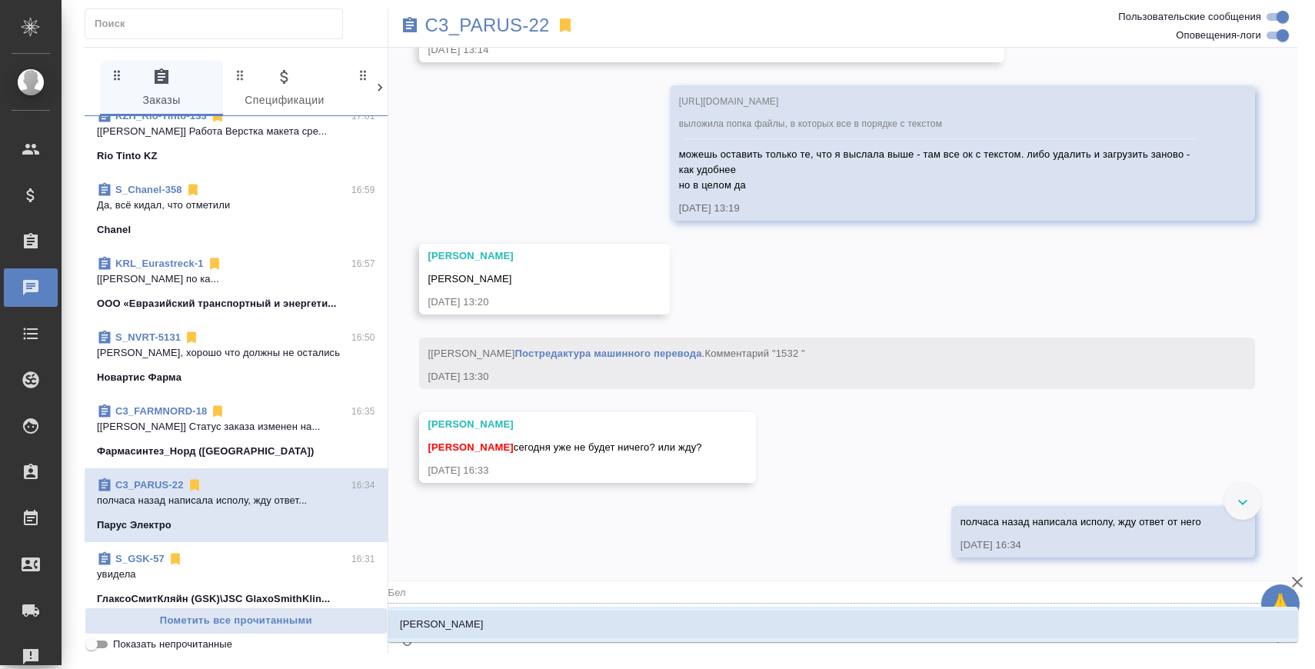
type textarea "@Беля"
type input "Беля"
click at [525, 621] on li "Белякова Юлия" at bounding box center [843, 625] width 911 height 28
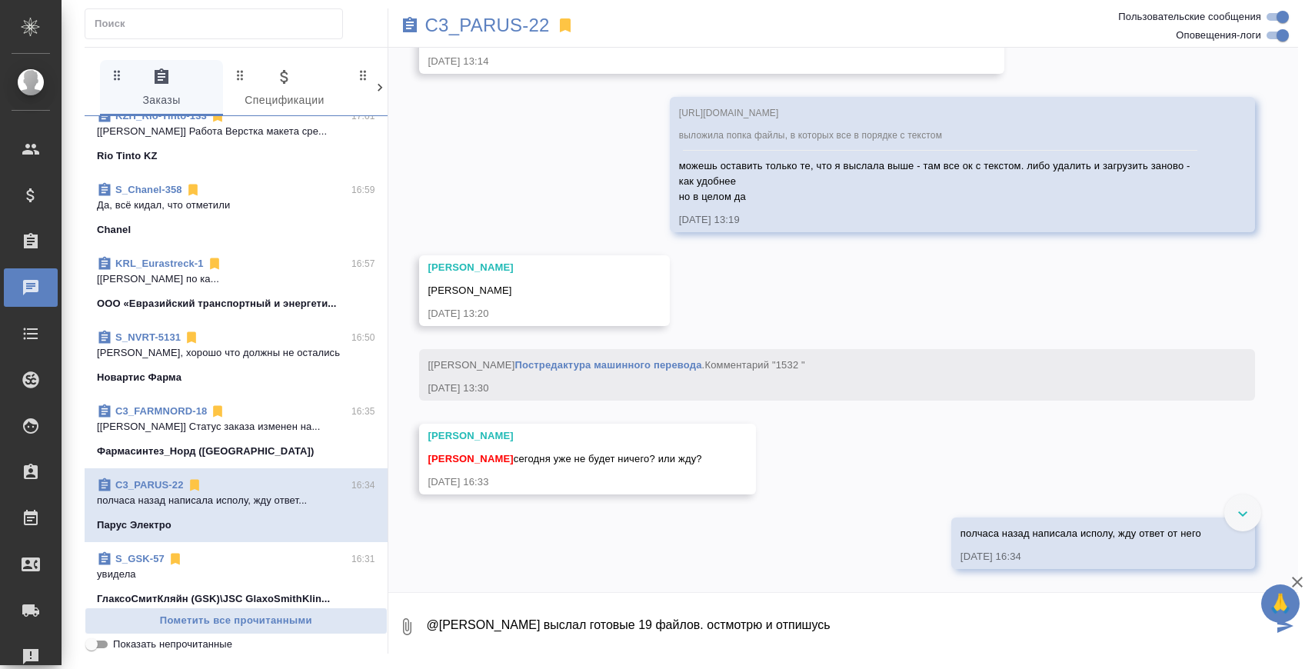
type textarea "@Белякова Юлия выслал готовые 19 файлов. остмотрю и отпишусь"
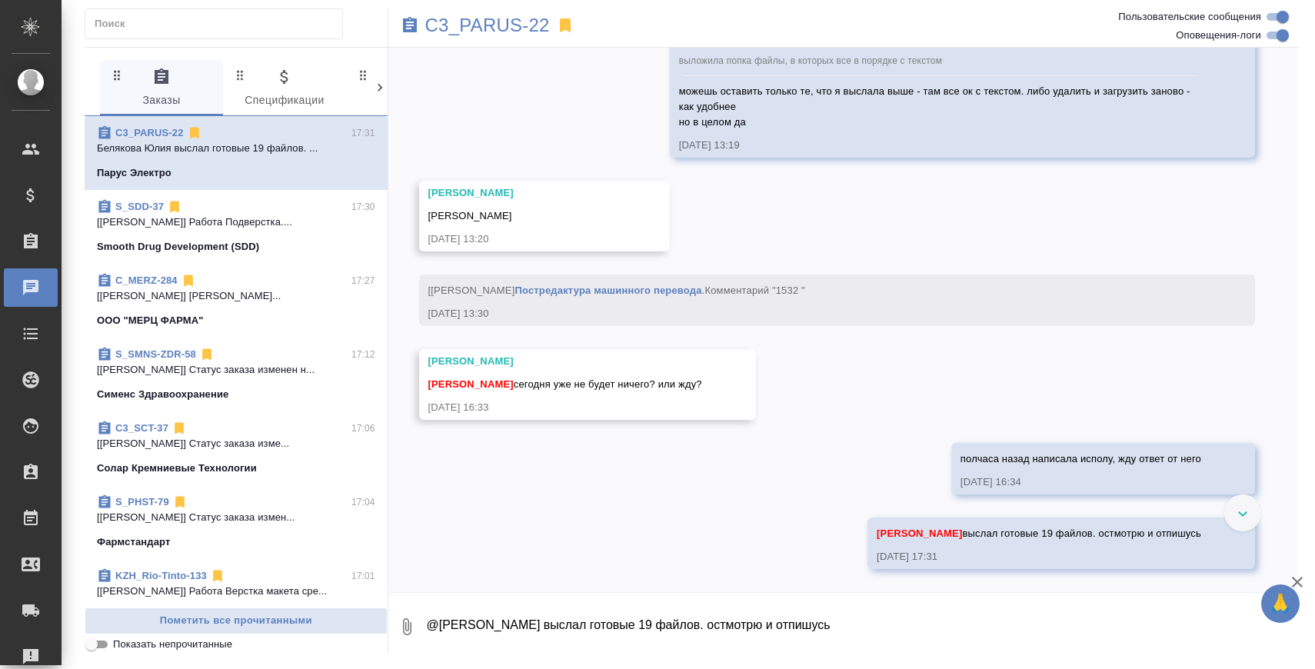
scroll to position [39900, 0]
click at [515, 615] on textarea "@Белякова Юлия выслал готовые 19 файлов. остмотрю и отпишусь" at bounding box center [862, 627] width 874 height 52
paste textarea "https://drive.awatera.com/apps/files/files/10159546?dir=/Shares/PARUS/Orders/C3…"
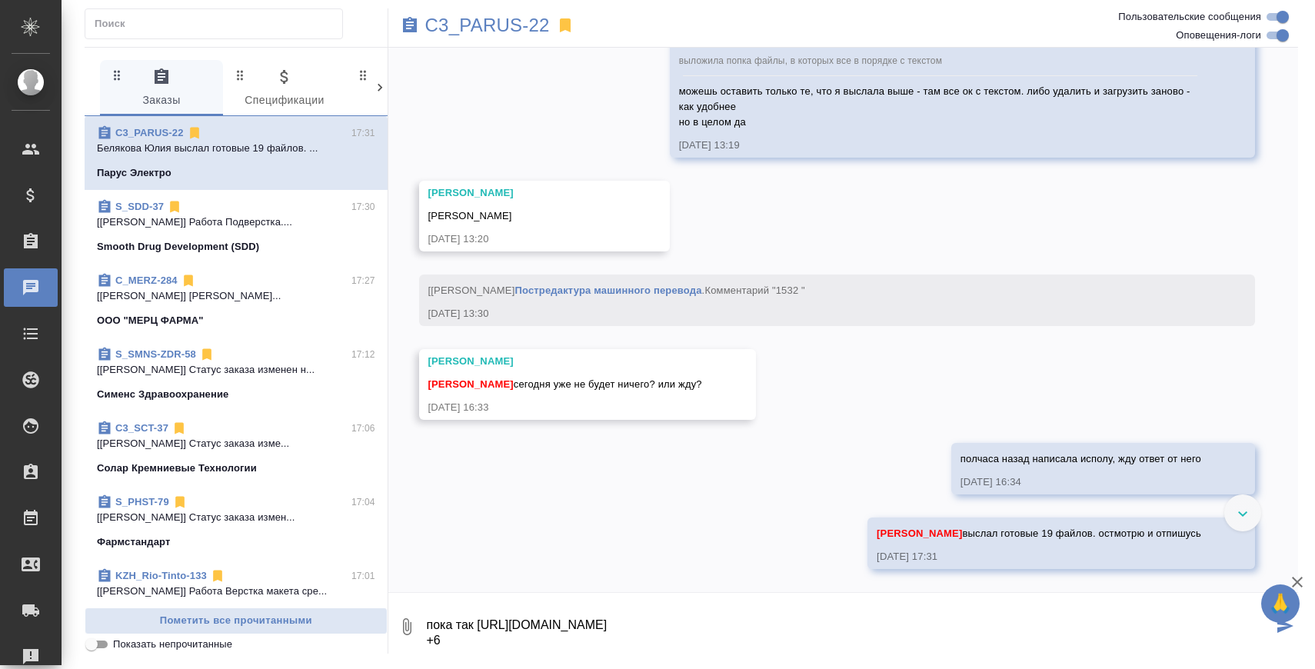
type textarea "пока так https://drive.awatera.com/apps/files/files/10159546?dir=/Shares/PARUS/…"
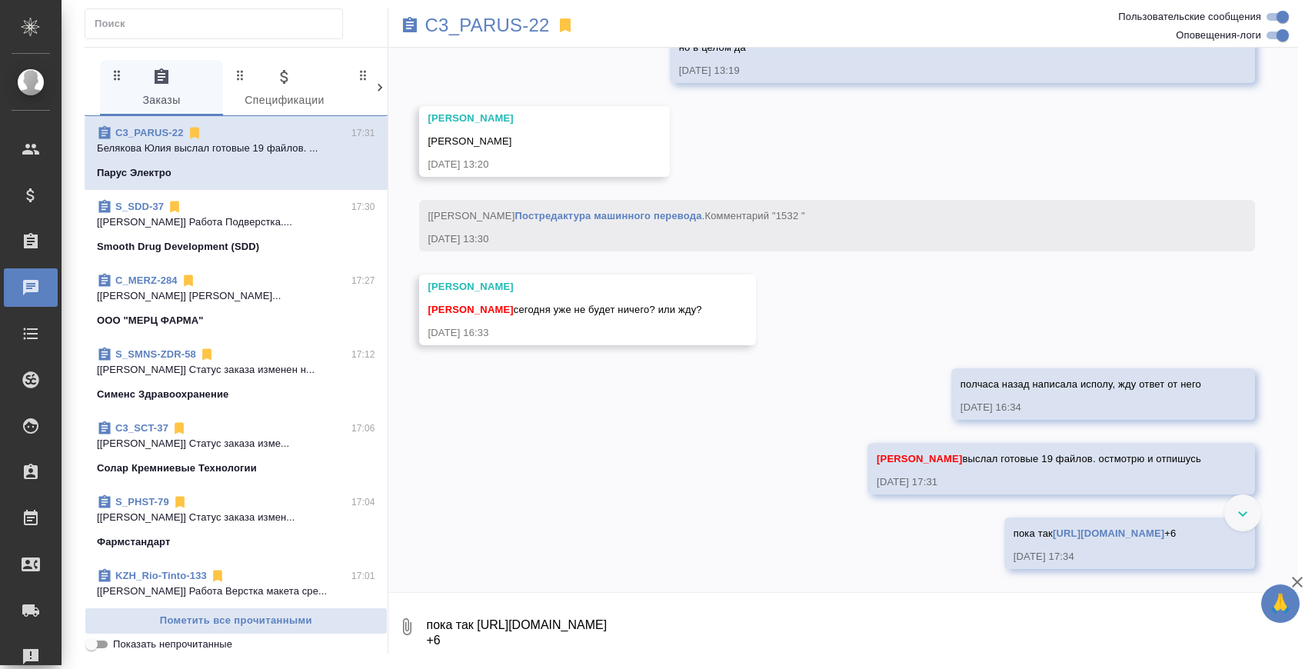
scroll to position [40959, 0]
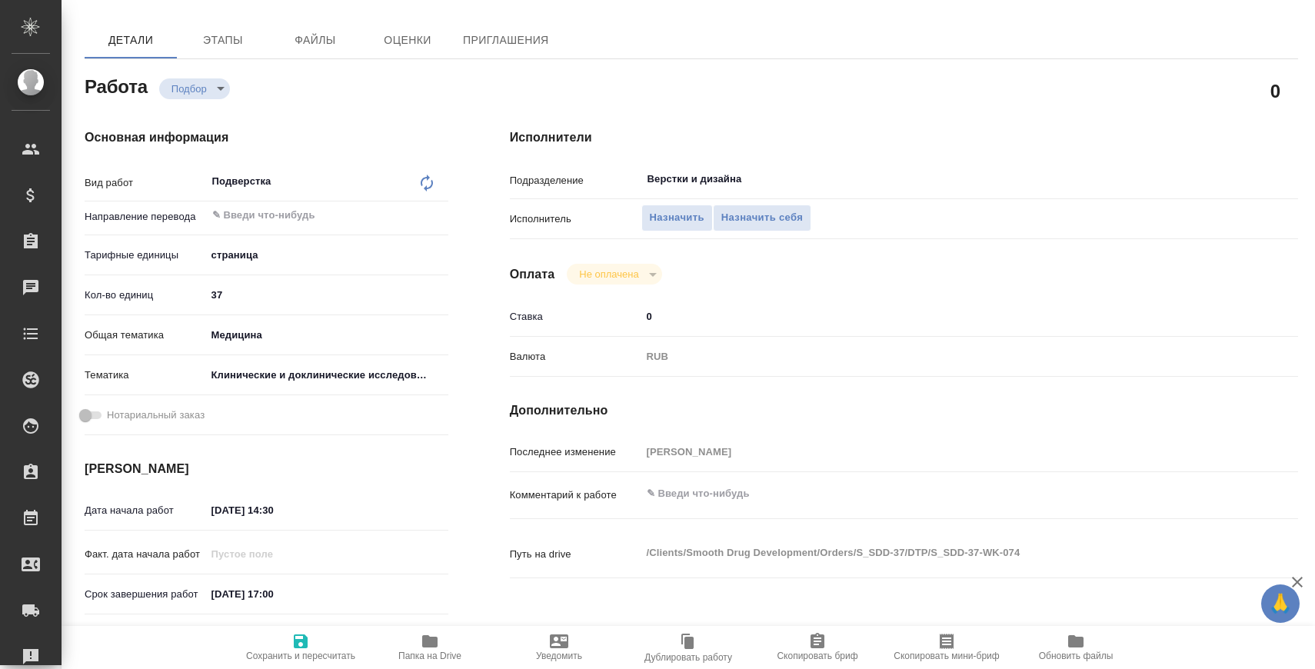
scroll to position [85, 0]
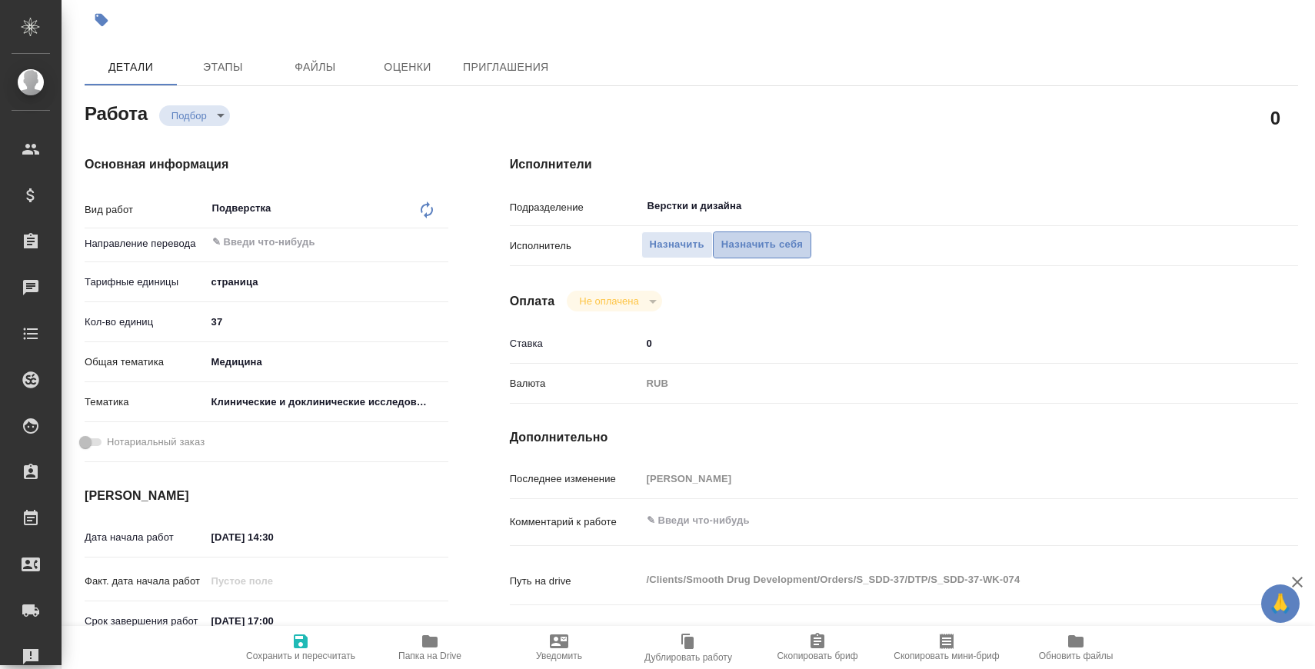
click at [774, 242] on span "Назначить себя" at bounding box center [762, 245] width 82 height 18
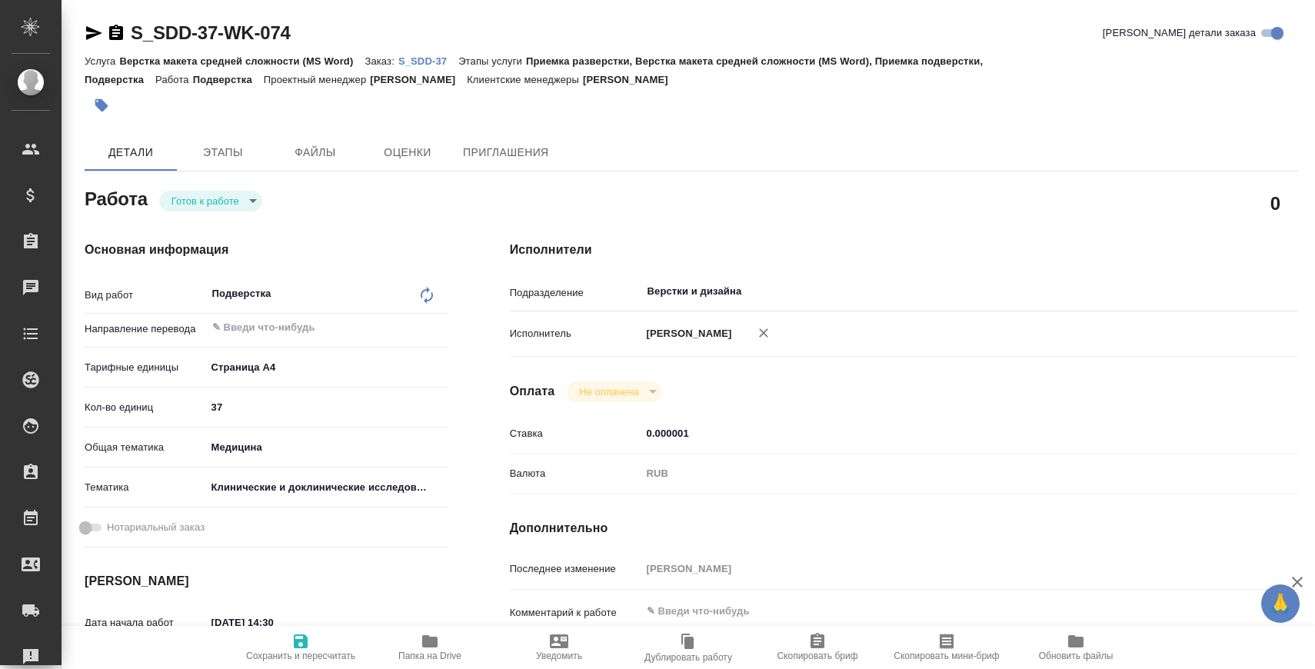
type textarea "x"
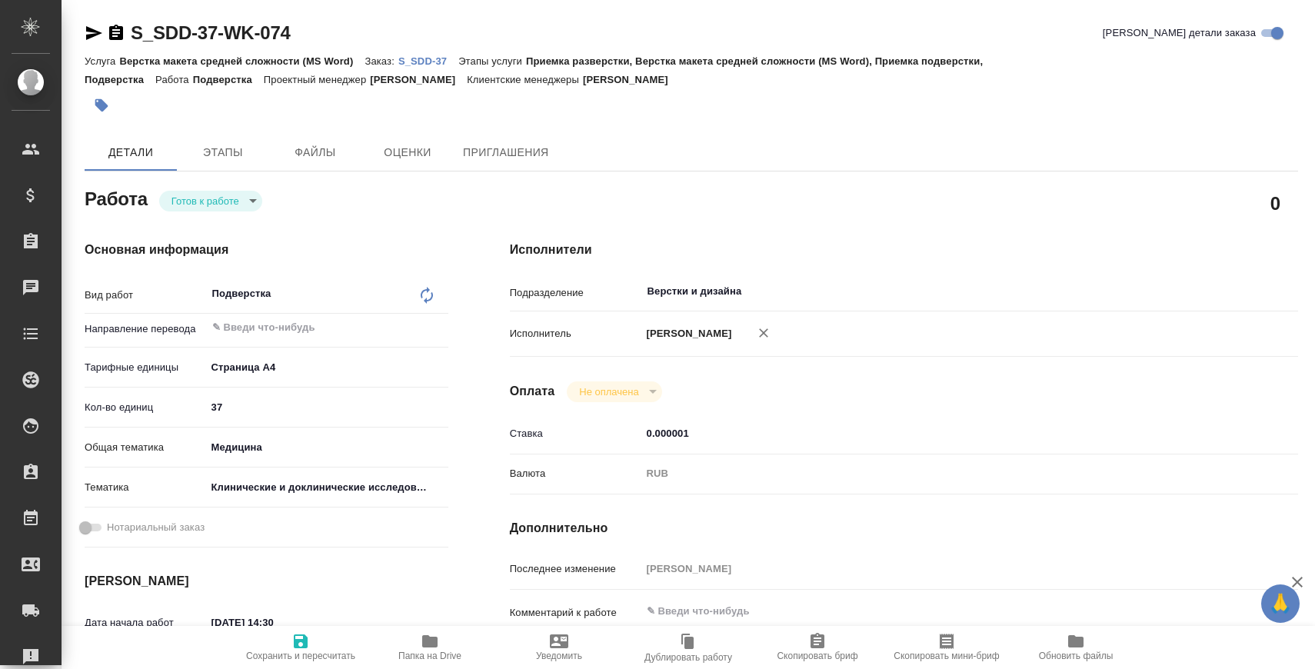
type textarea "x"
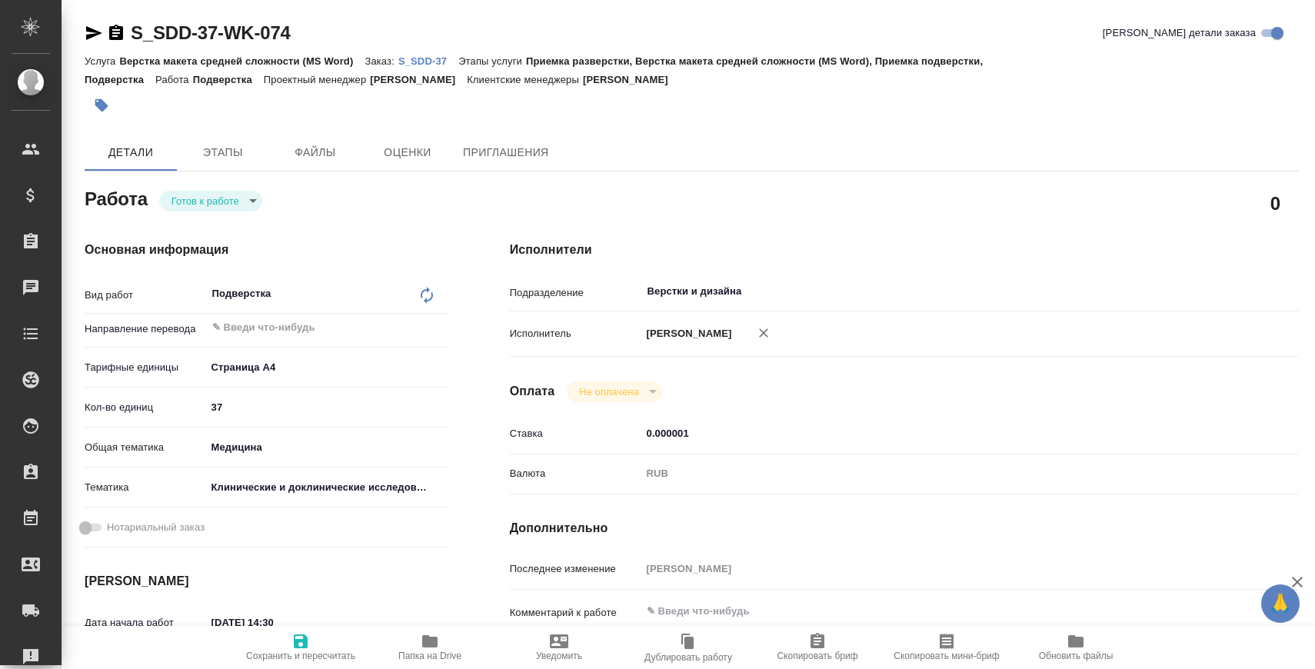
type textarea "x"
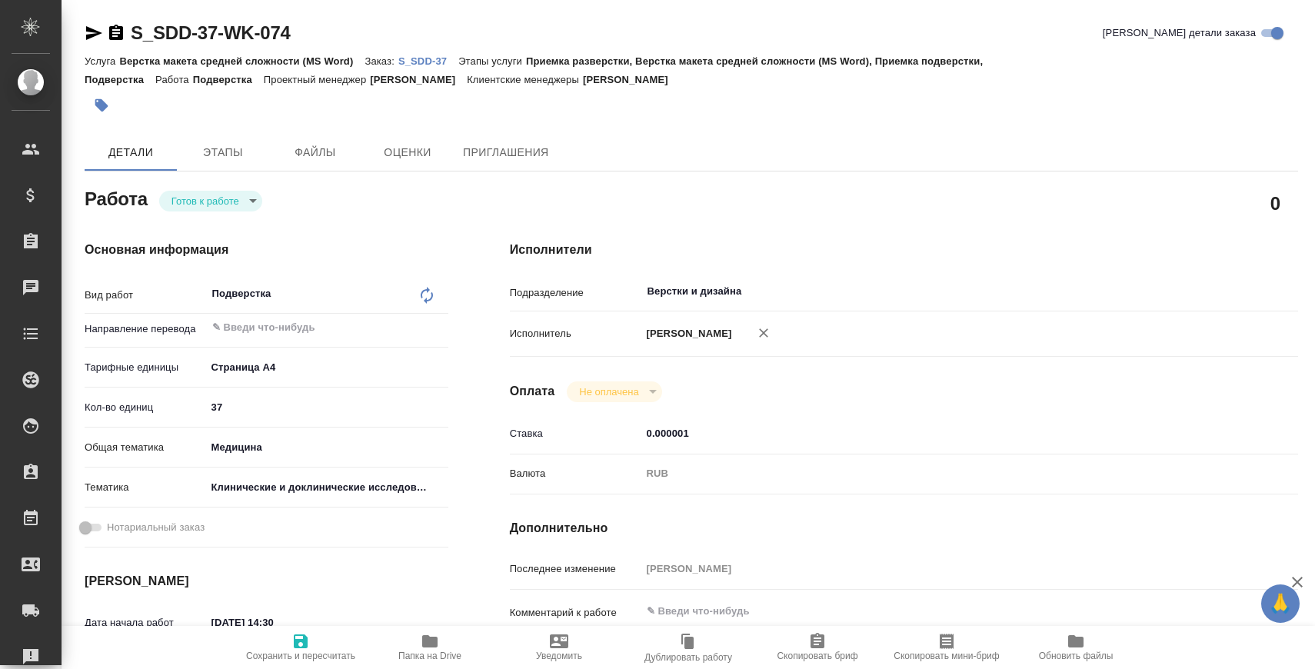
type textarea "x"
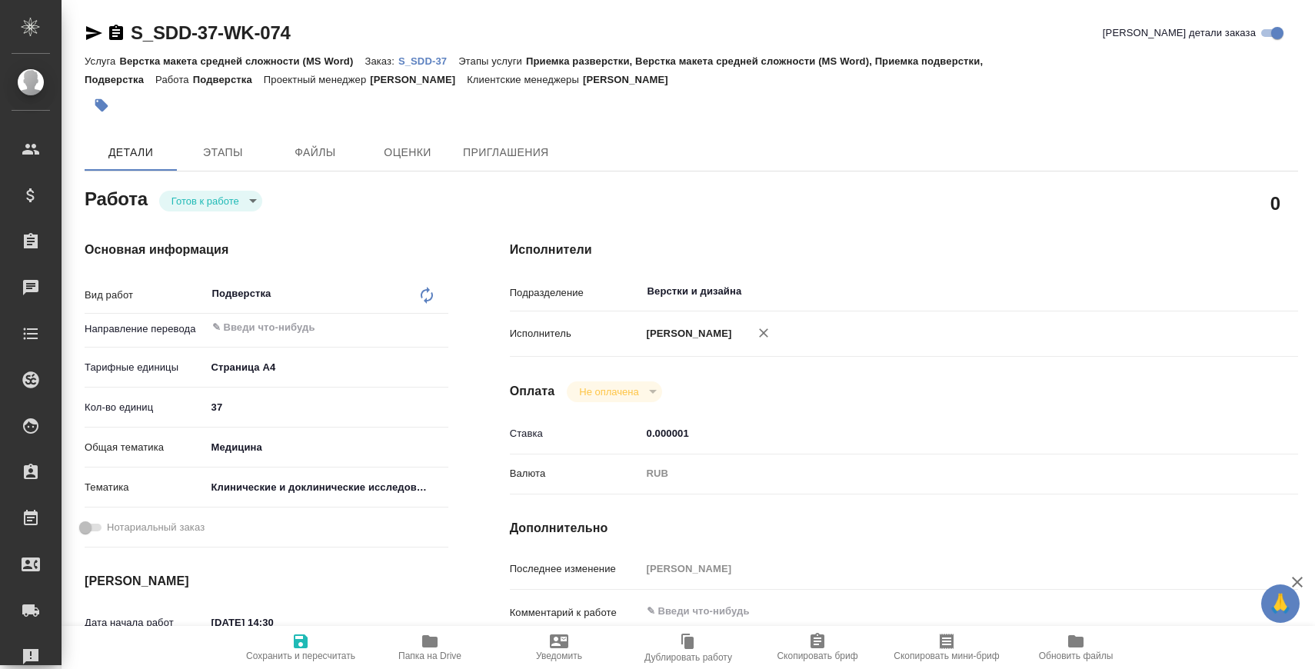
type textarea "x"
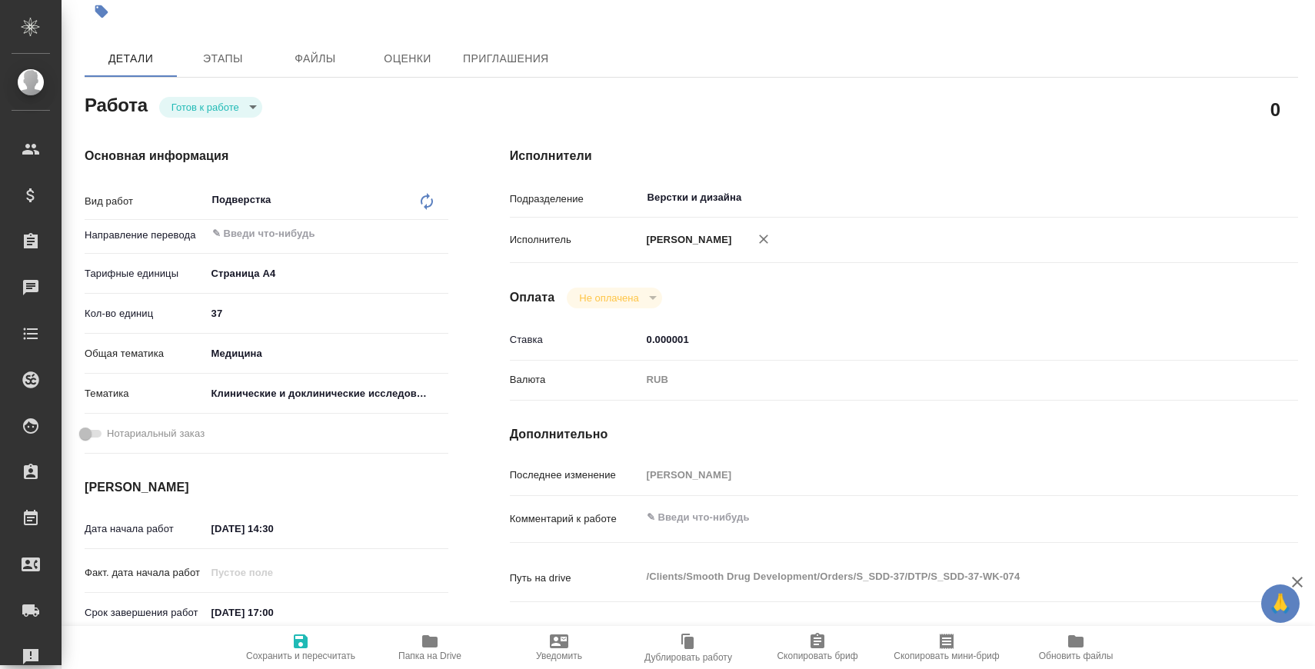
scroll to position [97, 0]
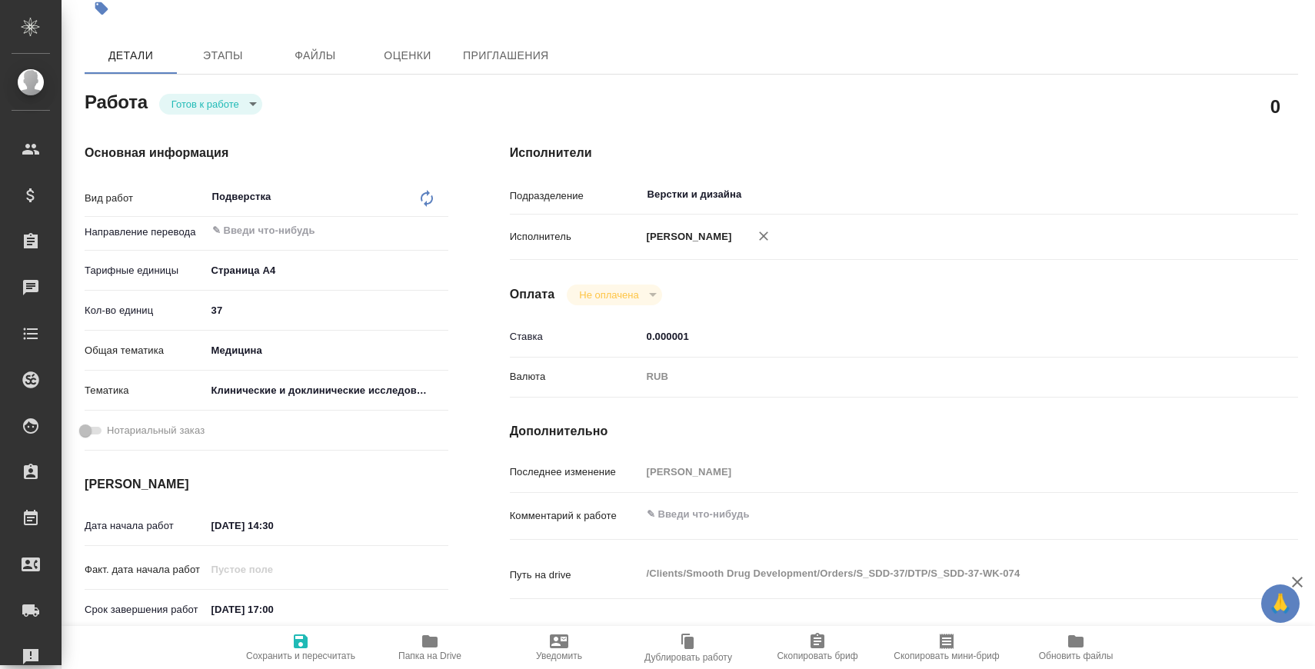
type textarea "x"
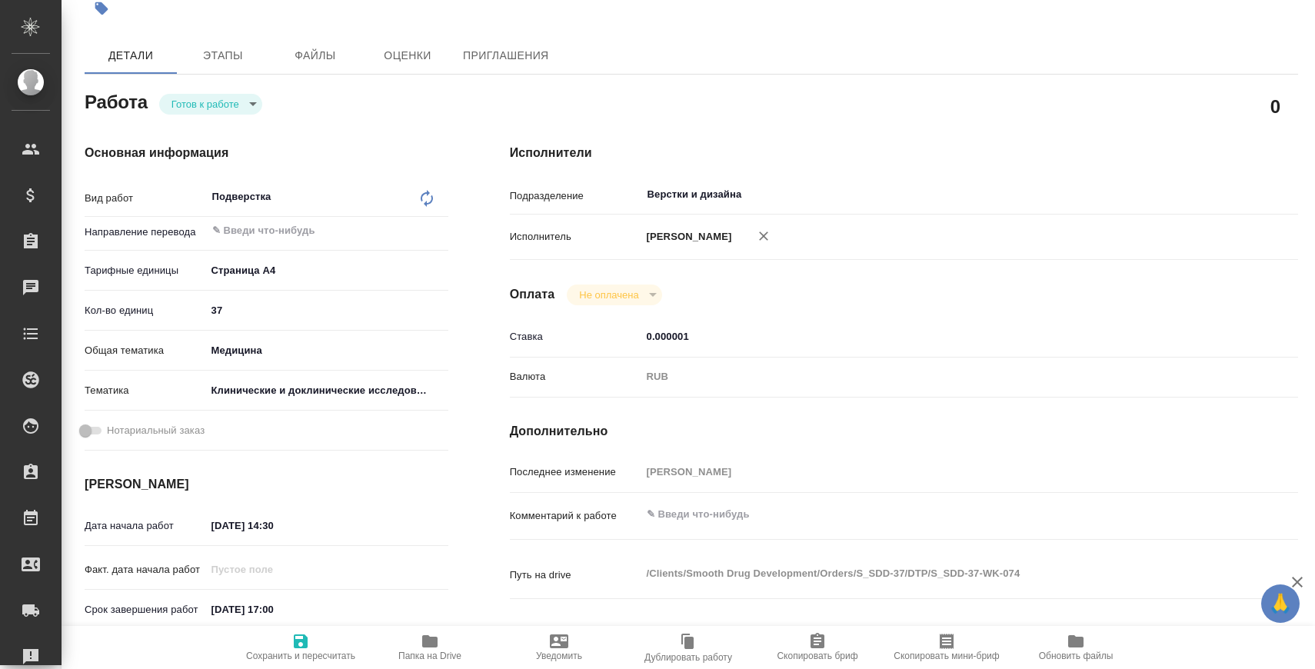
scroll to position [0, 0]
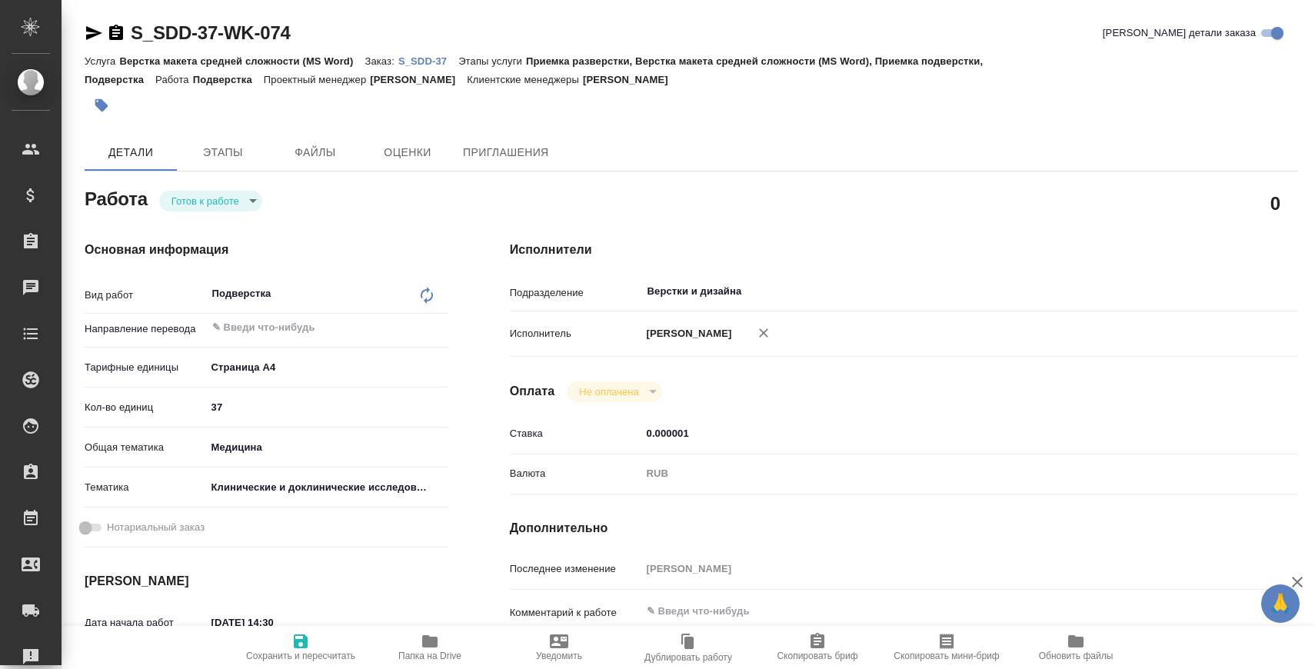
type textarea "x"
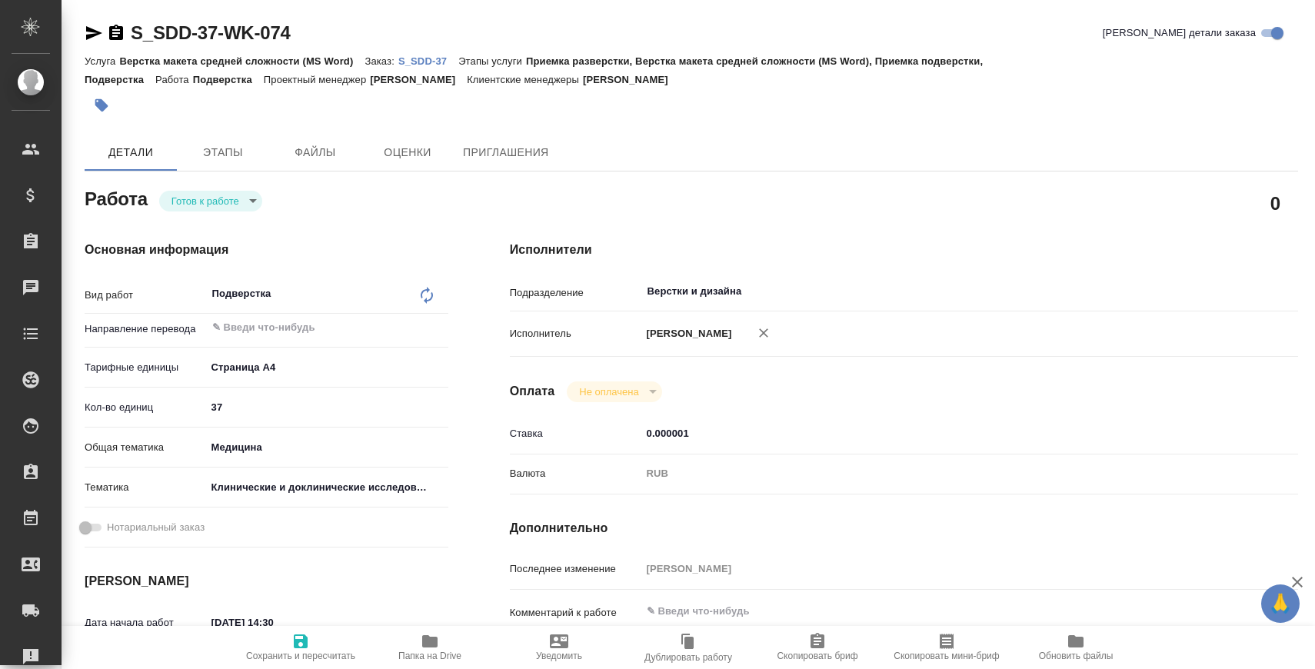
click at [444, 61] on p "S_SDD-37" at bounding box center [428, 61] width 60 height 12
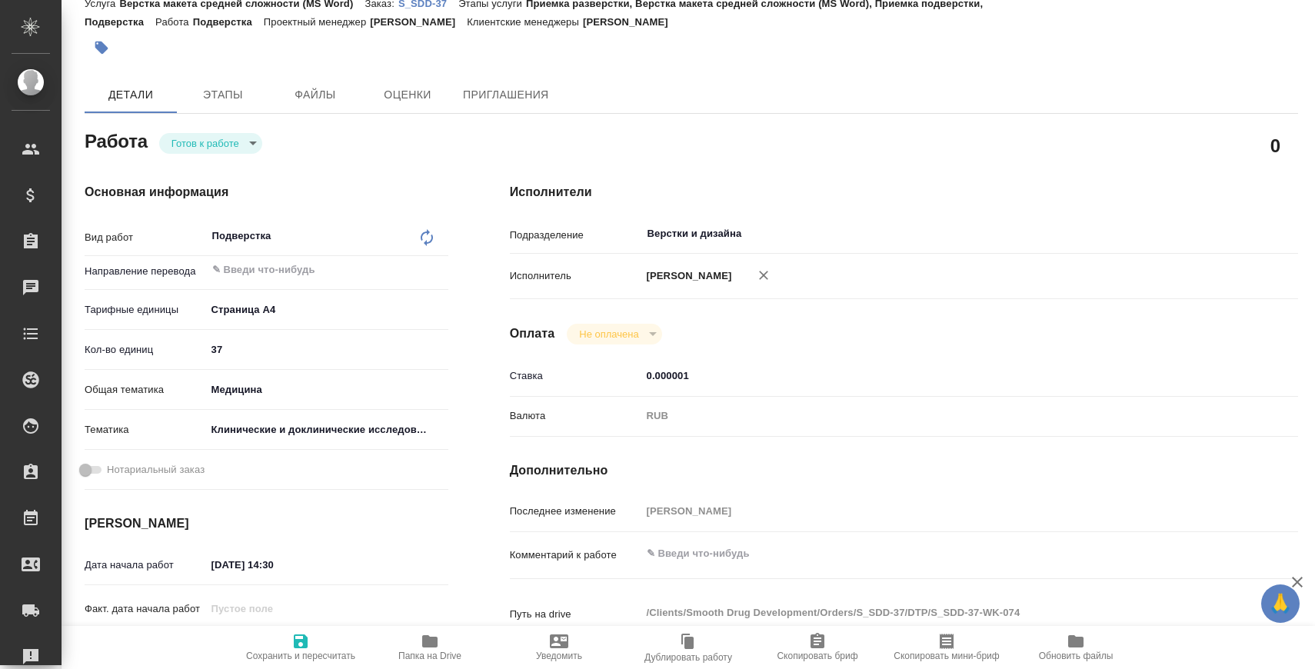
scroll to position [252, 0]
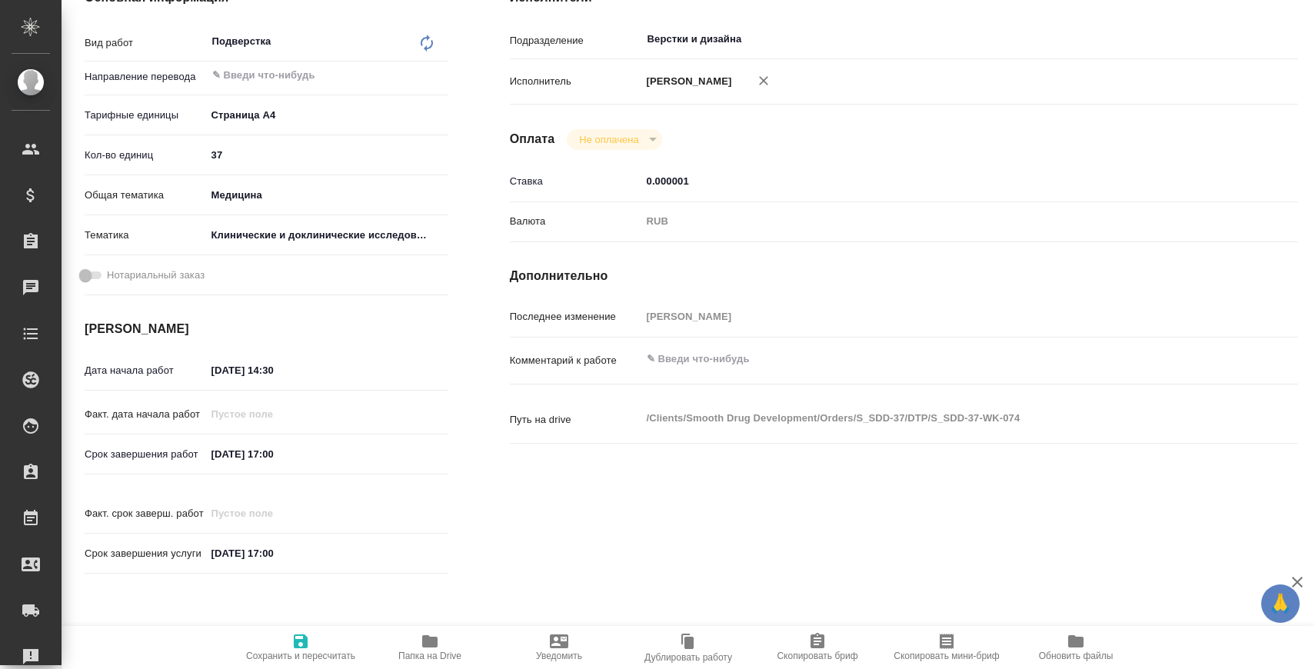
click at [222, 371] on input "[DATE] 14:30" at bounding box center [273, 370] width 135 height 22
type textarea "x"
type input "20.82.0251 43:0_"
type textarea "x"
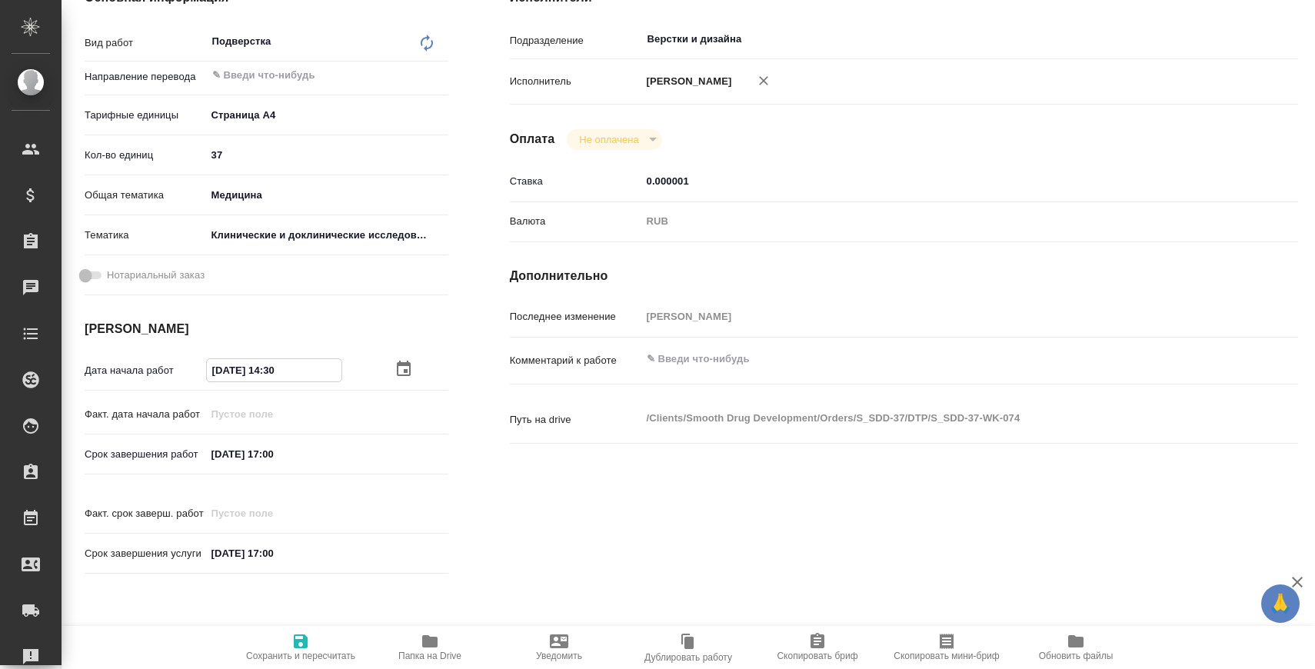
type textarea "x"
type input "[DATE] 14:30"
type textarea "x"
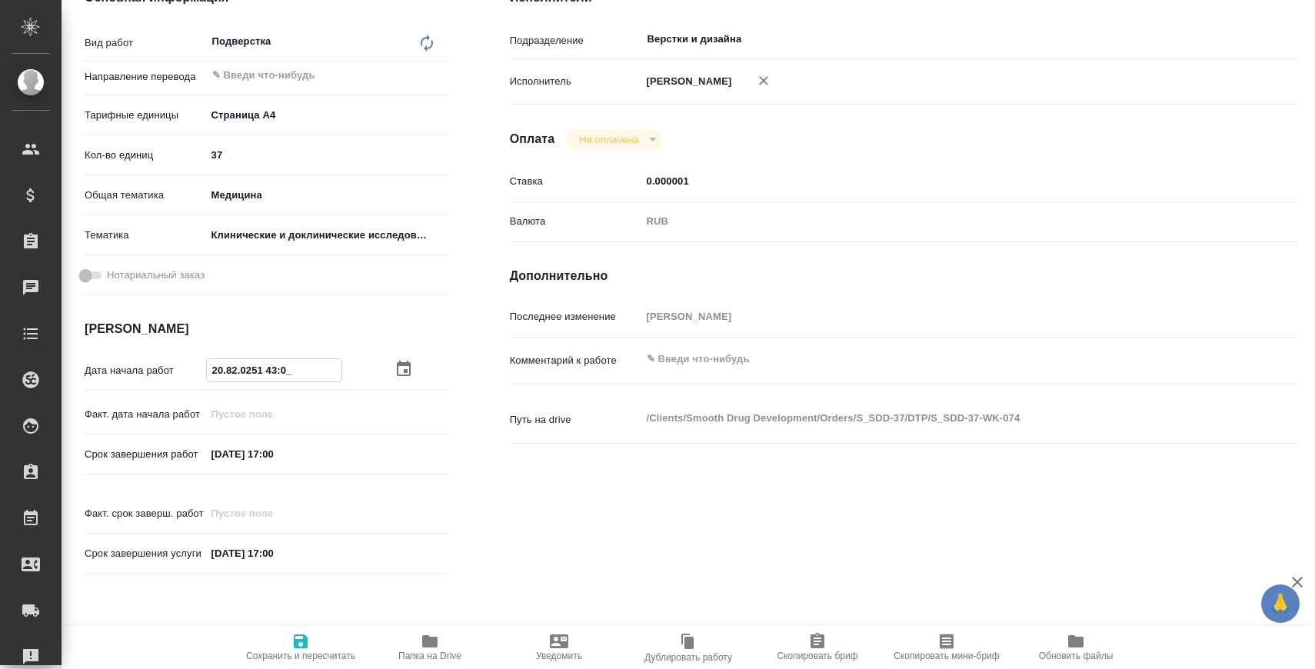
type textarea "x"
type input "[DATE] 14:30"
click at [313, 654] on span "Сохранить и пересчитать" at bounding box center [300, 656] width 109 height 11
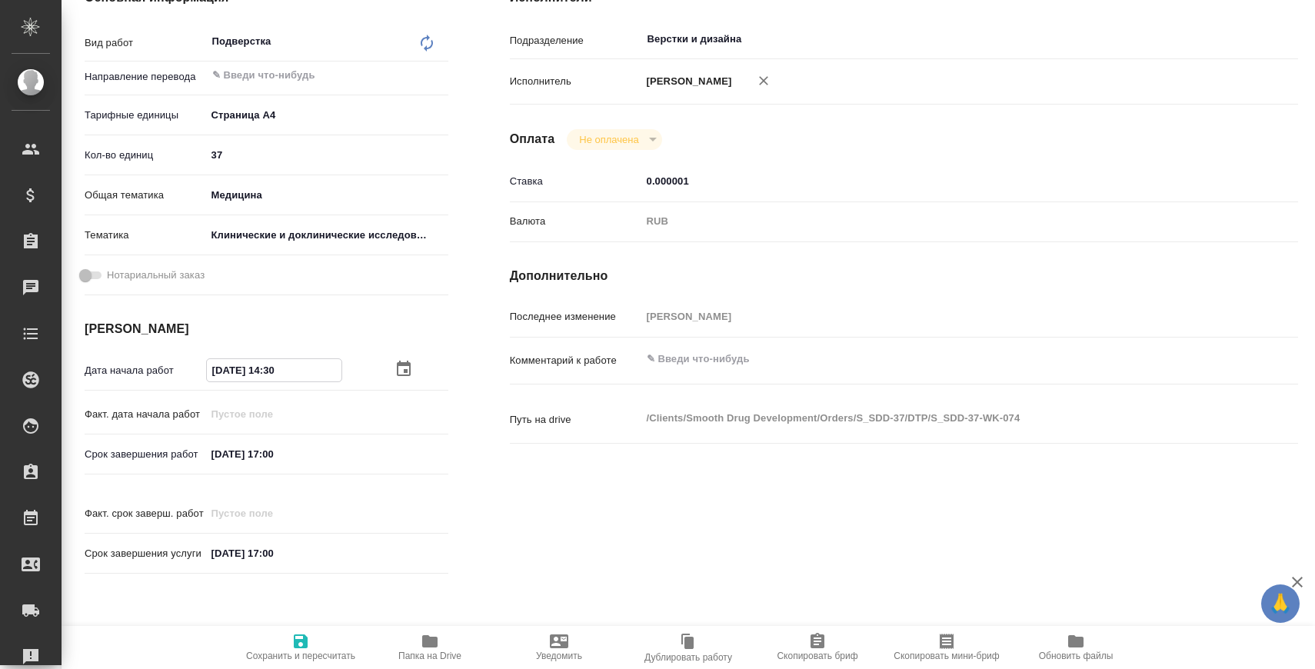
type textarea "x"
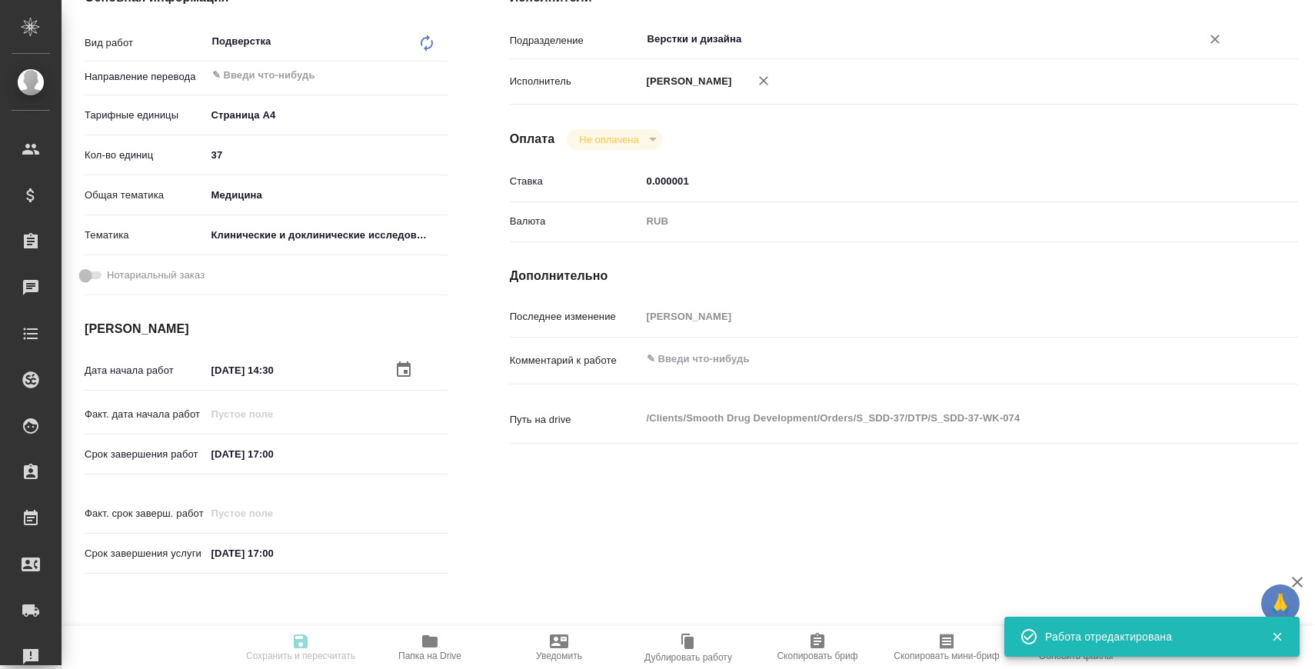
type textarea "x"
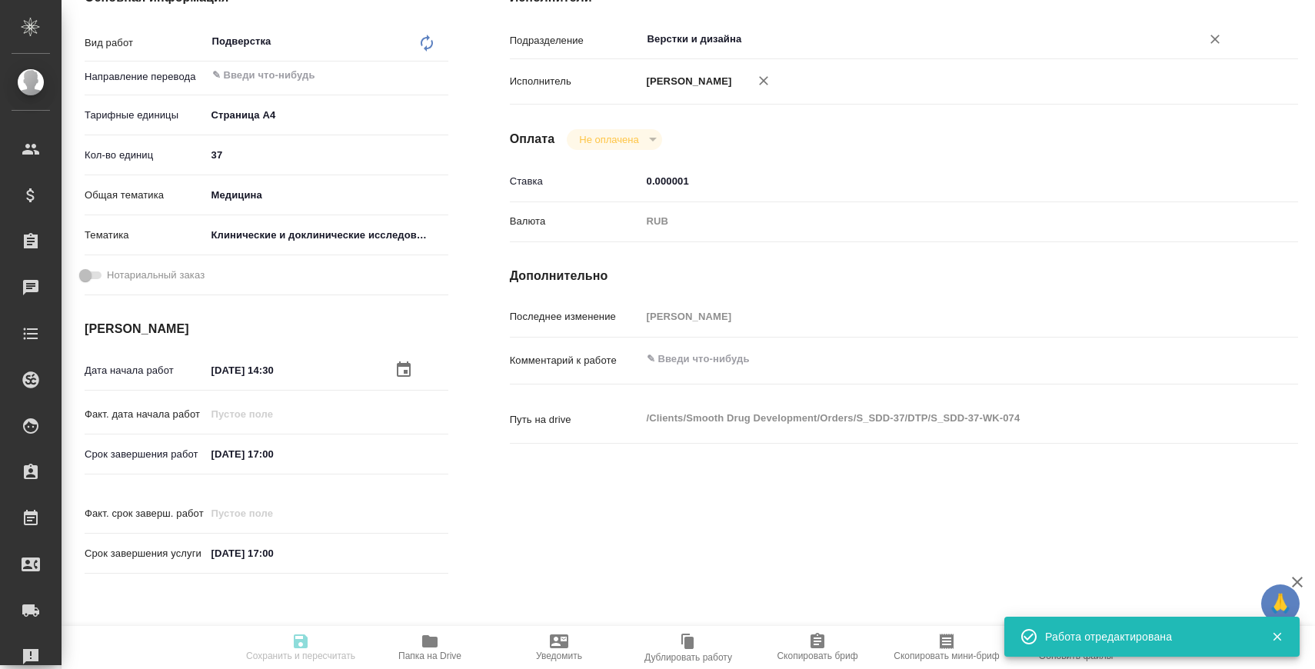
type input "readyForWork"
type textarea "Подверстка"
type textarea "x"
type input "5f036ec4e16dec2d6b59c8ff"
type input "37"
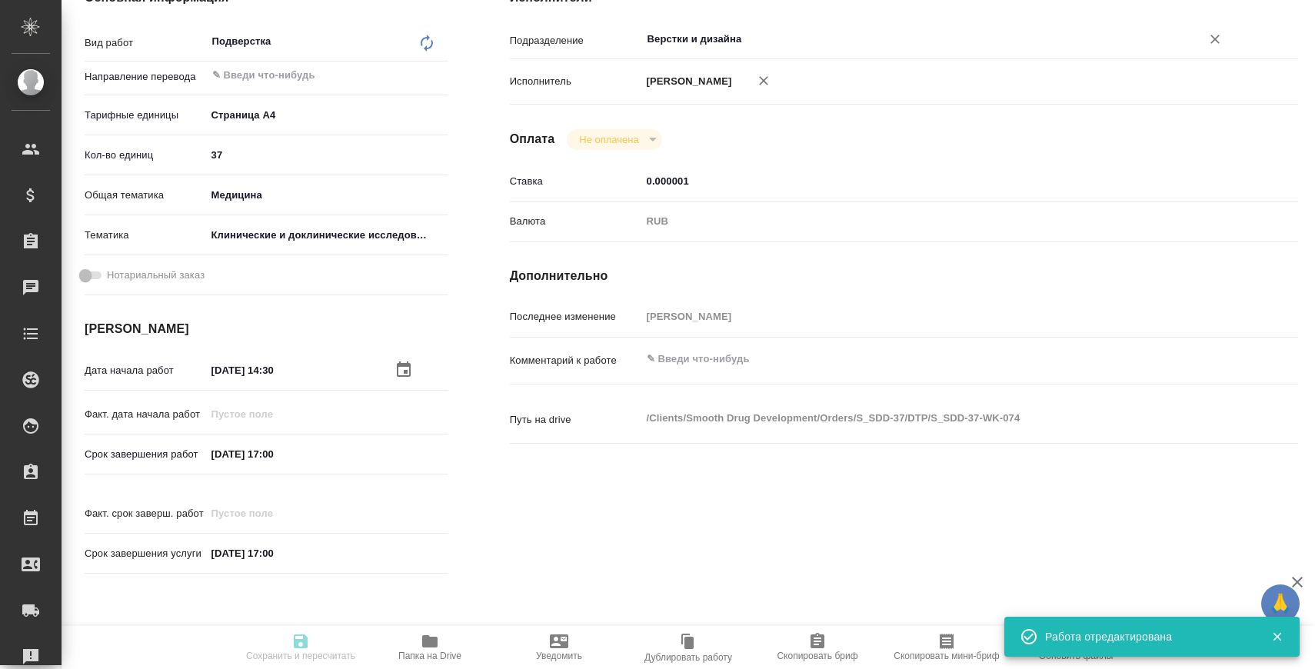
type input "med"
type input "5a8b8b956a9677013d343d9e"
type input "22.08.2025 14:30"
type input "[DATE] 17:00"
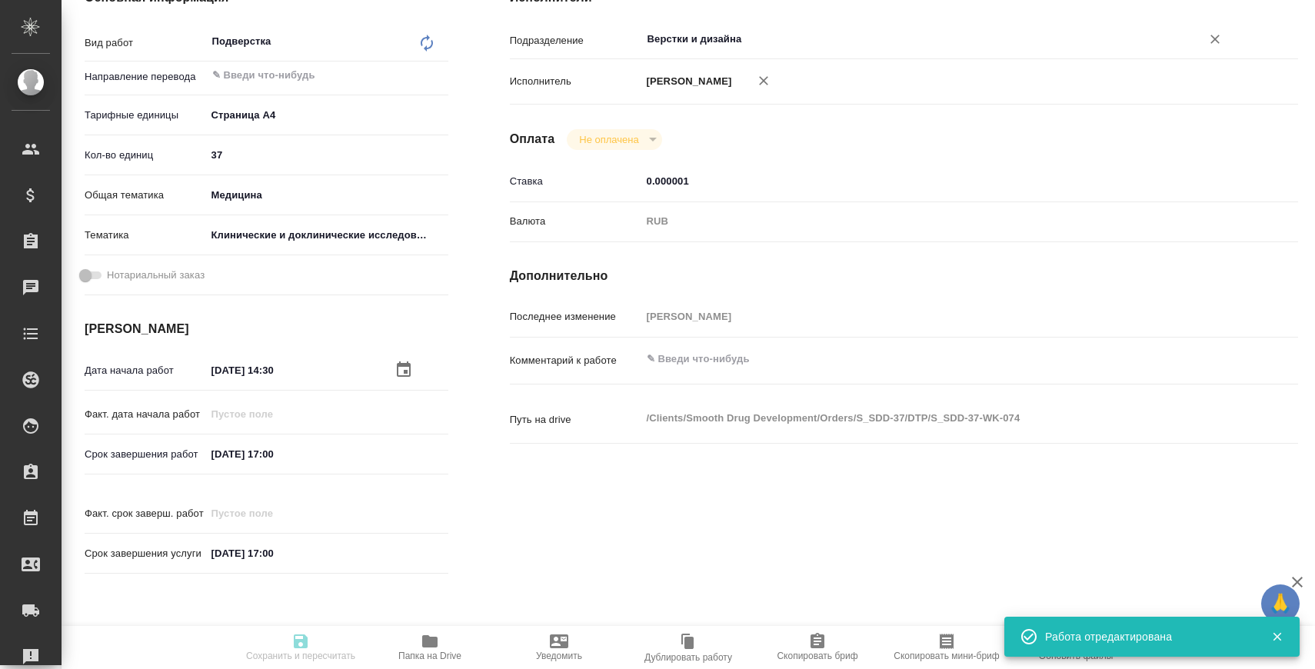
type input "Верстки и дизайна"
type input "notPayed"
type input "0.000001"
type input "RUB"
type input "[PERSON_NAME]"
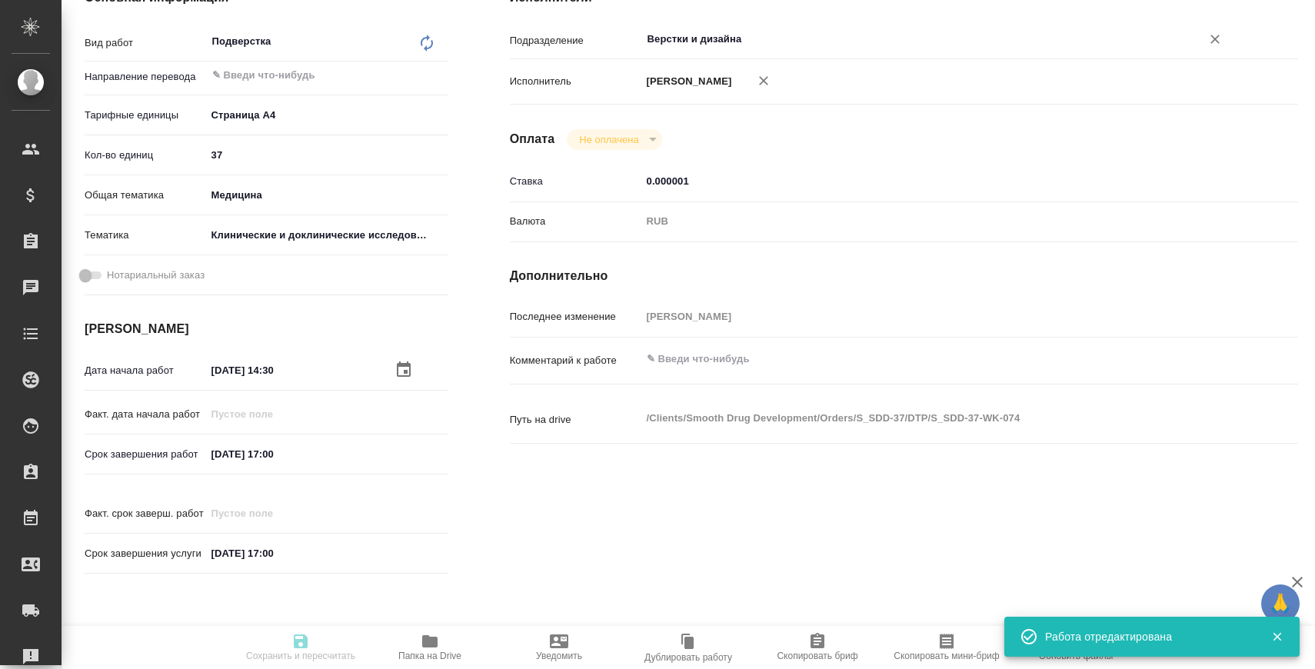
type textarea "x"
type textarea "/Clients/Smooth Drug Development/Orders/S_SDD-37/DTP/S_SDD-37-WK-074"
type textarea "x"
type input "S_SDD-37"
type input "Верстка макета средней сложности (MS Word)"
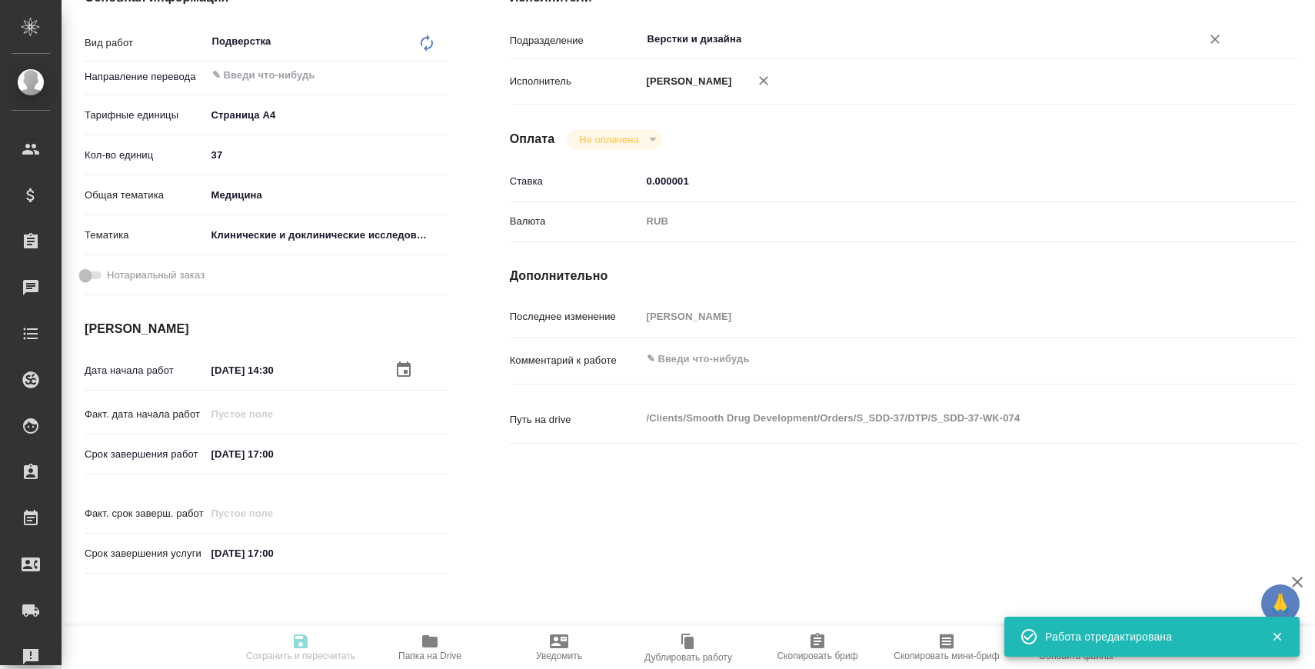
type input "Приемка разверстки, Верстка макета средней сложности (MS Word), Приемка подверс…"
type input "[PERSON_NAME]"
type input "/Clients/Smooth Drug Development/Orders/S_SDD-37"
type textarea "x"
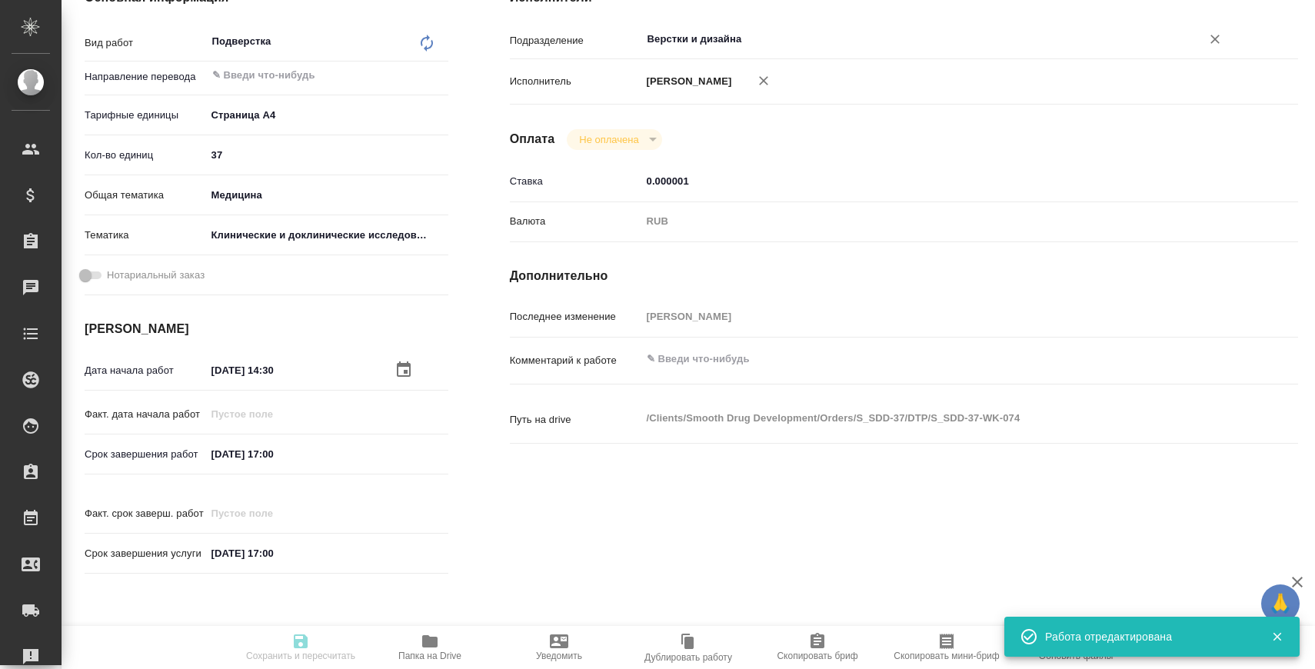
type textarea "18.08 - сдаем 4 маленьких файла пп. 7-10 из списка 21.08 - сдаем урду с вычитко…"
type textarea "x"
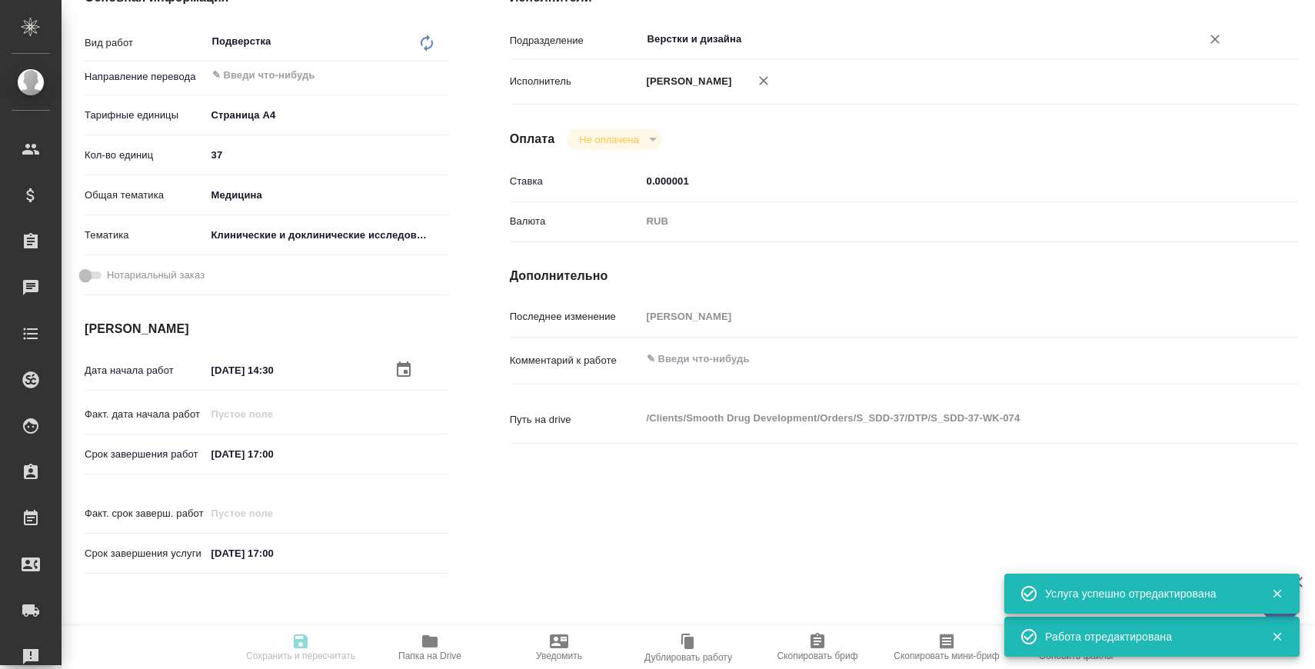
type textarea "x"
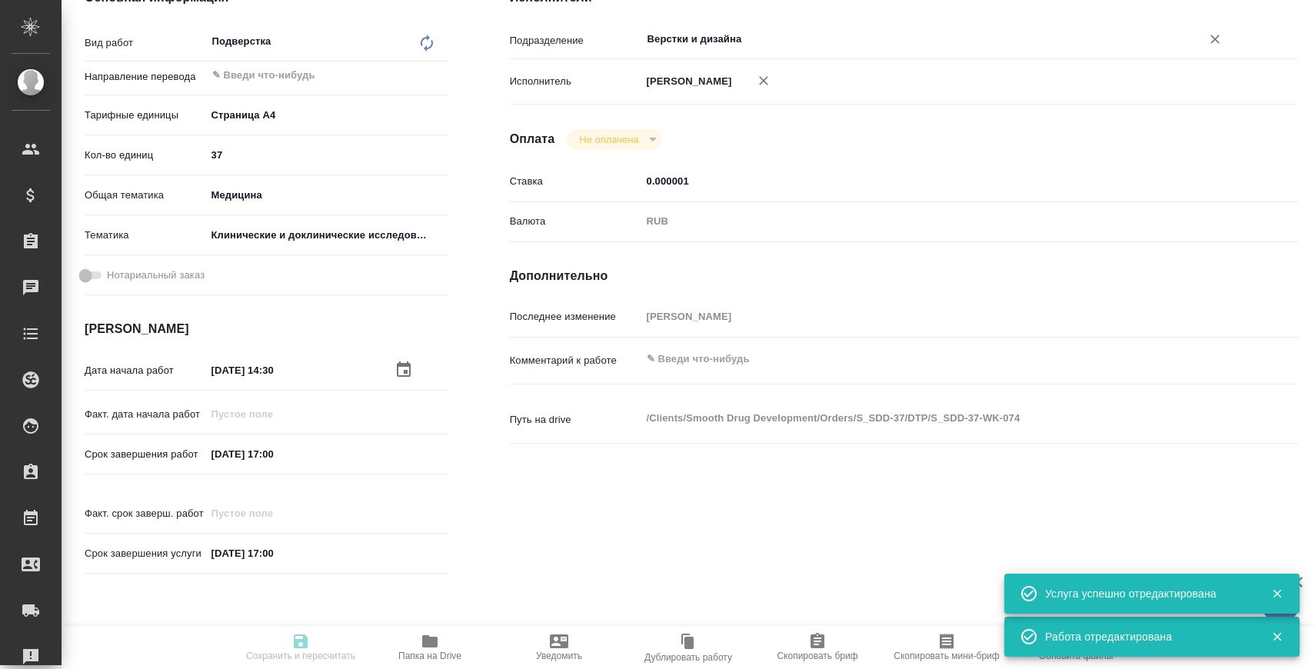
type textarea "x"
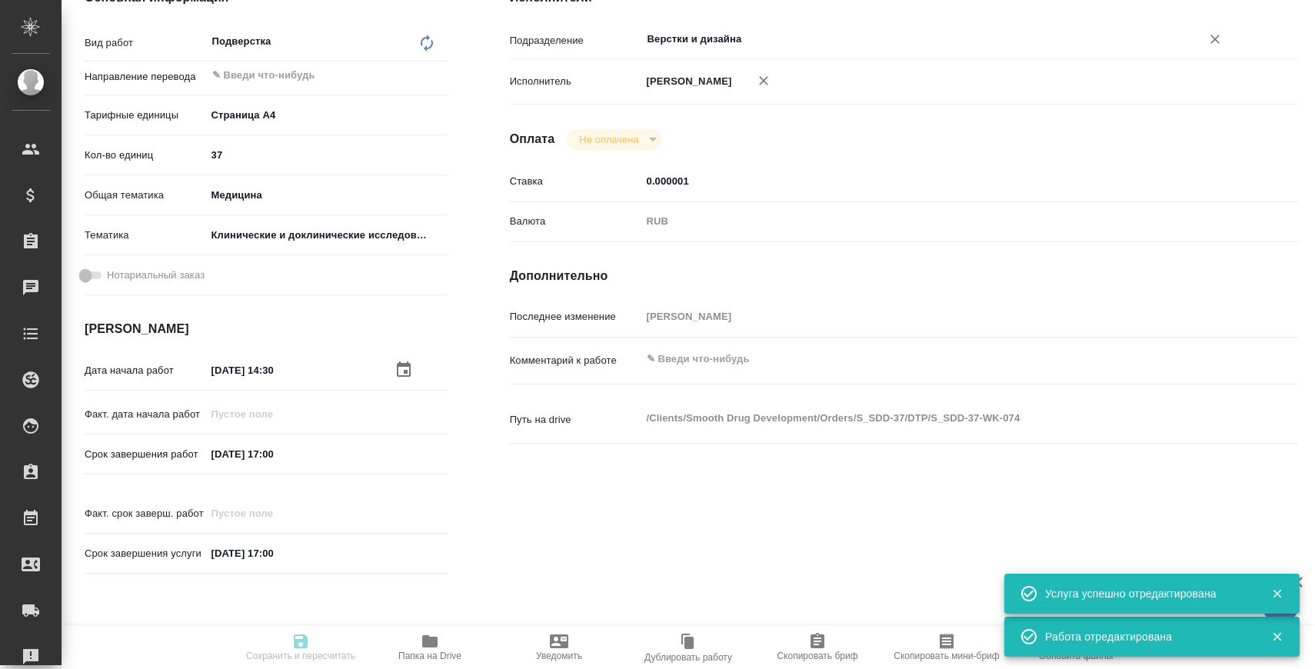
type textarea "x"
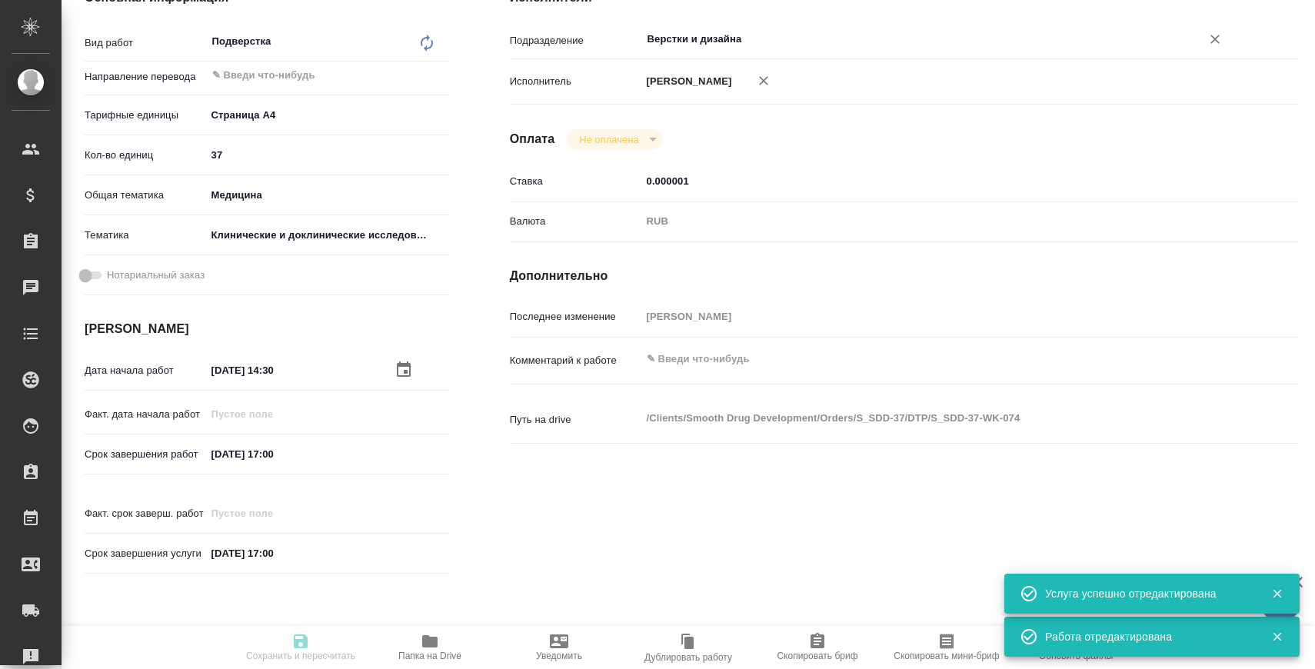
type textarea "x"
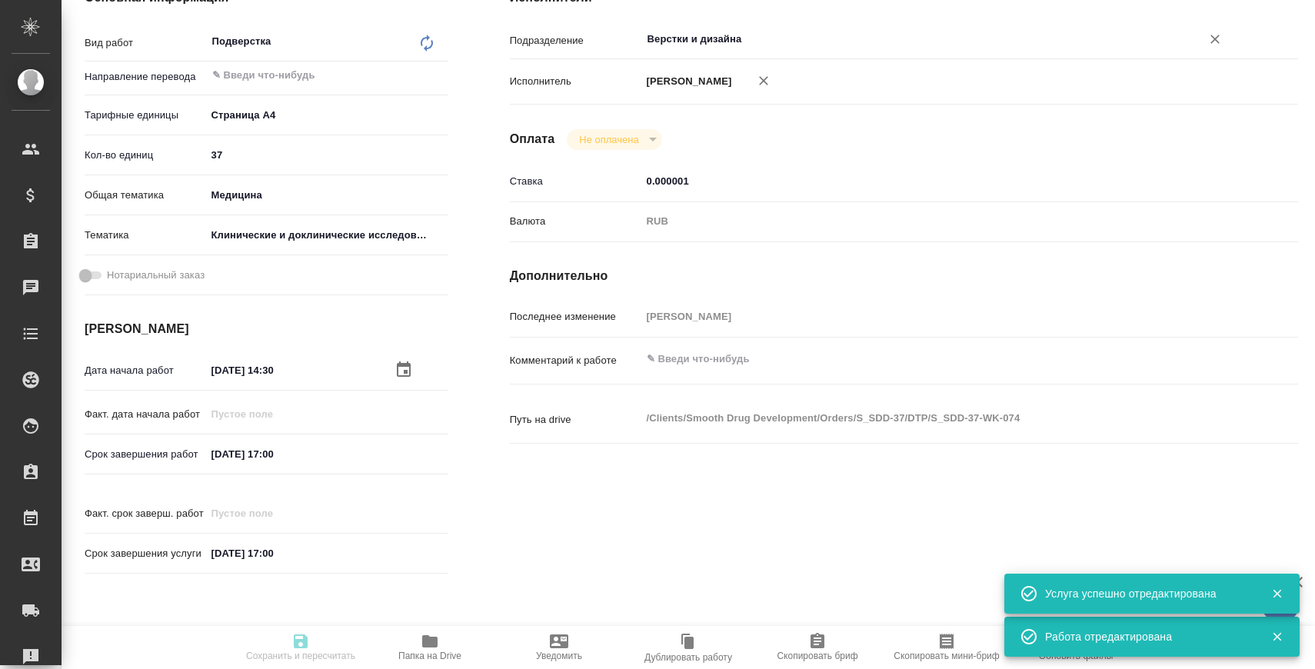
type textarea "x"
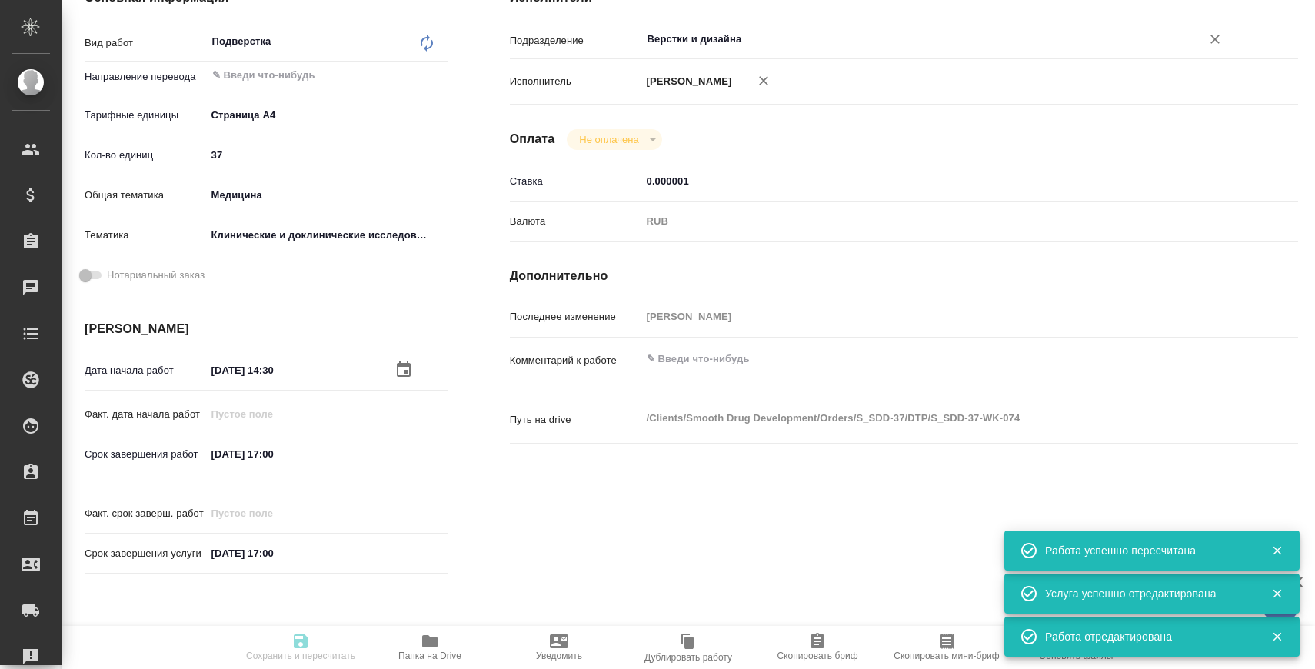
type input "readyForWork"
type textarea "Подверстка"
type textarea "x"
type input "5f036ec4e16dec2d6b59c8ff"
type input "37"
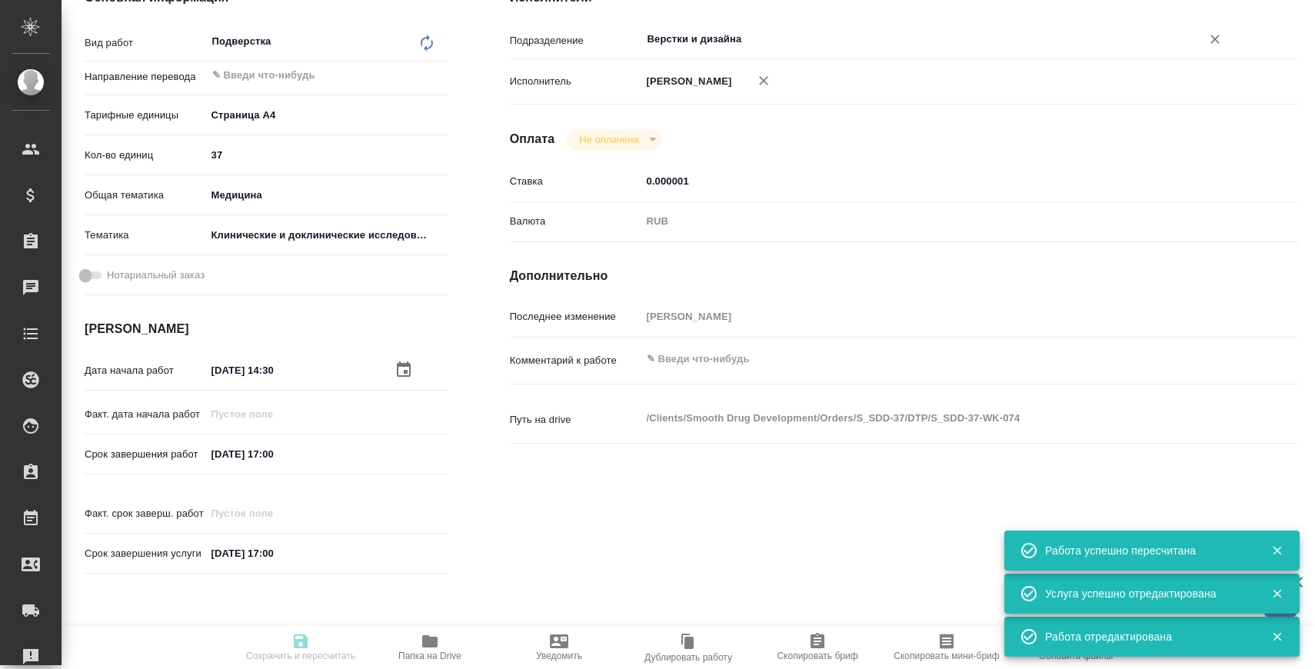
type input "med"
type input "5a8b8b956a9677013d343d9e"
type input "22.08.2025 14:30"
type input "22.08.2025 17:00"
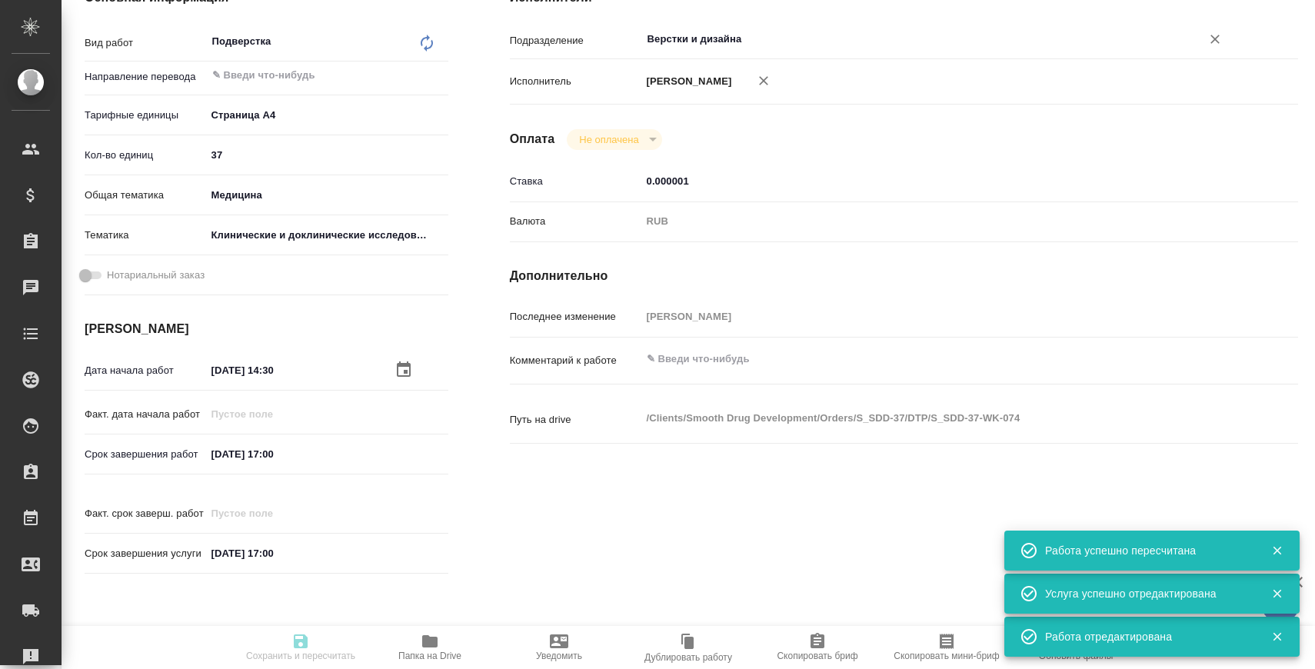
type input "Верстки и дизайна"
type input "notPayed"
type input "0.000001"
type input "RUB"
type input "[PERSON_NAME]"
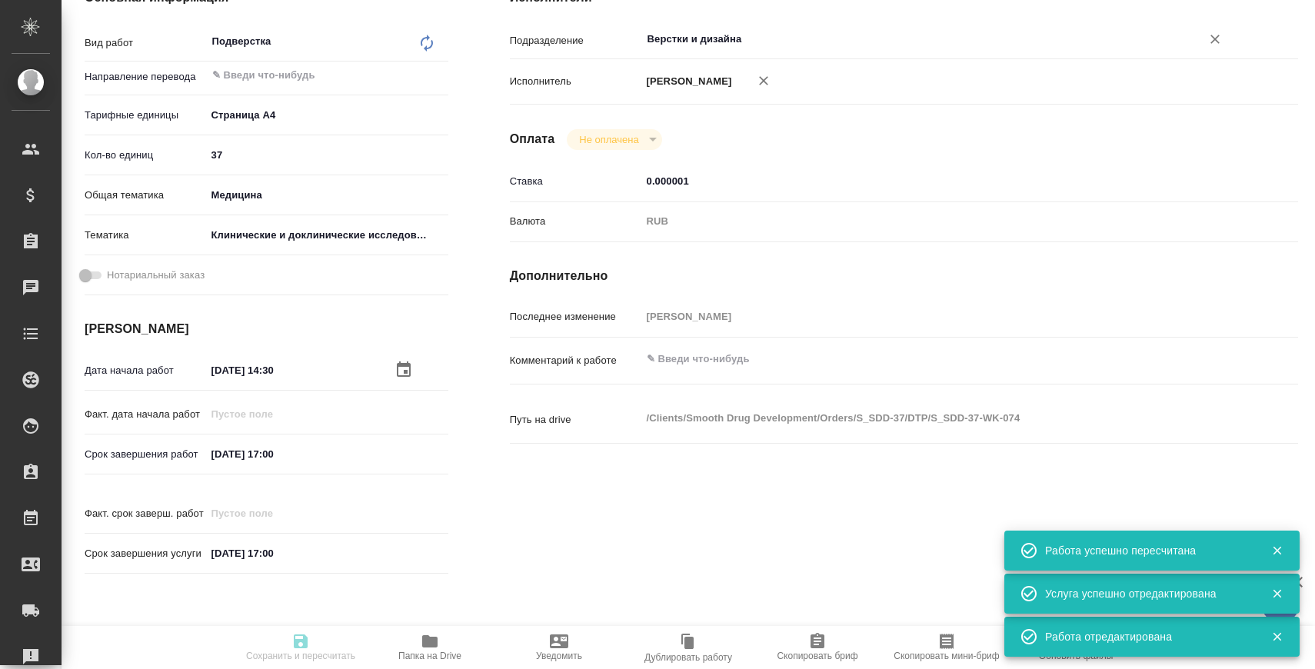
type textarea "x"
type textarea "/Clients/Smooth Drug Development/Orders/S_SDD-37/DTP/S_SDD-37-WK-074"
type textarea "x"
type input "S_SDD-37"
type input "Верстка макета средней сложности (MS Word)"
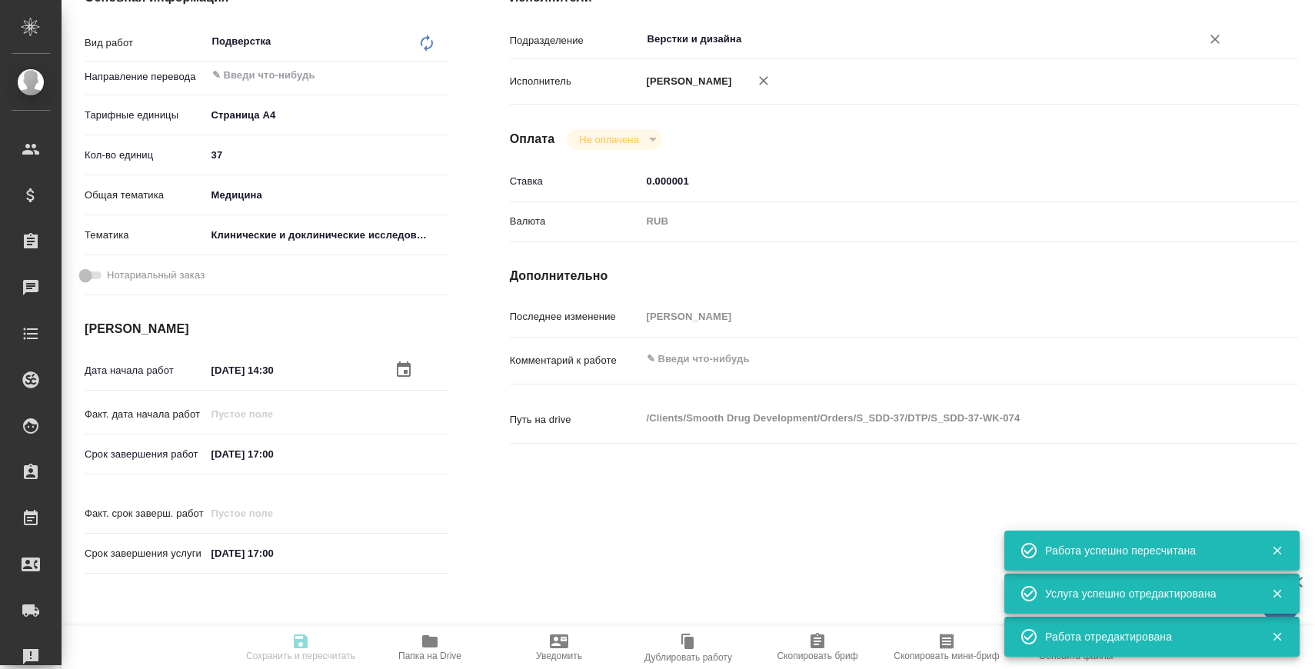
type input "Приемка разверстки, Верстка макета средней сложности (MS Word), Приемка подверс…"
type input "[PERSON_NAME]"
type input "/Clients/Smooth Drug Development/Orders/S_SDD-37"
type textarea "x"
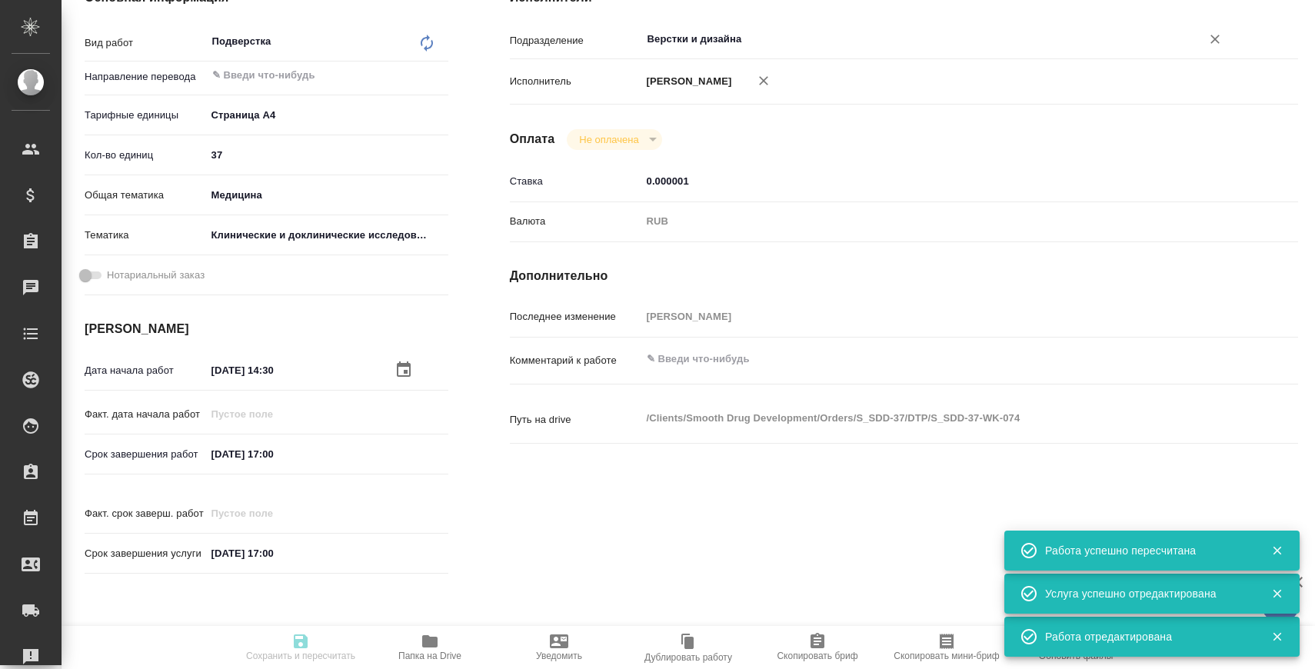
type textarea "18.08 - сдаем 4 маленьких файла пп. 7-10 из списка 21.08 - сдаем урду с вычитко…"
type textarea "x"
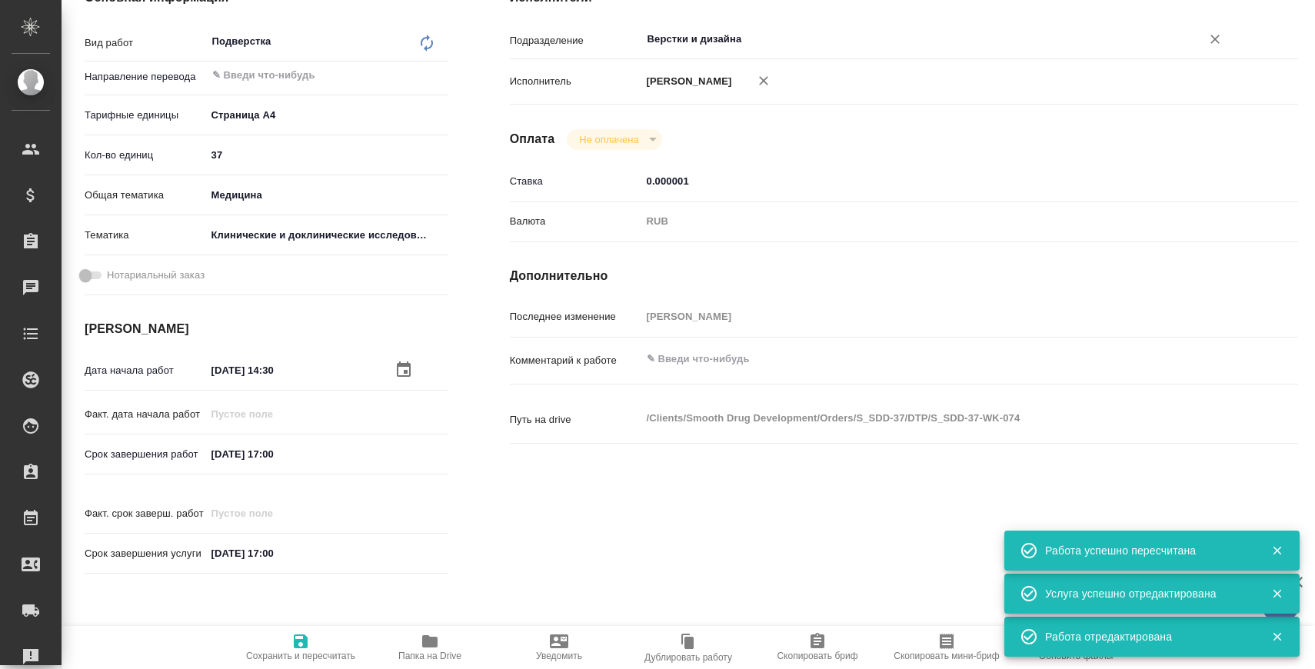
type textarea "x"
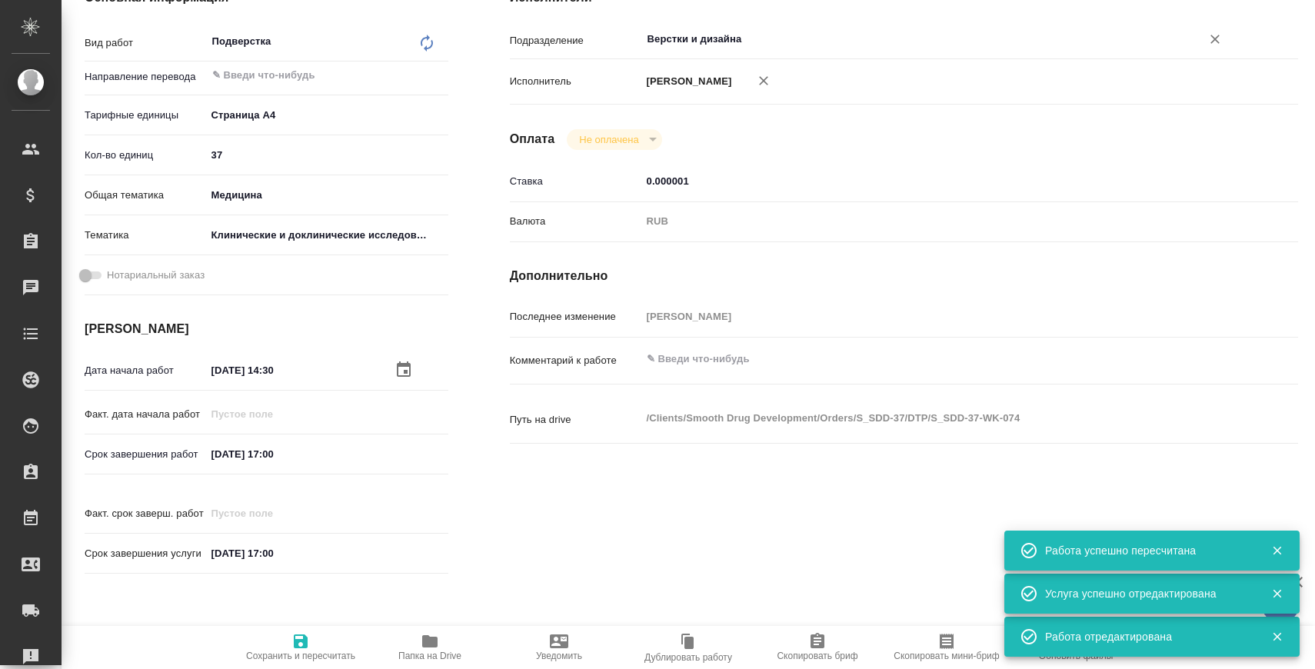
type textarea "x"
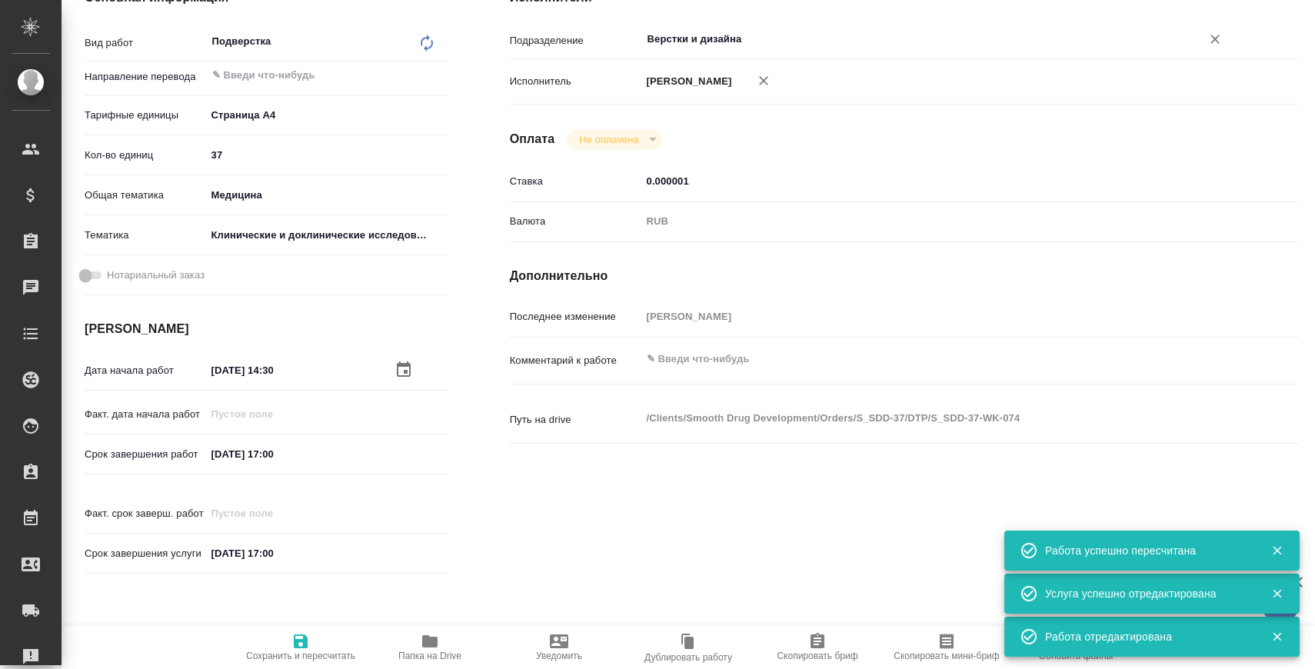
type textarea "x"
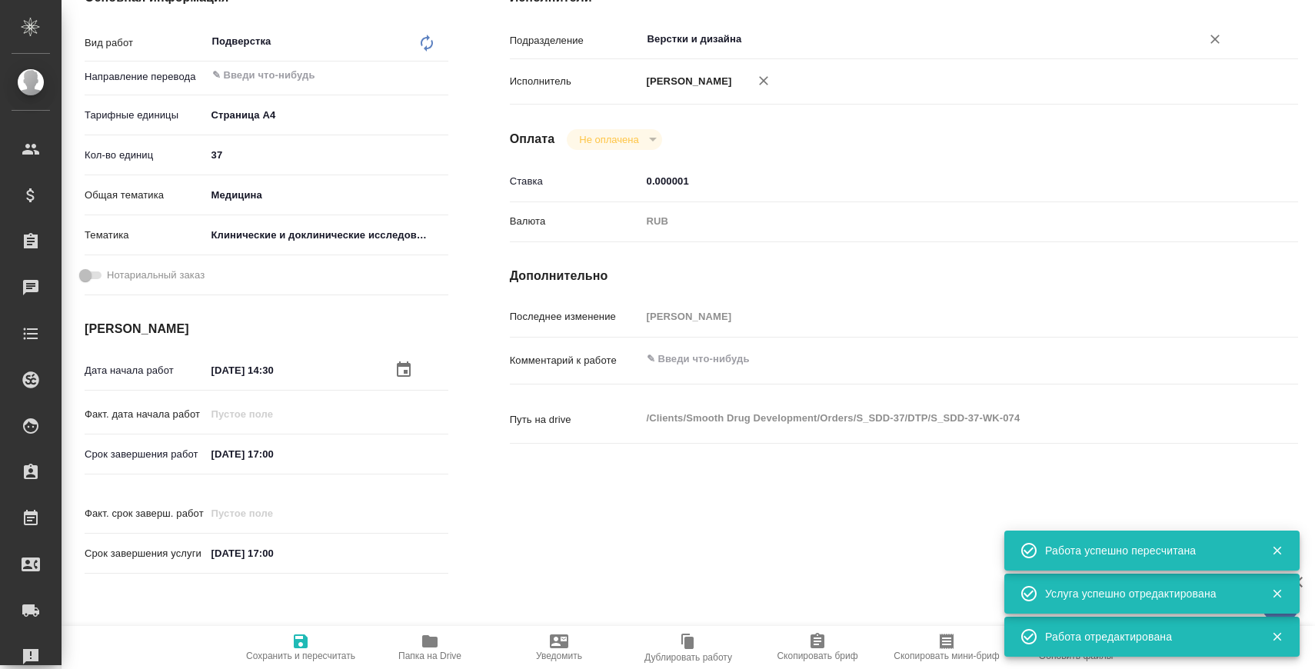
type textarea "x"
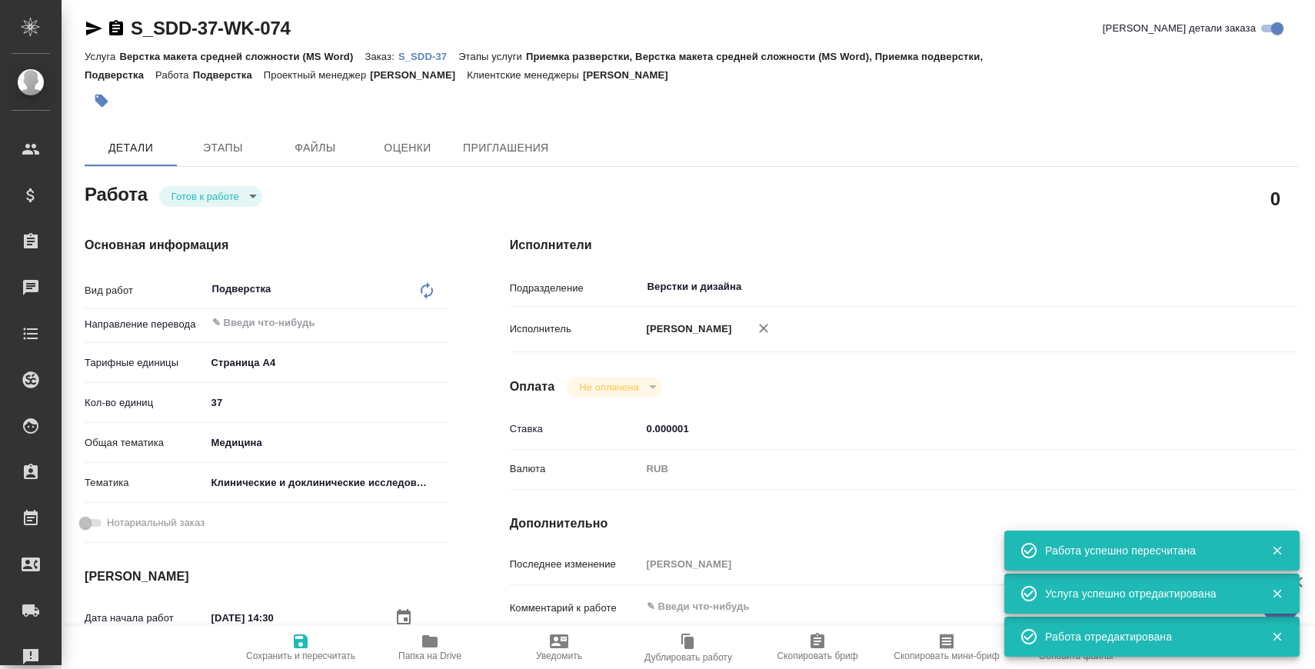
scroll to position [0, 0]
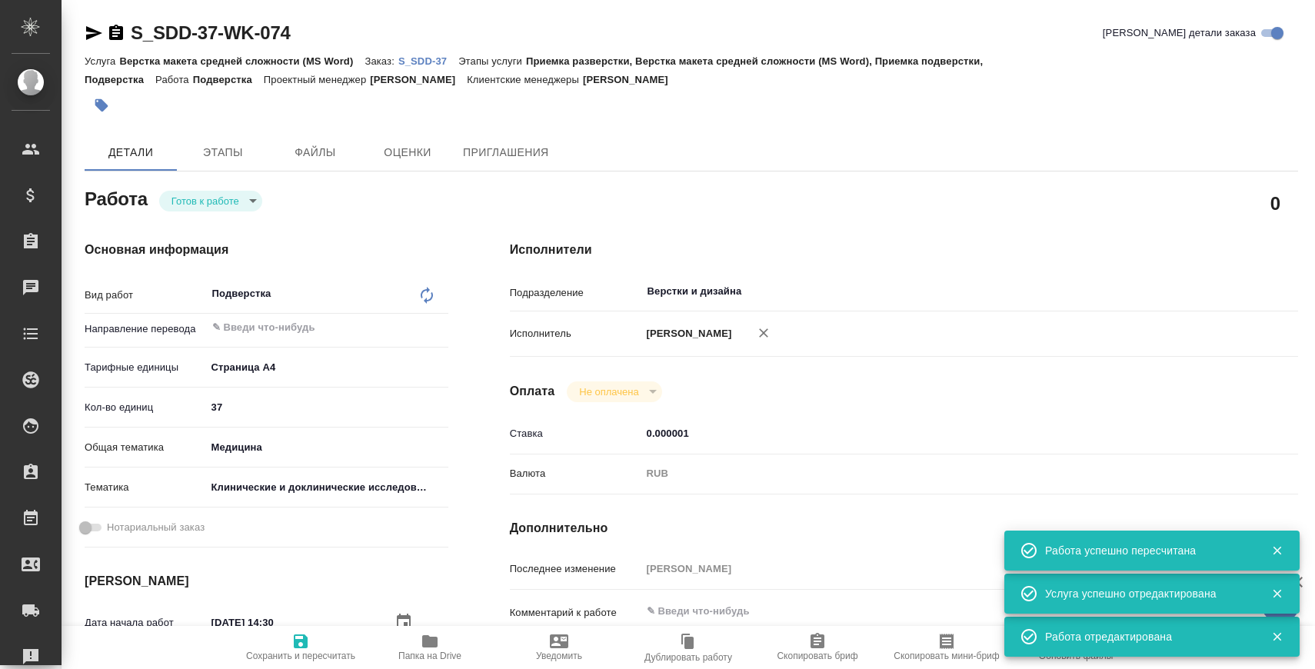
click at [218, 191] on body "🙏 .cls-1 fill:#fff; AWATERA Zaborova Aleksandra Клиенты Спецификации Заказы 0 Ч…" at bounding box center [657, 396] width 1315 height 793
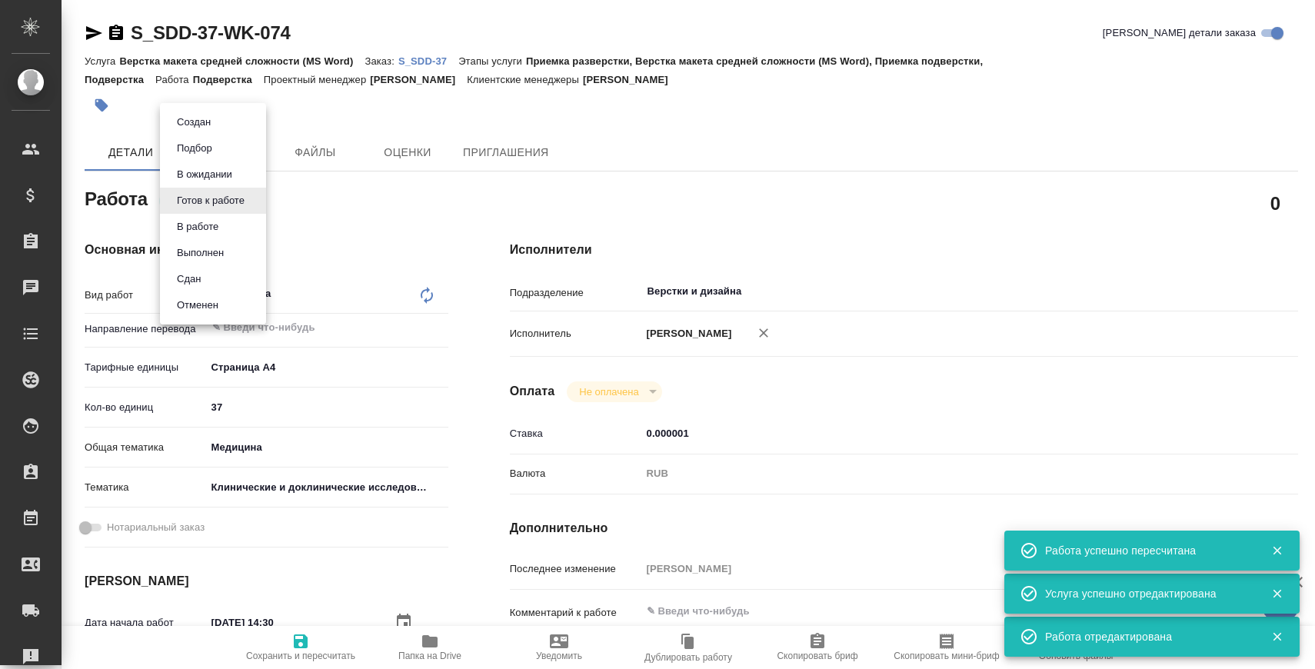
click at [215, 131] on button "В ожидании" at bounding box center [193, 122] width 43 height 17
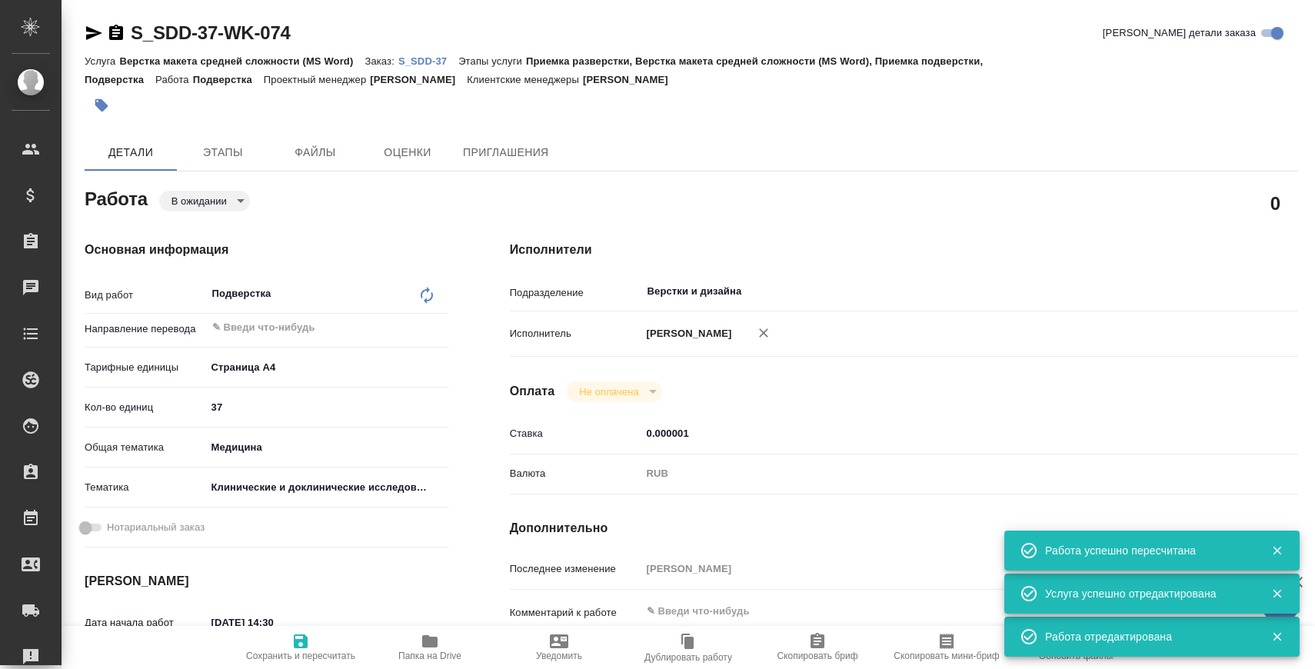
type textarea "x"
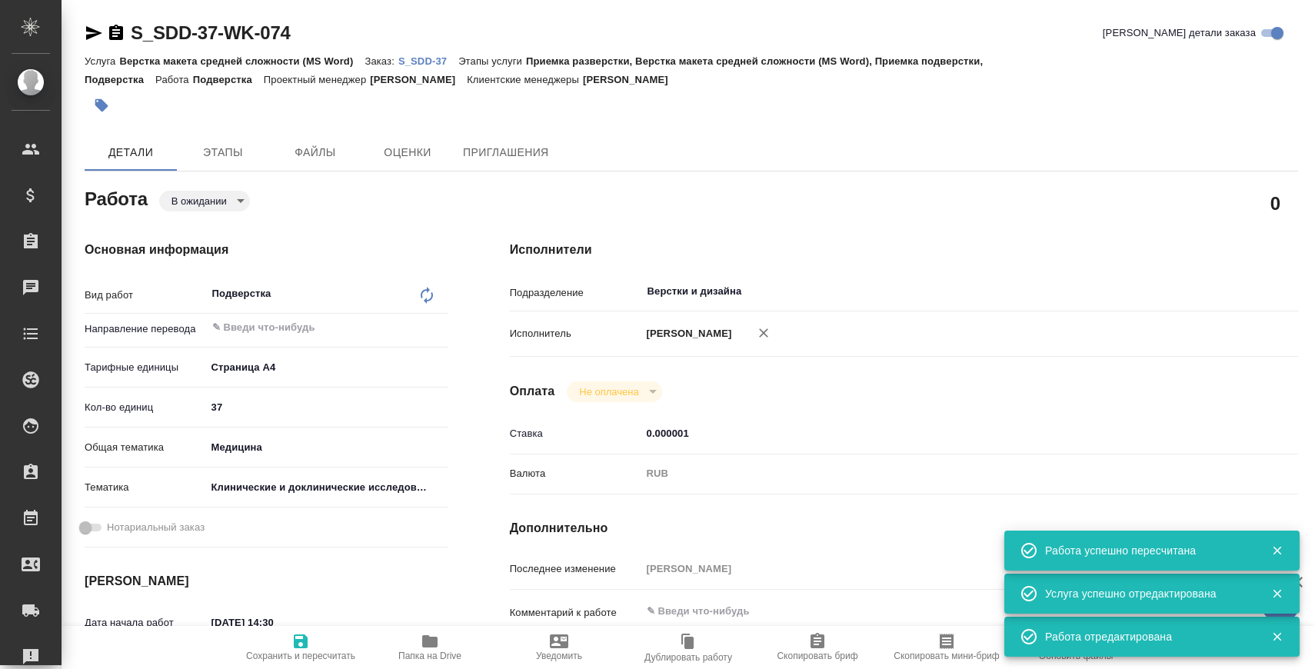
type textarea "x"
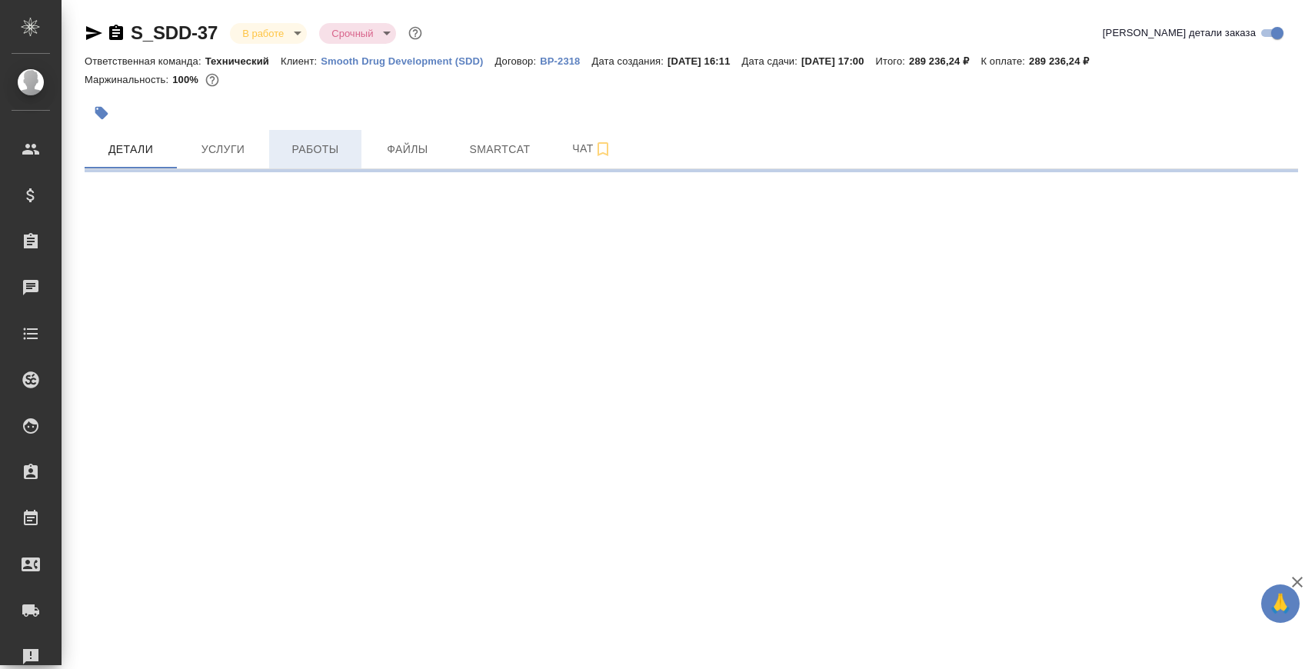
click at [325, 157] on span "Работы" at bounding box center [315, 149] width 74 height 19
select select "RU"
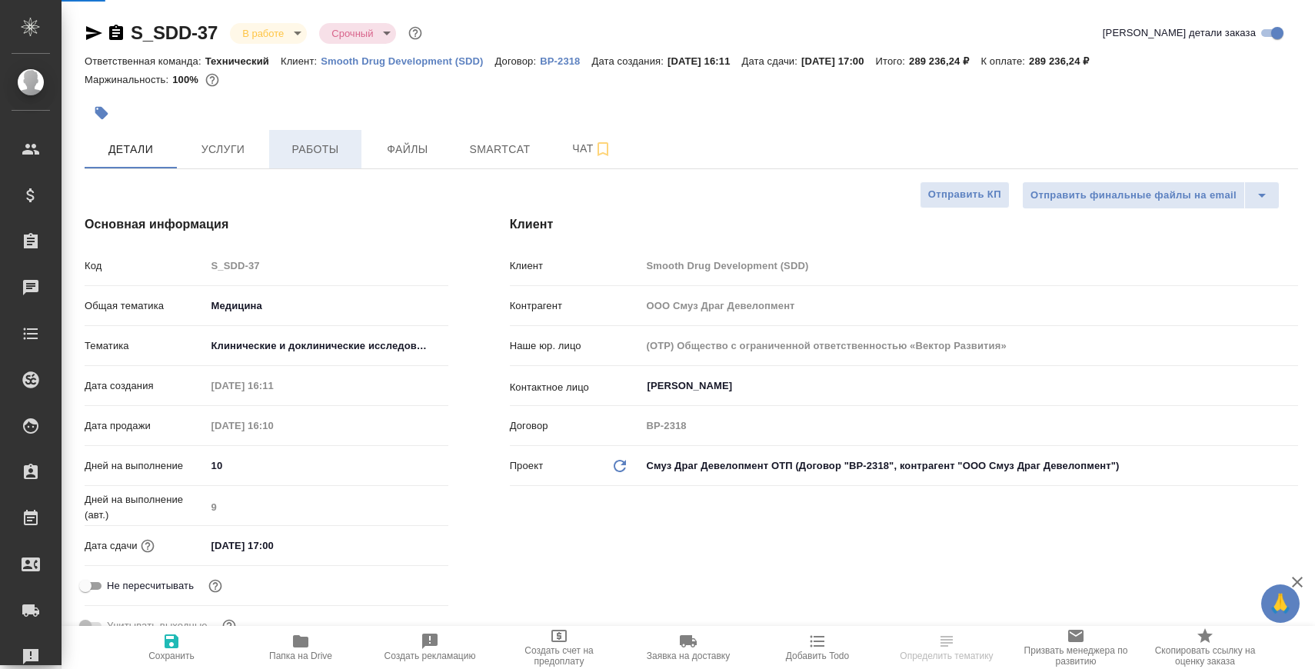
type textarea "x"
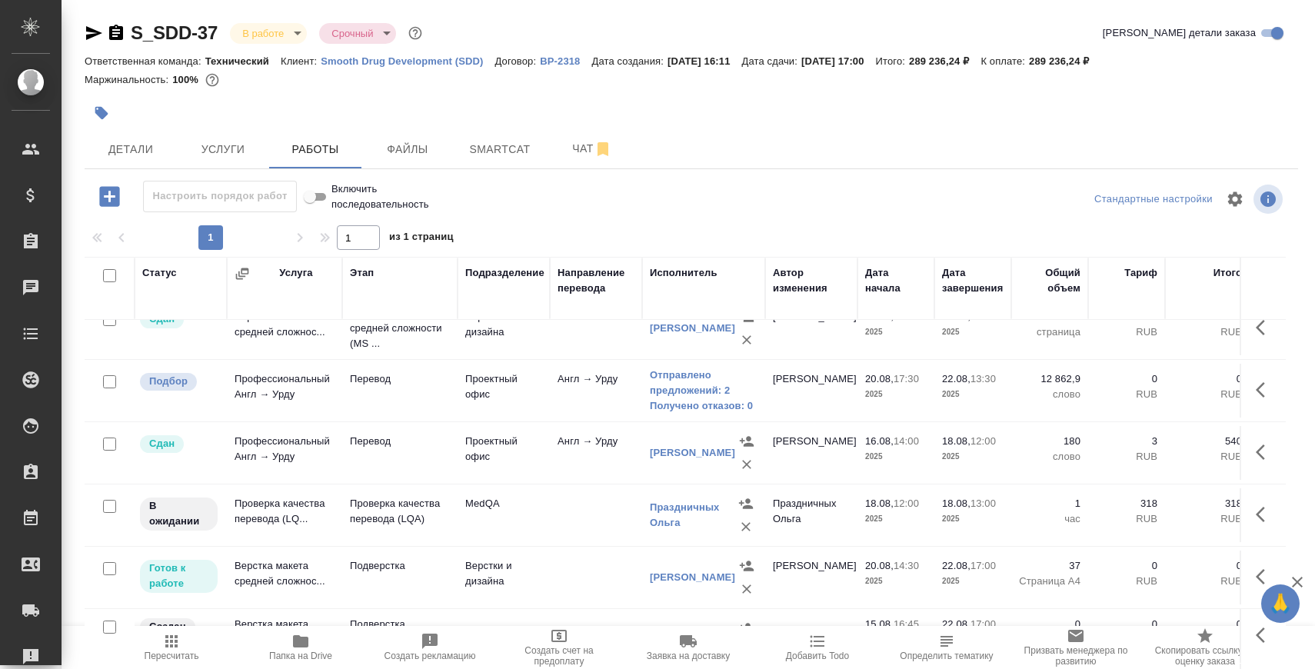
scroll to position [88, 0]
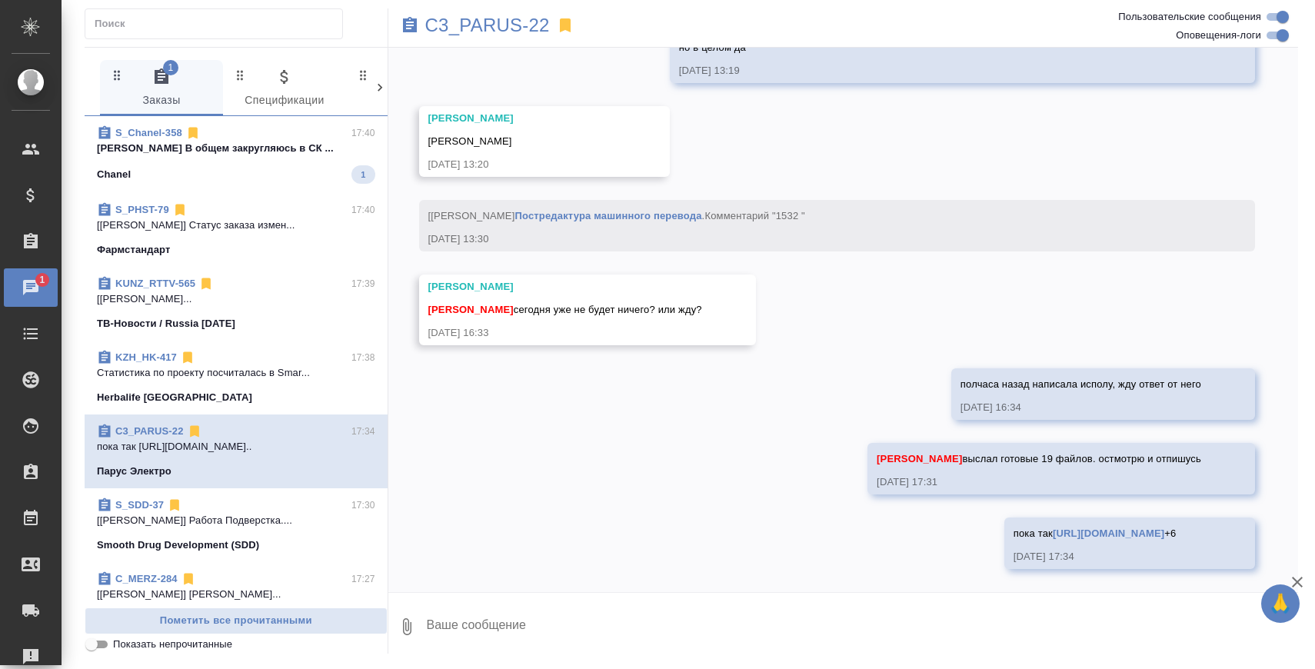
scroll to position [40959, 0]
click at [255, 142] on p "[PERSON_NAME] В общем закругляюсь в СК ..." at bounding box center [236, 148] width 278 height 15
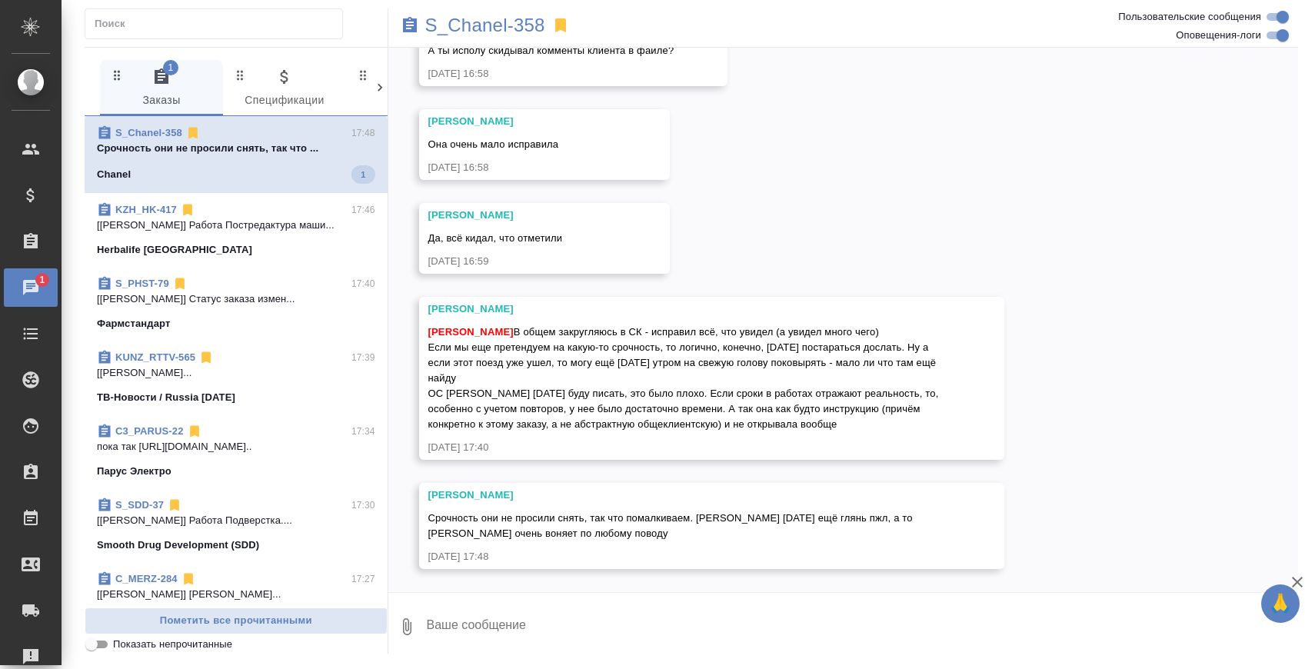
scroll to position [5735, 0]
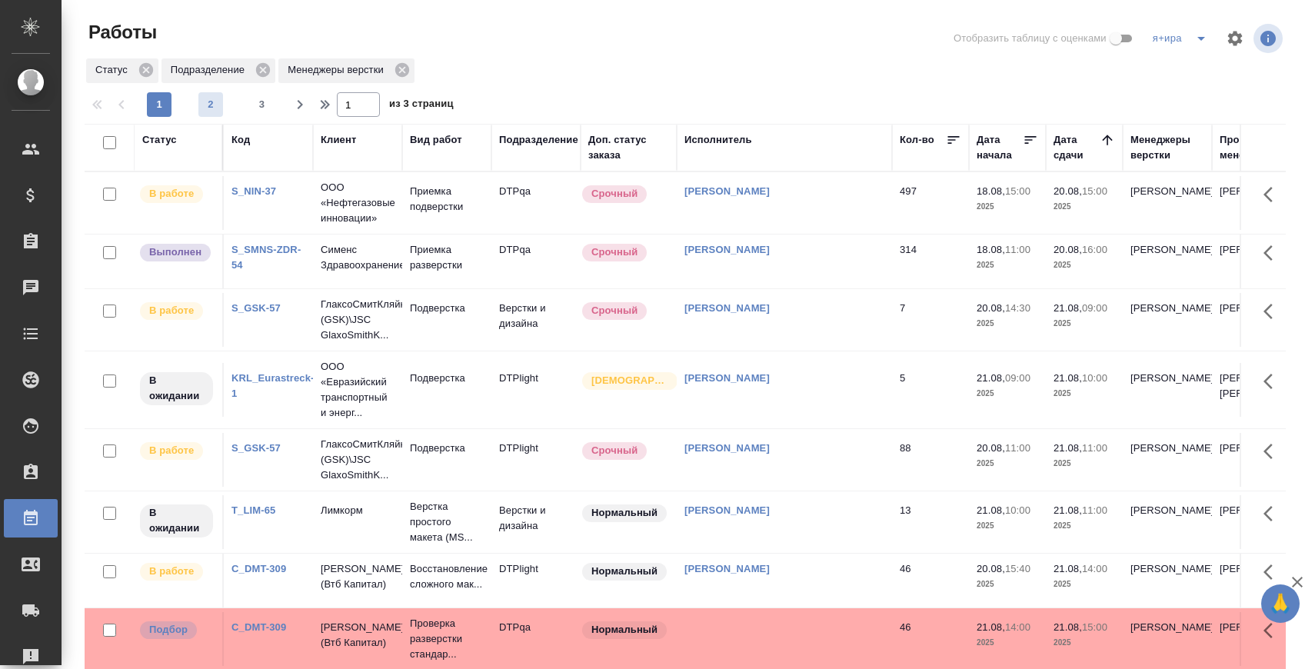
click at [202, 97] on span "2" at bounding box center [210, 104] width 25 height 15
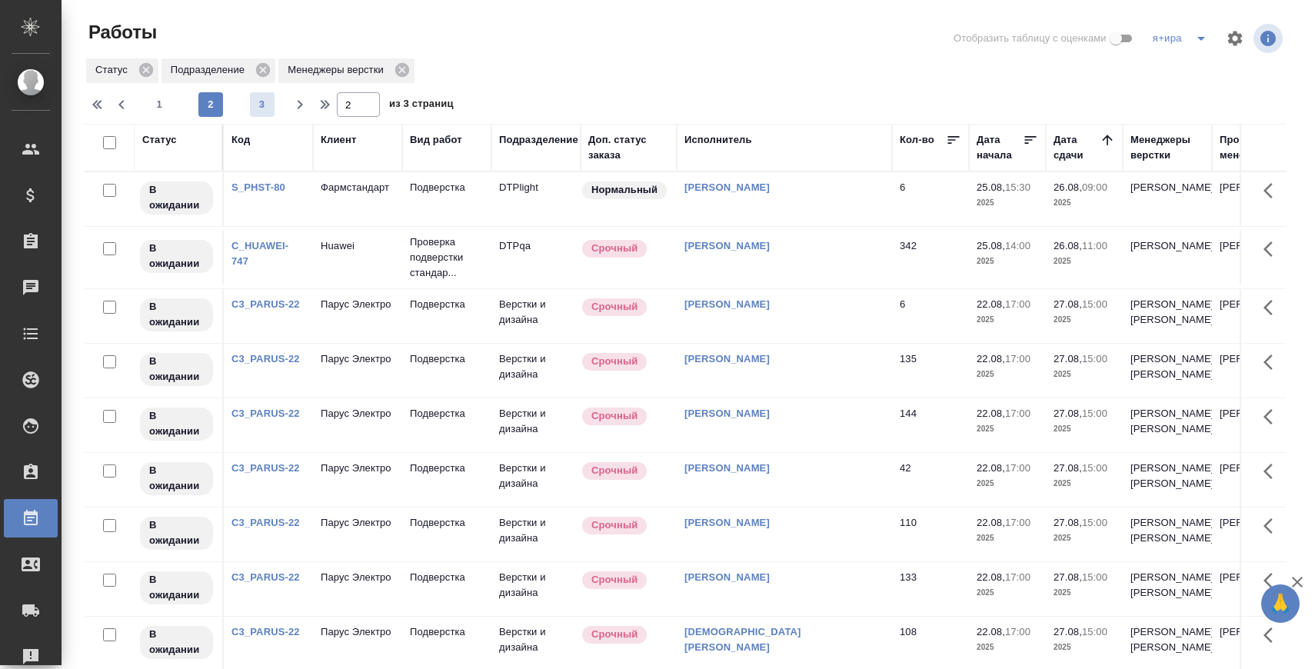
click at [263, 112] on span "3" at bounding box center [262, 104] width 25 height 15
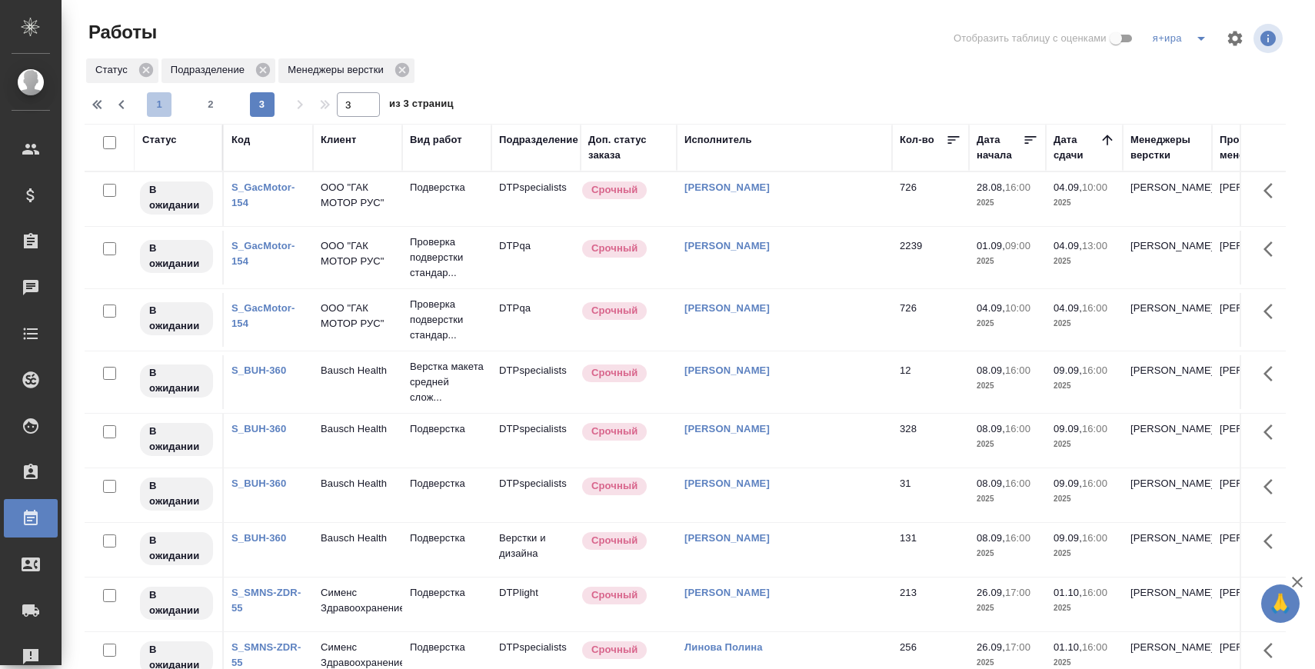
click at [160, 108] on span "1" at bounding box center [159, 104] width 25 height 15
type input "1"
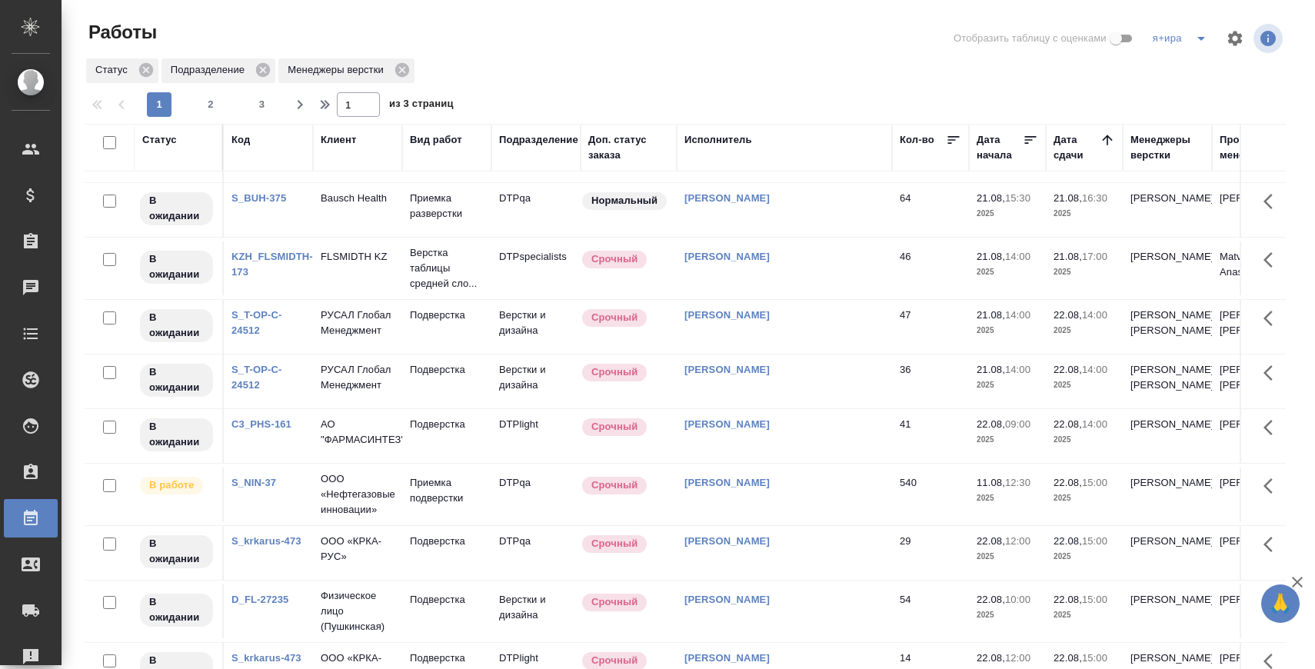
scroll to position [543, 0]
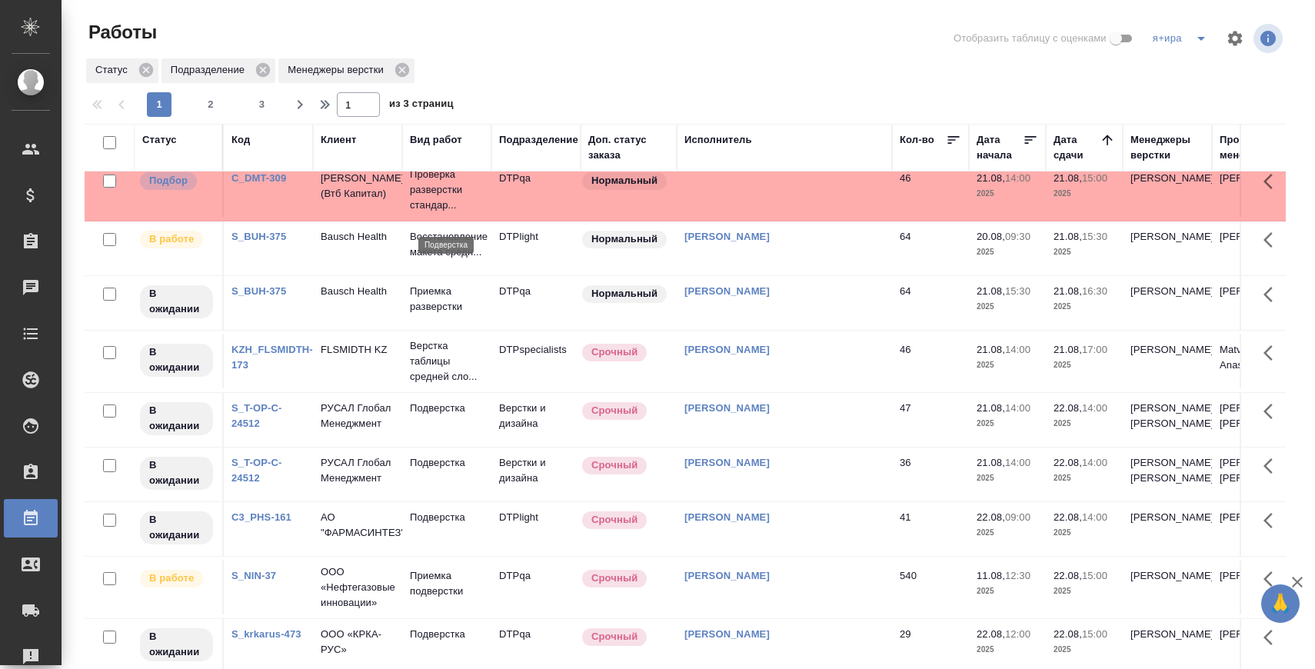
scroll to position [85, 0]
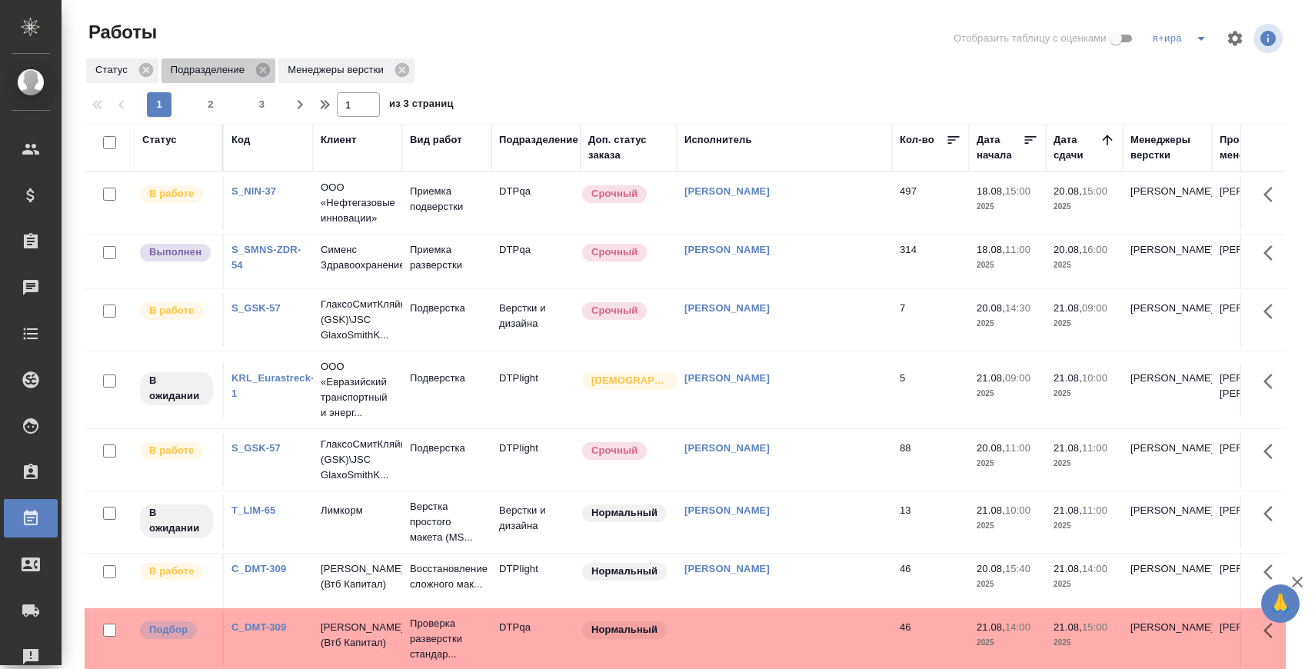
click at [253, 82] on div "Подразделение" at bounding box center [219, 70] width 114 height 25
click at [255, 105] on span "3" at bounding box center [262, 104] width 25 height 15
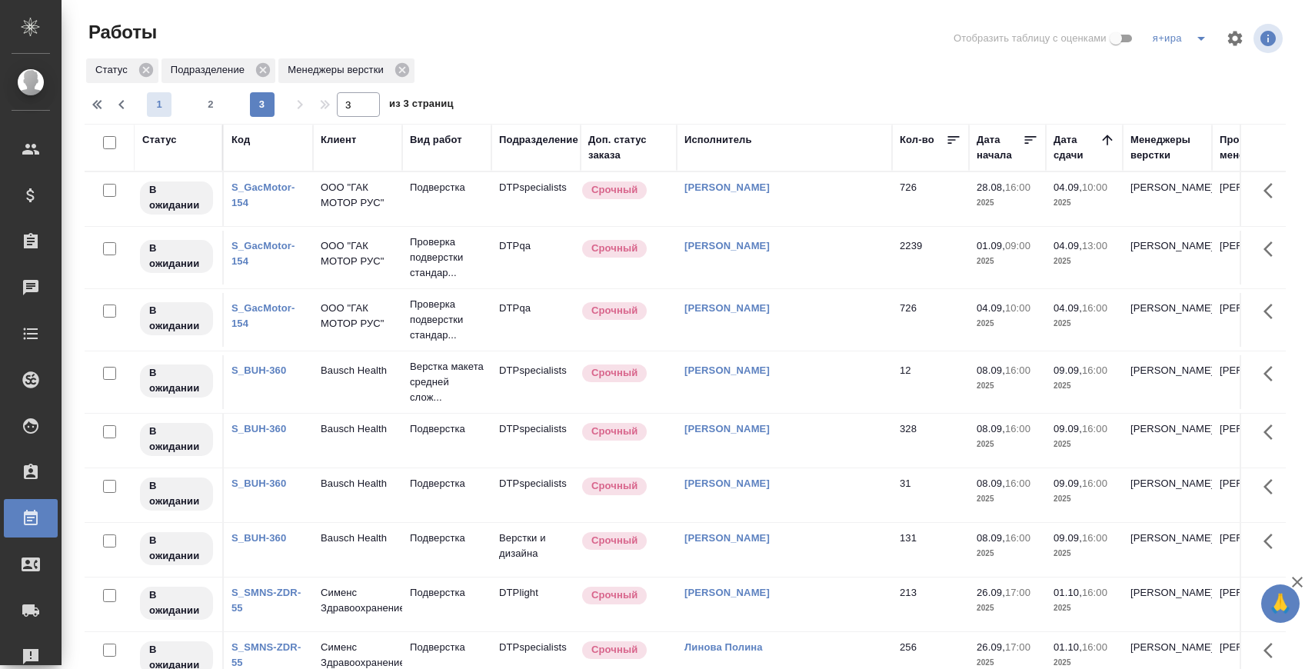
click at [161, 113] on button "1" at bounding box center [159, 104] width 25 height 25
type input "1"
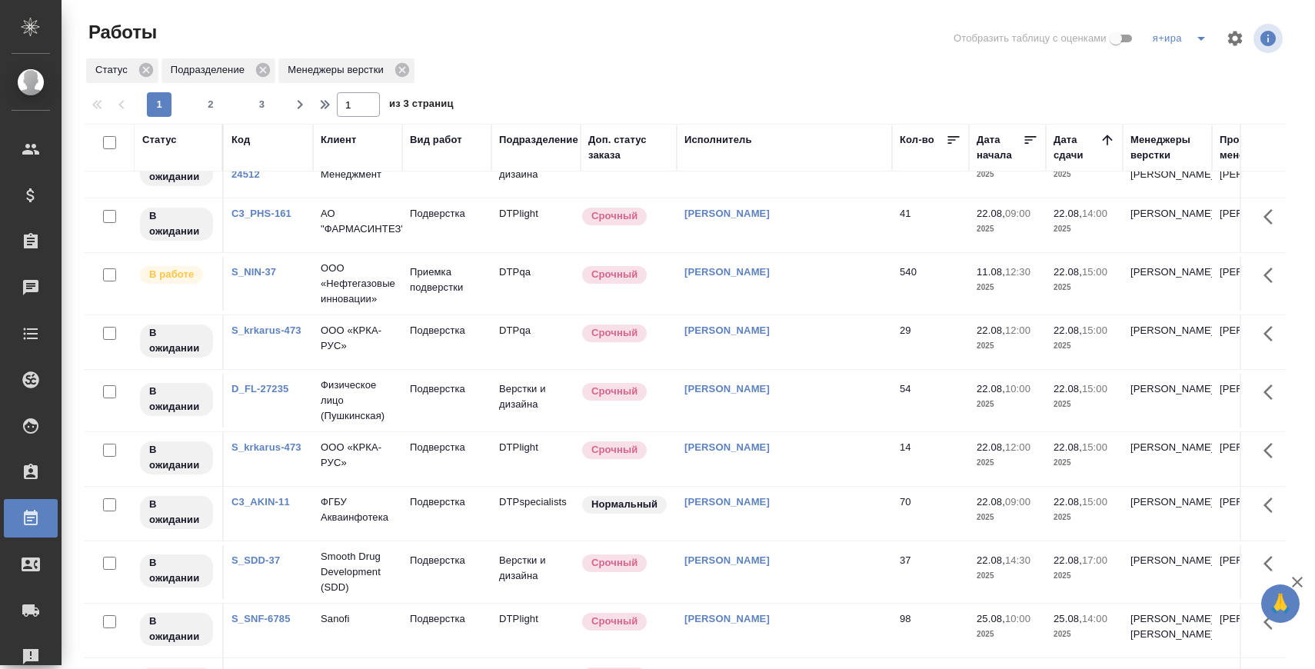
scroll to position [948, 0]
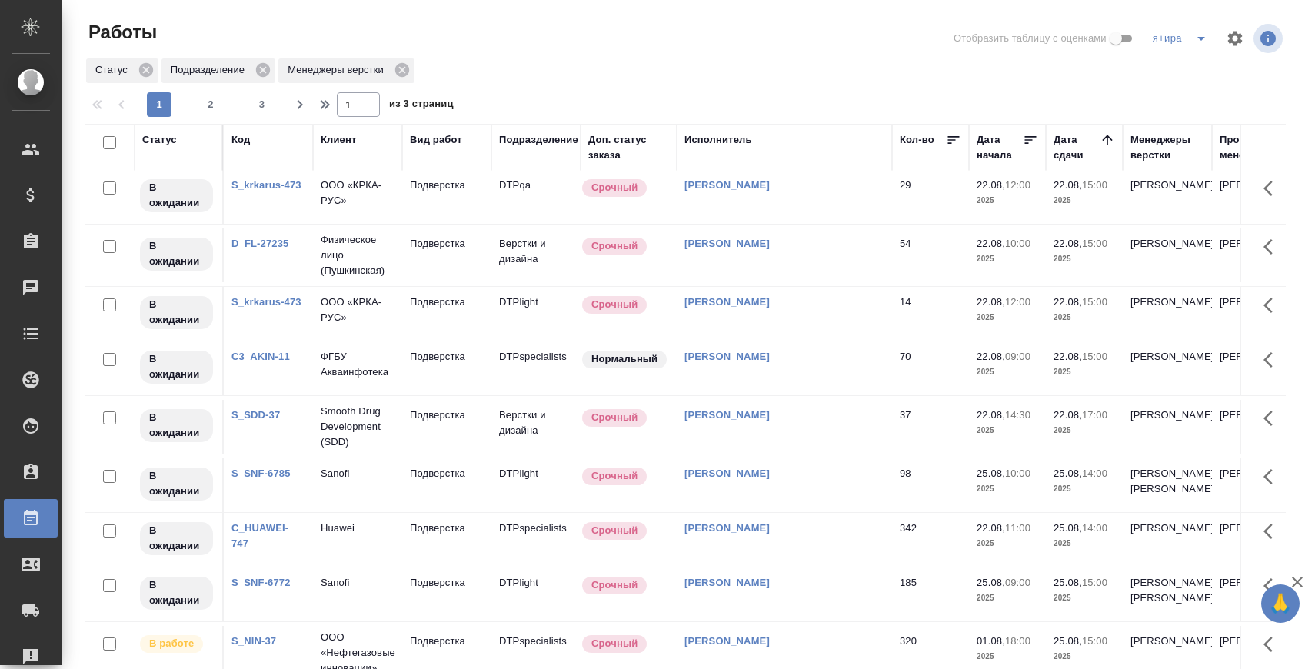
click at [935, 15] on div "Работы Отобразить таблицу с оценками я+ира Статус Подразделение Менеджеры верст…" at bounding box center [691, 374] width 1231 height 748
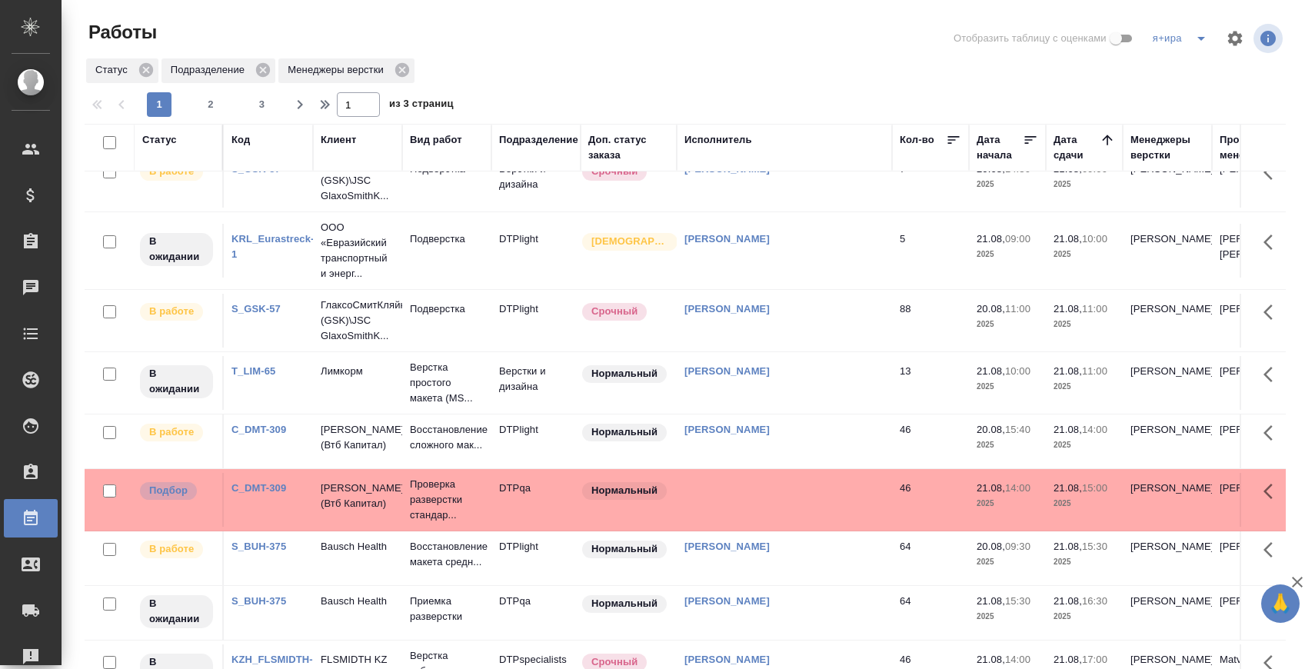
scroll to position [0, 0]
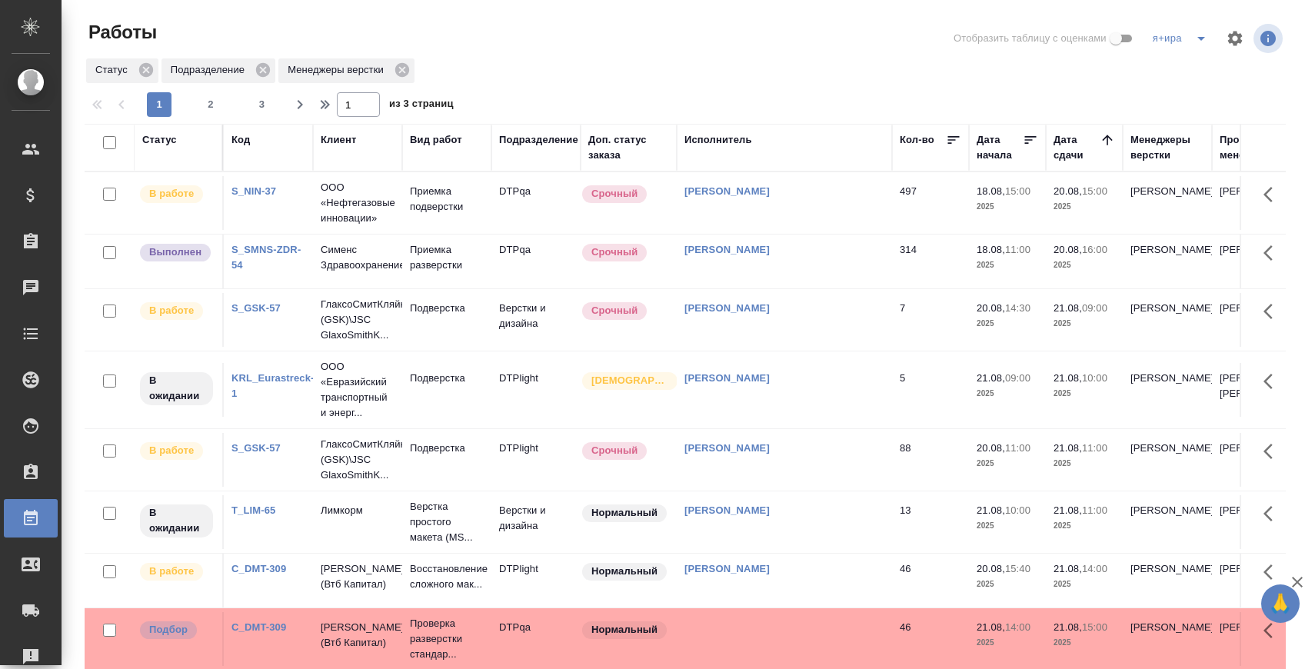
click at [941, 88] on div at bounding box center [692, 89] width 1214 height 8
click at [254, 109] on span "3" at bounding box center [262, 104] width 25 height 15
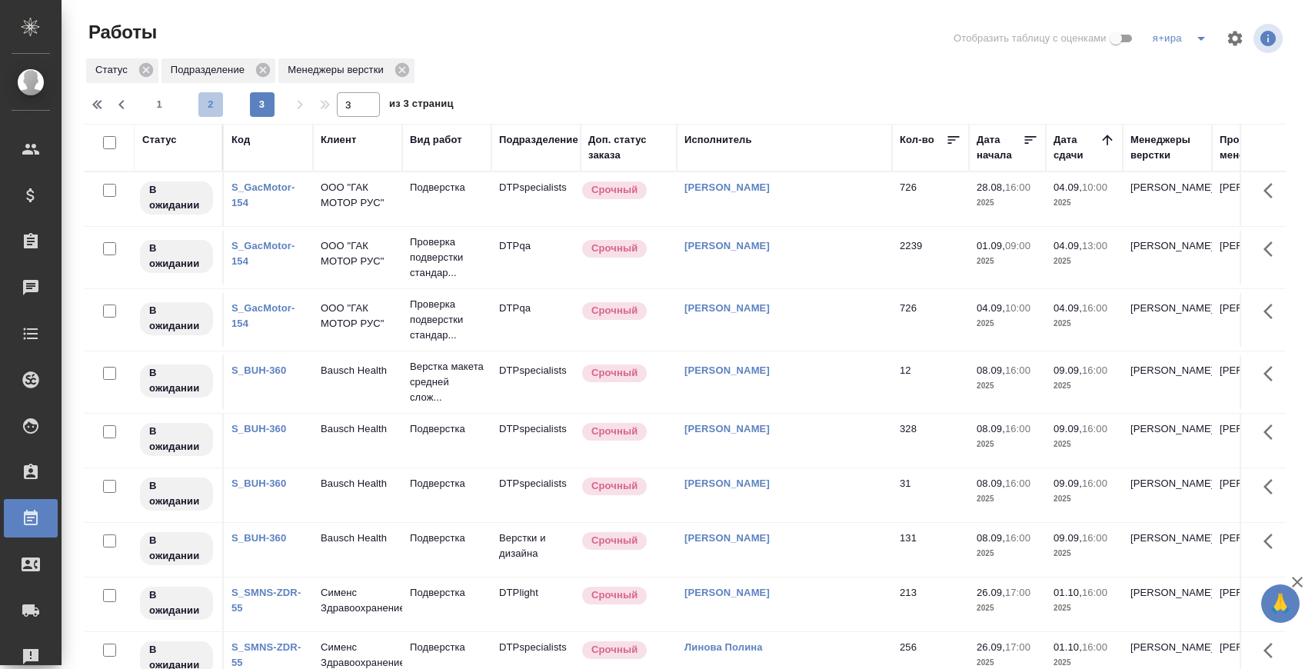
click at [208, 105] on span "2" at bounding box center [210, 104] width 25 height 15
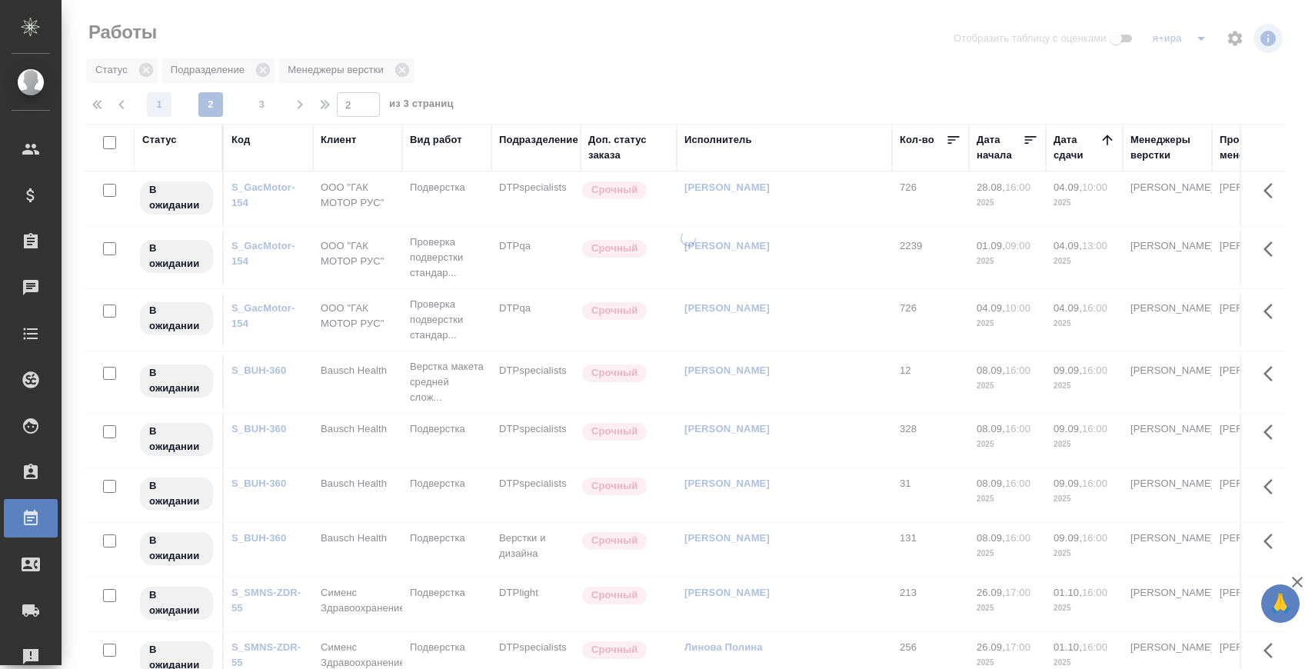
click at [155, 103] on span "1" at bounding box center [159, 104] width 25 height 15
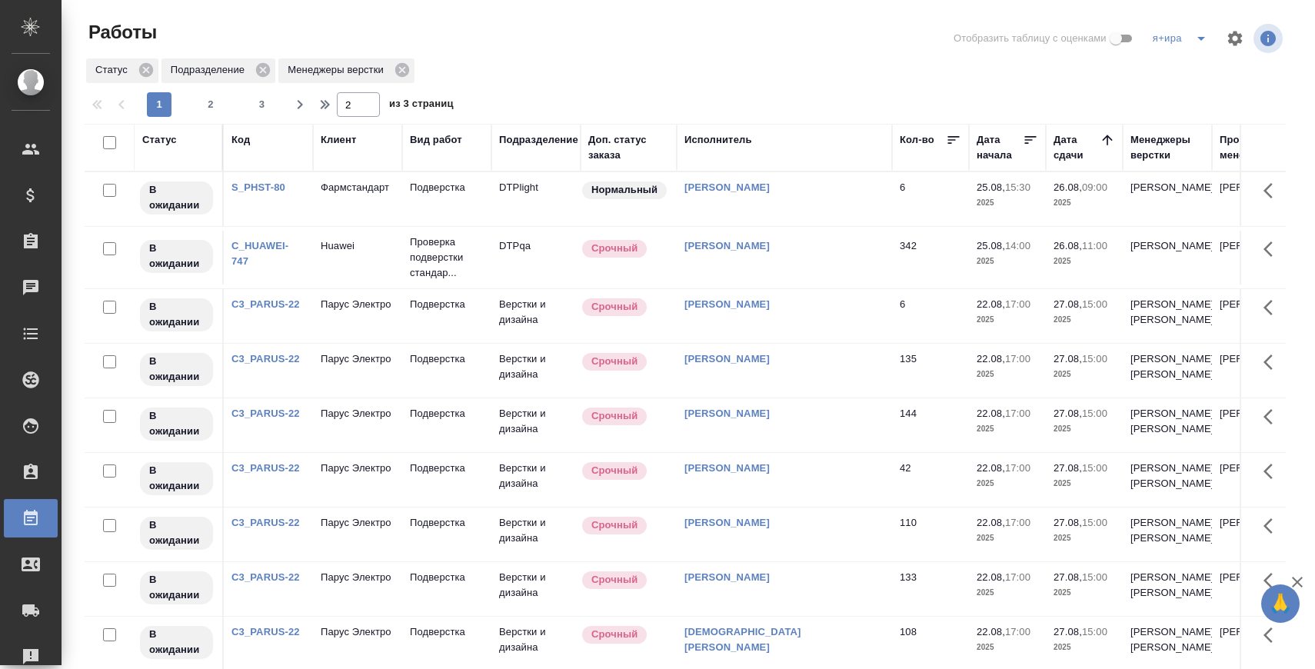
type input "1"
